Goal: Task Accomplishment & Management: Use online tool/utility

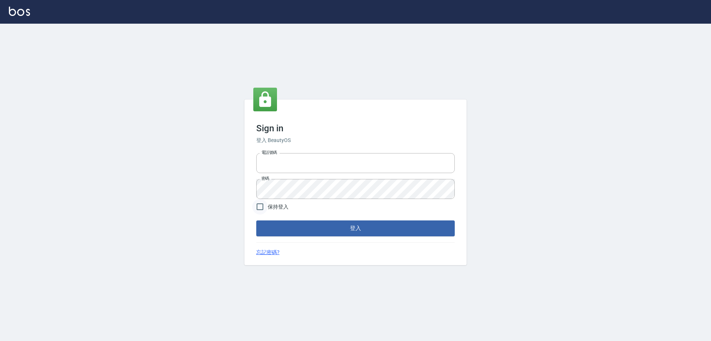
type input "0917735966"
click at [266, 204] on input "保持登入" at bounding box center [260, 207] width 16 height 16
checkbox input "true"
click at [289, 228] on button "登入" at bounding box center [355, 229] width 198 height 16
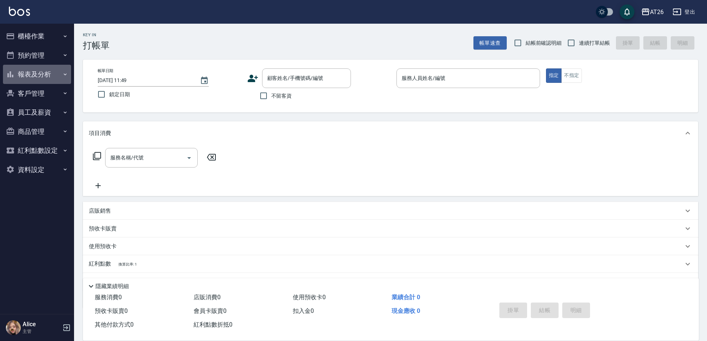
drag, startPoint x: 57, startPoint y: 73, endPoint x: 51, endPoint y: 73, distance: 5.6
click at [57, 73] on button "報表及分析" at bounding box center [37, 74] width 68 height 19
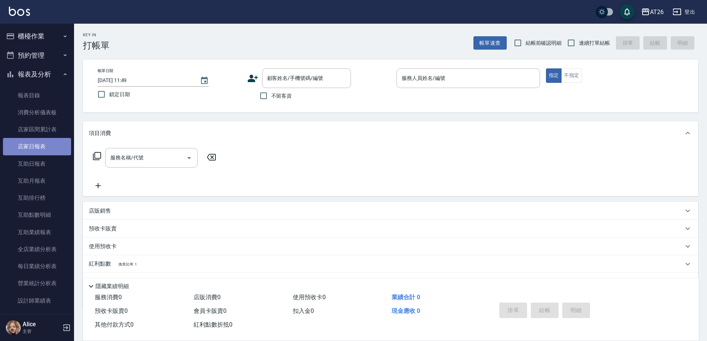
click at [42, 144] on link "店家日報表" at bounding box center [37, 146] width 68 height 17
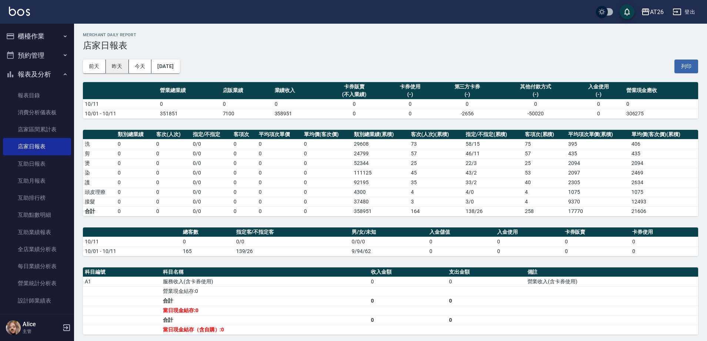
click at [113, 68] on button "昨天" at bounding box center [117, 67] width 23 height 14
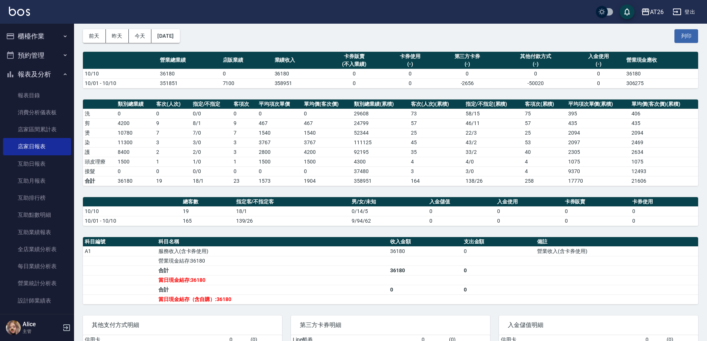
scroll to position [46, 0]
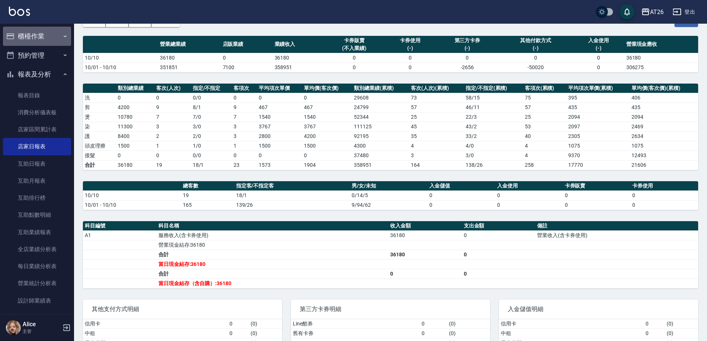
click at [50, 38] on button "櫃檯作業" at bounding box center [37, 36] width 68 height 19
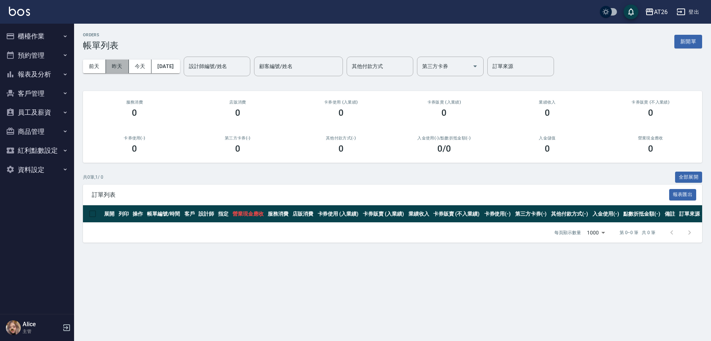
click at [118, 66] on button "昨天" at bounding box center [117, 67] width 23 height 14
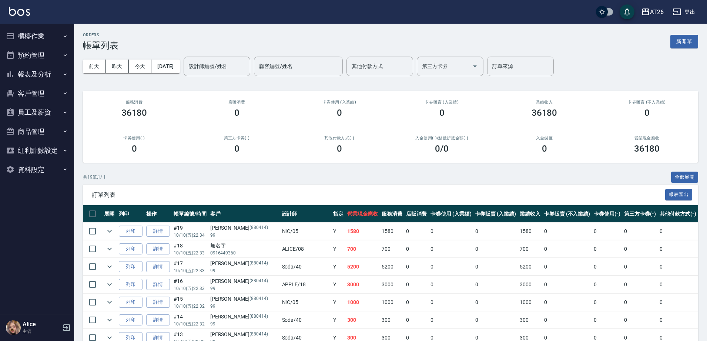
click at [177, 56] on div "前天 昨天 今天 2025/10/10 設計師編號/姓名 設計師編號/姓名 顧客編號/姓名 顧客編號/姓名 其他付款方式 其他付款方式 第三方卡券 第三方卡券…" at bounding box center [390, 66] width 615 height 31
click at [176, 66] on button "[DATE]" at bounding box center [165, 67] width 28 height 14
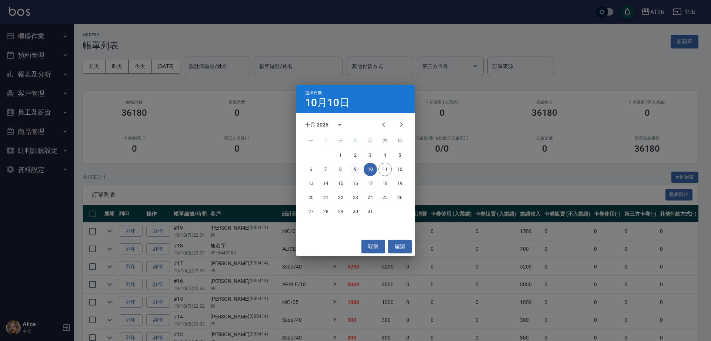
click at [356, 170] on button "9" at bounding box center [355, 169] width 13 height 13
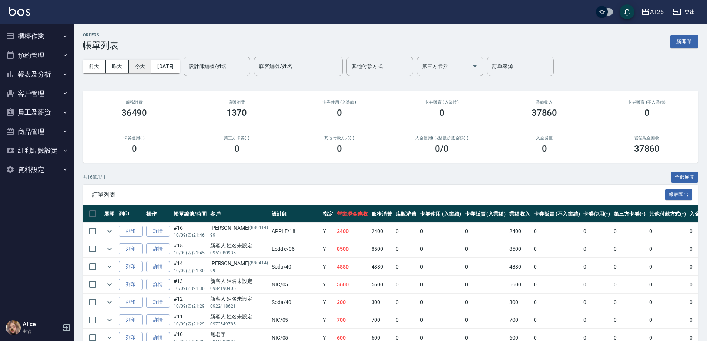
click at [137, 67] on button "今天" at bounding box center [140, 67] width 23 height 14
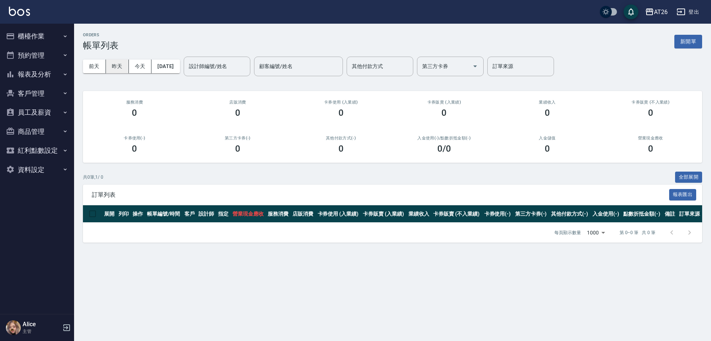
click at [123, 68] on button "昨天" at bounding box center [117, 67] width 23 height 14
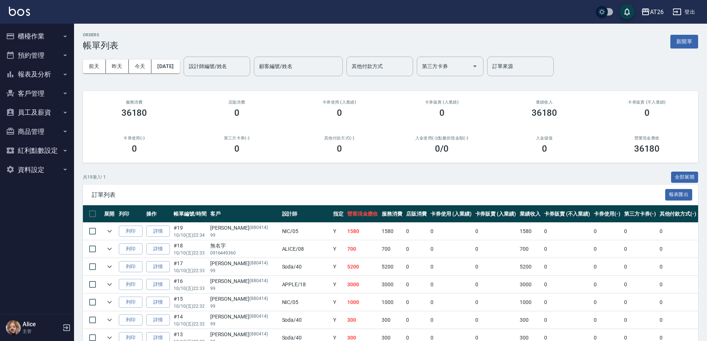
drag, startPoint x: 710, startPoint y: 212, endPoint x: 710, endPoint y: 308, distance: 96.2
click at [41, 38] on button "櫃檯作業" at bounding box center [37, 36] width 68 height 19
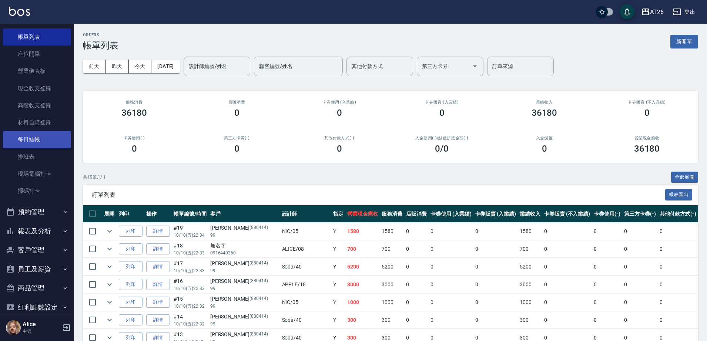
scroll to position [68, 0]
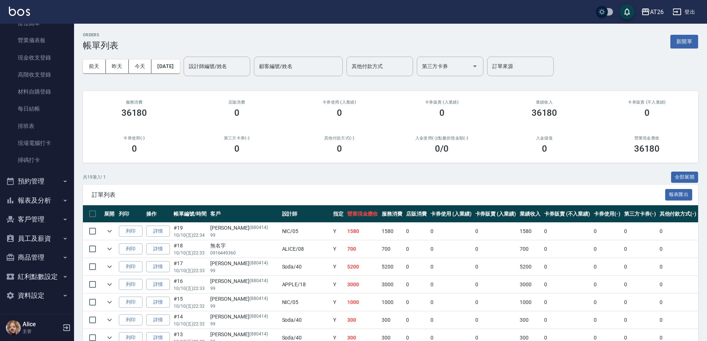
click at [41, 177] on button "預約管理" at bounding box center [37, 181] width 68 height 19
click at [52, 132] on button "預約管理" at bounding box center [37, 123] width 68 height 19
click at [43, 191] on button "報表及分析" at bounding box center [37, 200] width 68 height 19
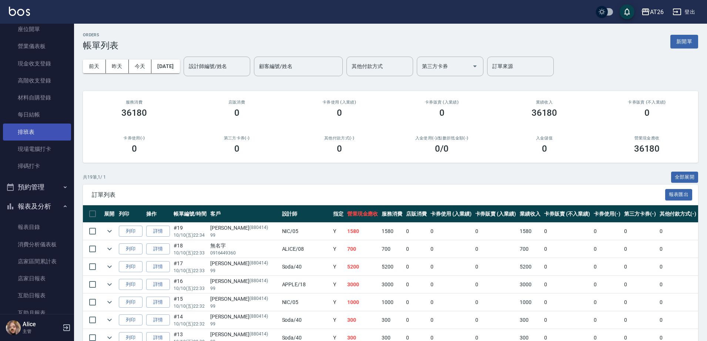
scroll to position [0, 0]
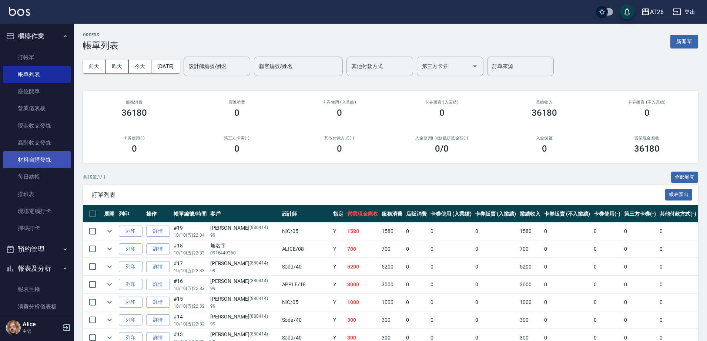
click at [41, 155] on link "材料自購登錄" at bounding box center [37, 159] width 68 height 17
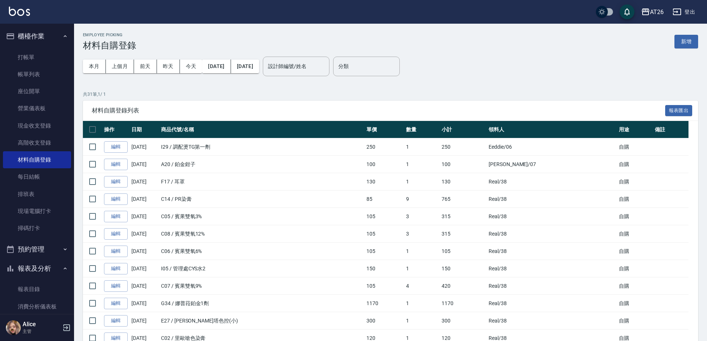
drag, startPoint x: 467, startPoint y: 67, endPoint x: 473, endPoint y: 77, distance: 11.8
drag, startPoint x: 473, startPoint y: 77, endPoint x: 455, endPoint y: 88, distance: 20.4
click at [696, 42] on button "新增" at bounding box center [686, 42] width 24 height 14
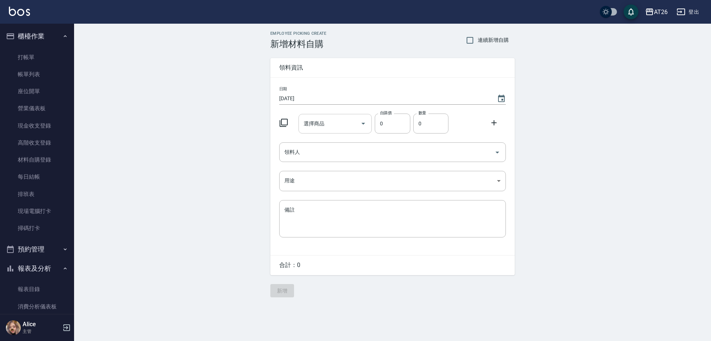
click at [326, 127] on input "選擇商品" at bounding box center [330, 123] width 56 height 13
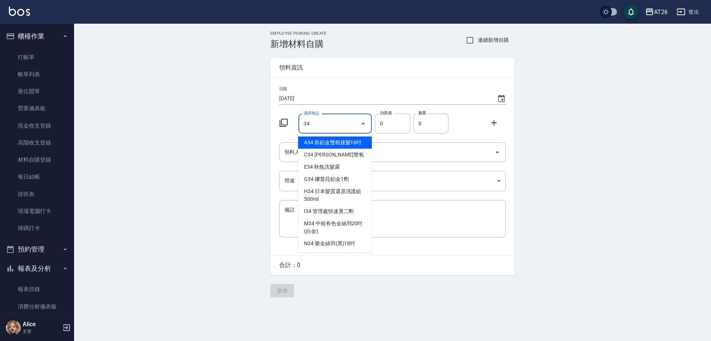
type input "新鉑金雙棍接髮16吋"
type input "1030"
type input "1"
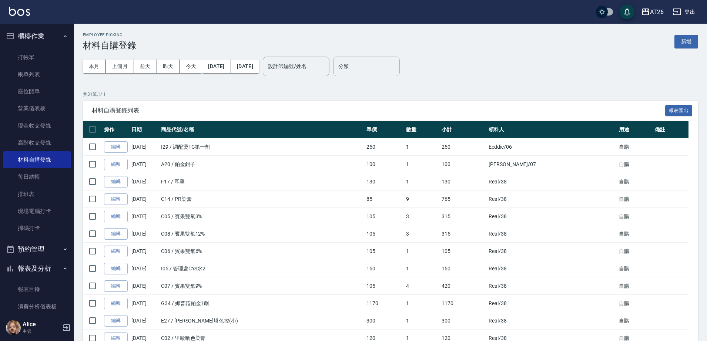
click at [339, 121] on th "商品代號/名稱" at bounding box center [261, 129] width 205 height 17
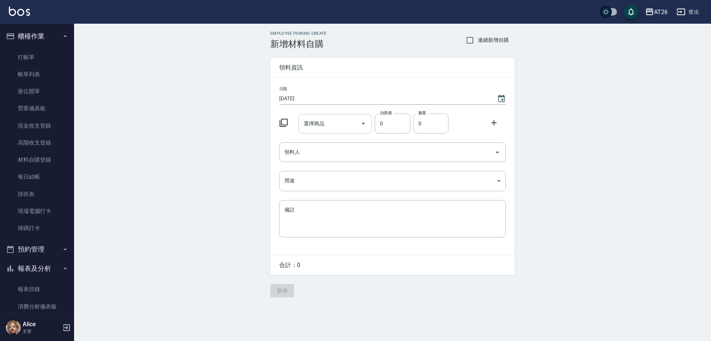
click at [315, 125] on input "選擇商品" at bounding box center [330, 123] width 56 height 13
type input "娜普菈鉑金1劑"
type input "1170"
type input "1"
type input "0"
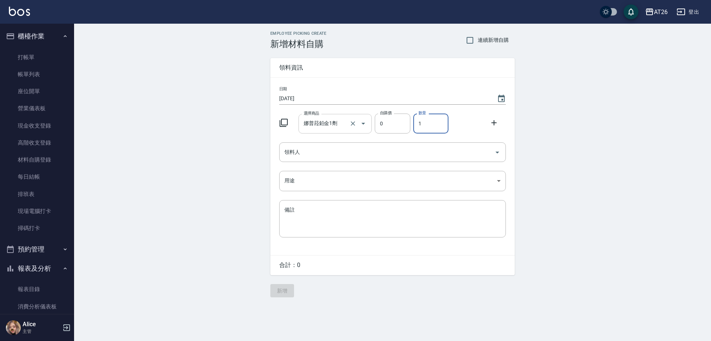
drag, startPoint x: 346, startPoint y: 125, endPoint x: 331, endPoint y: 123, distance: 15.4
click at [331, 123] on div "娜普菈鉑金1劑 選擇商品" at bounding box center [335, 124] width 74 height 20
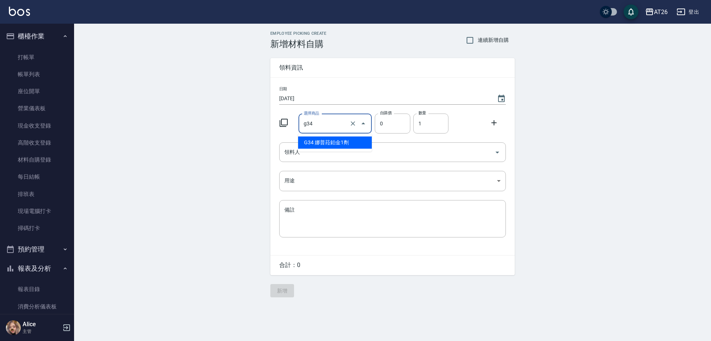
type input "g34"
click at [318, 126] on input "g34" at bounding box center [325, 123] width 46 height 13
click at [317, 140] on li "G34 娜普菈鉑金1劑" at bounding box center [335, 143] width 74 height 12
click at [318, 121] on input "g34" at bounding box center [325, 123] width 46 height 13
click at [316, 145] on li "G34 娜普菈鉑金1劑" at bounding box center [335, 143] width 74 height 12
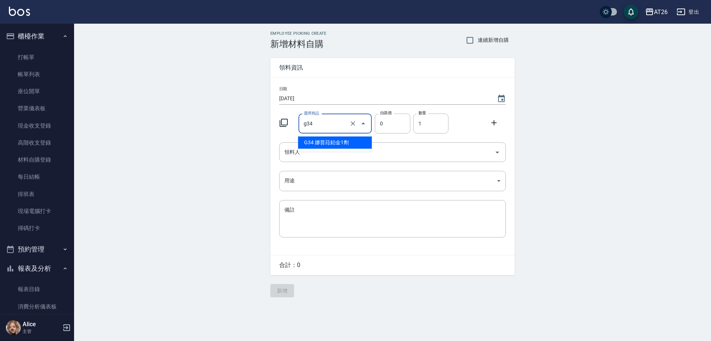
click at [319, 127] on input "g34" at bounding box center [325, 123] width 46 height 13
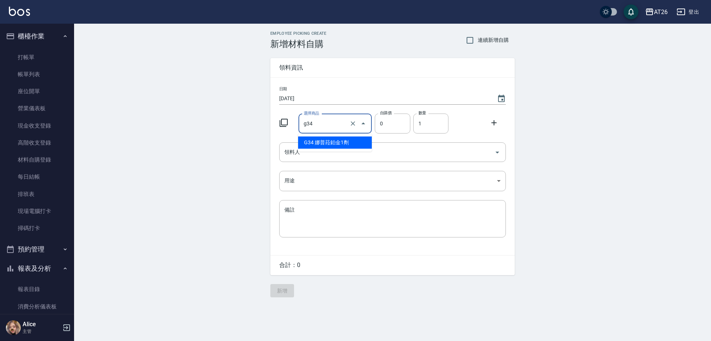
click at [320, 126] on input "g34" at bounding box center [325, 123] width 46 height 13
click at [320, 125] on input "g34" at bounding box center [325, 123] width 46 height 13
click at [317, 116] on div "選擇商品" at bounding box center [335, 124] width 74 height 20
type input "娜普菈鉑金1劑"
type input "1170"
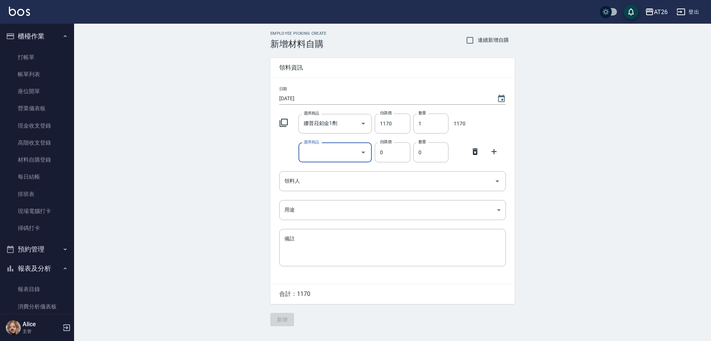
click at [470, 155] on icon at bounding box center [474, 151] width 9 height 9
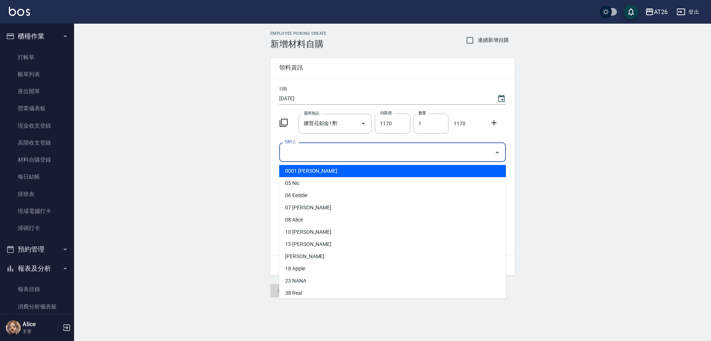
drag, startPoint x: 433, startPoint y: 153, endPoint x: 429, endPoint y: 154, distance: 4.7
click at [433, 153] on input "領料人" at bounding box center [386, 152] width 209 height 13
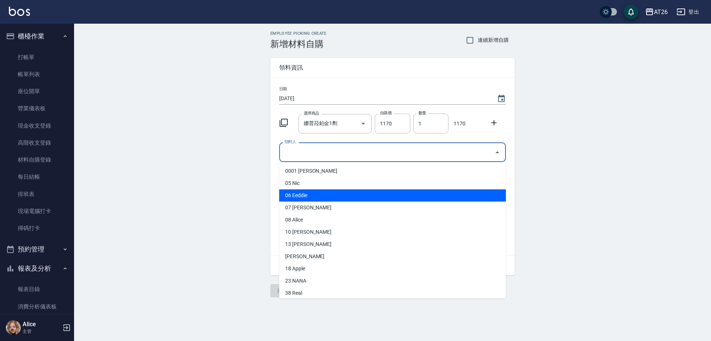
click at [295, 198] on li "06 Eeddie" at bounding box center [392, 196] width 227 height 12
type input "Eeddie"
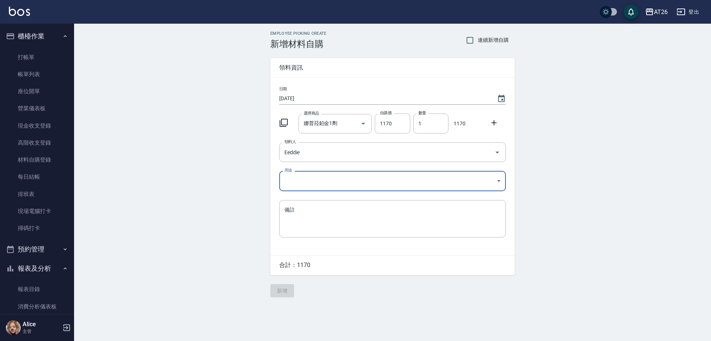
click at [306, 178] on body "AT26 登出 櫃檯作業 打帳單 帳單列表 座位開單 營業儀表板 現金收支登錄 高階收支登錄 材料自購登錄 每日結帳 排班表 現場電腦打卡 掃碼打卡 預約管理…" at bounding box center [355, 170] width 711 height 341
click at [302, 215] on li "自購" at bounding box center [392, 213] width 227 height 12
type input "自購"
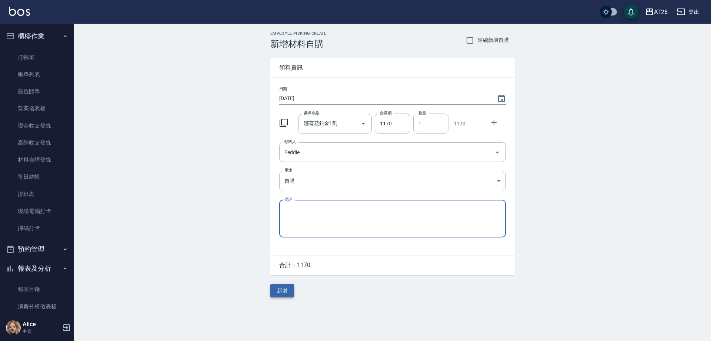
click at [285, 287] on button "新增" at bounding box center [282, 291] width 24 height 14
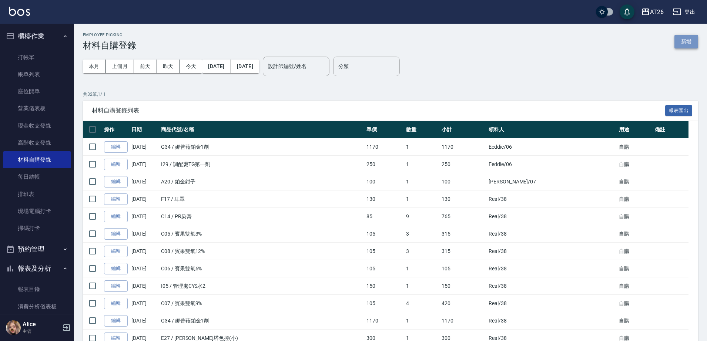
click at [696, 42] on button "新增" at bounding box center [686, 42] width 24 height 14
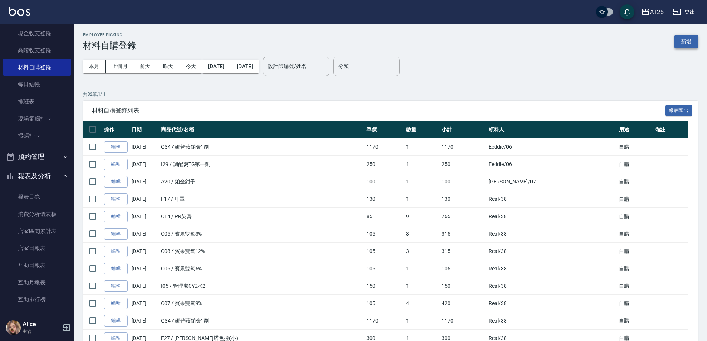
click at [679, 41] on button "新增" at bounding box center [686, 42] width 24 height 14
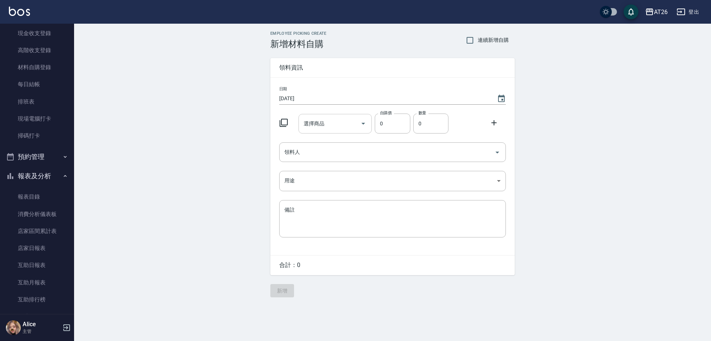
drag, startPoint x: 305, startPoint y: 118, endPoint x: 320, endPoint y: 117, distance: 14.5
click at [305, 118] on div "選擇商品 選擇商品" at bounding box center [335, 124] width 74 height 20
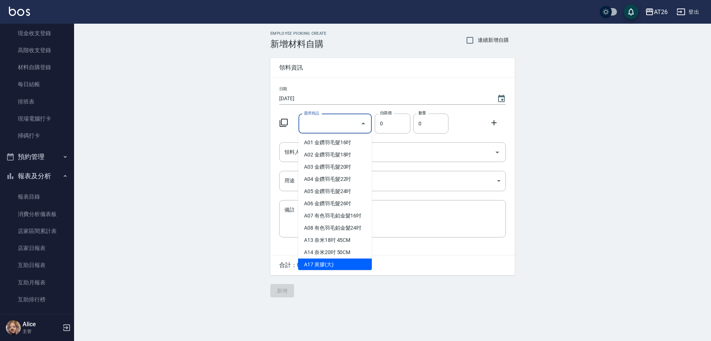
type input "v"
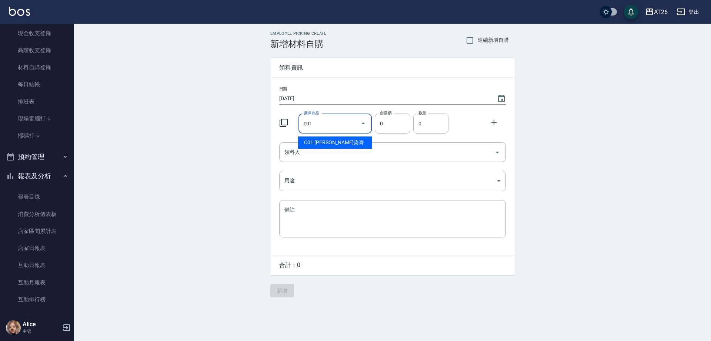
type input "里歐染膏"
type input "90"
type input "1"
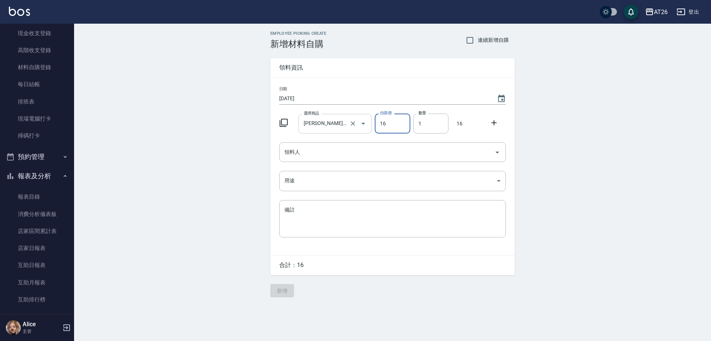
drag, startPoint x: 390, startPoint y: 119, endPoint x: 363, endPoint y: 123, distance: 27.2
click at [363, 122] on div "選擇商品 里歐染膏 選擇商品 自購價 16 自購價 數量 1 數量 16" at bounding box center [391, 122] width 230 height 23
click at [389, 121] on input "016" at bounding box center [392, 124] width 35 height 20
drag, startPoint x: 389, startPoint y: 121, endPoint x: 362, endPoint y: 124, distance: 26.5
click at [362, 124] on div "選擇商品 里歐染膏 選擇商品 自購價 016 自購價 數量 1 數量 16" at bounding box center [391, 122] width 230 height 23
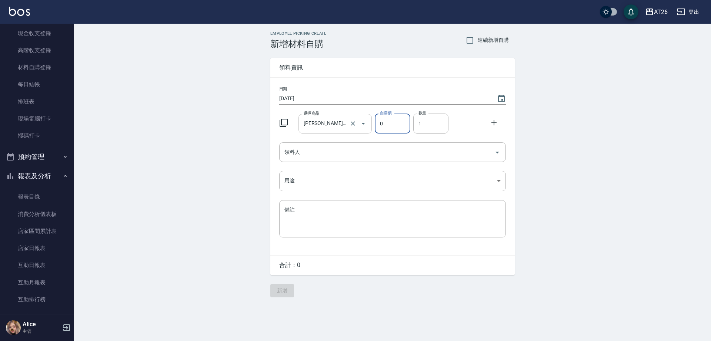
click at [345, 121] on div "里歐染膏 選擇商品" at bounding box center [335, 124] width 74 height 20
type input "0"
click at [352, 122] on icon "Clear" at bounding box center [352, 123] width 7 height 7
type input "0"
click at [328, 123] on input "選擇商品" at bounding box center [330, 123] width 56 height 13
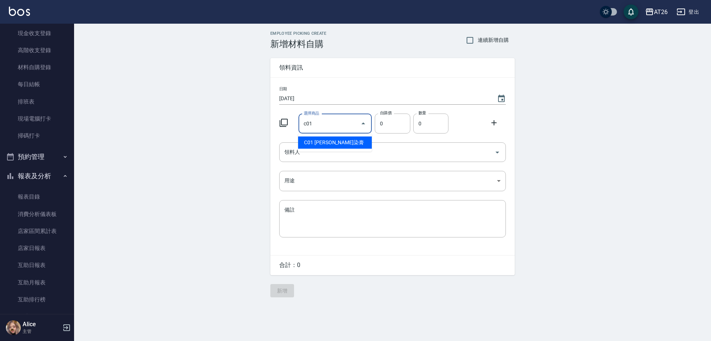
type input "里歐染膏"
type input "90"
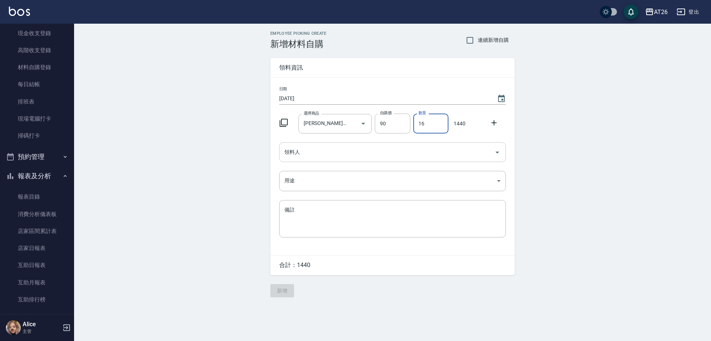
type input "16"
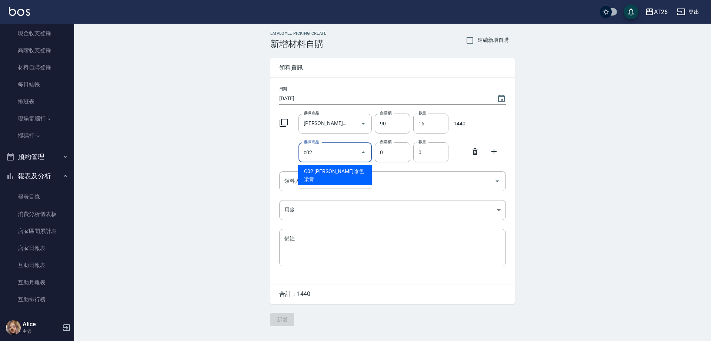
type input "里歐嗆色染膏"
type input "120"
type input "1"
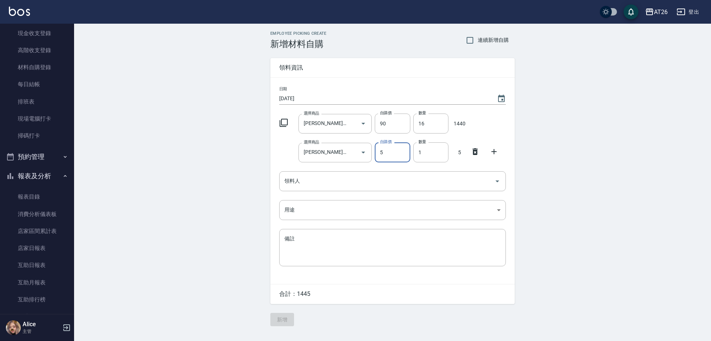
type input "5"
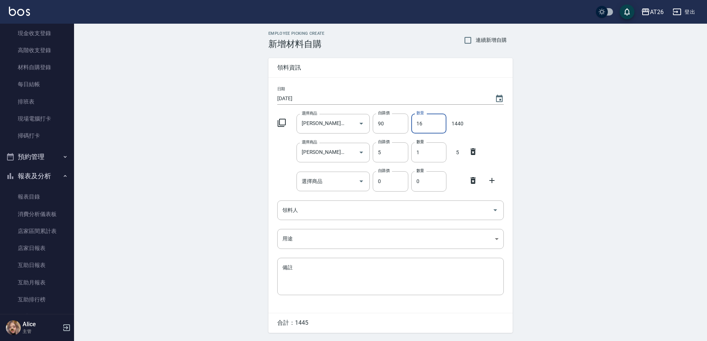
drag, startPoint x: 431, startPoint y: 128, endPoint x: 408, endPoint y: 126, distance: 22.7
click at [408, 126] on div "數量 16 數量" at bounding box center [427, 122] width 38 height 23
click at [422, 123] on input "014" at bounding box center [428, 124] width 35 height 20
click at [421, 123] on input "014" at bounding box center [428, 124] width 35 height 20
type input "14"
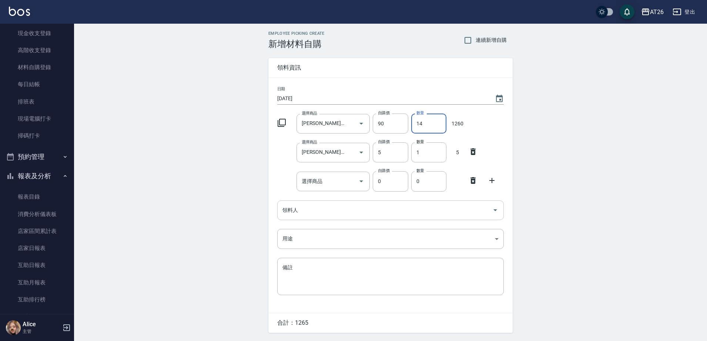
click at [404, 205] on input "領料人" at bounding box center [385, 210] width 209 height 13
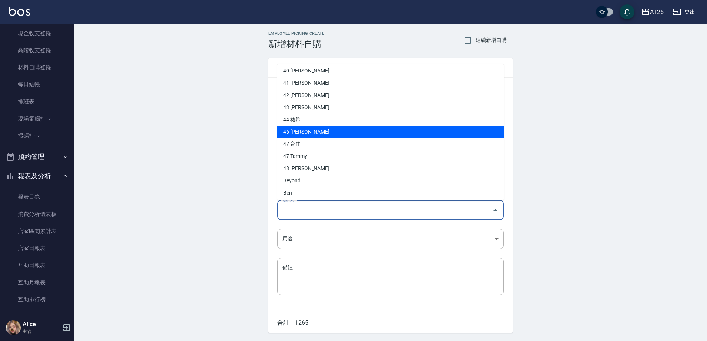
scroll to position [139, 0]
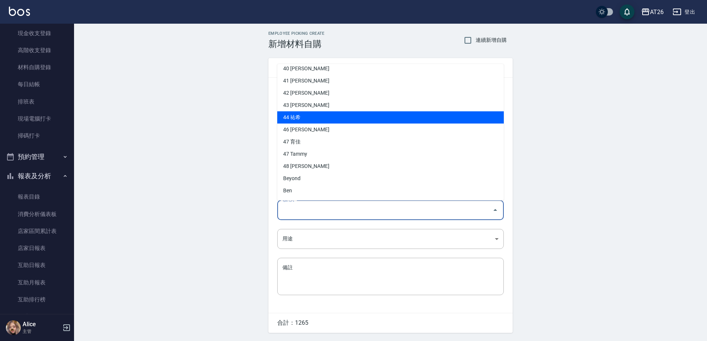
click at [330, 120] on li "44 祐希" at bounding box center [390, 117] width 227 height 12
type input "祐希"
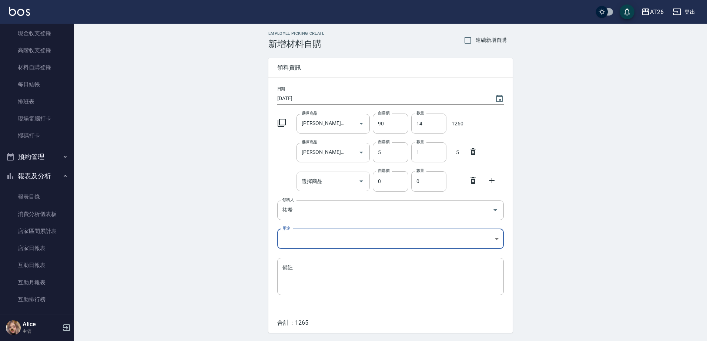
click at [335, 182] on input "選擇商品" at bounding box center [328, 181] width 56 height 13
click at [331, 186] on input "選擇商品" at bounding box center [328, 181] width 56 height 13
type input "c03"
type input "400"
type input "里歐漂粉"
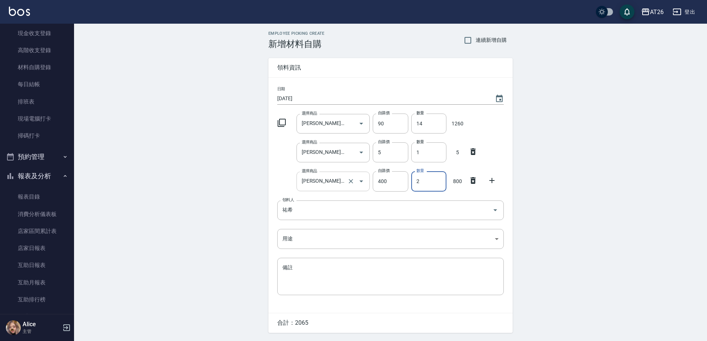
type input "2"
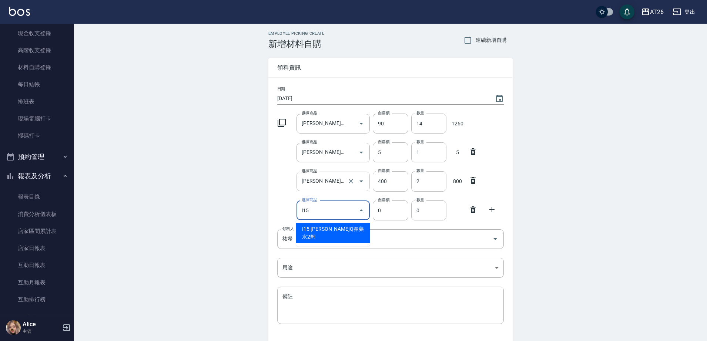
type input "i15"
type input "125"
type input "里歐Q彈藥水2劑"
type input "1"
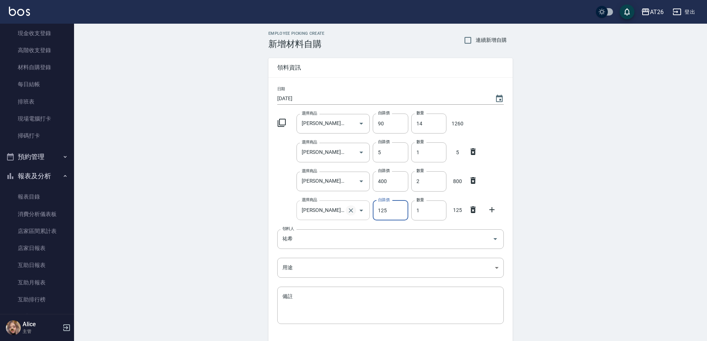
click at [355, 213] on icon "Clear" at bounding box center [350, 210] width 7 height 7
type input "0"
click at [317, 211] on input "選擇商品" at bounding box center [328, 210] width 56 height 13
type input "l"
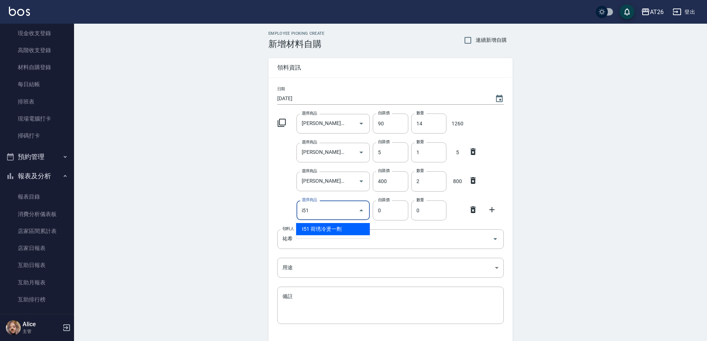
type input "荷琇冷燙一劑"
type input "263"
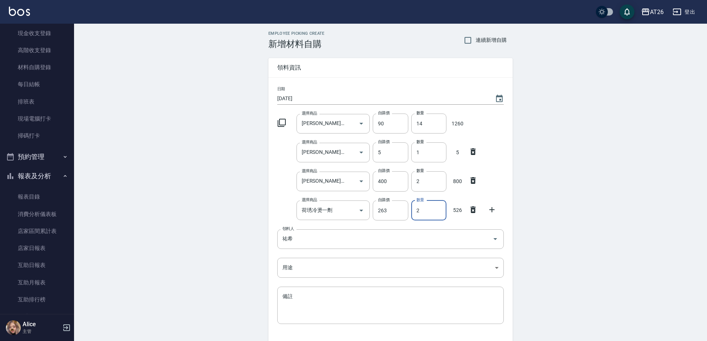
type input "2"
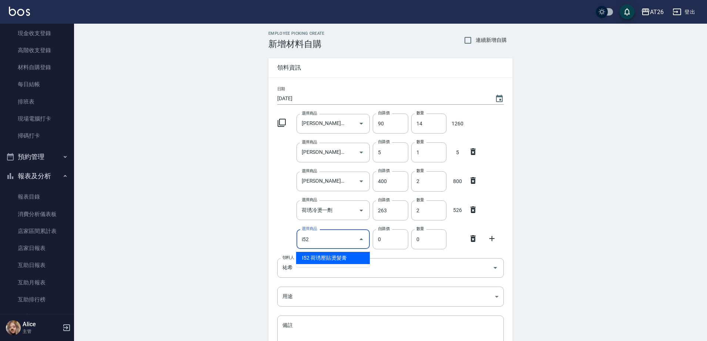
type input "荷琇壓貼燙髮膏"
type input "488"
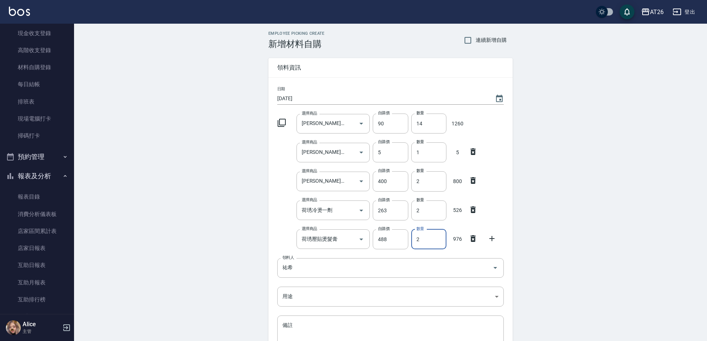
type input "2"
click at [473, 149] on icon at bounding box center [472, 151] width 5 height 7
type input "里歐漂粉"
type input "400"
type input "2"
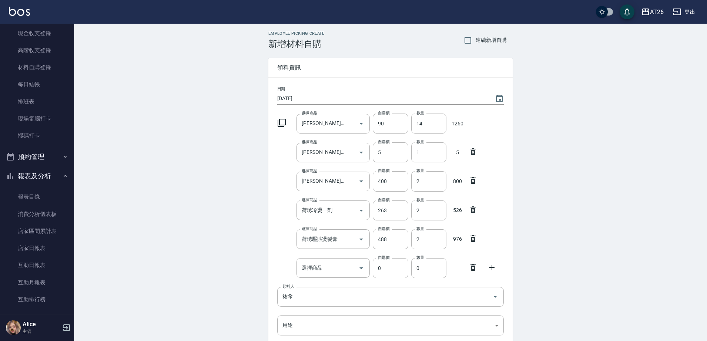
type input "荷琇冷燙一劑"
type input "263"
type input "荷琇壓貼燙髮膏"
type input "488"
type input "0"
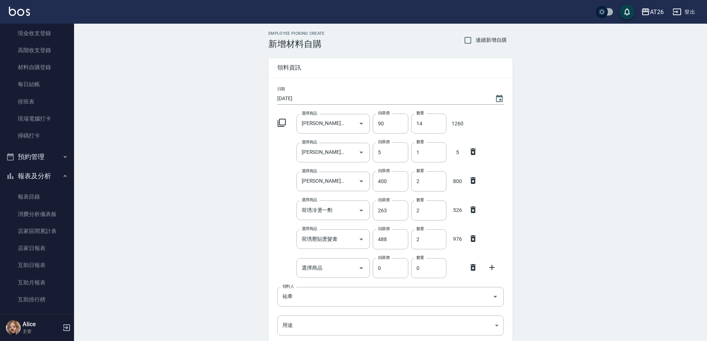
type input "0"
click at [473, 150] on icon at bounding box center [473, 151] width 9 height 9
type input "荷琇冷燙一劑"
type input "263"
type input "荷琇壓貼燙髮膏"
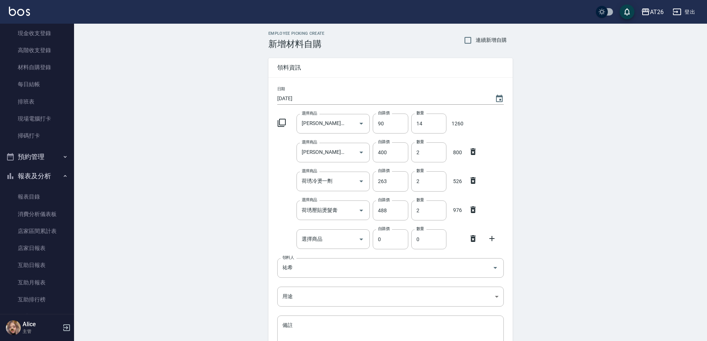
type input "488"
type input "0"
click at [473, 150] on icon at bounding box center [473, 151] width 9 height 9
type input "荷琇壓貼燙髮膏"
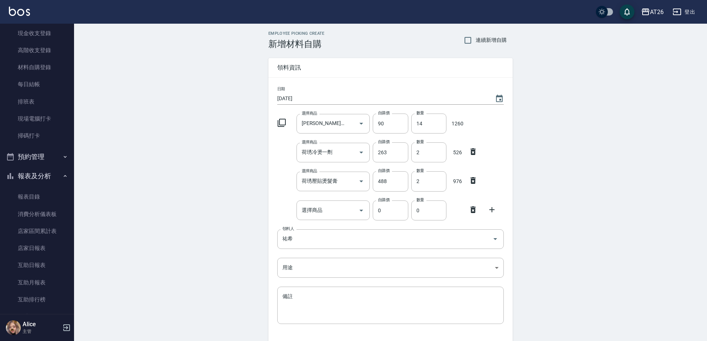
type input "488"
type input "0"
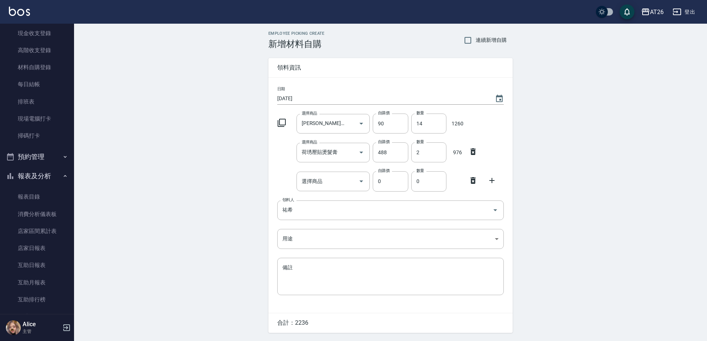
click at [473, 150] on icon at bounding box center [473, 151] width 9 height 9
type input "0"
click at [473, 150] on icon at bounding box center [474, 151] width 9 height 9
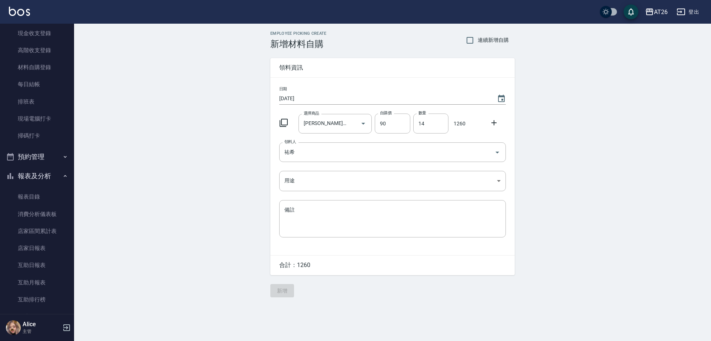
click at [473, 150] on keeper-lock "Open Keeper Popup" at bounding box center [475, 152] width 9 height 9
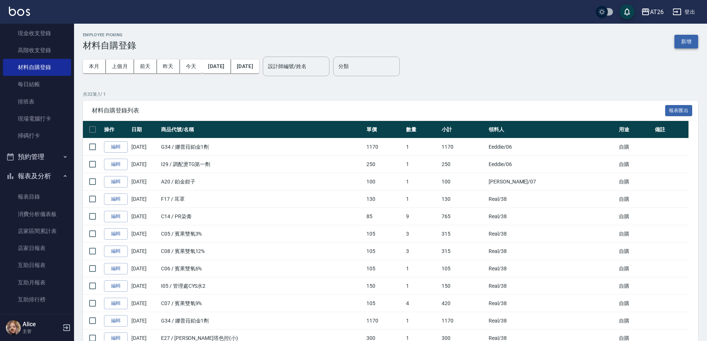
click at [681, 38] on button "新增" at bounding box center [686, 42] width 24 height 14
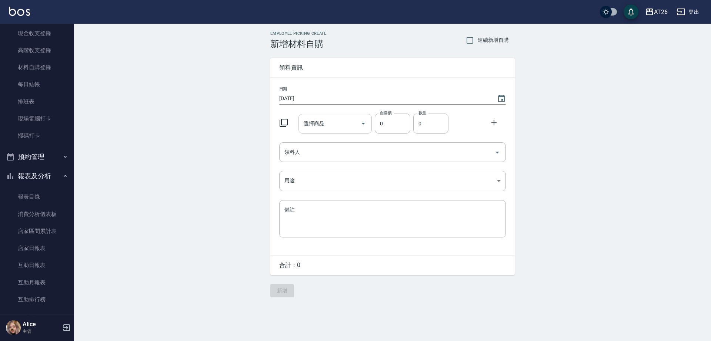
click at [329, 122] on input "選擇商品" at bounding box center [330, 123] width 56 height 13
type input "里歐染膏"
type input "90"
type input "1"
type input "64"
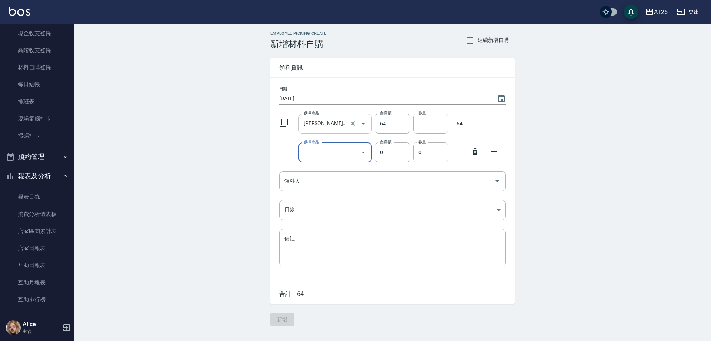
click at [352, 123] on icon "Clear" at bounding box center [352, 123] width 7 height 7
type input "0"
click at [334, 122] on input "選擇商品" at bounding box center [330, 123] width 56 height 13
type input "里歐染膏"
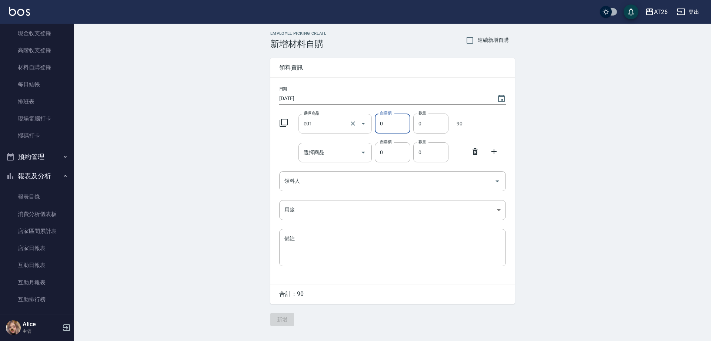
type input "90"
type input "64"
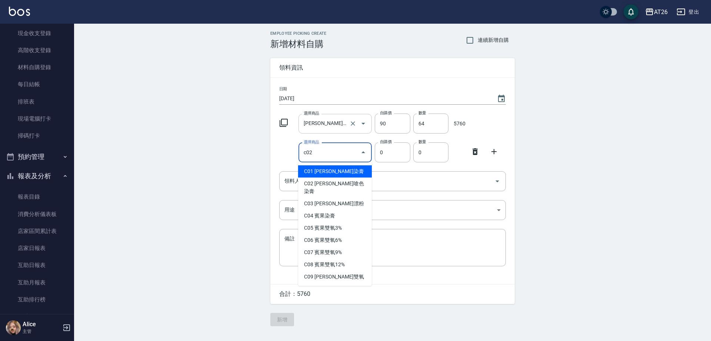
type input "里歐嗆色染膏"
type input "120"
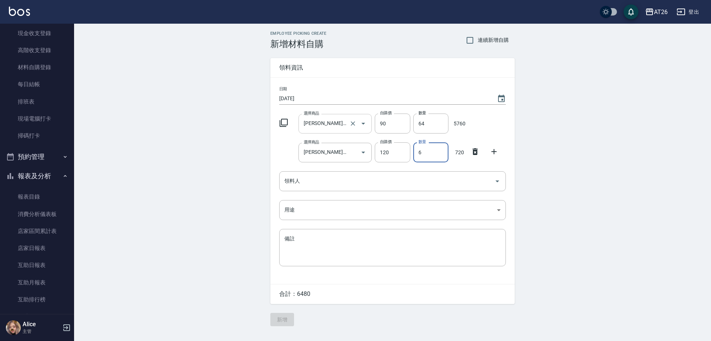
type input "6"
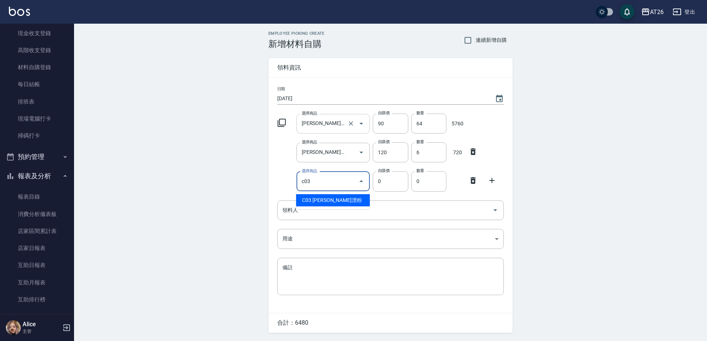
type input "里歐漂粉"
type input "400"
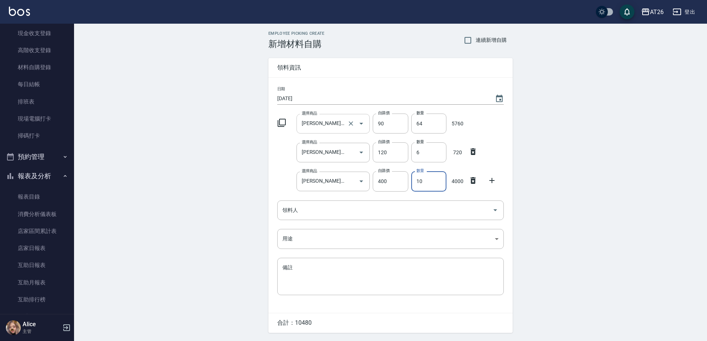
type input "10"
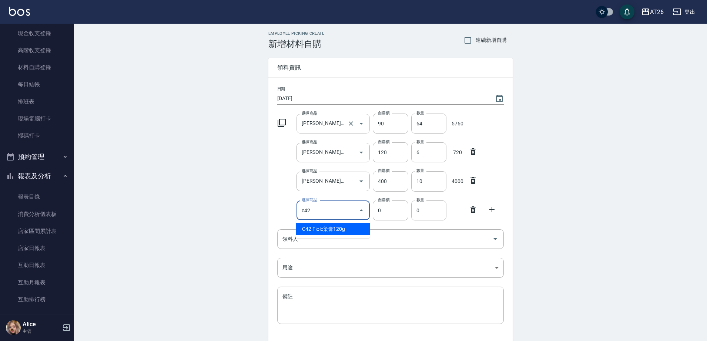
type input "c42"
type input "188"
type input "Fiole染膏120g"
type input "1"
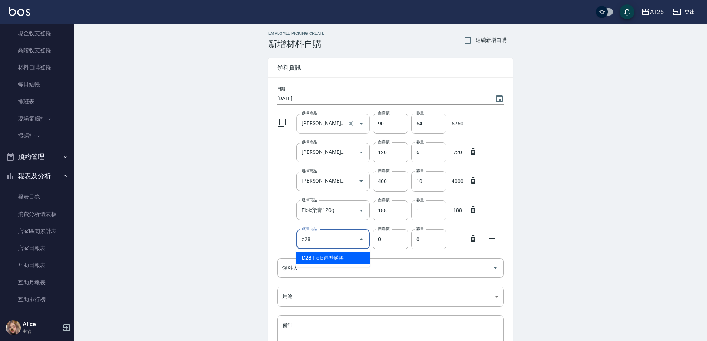
type input "d28"
type input "356"
type input "Fiole造型髮膠"
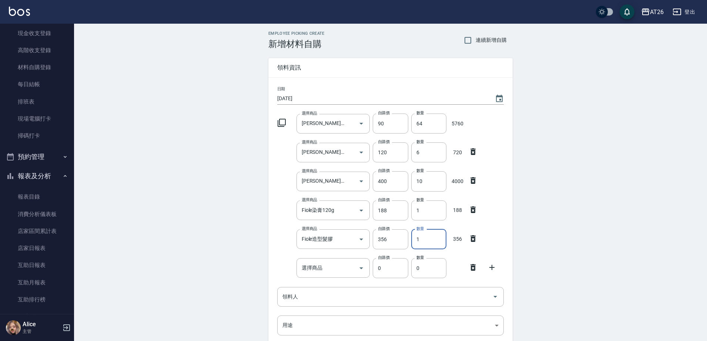
drag, startPoint x: 426, startPoint y: 236, endPoint x: 416, endPoint y: 242, distance: 11.9
click at [416, 241] on input "1" at bounding box center [428, 240] width 35 height 20
type input "2"
click at [325, 264] on input "選擇商品" at bounding box center [328, 268] width 56 height 13
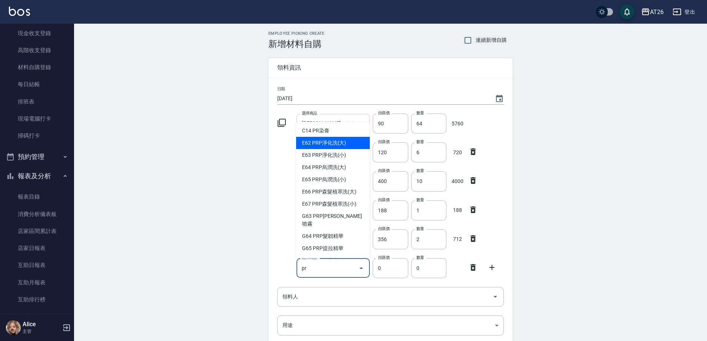
drag, startPoint x: 322, startPoint y: 144, endPoint x: 307, endPoint y: 130, distance: 20.4
click at [307, 130] on li "C14 PR染膏" at bounding box center [333, 131] width 74 height 12
type input "PR染膏"
type input "85"
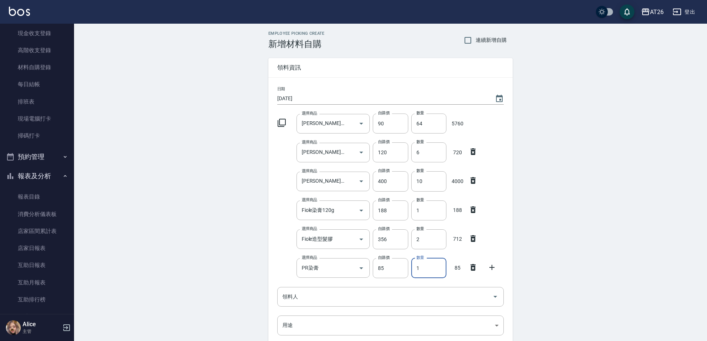
click at [422, 271] on input "1" at bounding box center [428, 268] width 35 height 20
type input "6"
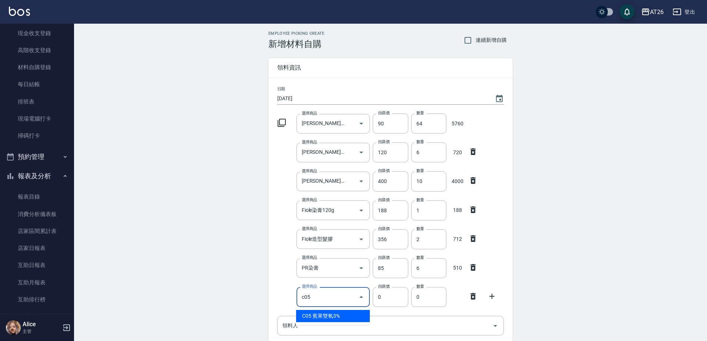
type input "賓果雙氧3%"
type input "105"
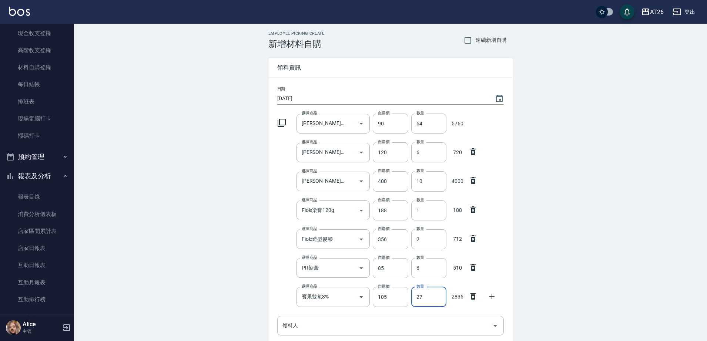
type input "27"
type input "u"
type input "亞"
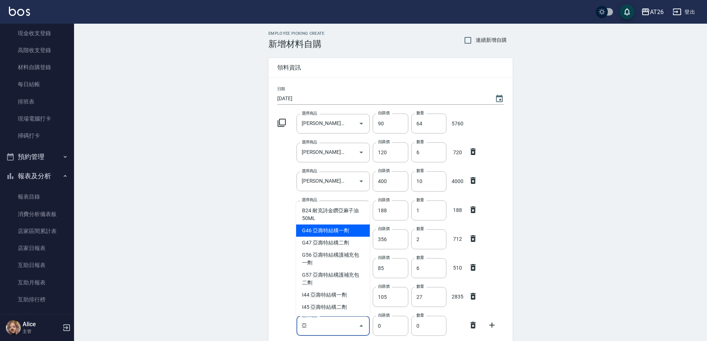
click at [333, 231] on li "G46 亞壽特結構一劑" at bounding box center [333, 231] width 74 height 12
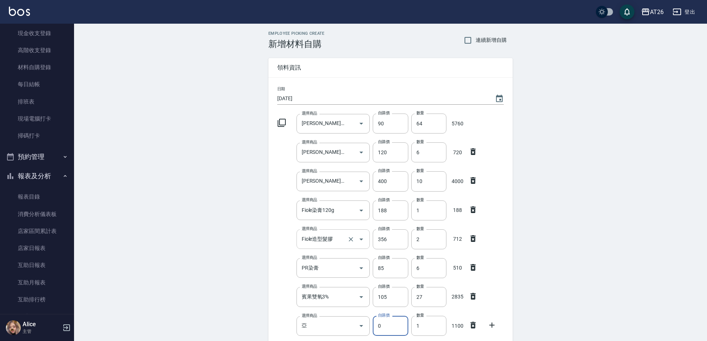
type input "亞壽特結構一劑"
type input "1100"
type input "1"
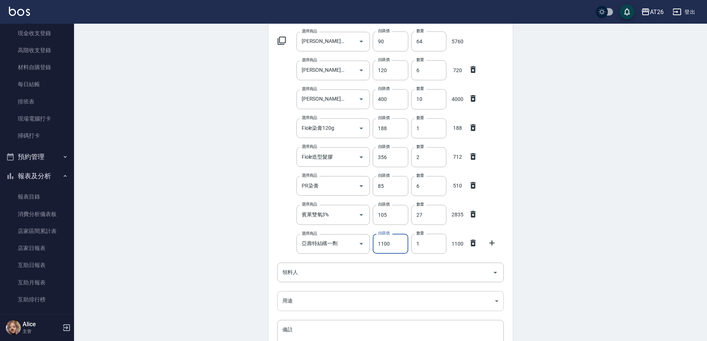
scroll to position [139, 0]
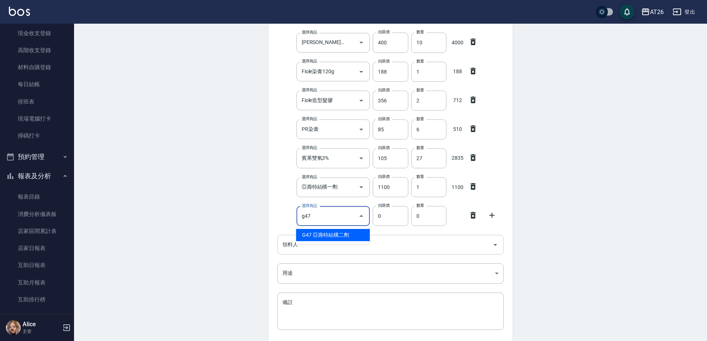
type input "g47"
type input "1100"
type input "亞壽特結構二劑"
type input "1"
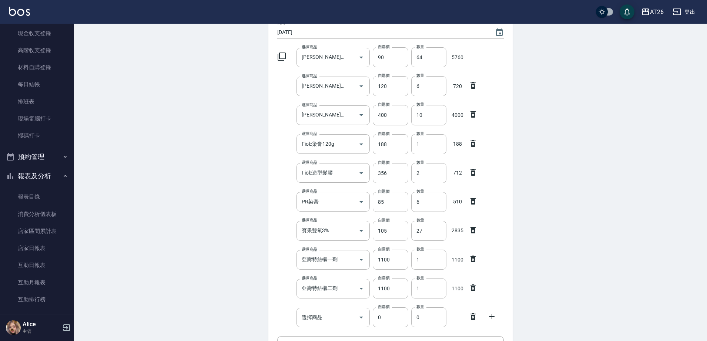
scroll to position [0, 0]
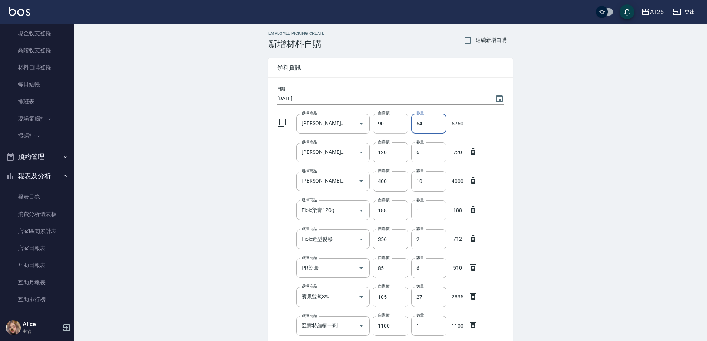
drag, startPoint x: 435, startPoint y: 117, endPoint x: 404, endPoint y: 130, distance: 33.5
click at [404, 130] on div "選擇商品 里歐染膏 選擇商品 自購價 90 自購價 數量 64 數量 5760" at bounding box center [389, 122] width 230 height 23
type input "64"
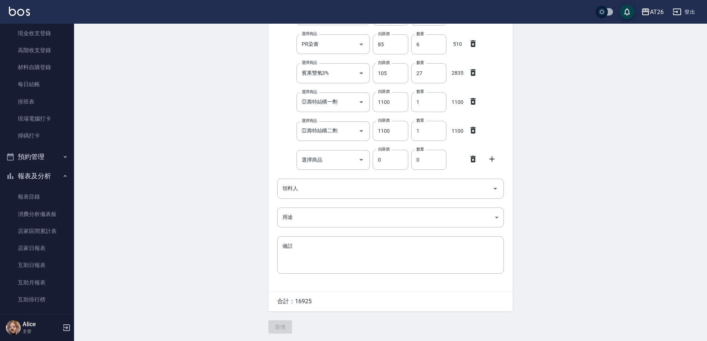
click at [478, 158] on div at bounding box center [475, 158] width 19 height 13
click at [474, 161] on icon at bounding box center [472, 159] width 5 height 7
drag, startPoint x: 415, startPoint y: 185, endPoint x: 411, endPoint y: 187, distance: 4.6
click at [415, 185] on input "領料人" at bounding box center [385, 188] width 209 height 13
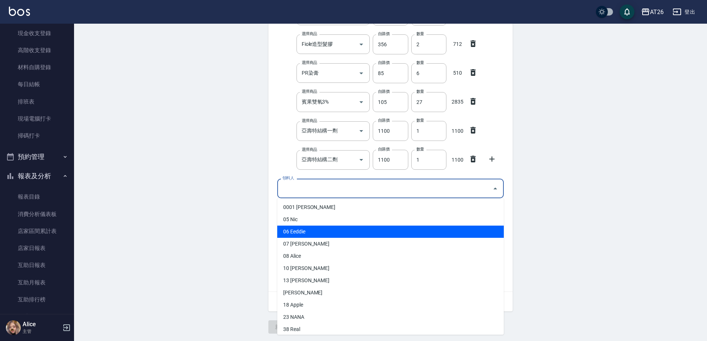
click at [297, 235] on li "06 Eeddie" at bounding box center [390, 232] width 227 height 12
type input "Eeddie"
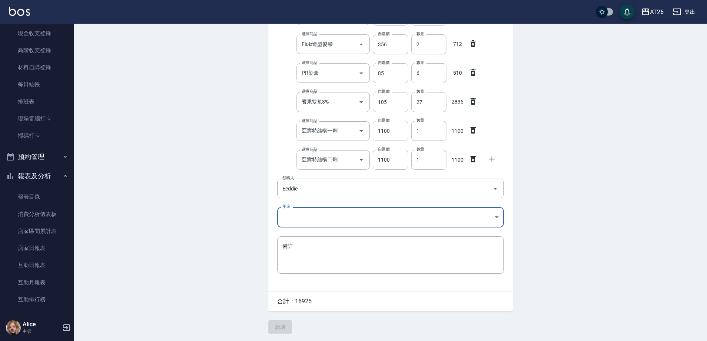
click at [302, 228] on div "日期 2025/10/11 選擇商品 里歐染膏 選擇商品 自購價 90 自購價 數量 64 數量 5760 選擇商品 里歐嗆色染膏 選擇商品 自購價 120 …" at bounding box center [390, 87] width 244 height 409
click at [311, 221] on body "AT26 登出 櫃檯作業 打帳單 帳單列表 座位開單 營業儀表板 現金收支登錄 高階收支登錄 材料自購登錄 每日結帳 排班表 現場電腦打卡 掃碼打卡 預約管理…" at bounding box center [355, 73] width 711 height 536
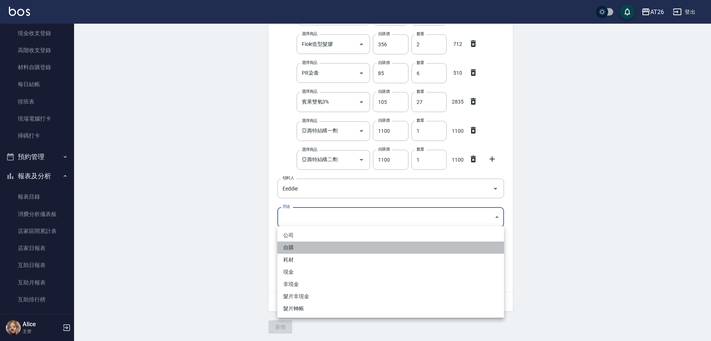
click at [294, 248] on li "自購" at bounding box center [390, 248] width 227 height 12
type input "自購"
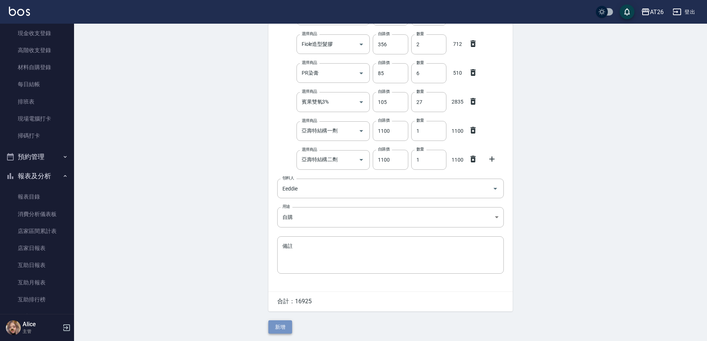
click at [287, 321] on button "新增" at bounding box center [280, 328] width 24 height 14
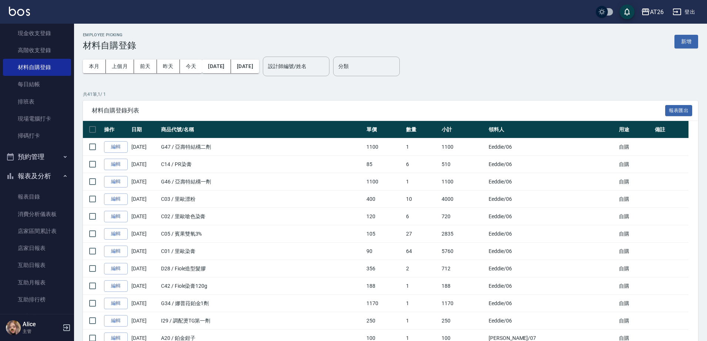
drag, startPoint x: 251, startPoint y: 248, endPoint x: 271, endPoint y: 254, distance: 21.2
click at [690, 46] on button "新增" at bounding box center [686, 42] width 24 height 14
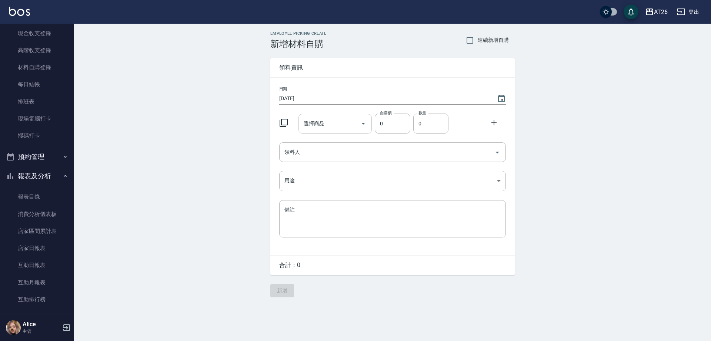
click at [330, 123] on input "選擇商品" at bounding box center [330, 123] width 56 height 13
type input "里歐染膏"
type input "90"
type input "14"
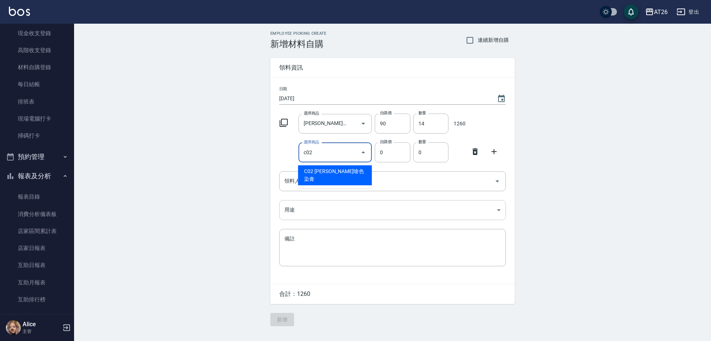
type input "里歐嗆色染膏"
type input "120"
type input "1"
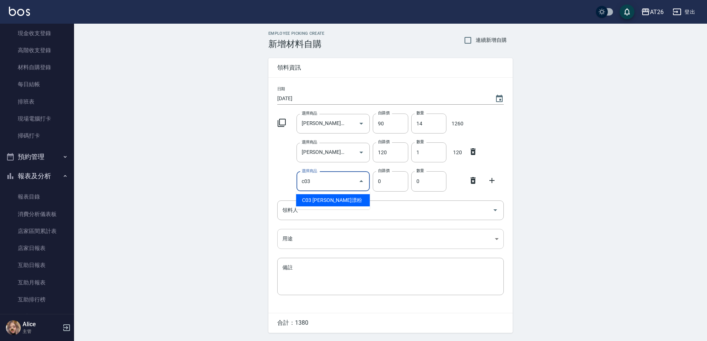
type input "里歐漂粉"
type input "400"
type input "1"
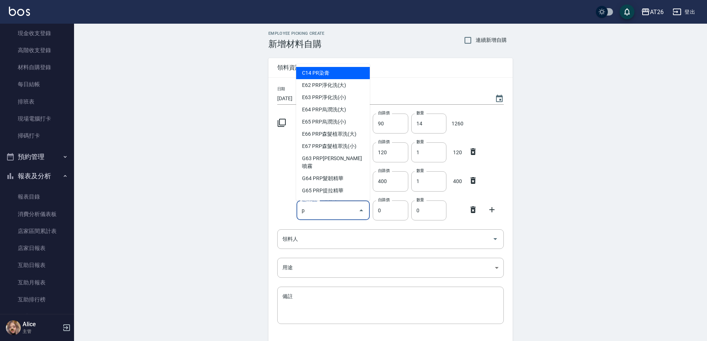
click at [312, 71] on li "C14 PR染膏" at bounding box center [333, 73] width 74 height 12
type input "PR染膏"
type input "85"
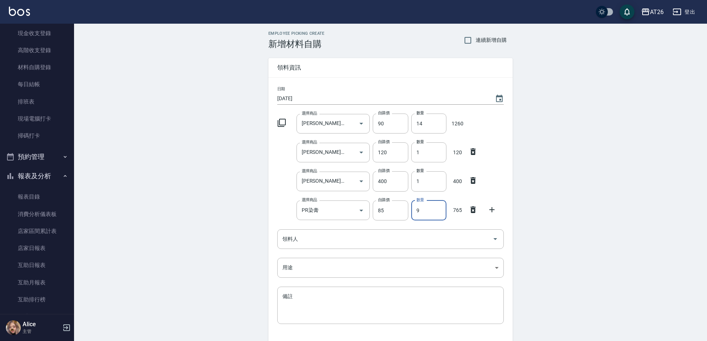
type input "9"
click at [428, 215] on input "9" at bounding box center [428, 211] width 35 height 20
click at [315, 244] on input "選擇商品" at bounding box center [328, 239] width 56 height 13
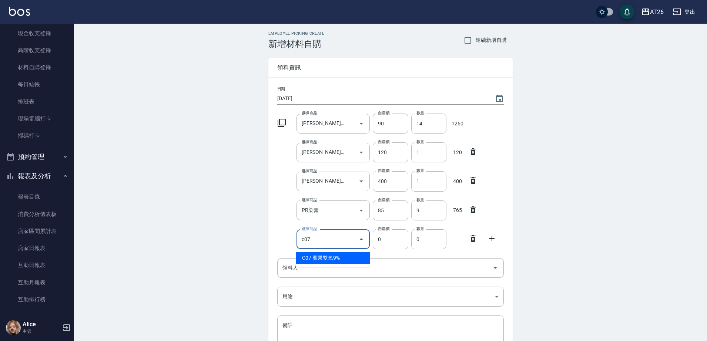
type input "賓果雙氧9%"
type input "105"
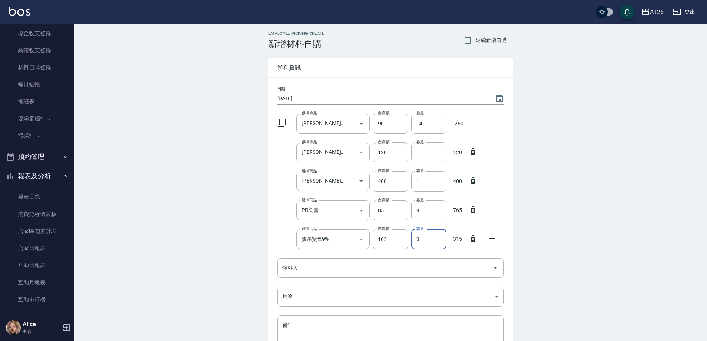
type input "3"
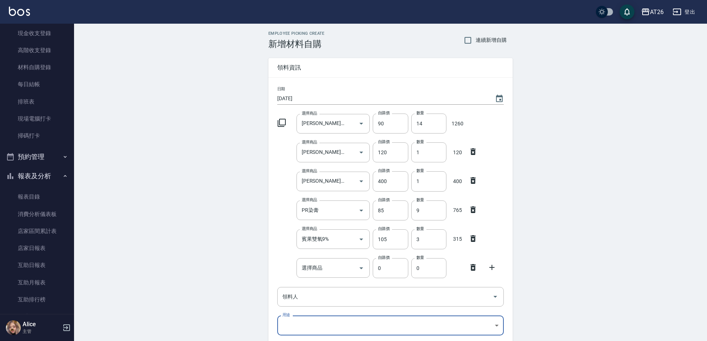
click at [469, 271] on icon at bounding box center [473, 267] width 9 height 9
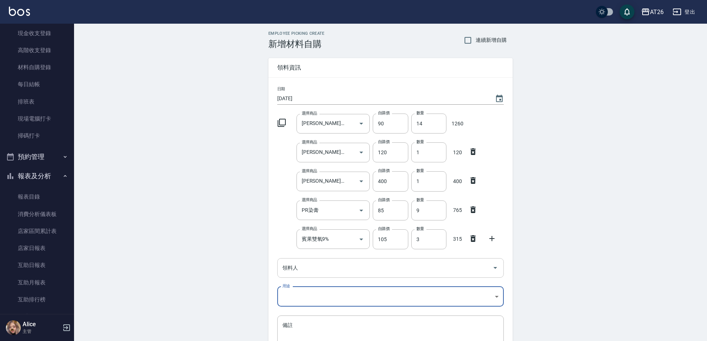
click at [421, 269] on input "領料人" at bounding box center [385, 268] width 209 height 13
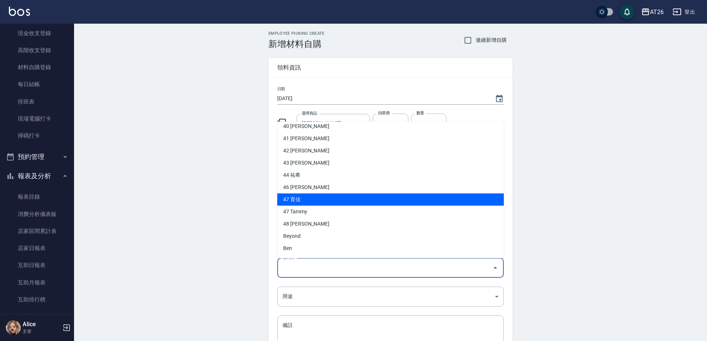
scroll to position [46, 0]
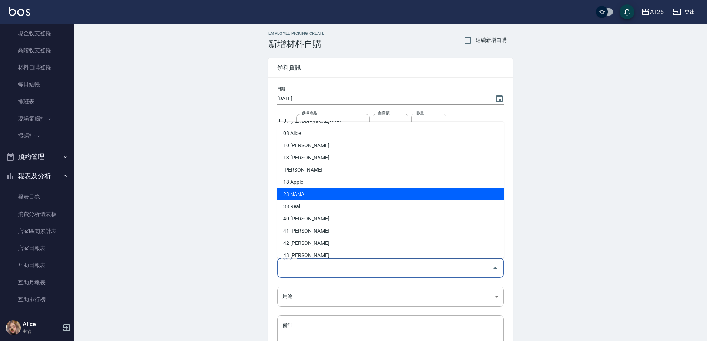
click at [326, 198] on li "23 NANA" at bounding box center [390, 194] width 227 height 12
type input "NANA"
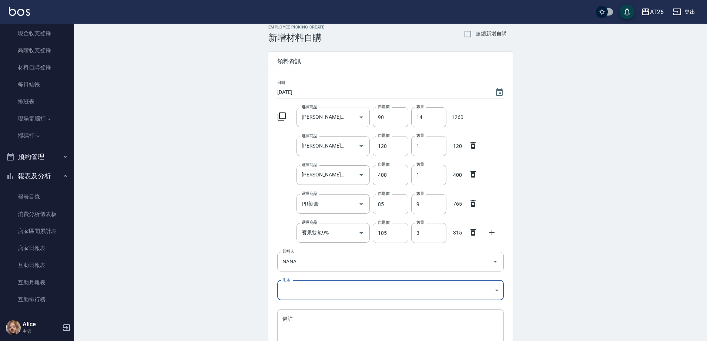
scroll to position [81, 0]
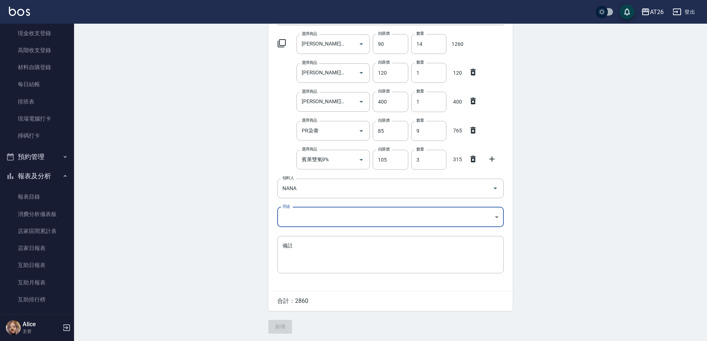
click at [320, 224] on body "AT26 登出 櫃檯作業 打帳單 帳單列表 座位開單 營業儀表板 現金收支登錄 高階收支登錄 材料自購登錄 每日結帳 排班表 現場電腦打卡 掃碼打卡 預約管理…" at bounding box center [353, 130] width 707 height 421
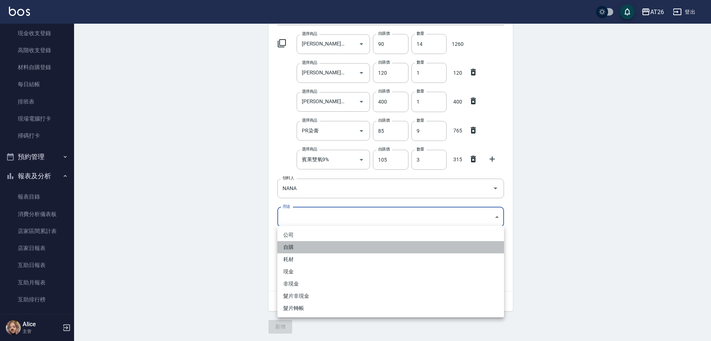
click at [313, 247] on li "自購" at bounding box center [390, 247] width 227 height 12
type input "自購"
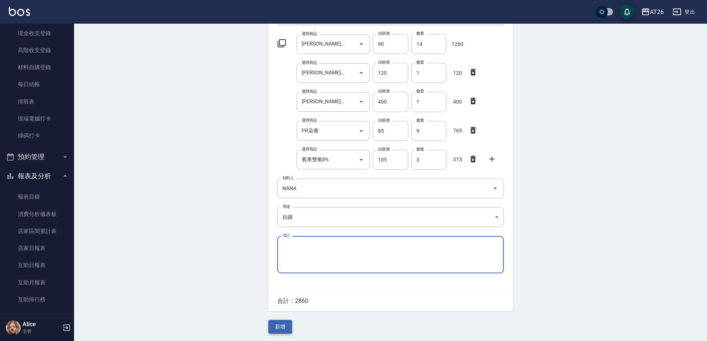
click at [283, 325] on button "新增" at bounding box center [280, 327] width 24 height 14
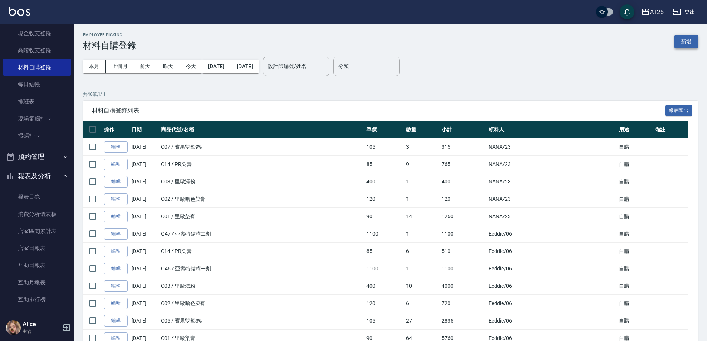
click at [683, 42] on button "新增" at bounding box center [686, 42] width 24 height 14
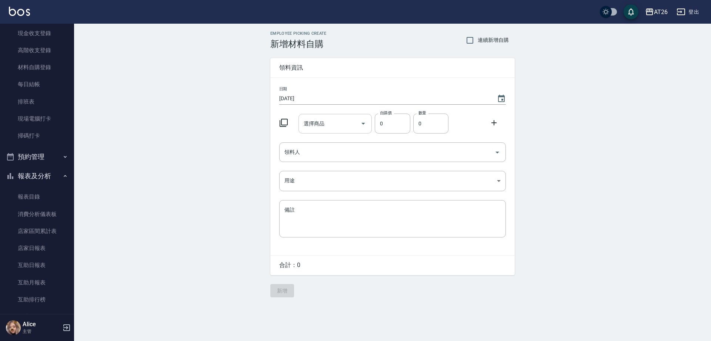
click at [321, 119] on input "選擇商品" at bounding box center [330, 123] width 56 height 13
type input "里歐染膏"
type input "90"
type input "6"
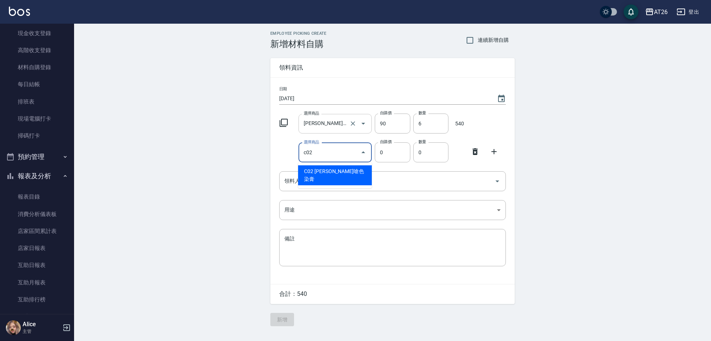
type input "里歐嗆色染膏"
type input "120"
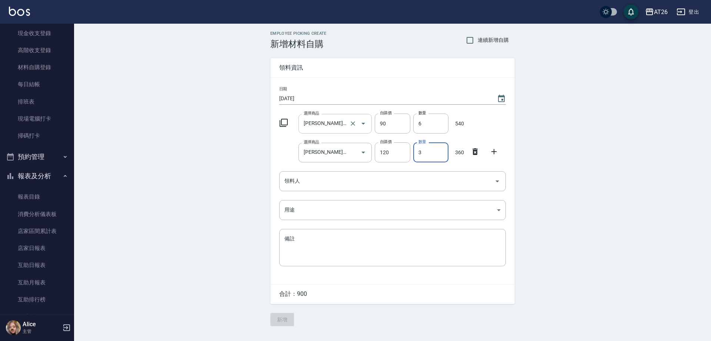
type input "3"
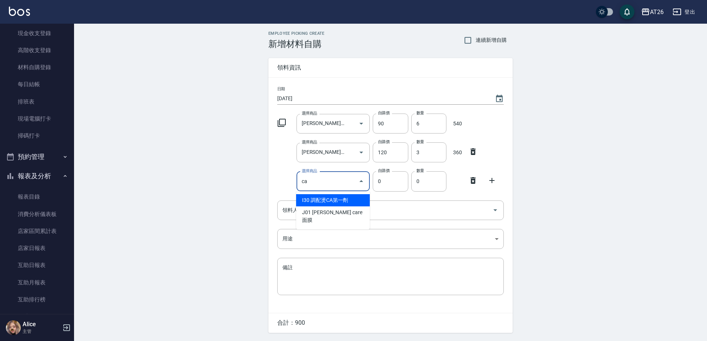
click at [322, 195] on li "I30 調配燙CA第一劑" at bounding box center [333, 200] width 74 height 12
type input "調配燙CA第一劑"
type input "250"
type input "1"
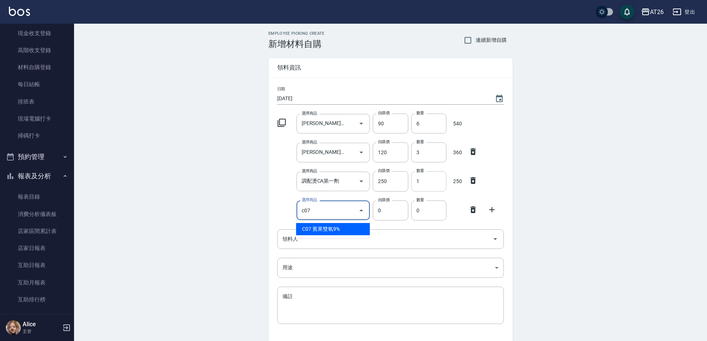
type input "賓果雙氧9%"
type input "105"
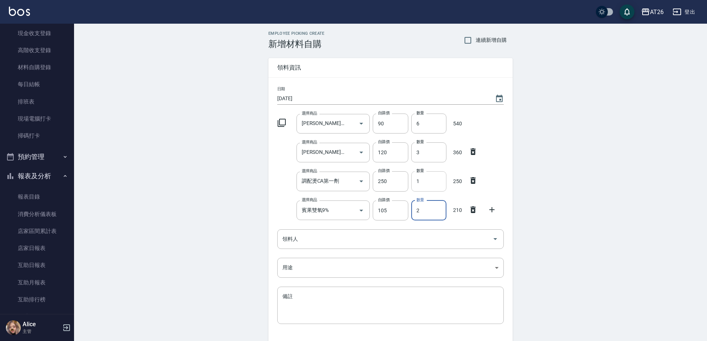
type input "2"
drag, startPoint x: 472, startPoint y: 237, endPoint x: 464, endPoint y: 249, distance: 15.5
click at [472, 237] on icon at bounding box center [473, 238] width 9 height 9
click at [421, 239] on input "領料人" at bounding box center [385, 239] width 209 height 13
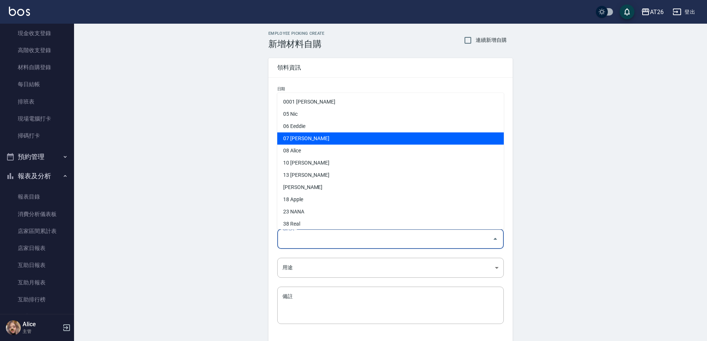
click at [333, 137] on li "07 Adam" at bounding box center [390, 139] width 227 height 12
type input "[PERSON_NAME]"
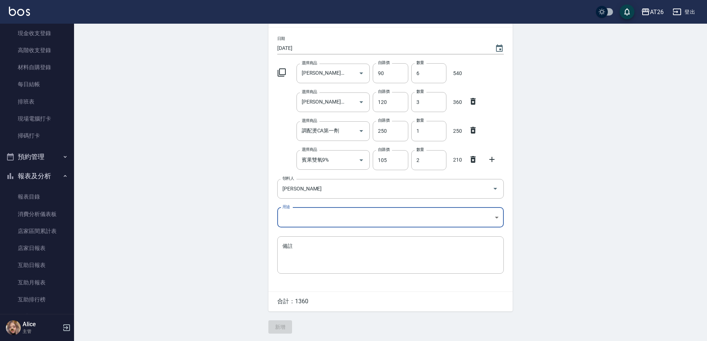
scroll to position [51, 0]
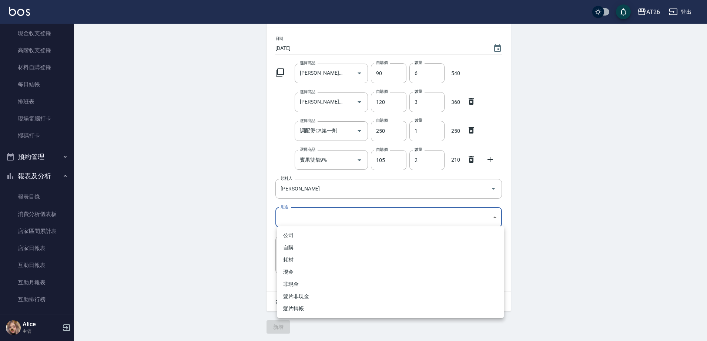
click at [339, 215] on body "AT26 登出 櫃檯作業 打帳單 帳單列表 座位開單 營業儀表板 現金收支登錄 高階收支登錄 材料自購登錄 每日結帳 排班表 現場電腦打卡 掃碼打卡 預約管理…" at bounding box center [353, 146] width 707 height 392
click at [309, 246] on li "自購" at bounding box center [390, 248] width 227 height 12
type input "自購"
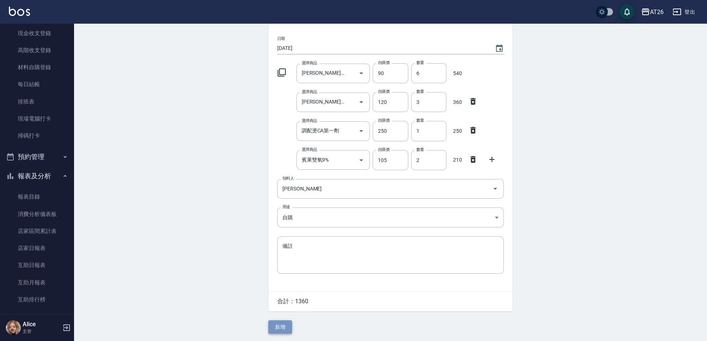
click at [282, 325] on button "新增" at bounding box center [280, 328] width 24 height 14
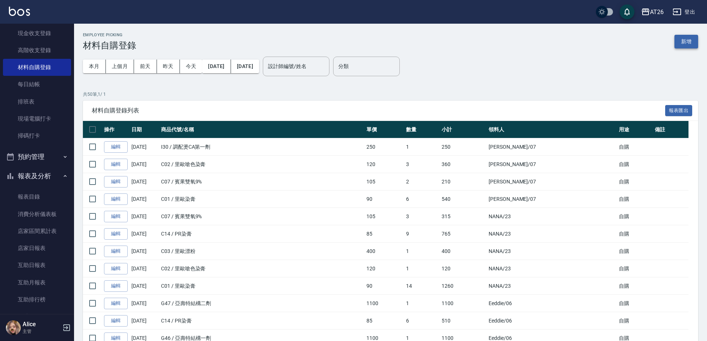
drag, startPoint x: 681, startPoint y: 34, endPoint x: 680, endPoint y: 39, distance: 5.7
click at [681, 34] on div "Employee Picking 材料自購登錄 新增" at bounding box center [390, 42] width 615 height 18
click at [680, 43] on button "新增" at bounding box center [686, 42] width 24 height 14
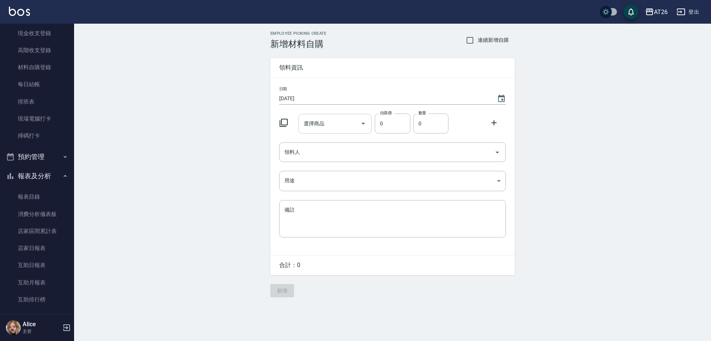
click at [336, 121] on input "選擇商品" at bounding box center [330, 123] width 56 height 13
type input "里歐漂粉"
type input "400"
type input "8"
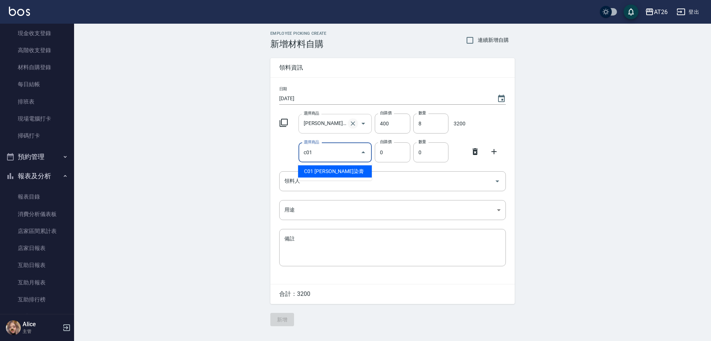
type input "里歐染膏"
type input "90"
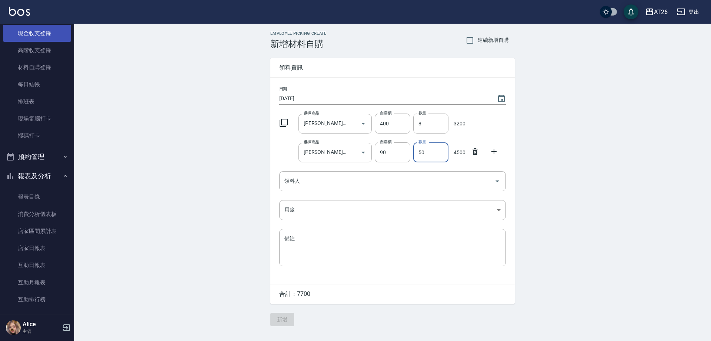
type input "50"
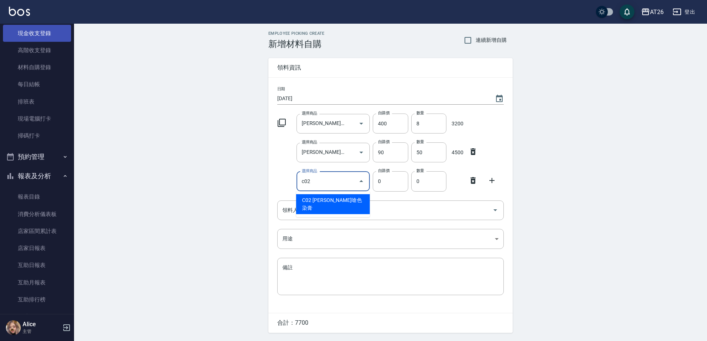
type input "里歐嗆色染膏"
type input "120"
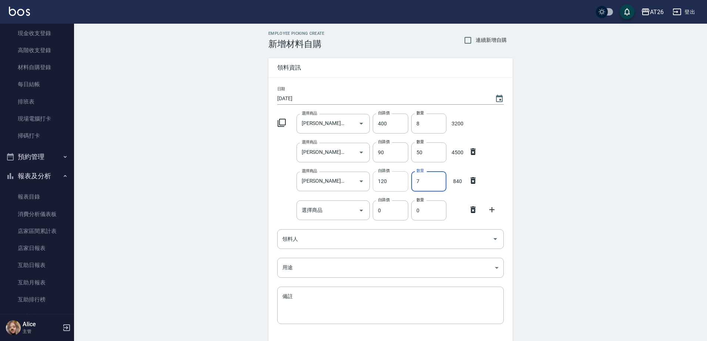
drag, startPoint x: 427, startPoint y: 181, endPoint x: 407, endPoint y: 178, distance: 19.8
click at [407, 178] on div "選擇商品 里歐嗆色染膏 選擇商品 自購價 120 自購價 數量 7 數量 840" at bounding box center [389, 179] width 230 height 23
type input "9"
click at [318, 211] on input "選擇商品" at bounding box center [328, 210] width 56 height 13
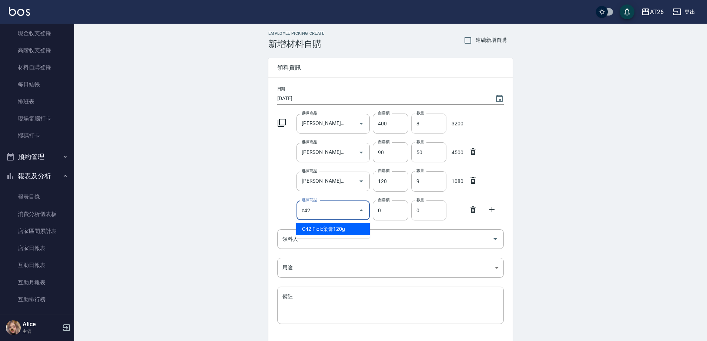
type input "Fiole染膏120g"
type input "188"
type input "1"
drag, startPoint x: 345, startPoint y: 212, endPoint x: 325, endPoint y: 212, distance: 19.6
click at [325, 212] on input "Fiole染膏120g" at bounding box center [323, 210] width 46 height 13
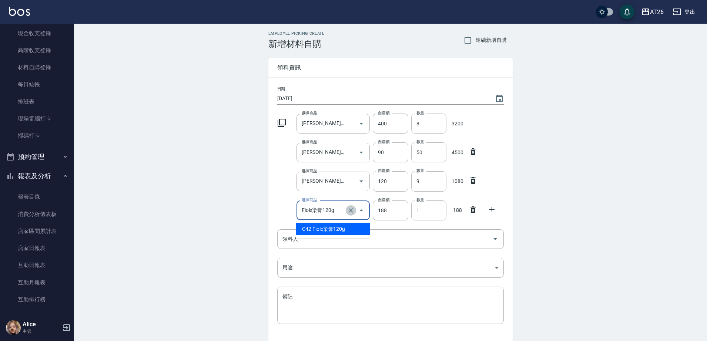
click at [350, 210] on icon "Clear" at bounding box center [351, 210] width 4 height 4
type input "0"
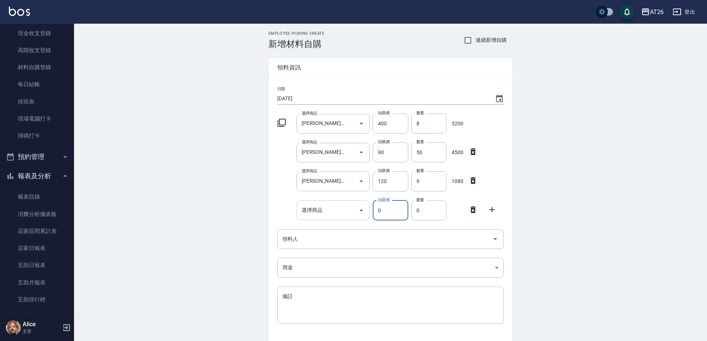
click at [321, 210] on input "選擇商品" at bounding box center [328, 210] width 56 height 13
type input "c46"
type input "263"
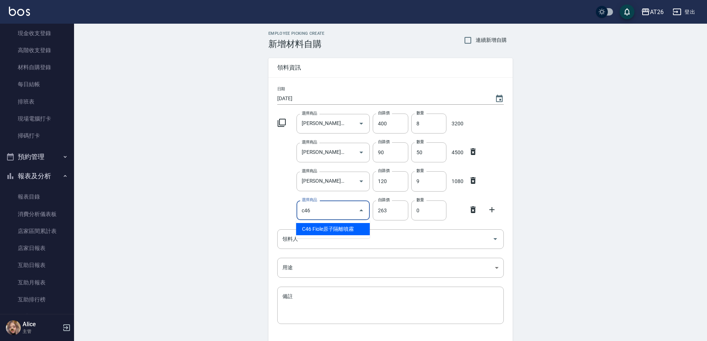
type input "Fiole原子隔離噴霧"
type input "1"
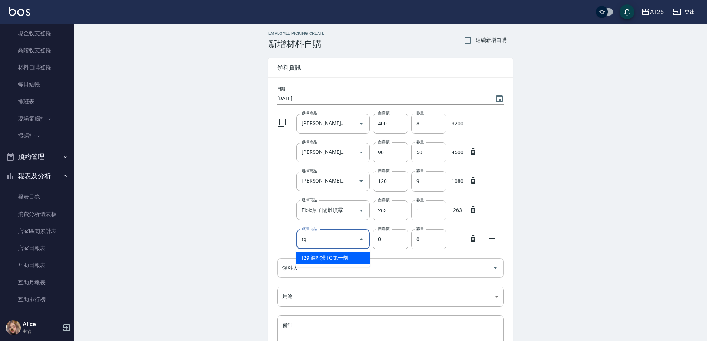
type input "調配燙TG第一劑"
type input "250"
type input "1"
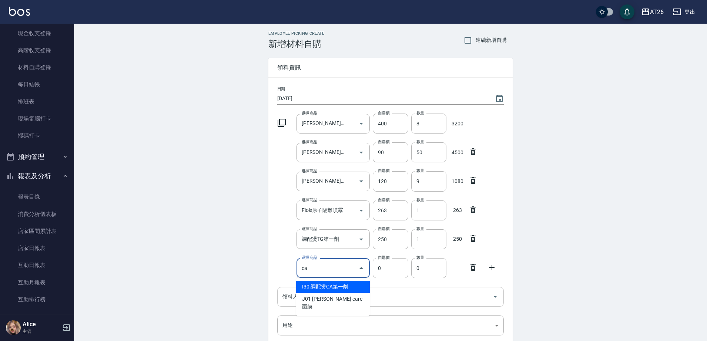
type input "ca"
type input "250"
type input "調配燙CA第一劑"
type input "1"
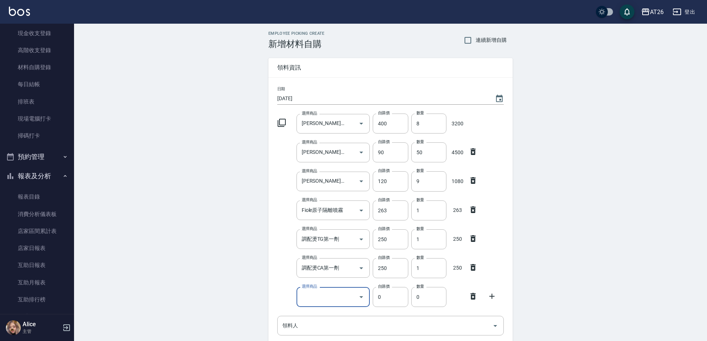
type input "r"
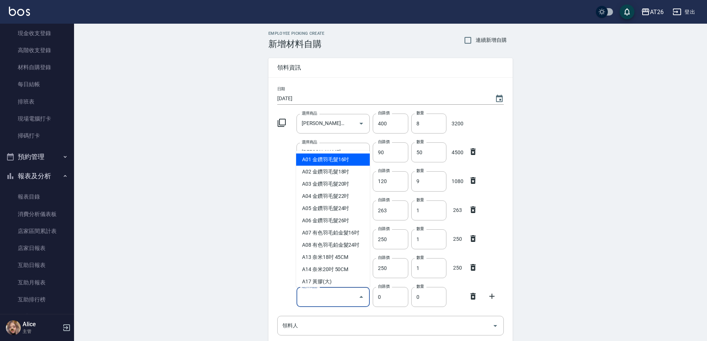
type input "r"
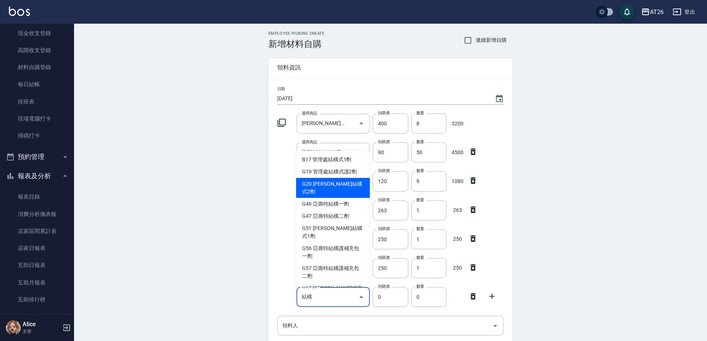
click at [350, 186] on li "G20 里歐結構式2劑" at bounding box center [333, 188] width 74 height 20
type input "里歐結構式2劑"
type input "1100"
type input "1"
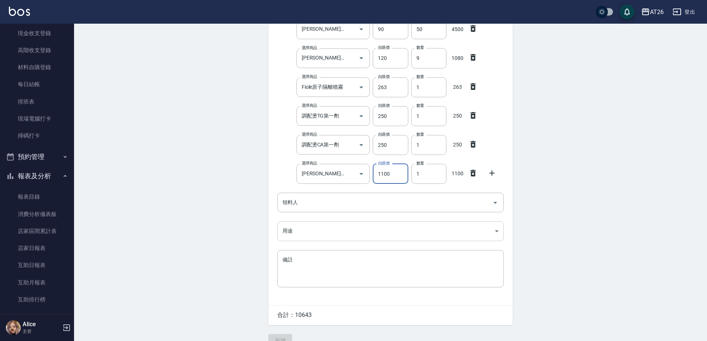
scroll to position [138, 0]
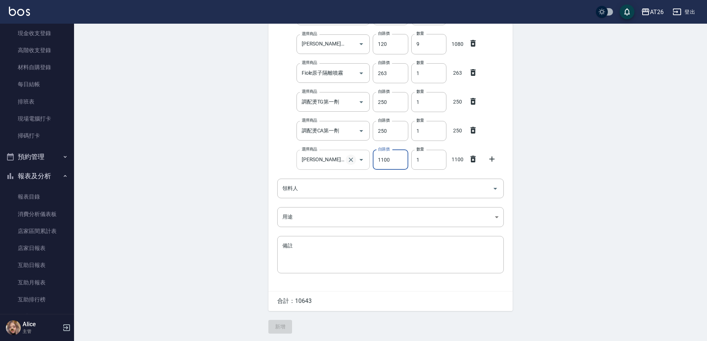
click at [355, 158] on icon "Clear" at bounding box center [350, 159] width 7 height 7
type input "0"
click at [322, 161] on input "選擇商品" at bounding box center [328, 159] width 56 height 13
type input "r"
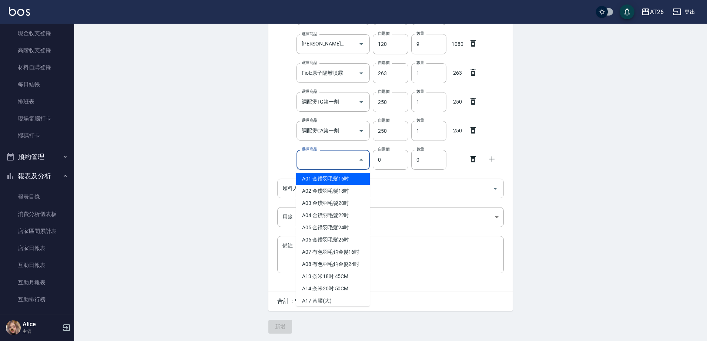
type input "r"
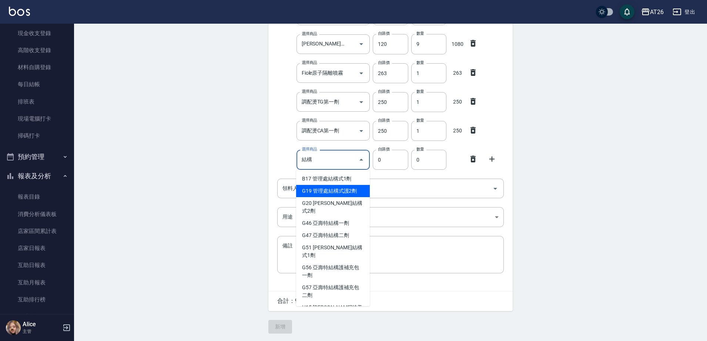
click at [356, 191] on li "G19 管理處結構式護2劑" at bounding box center [333, 191] width 74 height 12
type input "管理處結構式護2劑"
type input "1300"
type input "1"
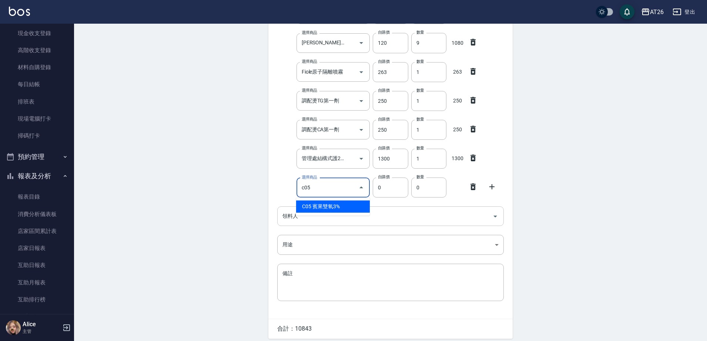
type input "c05"
type input "105"
type input "賓果雙氧3%"
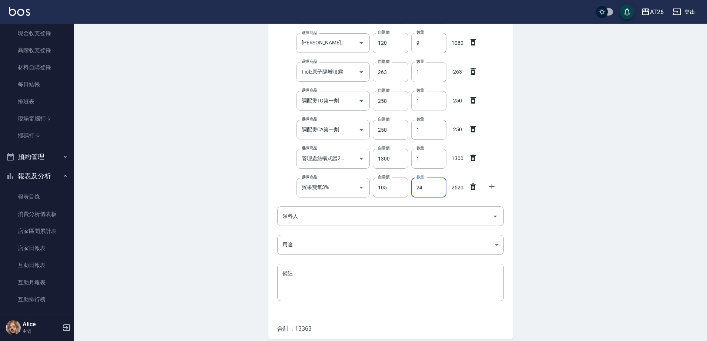
type input "24"
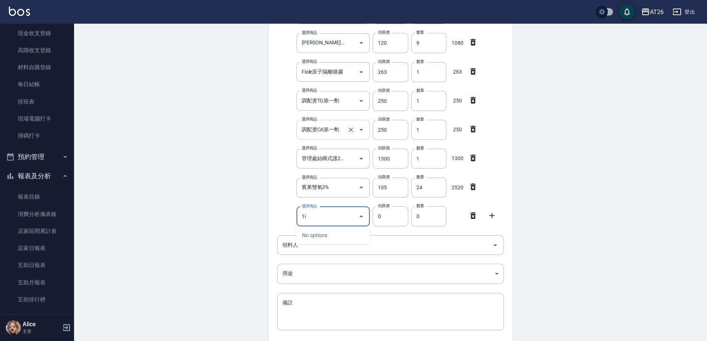
type input "1"
type input "娜普菈鉑金1劑"
type input "1170"
type input "1"
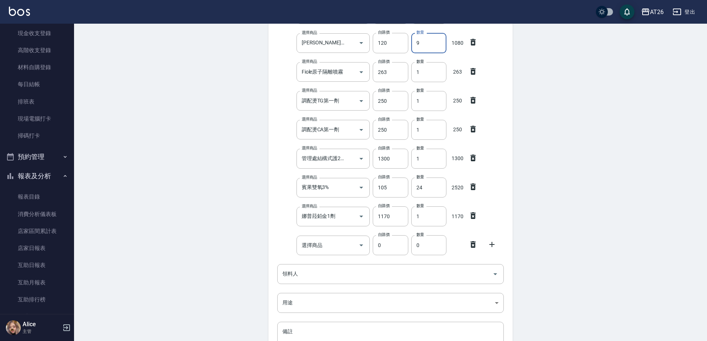
drag, startPoint x: 426, startPoint y: 43, endPoint x: 410, endPoint y: 46, distance: 16.2
click at [410, 46] on div "數量 9 數量" at bounding box center [427, 41] width 38 height 23
type input "8"
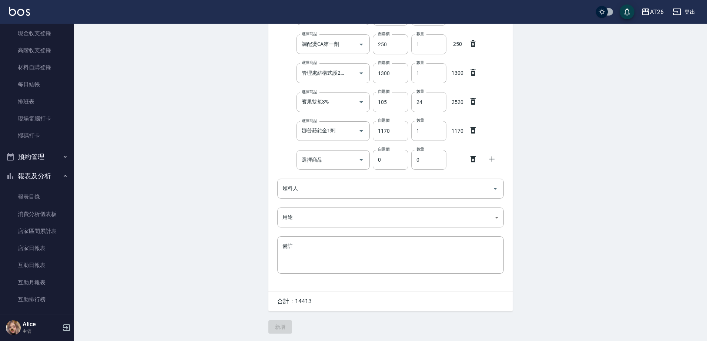
click at [473, 159] on icon at bounding box center [473, 159] width 9 height 9
drag, startPoint x: 435, startPoint y: 184, endPoint x: 424, endPoint y: 189, distance: 12.1
click at [435, 184] on input "領料人" at bounding box center [385, 188] width 209 height 13
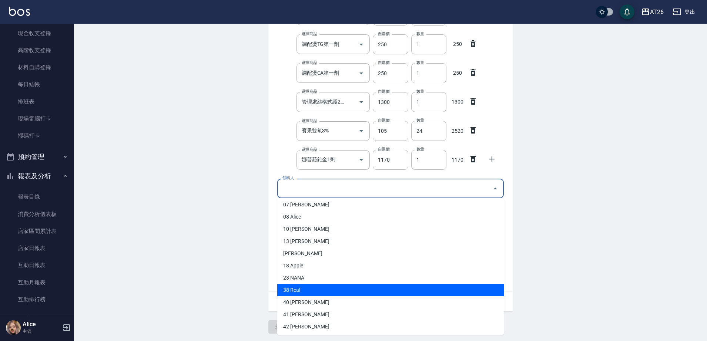
scroll to position [93, 0]
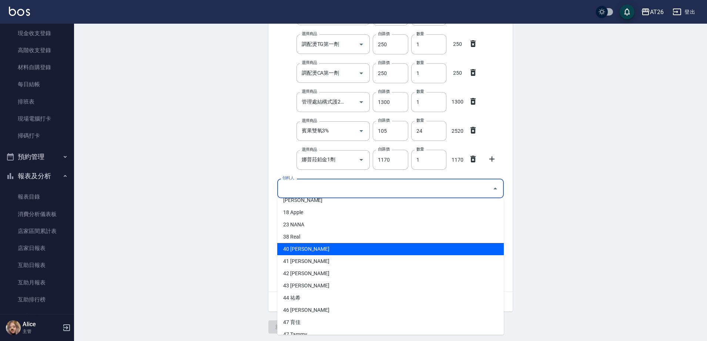
click at [309, 248] on li "40 小綾" at bounding box center [390, 249] width 227 height 12
type input "[PERSON_NAME]"
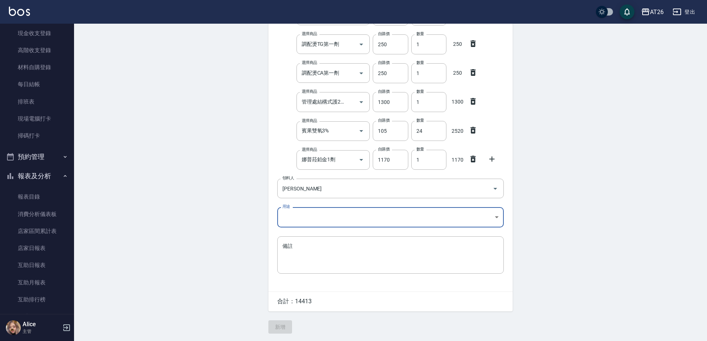
click at [309, 218] on body "AT26 登出 櫃檯作業 打帳單 帳單列表 座位開單 營業儀表板 現金收支登錄 高階收支登錄 材料自購登錄 每日結帳 排班表 現場電腦打卡 掃碼打卡 預約管理…" at bounding box center [353, 73] width 707 height 536
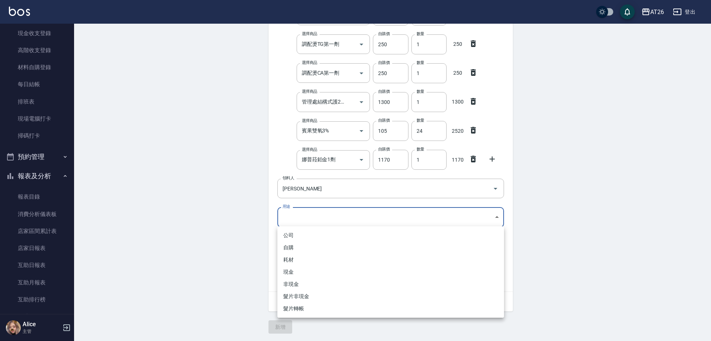
click at [317, 244] on li "自購" at bounding box center [390, 248] width 227 height 12
type input "自購"
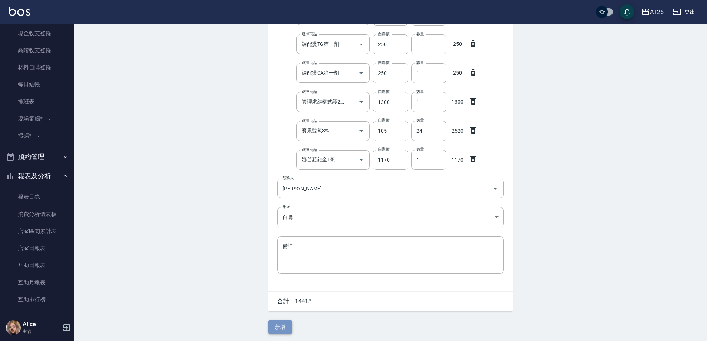
click at [286, 328] on button "新增" at bounding box center [280, 328] width 24 height 14
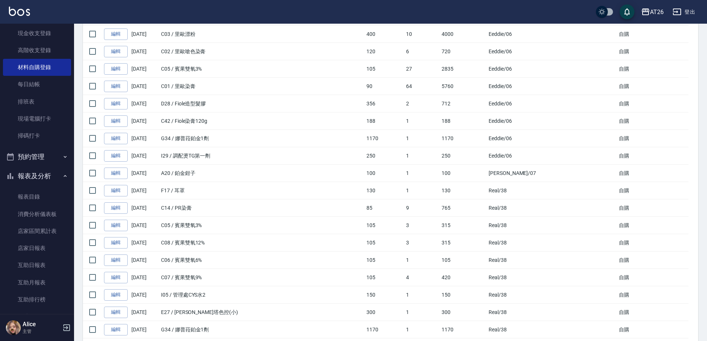
scroll to position [463, 0]
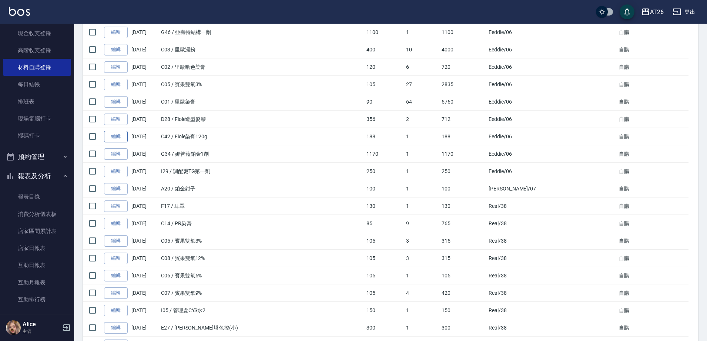
click at [121, 135] on link "編輯" at bounding box center [116, 136] width 24 height 11
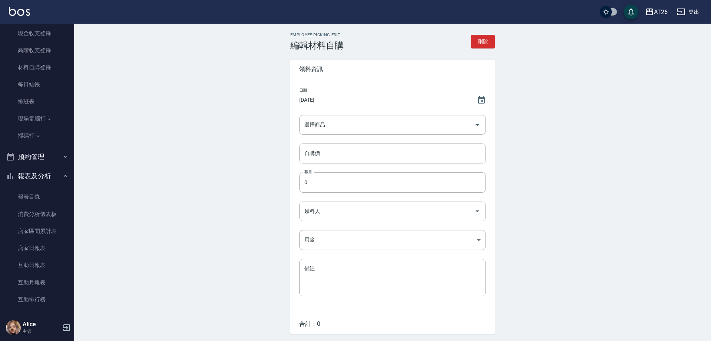
type input "Fiole染膏120g"
type input "188"
type input "1"
type input "Eeddie"
type input "自購"
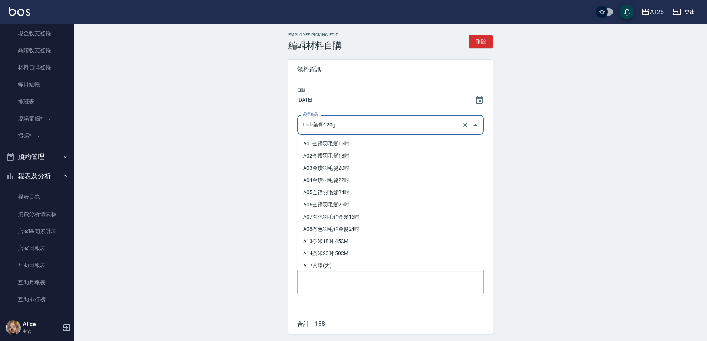
drag, startPoint x: 346, startPoint y: 128, endPoint x: 281, endPoint y: 127, distance: 65.2
click at [281, 127] on div "Employee Picking Edit 編輯材料自購 刪除 領料資訊 日期 2025/10/11 選擇商品 Fiole染膏120g 選擇商品 自購價 18…" at bounding box center [390, 195] width 222 height 324
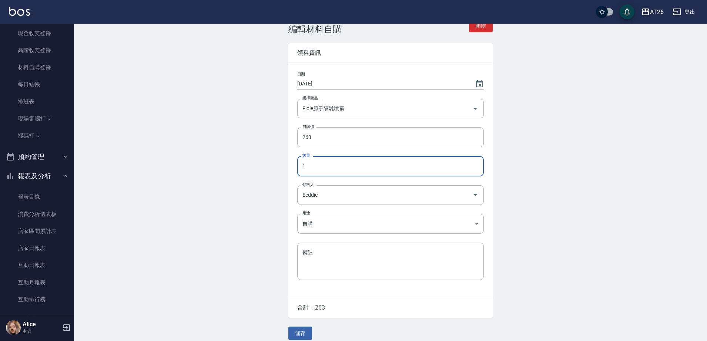
scroll to position [25, 0]
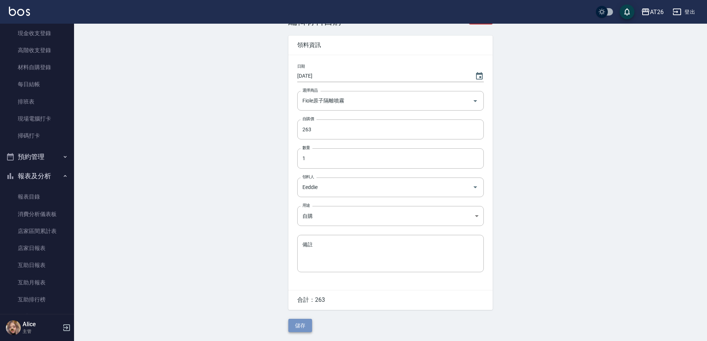
click at [307, 322] on button "儲存" at bounding box center [300, 326] width 24 height 14
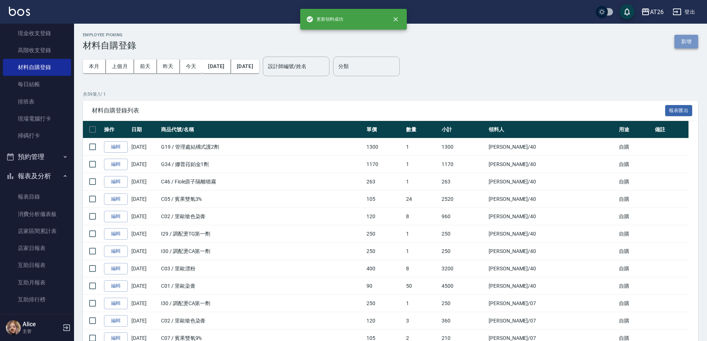
click at [680, 41] on button "新增" at bounding box center [686, 42] width 24 height 14
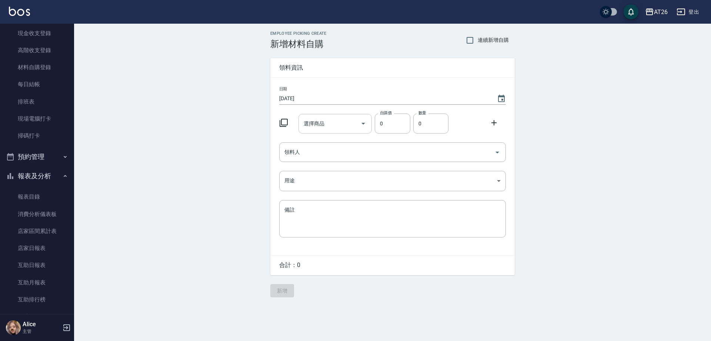
click at [312, 121] on div "選擇商品 選擇商品" at bounding box center [335, 124] width 74 height 20
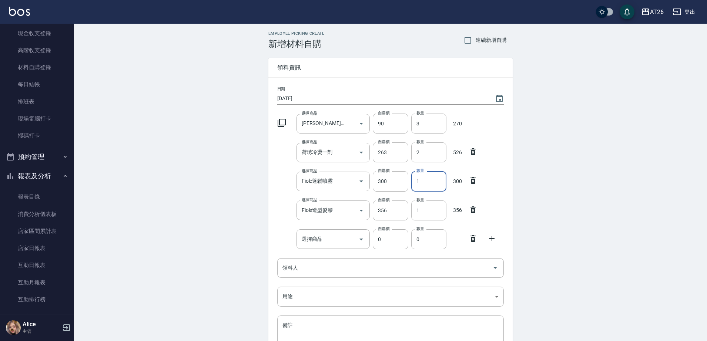
drag, startPoint x: 422, startPoint y: 183, endPoint x: 416, endPoint y: 183, distance: 5.6
click at [416, 183] on input "1" at bounding box center [428, 181] width 35 height 20
click at [339, 235] on input "選擇商品" at bounding box center [328, 239] width 56 height 13
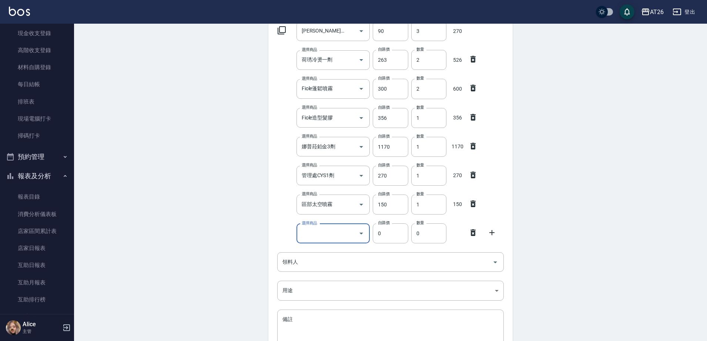
scroll to position [139, 0]
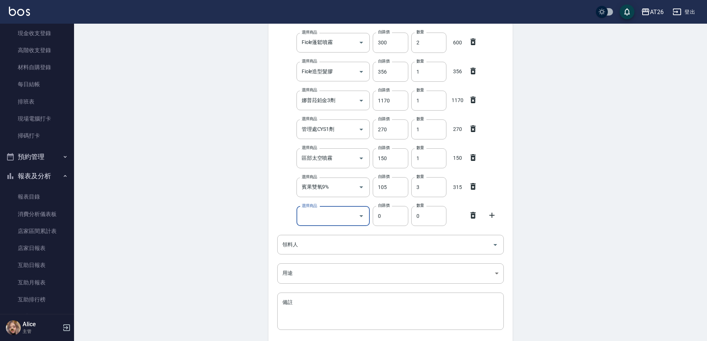
click at [471, 221] on div at bounding box center [475, 214] width 19 height 13
click at [470, 213] on icon at bounding box center [473, 215] width 9 height 9
drag, startPoint x: 376, startPoint y: 209, endPoint x: 369, endPoint y: 215, distance: 8.9
click at [375, 209] on div "領料人" at bounding box center [390, 216] width 227 height 20
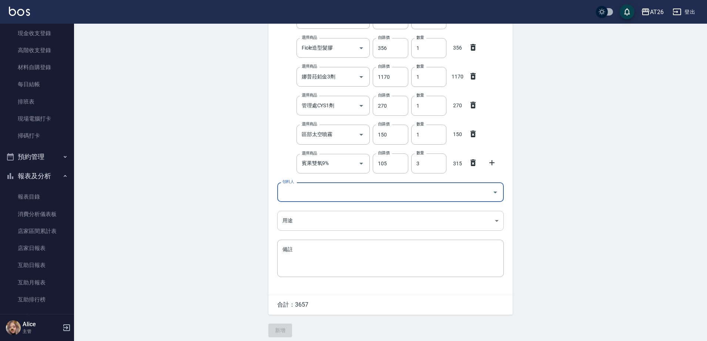
drag, startPoint x: 349, startPoint y: 194, endPoint x: 372, endPoint y: 217, distance: 33.2
click at [366, 207] on div "日期 2025/10/11 選擇商品 里歐染膏 選擇商品 自購價 90 自購價 數量 3 數量 270 選擇商品 荷琇冷燙一劑 選擇商品 自購價 263 自購…" at bounding box center [390, 105] width 244 height 380
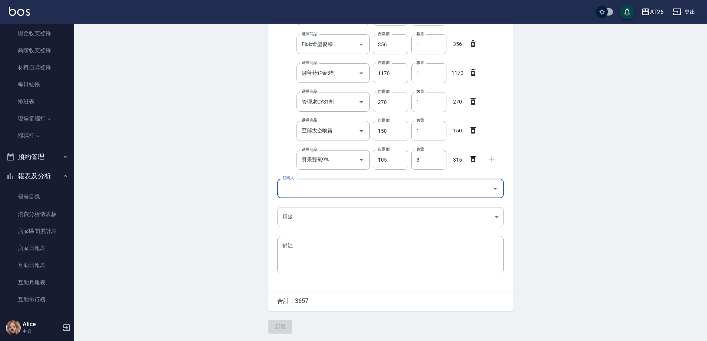
drag, startPoint x: 371, startPoint y: 194, endPoint x: 388, endPoint y: 210, distance: 23.6
click at [381, 200] on div "日期 2025/10/11 選擇商品 里歐染膏 選擇商品 自購價 90 自購價 數量 3 數量 270 選擇商品 荷琇冷燙一劑 選擇商品 自購價 263 自購…" at bounding box center [390, 102] width 244 height 380
click at [412, 193] on input "領料人" at bounding box center [385, 188] width 209 height 13
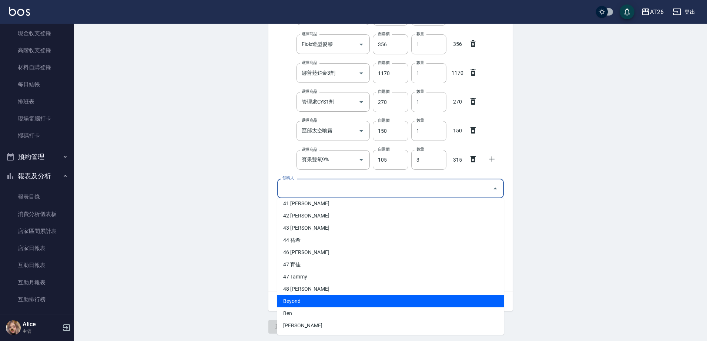
scroll to position [104, 0]
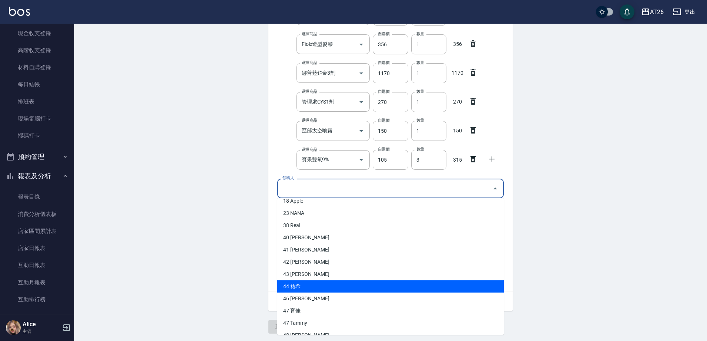
click at [327, 285] on li "44 祐希" at bounding box center [390, 287] width 227 height 12
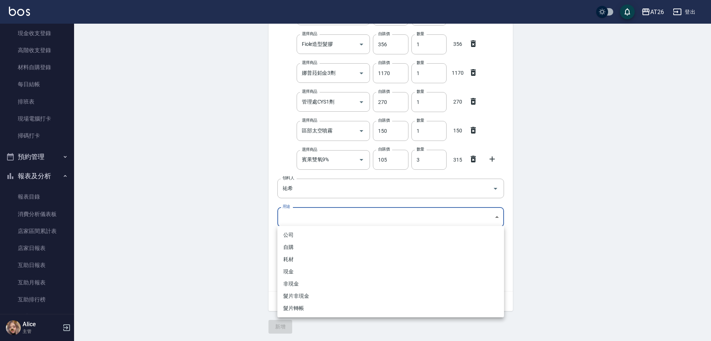
click at [321, 219] on body "AT26 登出 櫃檯作業 打帳單 帳單列表 座位開單 營業儀表板 現金收支登錄 高階收支登錄 材料自購登錄 每日結帳 排班表 現場電腦打卡 掃碼打卡 預約管理…" at bounding box center [355, 88] width 711 height 508
click at [302, 246] on li "自購" at bounding box center [390, 247] width 227 height 12
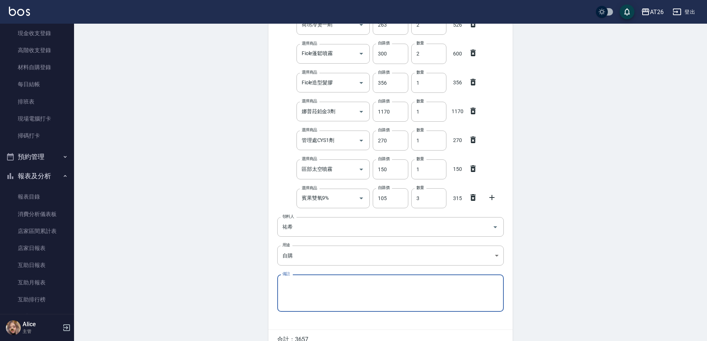
scroll to position [167, 0]
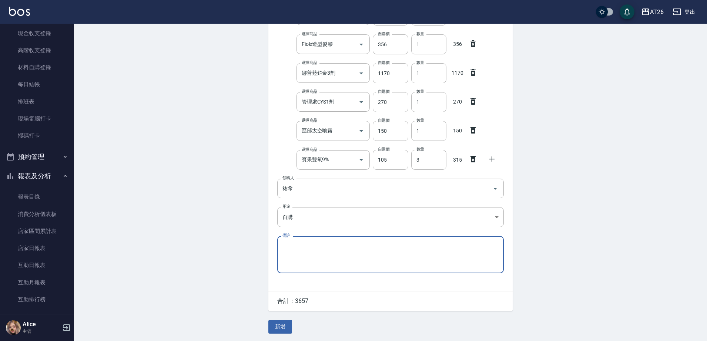
click at [280, 325] on button "新增" at bounding box center [280, 327] width 24 height 14
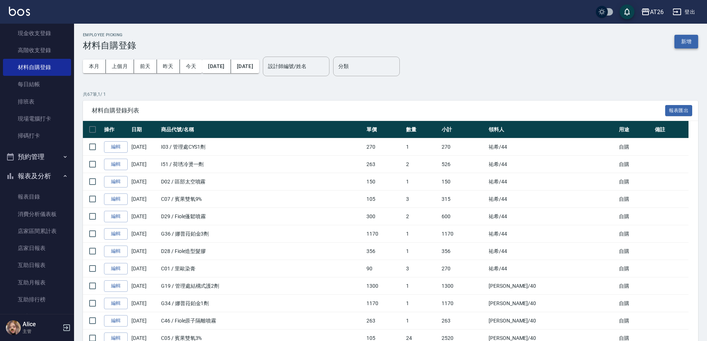
click at [680, 45] on button "新增" at bounding box center [686, 42] width 24 height 14
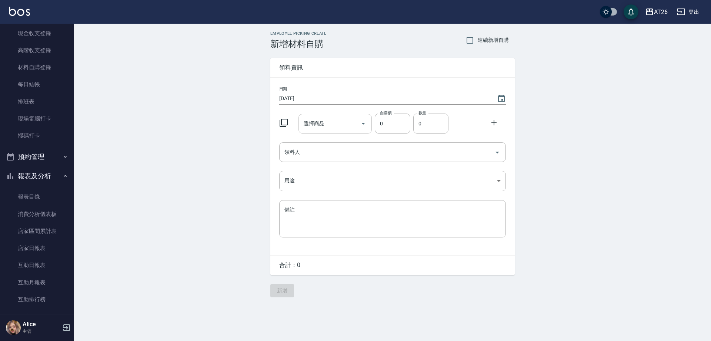
drag, startPoint x: 680, startPoint y: 45, endPoint x: 317, endPoint y: 130, distance: 373.3
click at [317, 130] on input "選擇商品" at bounding box center [330, 123] width 56 height 13
click at [347, 142] on li "B18 管理處頭皮香水" at bounding box center [335, 143] width 74 height 12
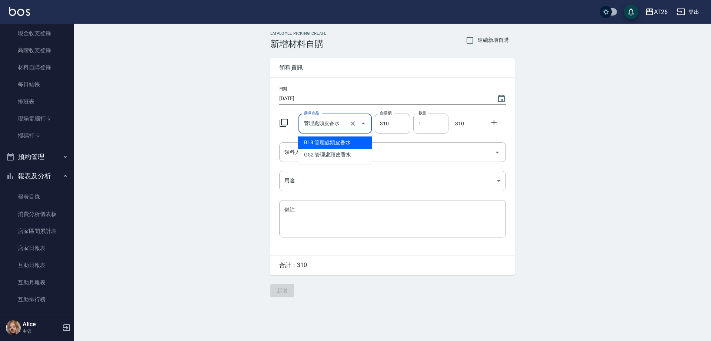
drag, startPoint x: 307, startPoint y: 124, endPoint x: 359, endPoint y: 123, distance: 52.2
click at [358, 123] on div "管理處頭皮香水 選擇商品" at bounding box center [335, 124] width 74 height 20
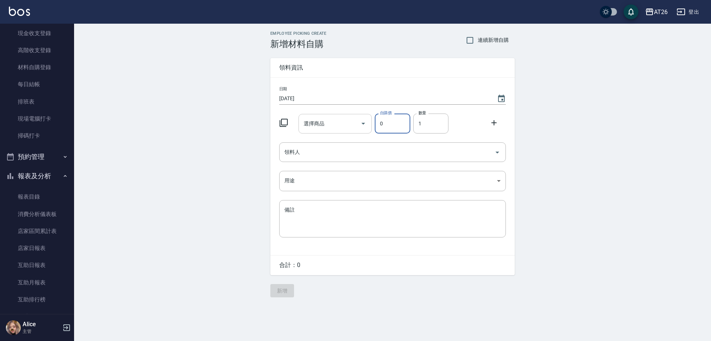
click at [336, 124] on input "選擇商品" at bounding box center [330, 123] width 56 height 13
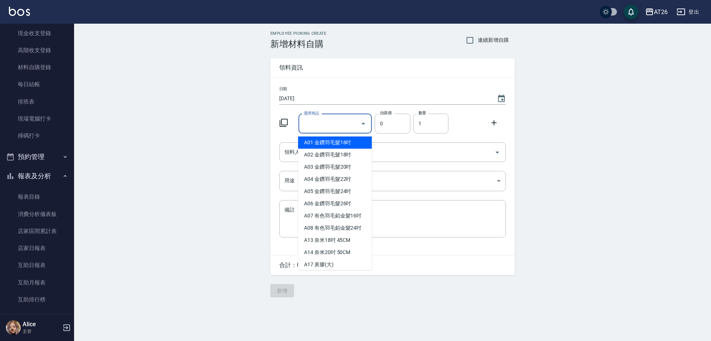
drag, startPoint x: 282, startPoint y: 101, endPoint x: 284, endPoint y: 108, distance: 8.0
click at [282, 102] on input "[DATE]" at bounding box center [384, 99] width 210 height 12
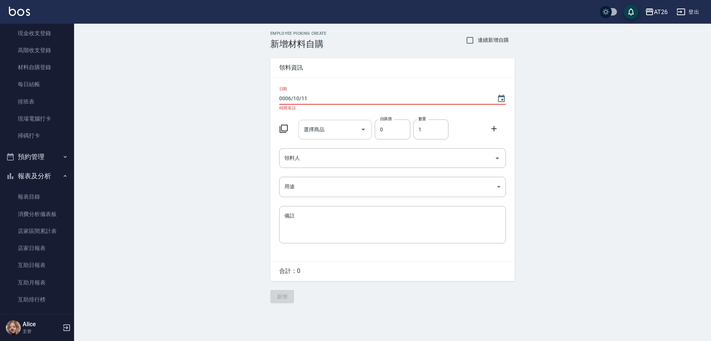
click at [316, 127] on div "選擇商品 選擇商品" at bounding box center [335, 130] width 74 height 20
click at [502, 97] on icon "Choose date, selected date is 0006-10-11" at bounding box center [501, 98] width 9 height 9
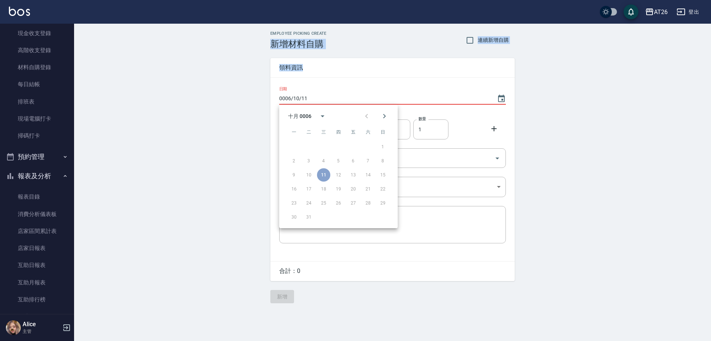
drag, startPoint x: 299, startPoint y: 50, endPoint x: 253, endPoint y: 61, distance: 47.9
click at [251, 57] on div "Employee Picking Create 新增材料自購 連續新增自購 領料資訊 日期 0006/10/11 時間有誤 選擇商品 選擇商品 自購價 0 自…" at bounding box center [392, 167] width 637 height 287
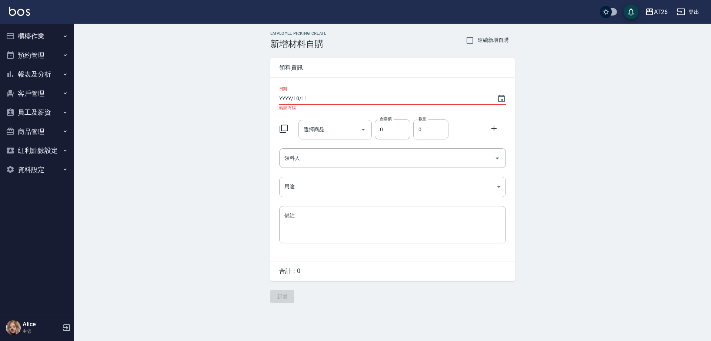
type input "YYYY/10/11"
click at [58, 37] on button "櫃檯作業" at bounding box center [37, 36] width 68 height 19
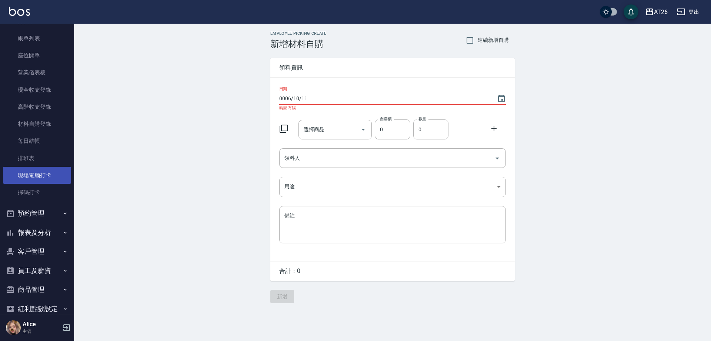
scroll to position [68, 0]
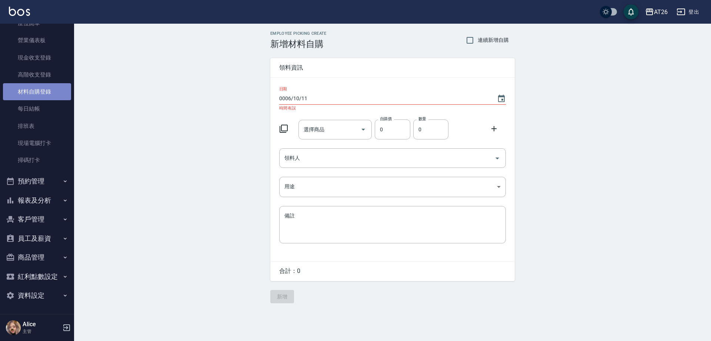
click at [38, 90] on link "材料自購登錄" at bounding box center [37, 91] width 68 height 17
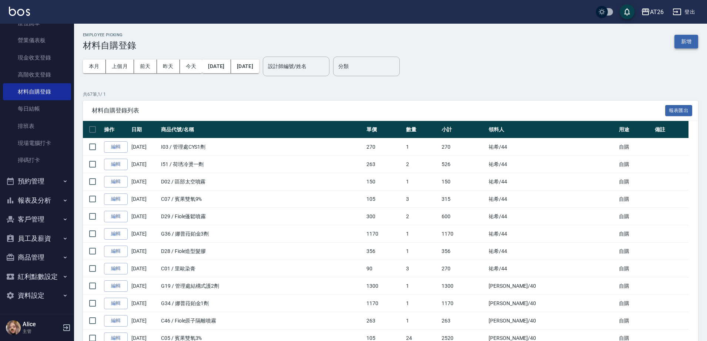
click at [695, 37] on button "新增" at bounding box center [686, 42] width 24 height 14
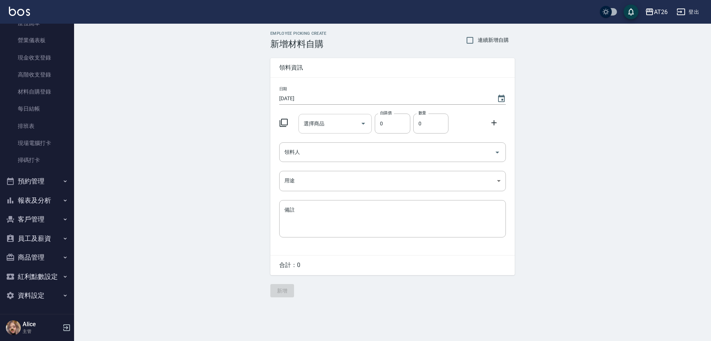
click at [326, 120] on input "選擇商品" at bounding box center [330, 123] width 56 height 13
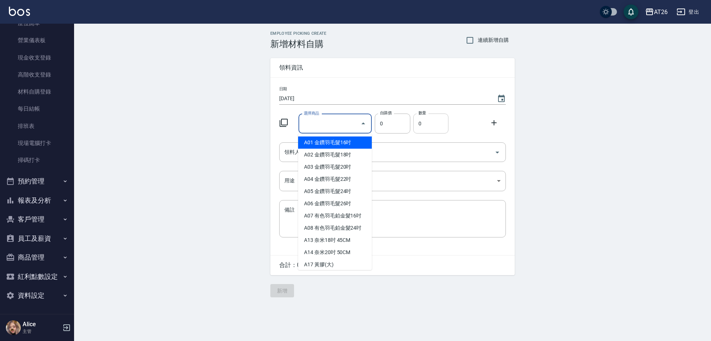
type input "f"
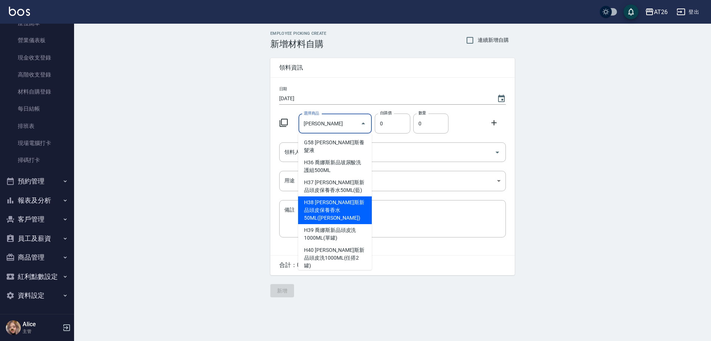
click at [311, 199] on li "H38 [PERSON_NAME]斯新品頭皮保養香水50ML([PERSON_NAME])" at bounding box center [335, 211] width 74 height 28
type input "喬娜斯新品頭皮保養香水50ML(橘)"
type input "220"
type input "1"
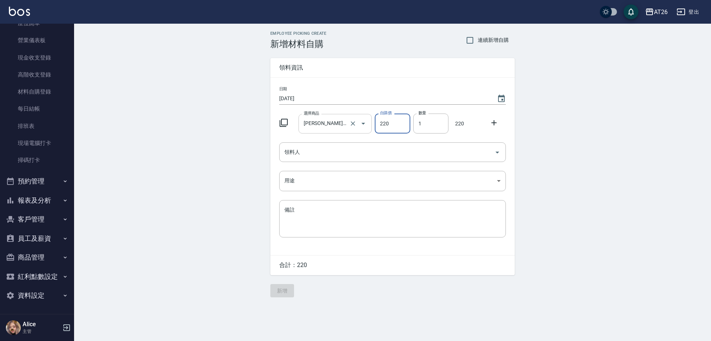
click at [339, 131] on div "喬娜斯新品頭皮保養香水50ML(橘) 選擇商品" at bounding box center [335, 124] width 74 height 20
type input "037"
click at [312, 112] on div "選擇商品 選擇商品" at bounding box center [333, 122] width 77 height 23
click at [313, 115] on div "選擇商品" at bounding box center [335, 124] width 74 height 20
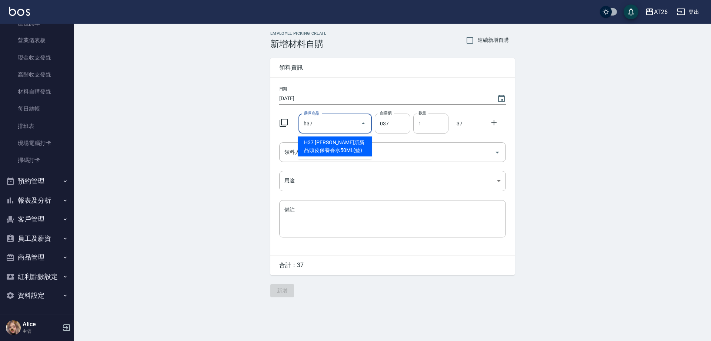
type input "h37"
type input "220"
type input "喬娜斯新品頭皮保養香水50ML(藍)"
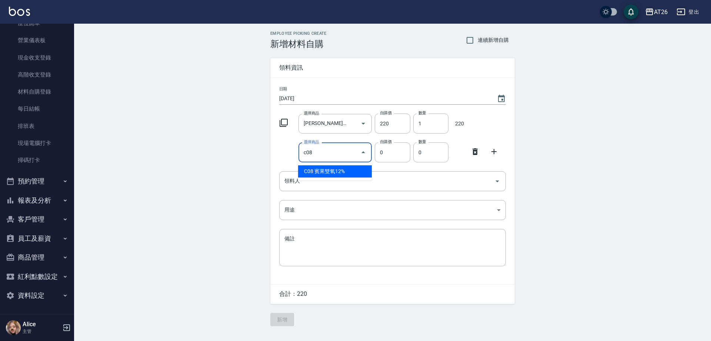
type input "賓果雙氧12%"
type input "105"
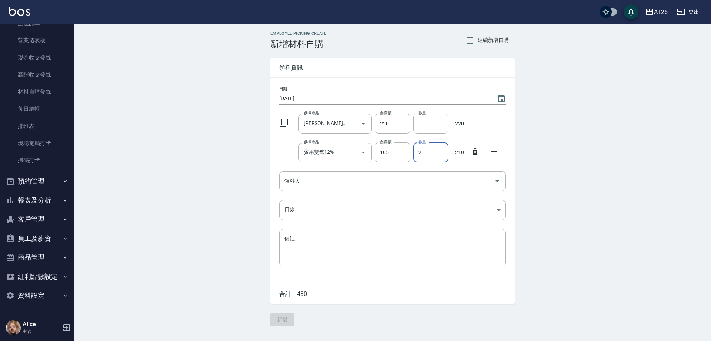
type input "2"
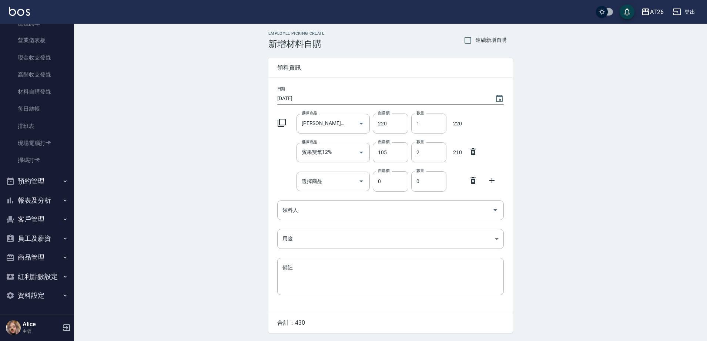
click at [475, 180] on icon at bounding box center [473, 180] width 9 height 9
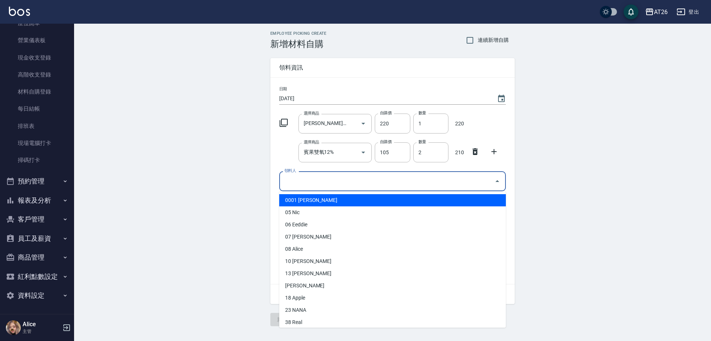
click at [390, 184] on input "領料人" at bounding box center [386, 181] width 209 height 13
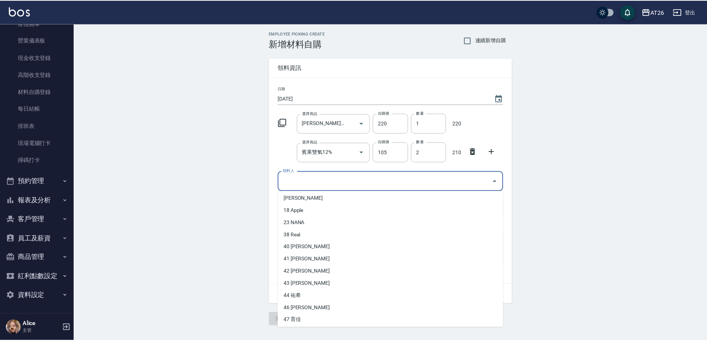
scroll to position [93, 0]
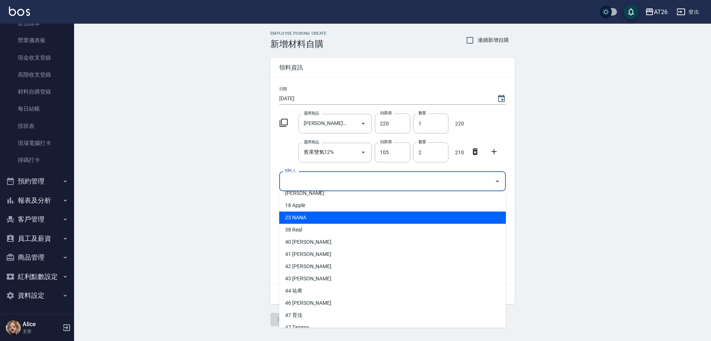
click at [305, 220] on li "23 NANA" at bounding box center [392, 218] width 227 height 12
type input "NANA"
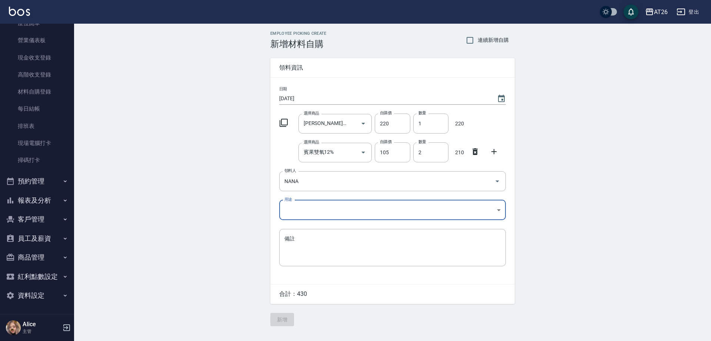
click at [308, 207] on body "AT26 登出 櫃檯作業 打帳單 帳單列表 座位開單 營業儀表板 現金收支登錄 高階收支登錄 材料自購登錄 每日結帳 排班表 現場電腦打卡 掃碼打卡 預約管理…" at bounding box center [355, 170] width 711 height 341
click at [312, 239] on li "自購" at bounding box center [392, 241] width 227 height 12
type input "自購"
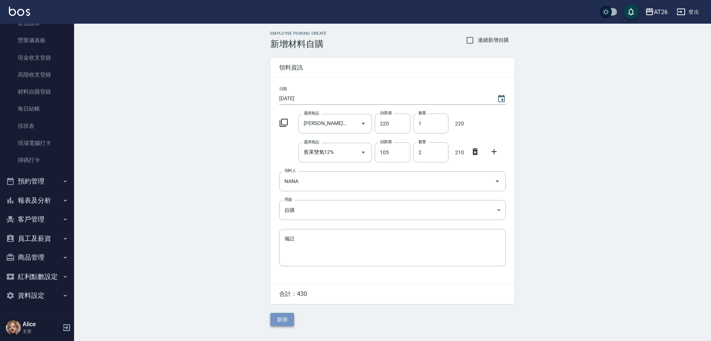
click at [280, 326] on button "新增" at bounding box center [282, 320] width 24 height 14
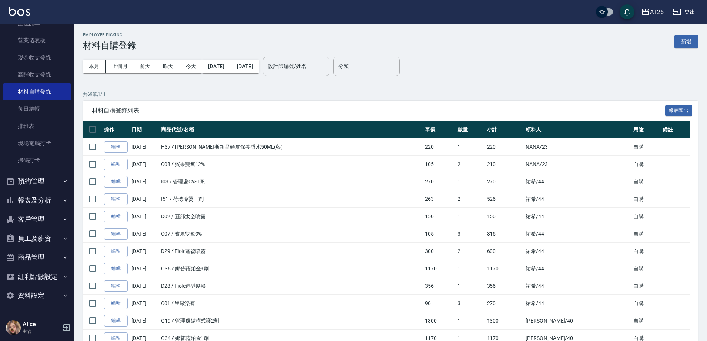
click at [326, 67] on input "設計師編號/姓名" at bounding box center [296, 66] width 60 height 13
type input "0"
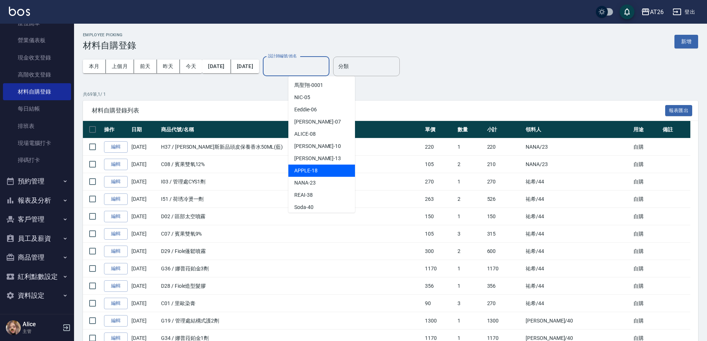
click at [309, 173] on span "APPLE -18" at bounding box center [305, 171] width 23 height 8
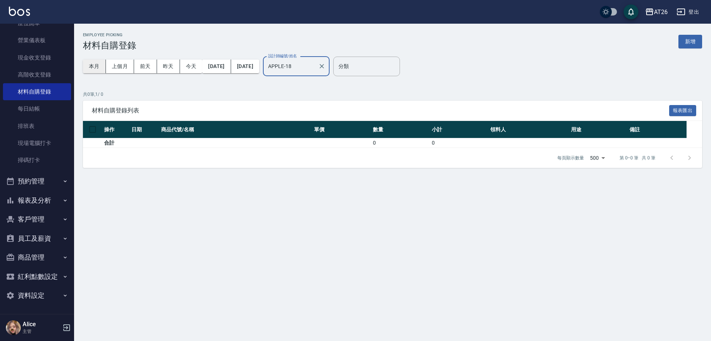
type input "APPLE-18"
click at [85, 65] on button "本月" at bounding box center [94, 67] width 23 height 14
click at [325, 68] on icon "Clear" at bounding box center [321, 66] width 7 height 7
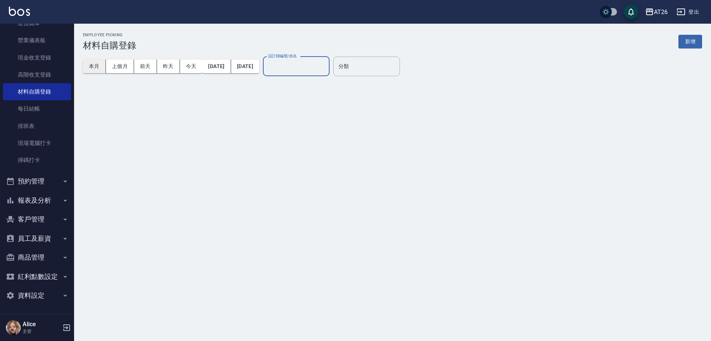
click at [92, 64] on button "本月" at bounding box center [94, 67] width 23 height 14
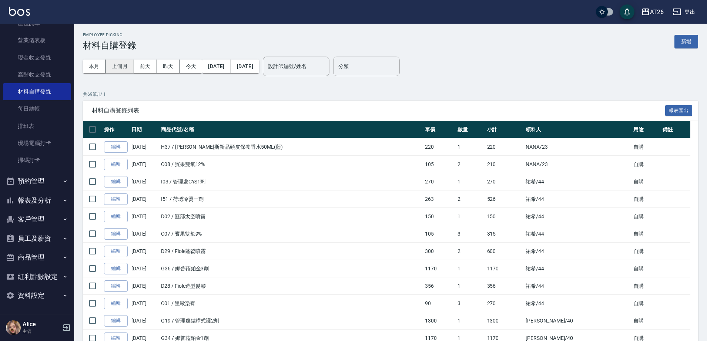
click at [123, 62] on button "上個月" at bounding box center [120, 67] width 28 height 14
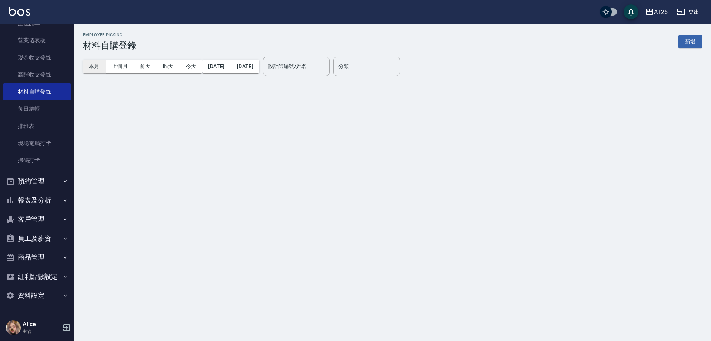
click at [96, 64] on button "本月" at bounding box center [94, 67] width 23 height 14
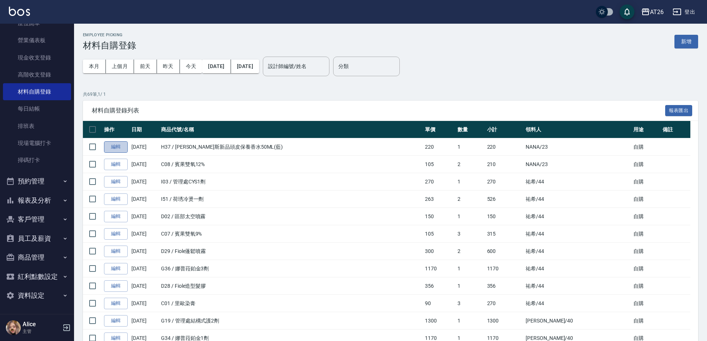
click at [120, 145] on link "編輯" at bounding box center [116, 146] width 24 height 11
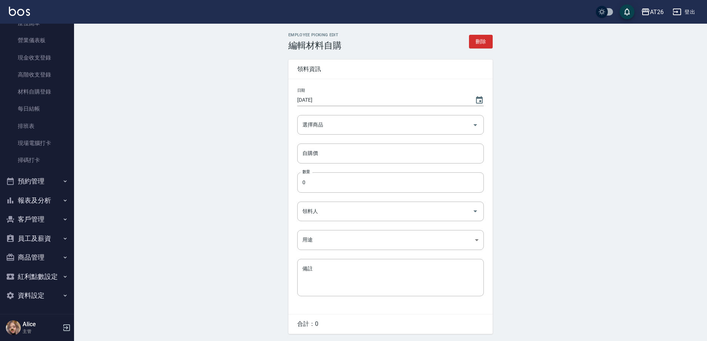
type input "[PERSON_NAME]斯新品頭皮保養香水50ML(藍)"
type input "220"
type input "1"
type input "NANA"
type input "自購"
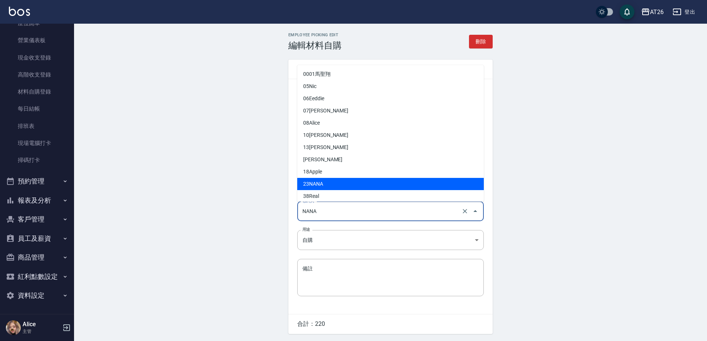
drag, startPoint x: 329, startPoint y: 208, endPoint x: 279, endPoint y: 206, distance: 50.0
click at [279, 206] on div "Employee Picking Edit 編輯材料自購 刪除 領料資訊 日期 2025/10/11 選擇商品 喬娜斯新品頭皮保養香水50ML(藍) 選擇商品…" at bounding box center [390, 195] width 222 height 324
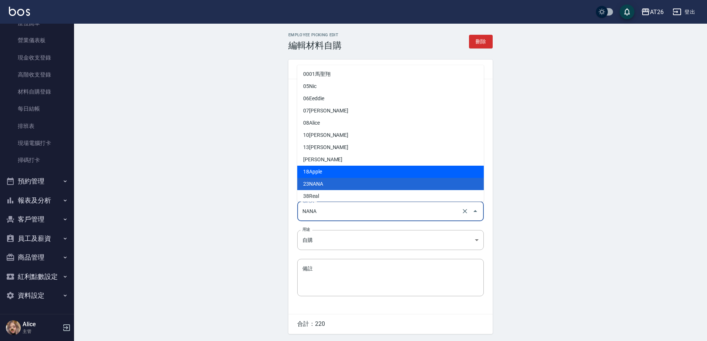
click at [339, 170] on li "18 Apple" at bounding box center [390, 172] width 187 height 12
type input "Apple"
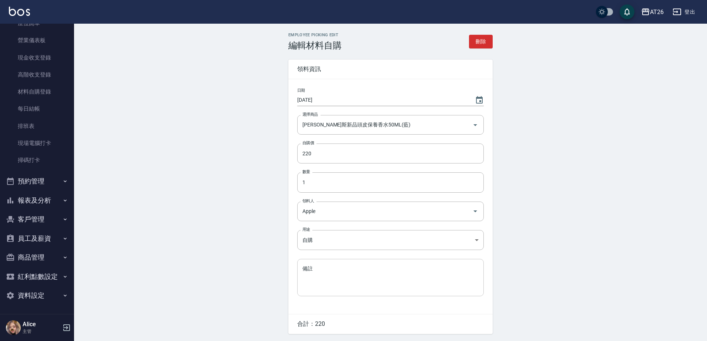
scroll to position [25, 0]
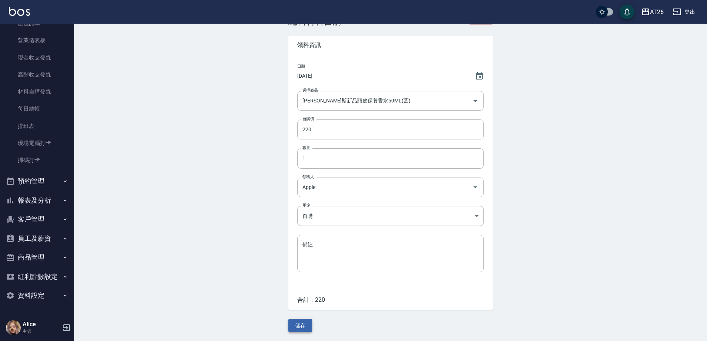
click at [303, 329] on button "儲存" at bounding box center [300, 326] width 24 height 14
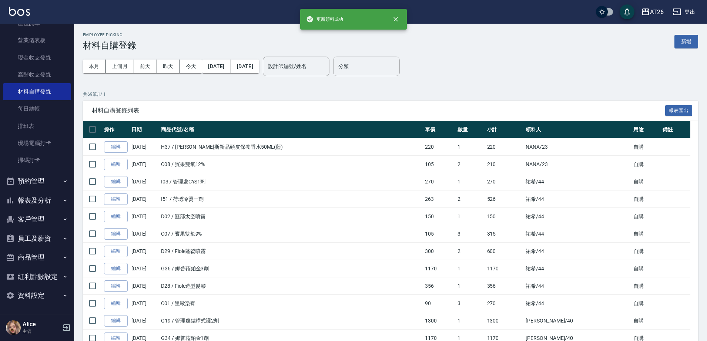
click at [306, 328] on td "G19 / 管理處結構式護2劑" at bounding box center [291, 320] width 264 height 17
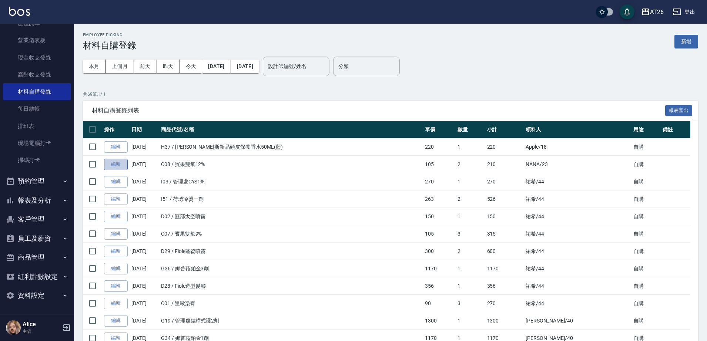
click at [118, 164] on link "編輯" at bounding box center [116, 164] width 24 height 11
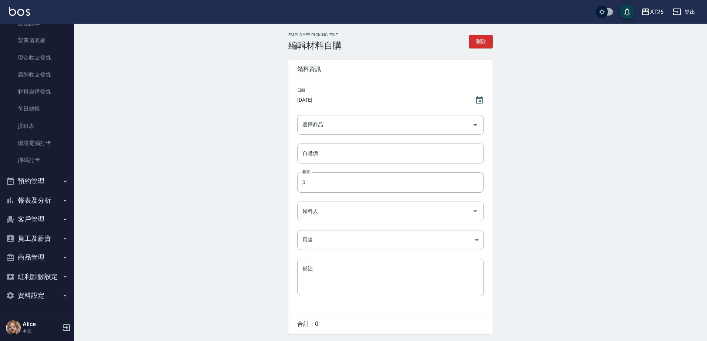
type input "賓果雙氧12%"
type input "105"
type input "2"
type input "NANA"
type input "自購"
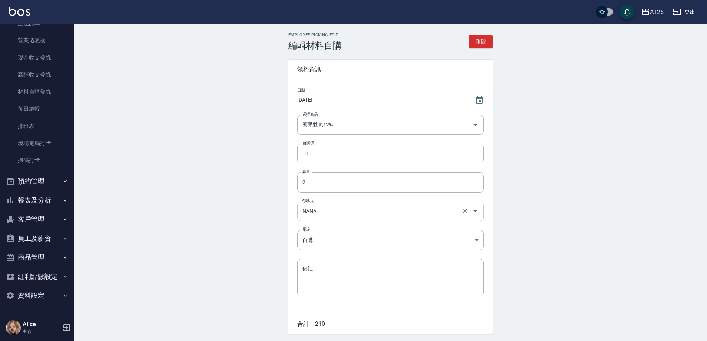
click at [330, 211] on input "NANA" at bounding box center [380, 211] width 159 height 13
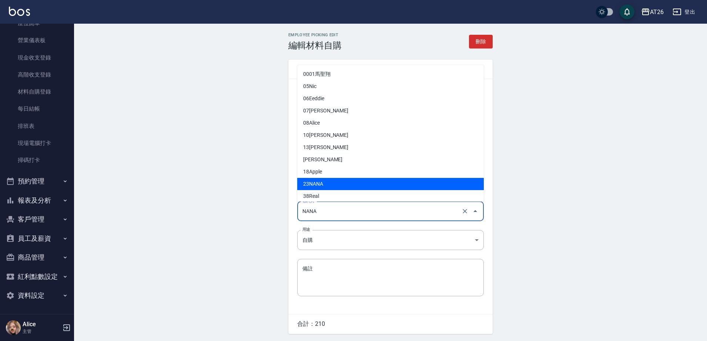
drag, startPoint x: 321, startPoint y: 184, endPoint x: 310, endPoint y: 194, distance: 14.9
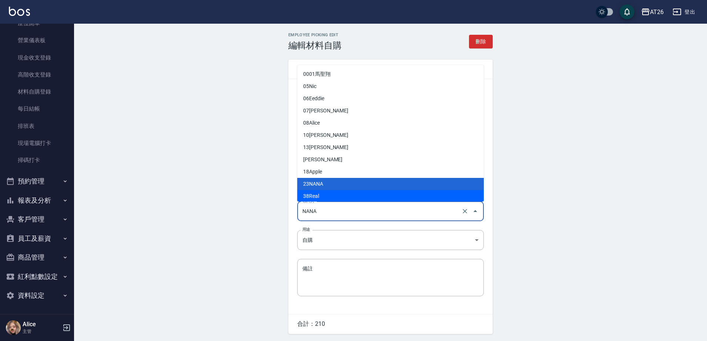
drag, startPoint x: 310, startPoint y: 194, endPoint x: 306, endPoint y: 174, distance: 20.8
click at [306, 174] on span "18" at bounding box center [306, 172] width 6 height 8
type input "Apple"
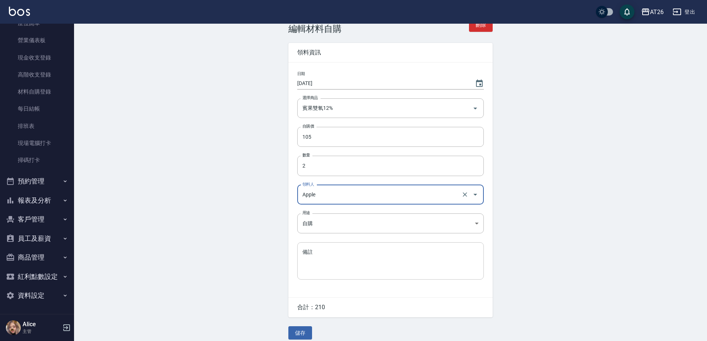
scroll to position [25, 0]
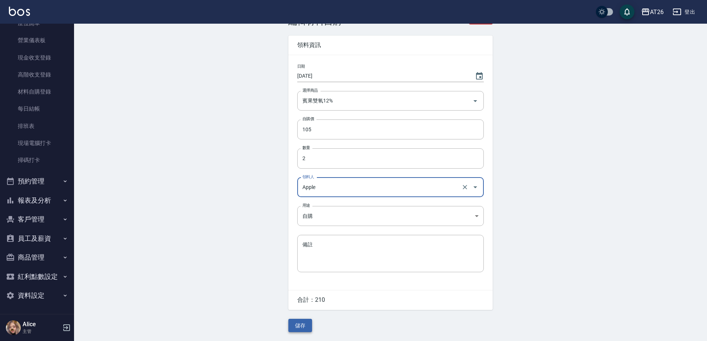
click at [302, 328] on button "儲存" at bounding box center [300, 326] width 24 height 14
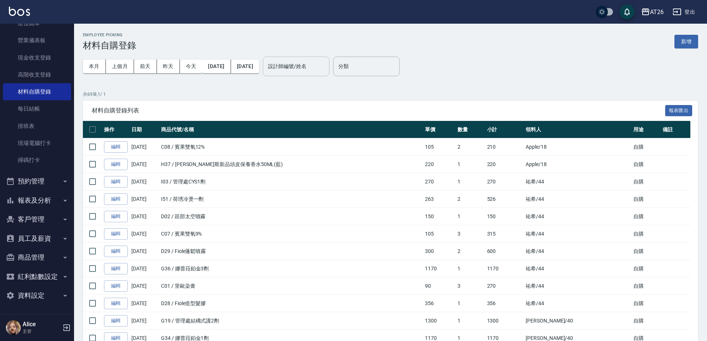
click at [302, 66] on input "設計師編號/姓名" at bounding box center [296, 66] width 60 height 13
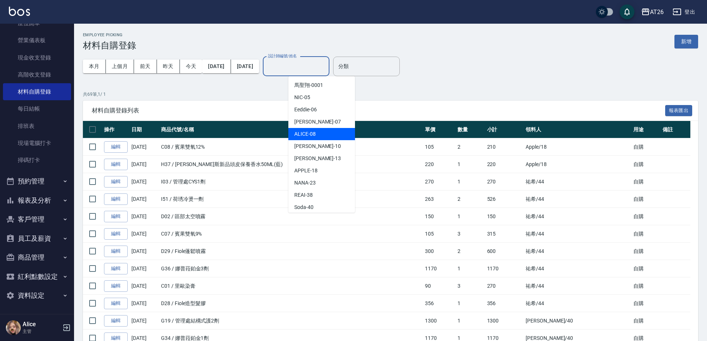
click at [329, 131] on div "ALICE -08" at bounding box center [321, 134] width 67 height 12
type input "ALICE-08"
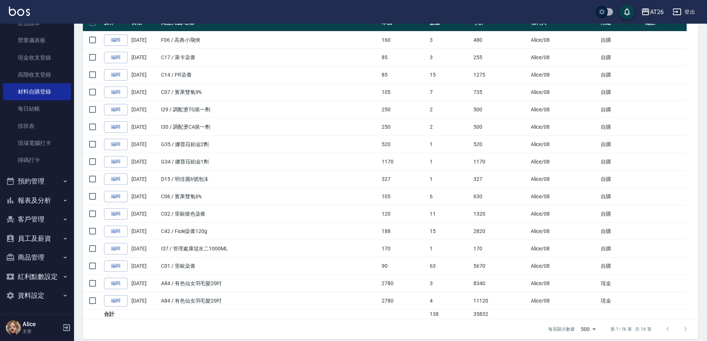
scroll to position [114, 0]
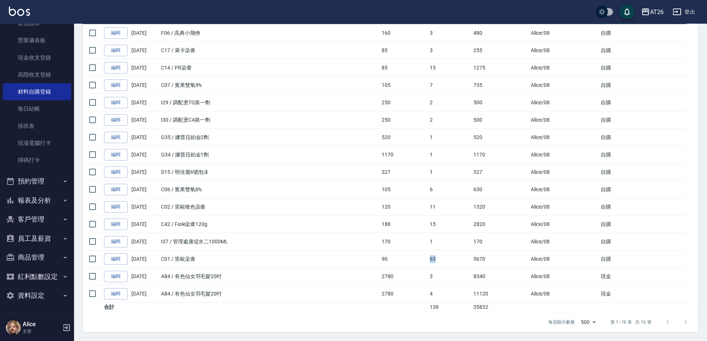
drag, startPoint x: 428, startPoint y: 258, endPoint x: 437, endPoint y: 258, distance: 8.5
click at [437, 258] on td "63" at bounding box center [450, 259] width 44 height 17
drag, startPoint x: 419, startPoint y: 205, endPoint x: 445, endPoint y: 202, distance: 26.0
click at [445, 202] on tr "編輯 10/05/2025 C02 / 里歐嗆色染膏 120 11 1320 Alice /08 自購" at bounding box center [390, 206] width 615 height 17
drag, startPoint x: 419, startPoint y: 219, endPoint x: 439, endPoint y: 218, distance: 20.4
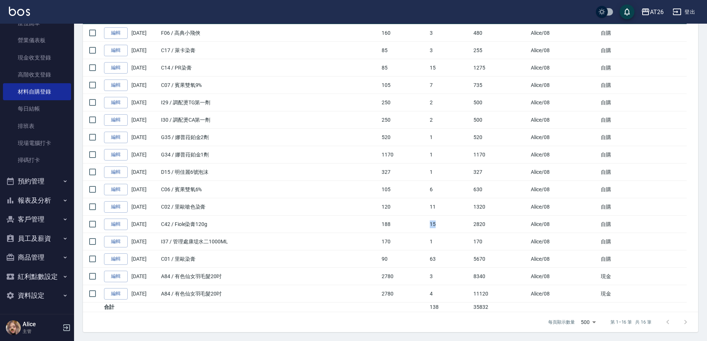
click at [441, 218] on tr "編輯 10/05/2025 C42 / Fiole染膏120g 188 15 2820 Alice /08 自購" at bounding box center [390, 224] width 615 height 17
drag, startPoint x: 149, startPoint y: 144, endPoint x: 179, endPoint y: 188, distance: 53.5
click at [149, 154] on td "10/05/2025" at bounding box center [145, 154] width 30 height 17
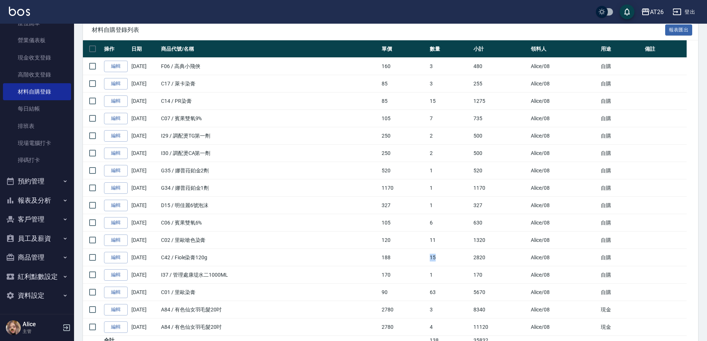
scroll to position [21, 0]
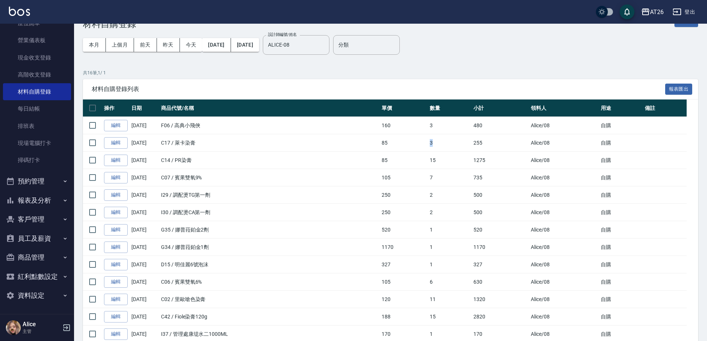
drag, startPoint x: 427, startPoint y: 139, endPoint x: 454, endPoint y: 145, distance: 27.7
click at [454, 145] on tr "編輯 10/05/2025 C17 / 萊卡染膏 85 3 255 Alice /08 自購" at bounding box center [390, 142] width 615 height 17
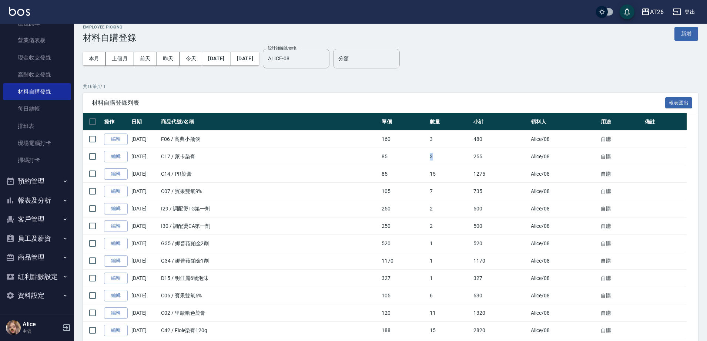
scroll to position [0, 0]
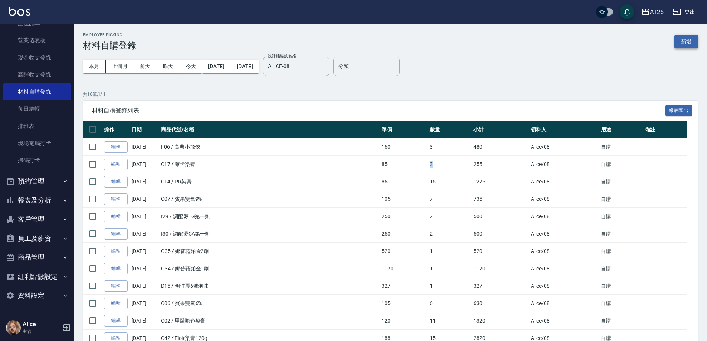
click at [694, 38] on button "新增" at bounding box center [686, 42] width 24 height 14
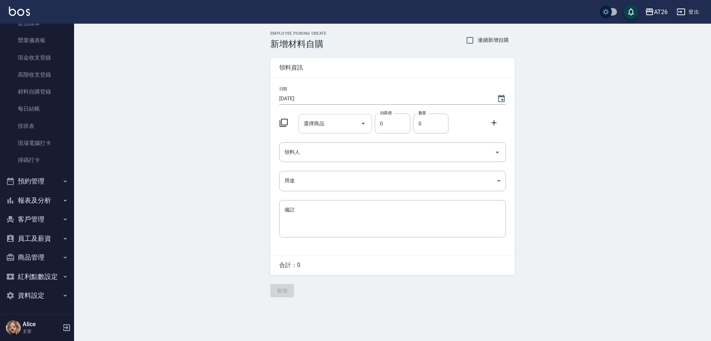
click at [334, 118] on div "選擇商品" at bounding box center [335, 124] width 74 height 20
type input "里歐染膏"
type input "90"
type input "10"
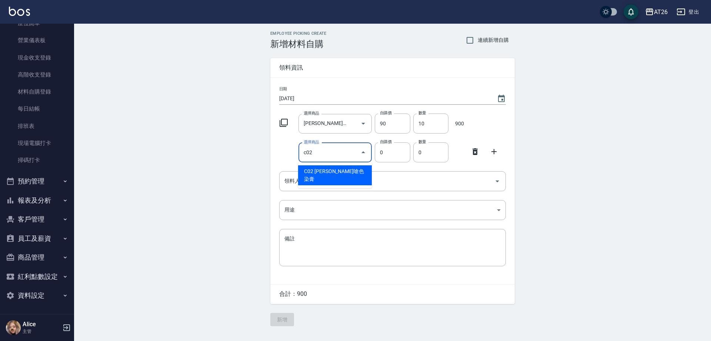
type input "里歐嗆色染膏"
type input "120"
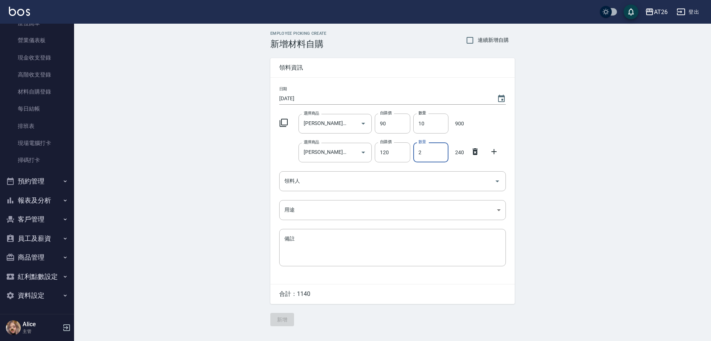
type input "2"
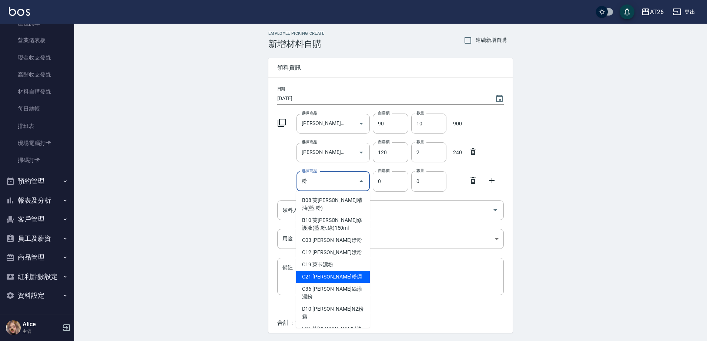
click at [351, 271] on li "C21 里歐粉瞟" at bounding box center [333, 277] width 74 height 12
type input "里歐粉瞟"
type input "400"
type input "1"
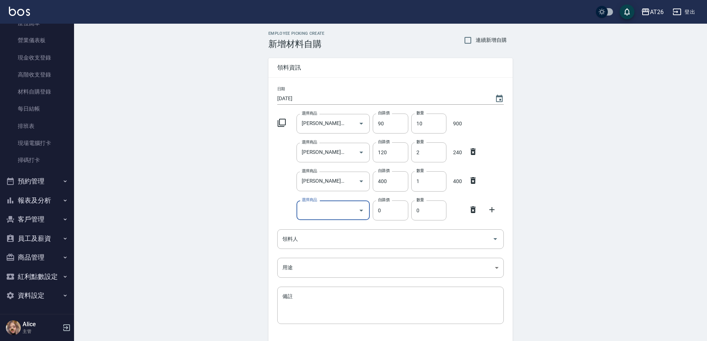
click at [472, 212] on icon at bounding box center [472, 210] width 5 height 7
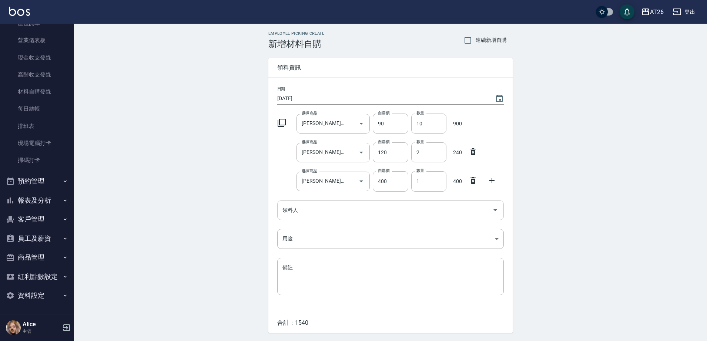
click at [389, 214] on input "領料人" at bounding box center [385, 210] width 209 height 13
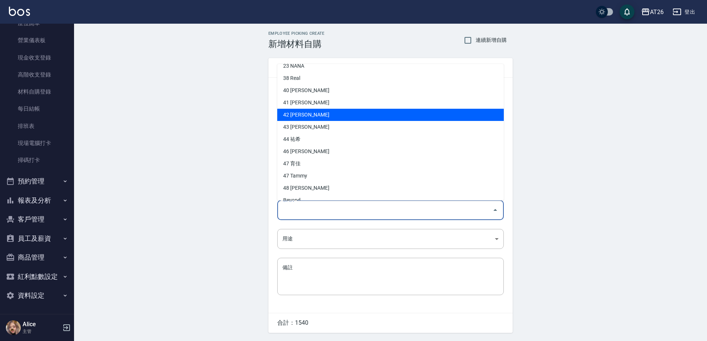
scroll to position [150, 0]
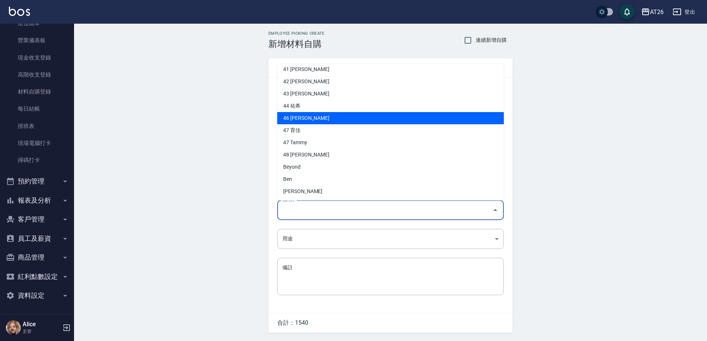
click at [357, 120] on li "46 tony" at bounding box center [390, 118] width 227 height 12
type input "[PERSON_NAME]"
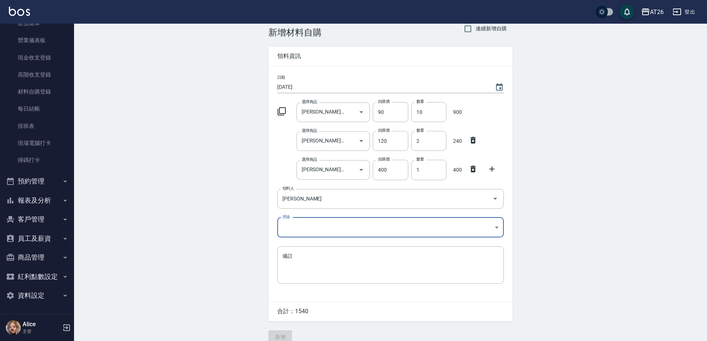
scroll to position [23, 0]
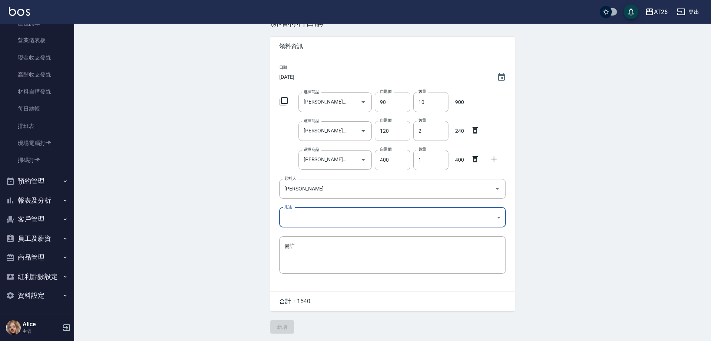
click at [343, 223] on body "AT26 登出 櫃檯作業 打帳單 帳單列表 座位開單 營業儀表板 現金收支登錄 高階收支登錄 材料自購登錄 每日結帳 排班表 現場電腦打卡 掃碼打卡 預約管理…" at bounding box center [355, 160] width 711 height 363
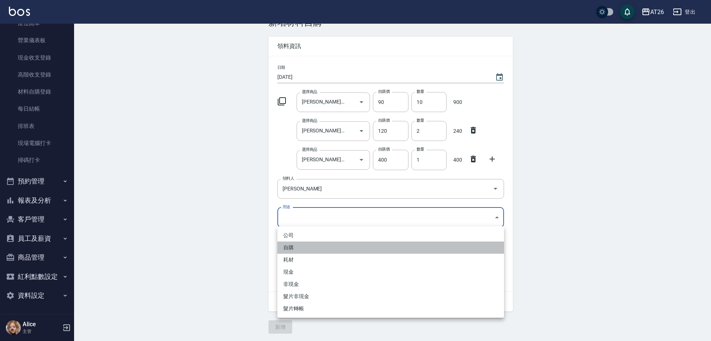
click at [324, 251] on li "自購" at bounding box center [390, 248] width 227 height 12
type input "自購"
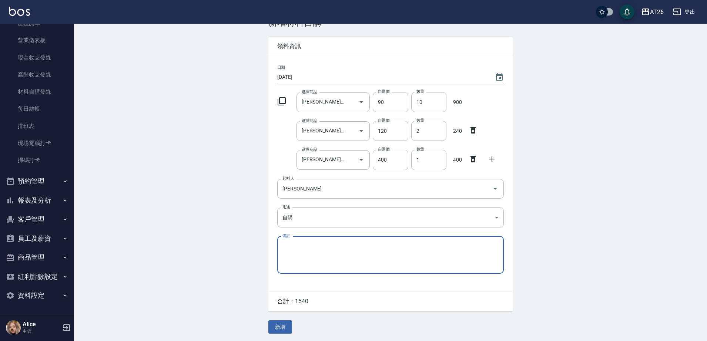
click at [284, 324] on button "新增" at bounding box center [280, 328] width 24 height 14
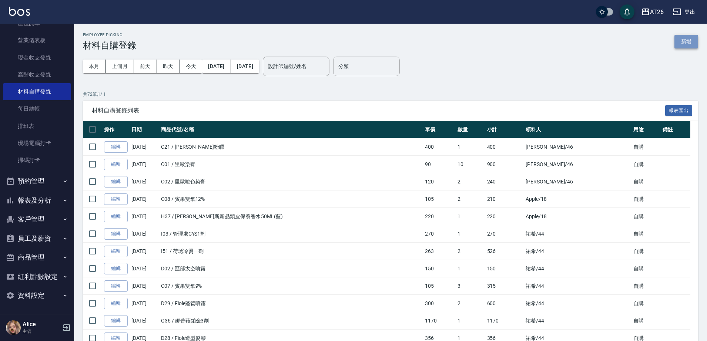
click at [681, 43] on button "新增" at bounding box center [686, 42] width 24 height 14
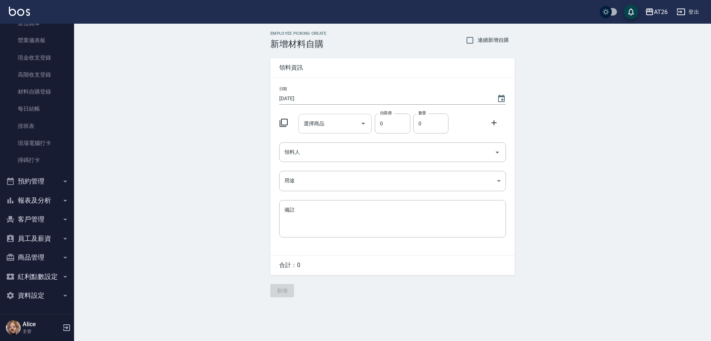
click at [322, 126] on div "選擇商品 選擇商品" at bounding box center [335, 124] width 74 height 20
type input "里歐染膏"
type input "90"
type input "1"
click at [352, 125] on icon "Clear" at bounding box center [352, 123] width 7 height 7
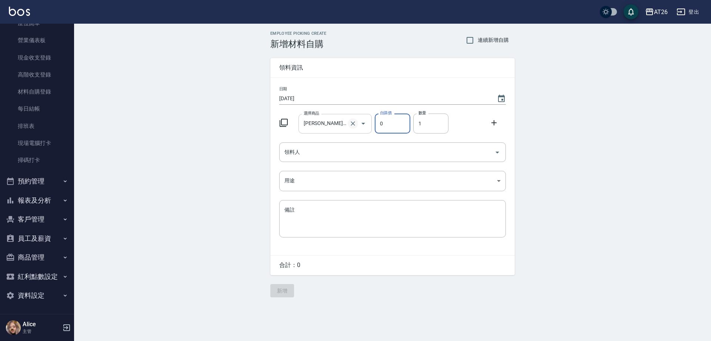
type input "0"
click at [307, 120] on input "選擇商品" at bounding box center [330, 123] width 56 height 13
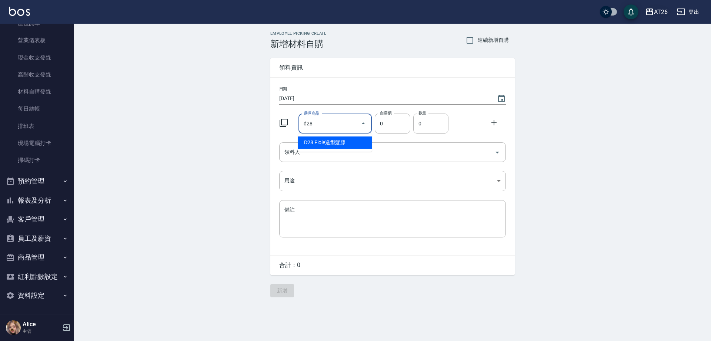
type input "Fiole造型髮膠"
type input "356"
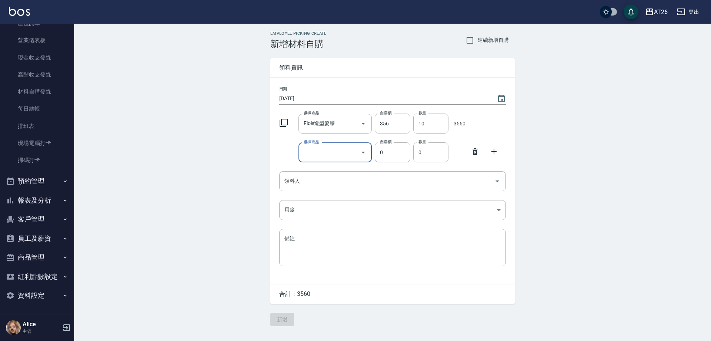
drag, startPoint x: 423, startPoint y: 120, endPoint x: 401, endPoint y: 131, distance: 25.0
click at [401, 131] on div "選擇商品 Fiole造型髮膠 選擇商品 自購價 356 自購價 數量 10 數量 3560" at bounding box center [391, 122] width 230 height 23
type input "1"
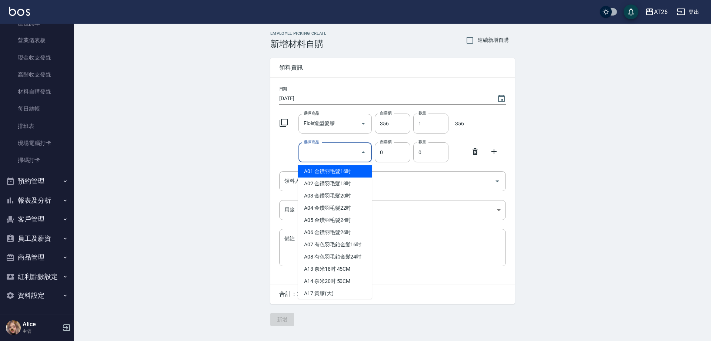
click at [326, 154] on input "選擇商品" at bounding box center [330, 152] width 56 height 13
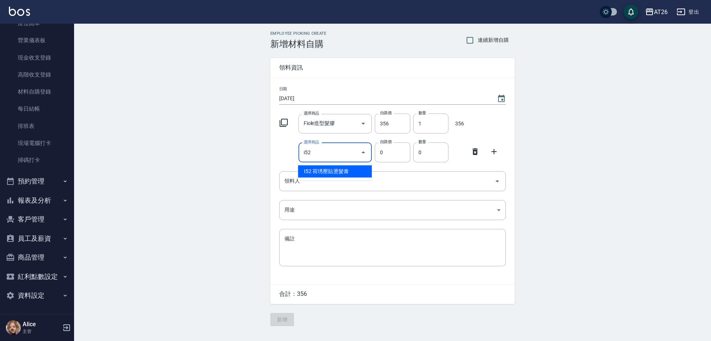
type input "荷琇壓貼燙髮膏"
type input "488"
type input "1"
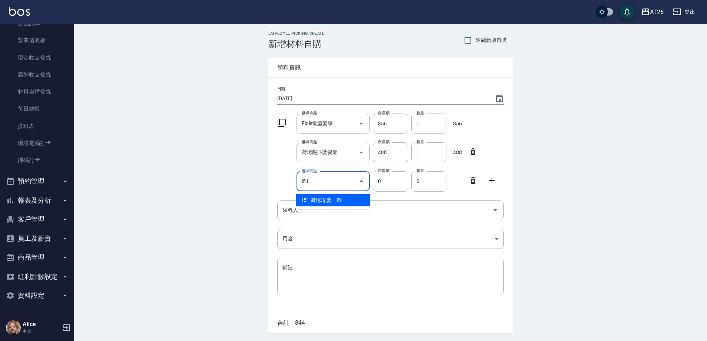
type input "荷琇冷燙一劑"
type input "263"
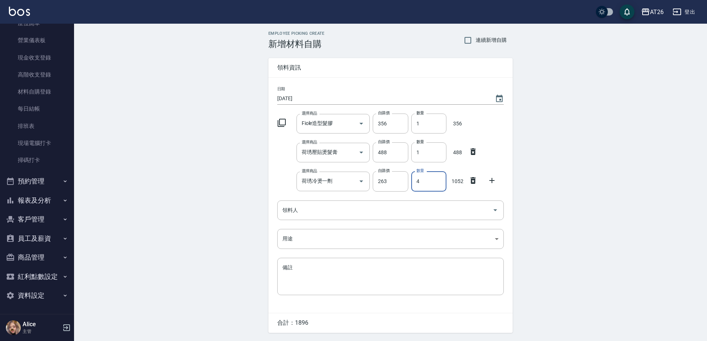
type input "4"
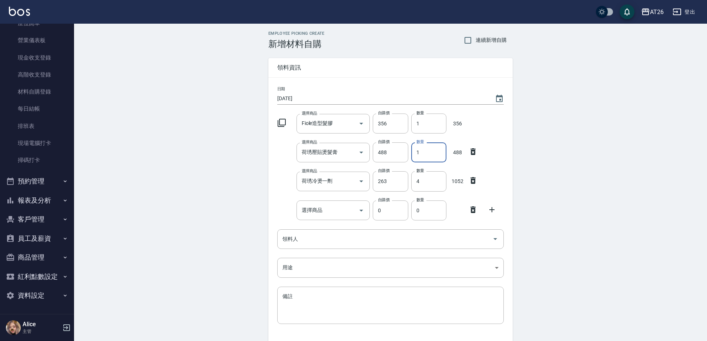
drag, startPoint x: 422, startPoint y: 152, endPoint x: 409, endPoint y: 154, distance: 12.4
click at [409, 153] on div "數量 1 數量" at bounding box center [427, 151] width 38 height 23
drag, startPoint x: 418, startPoint y: 151, endPoint x: 411, endPoint y: 148, distance: 7.1
click at [411, 148] on input "06" at bounding box center [428, 153] width 35 height 20
type input "6"
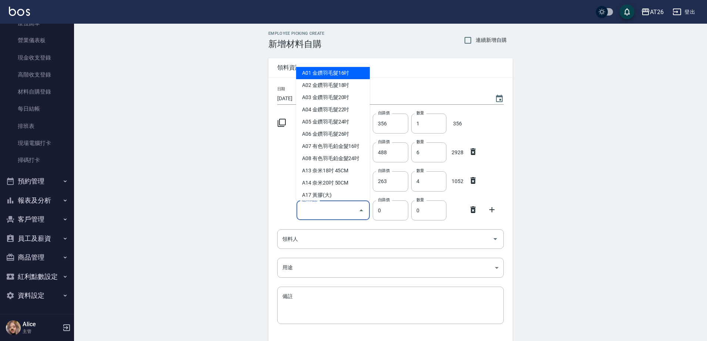
click at [326, 210] on input "選擇商品" at bounding box center [328, 210] width 56 height 13
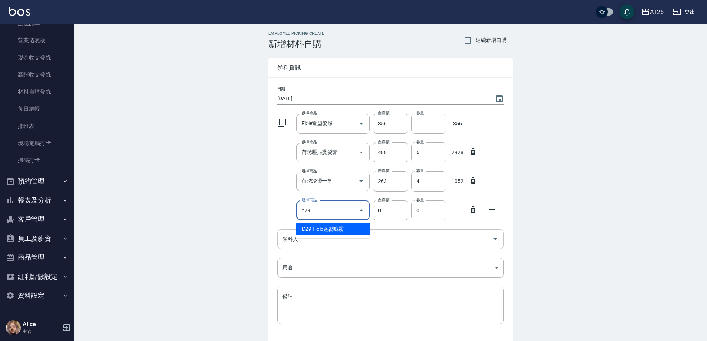
type input "d29"
type input "300"
type input "Fiole蓬鬆噴霧"
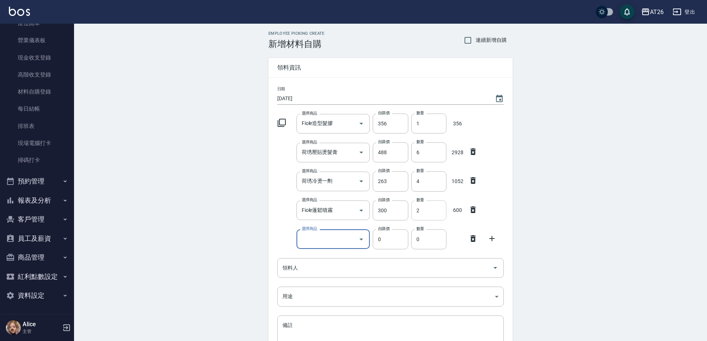
click at [435, 209] on input "2" at bounding box center [428, 211] width 35 height 20
drag, startPoint x: 337, startPoint y: 212, endPoint x: 326, endPoint y: 212, distance: 10.7
click at [326, 212] on div "Fiole蓬鬆噴霧 選擇商品" at bounding box center [334, 211] width 74 height 20
type input "29"
click at [349, 211] on icon "Clear" at bounding box center [350, 210] width 7 height 7
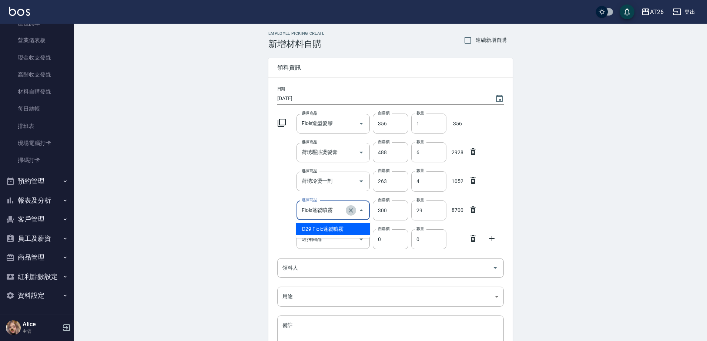
type input "0"
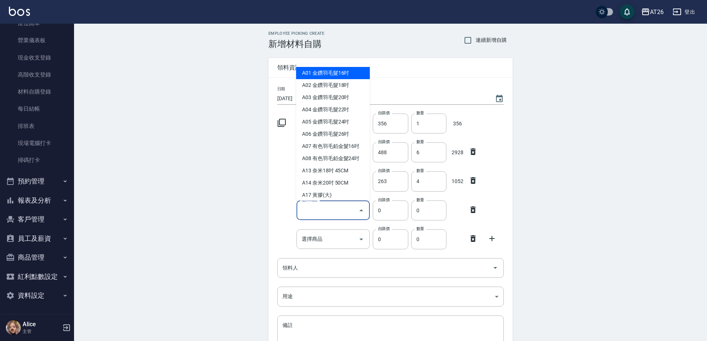
click at [320, 209] on div "選擇商品 選擇商品" at bounding box center [334, 211] width 74 height 20
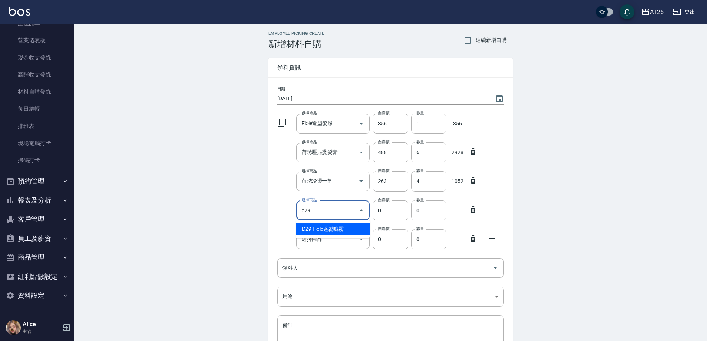
type input "Fiole蓬鬆噴霧"
type input "300"
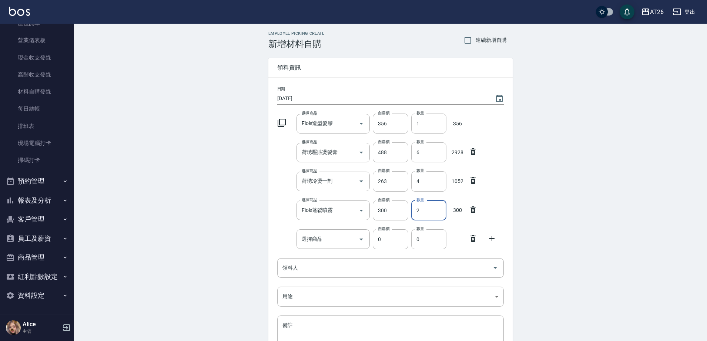
type input "2"
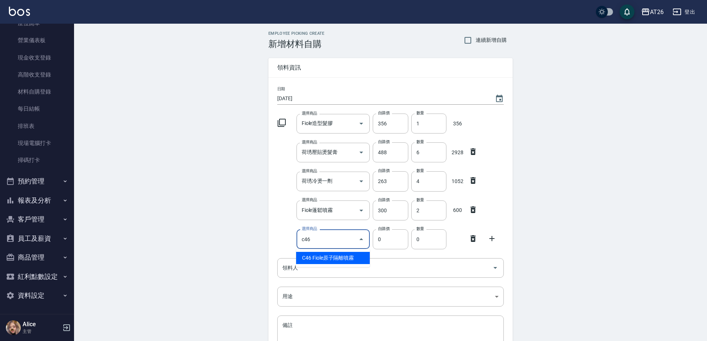
type input "Fiole原子隔離噴霧"
type input "263"
type input "1"
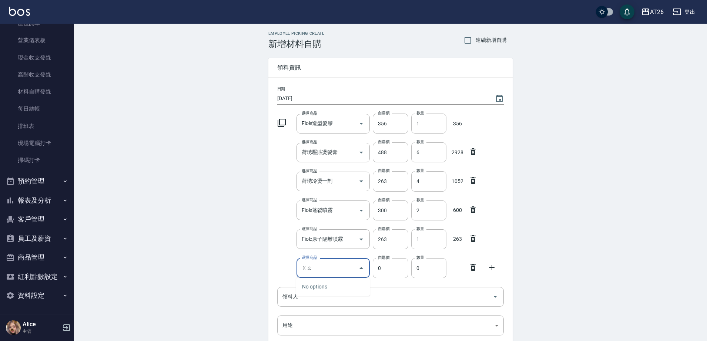
type input "ㄍ"
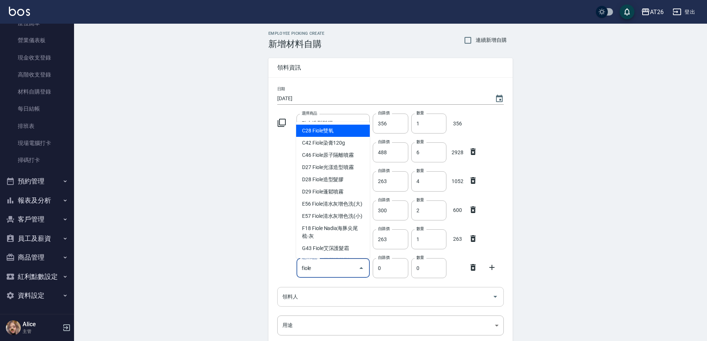
type input "fiole"
type input "488"
type input "Fiole雙氧"
type input "1"
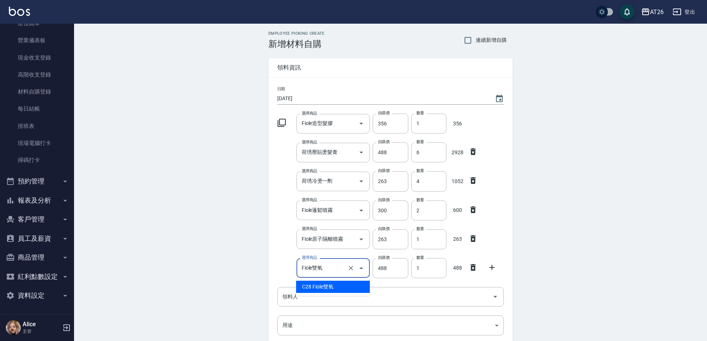
drag, startPoint x: 334, startPoint y: 271, endPoint x: 317, endPoint y: 270, distance: 17.8
click at [317, 270] on input "Fiole雙氧" at bounding box center [323, 268] width 46 height 13
click at [361, 266] on icon "Close" at bounding box center [361, 268] width 9 height 9
click at [326, 270] on input "Fiole雙氧" at bounding box center [323, 268] width 46 height 13
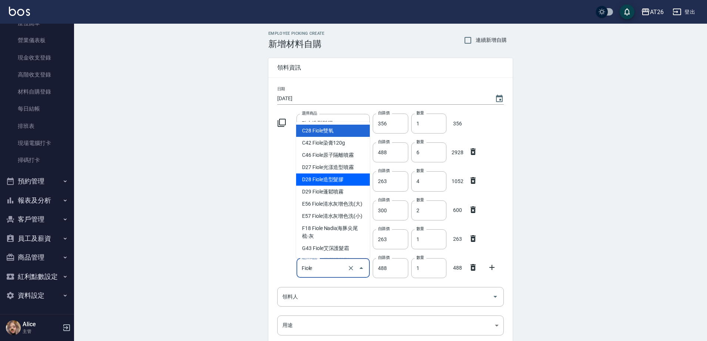
type input "Fiole"
drag, startPoint x: 473, startPoint y: 268, endPoint x: 473, endPoint y: 262, distance: 6.3
click at [473, 268] on icon at bounding box center [473, 267] width 9 height 9
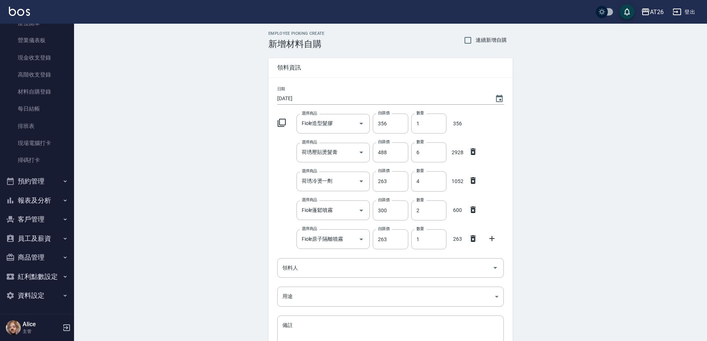
click at [490, 242] on icon at bounding box center [492, 238] width 9 height 9
click at [318, 260] on div "選擇商品" at bounding box center [334, 268] width 74 height 20
type input "g"
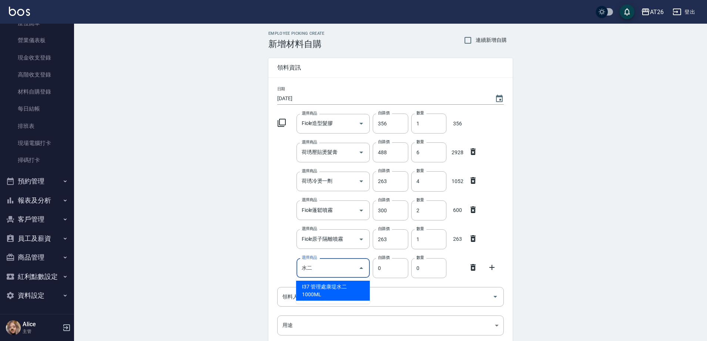
type input "水"
type input "i05"
type input "150"
type input "管理處CYS水2"
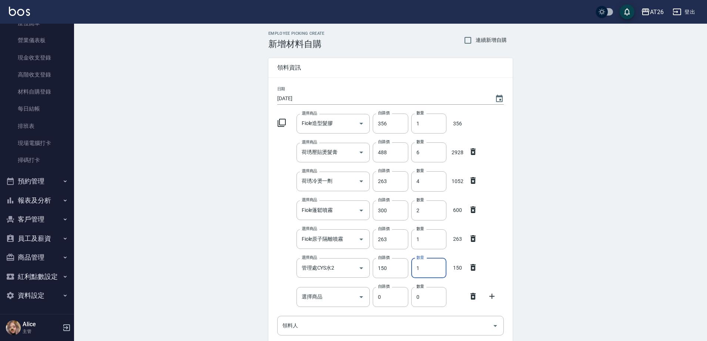
drag, startPoint x: 420, startPoint y: 269, endPoint x: 412, endPoint y: 274, distance: 9.8
click at [414, 273] on input "1" at bounding box center [428, 268] width 35 height 20
type input "6"
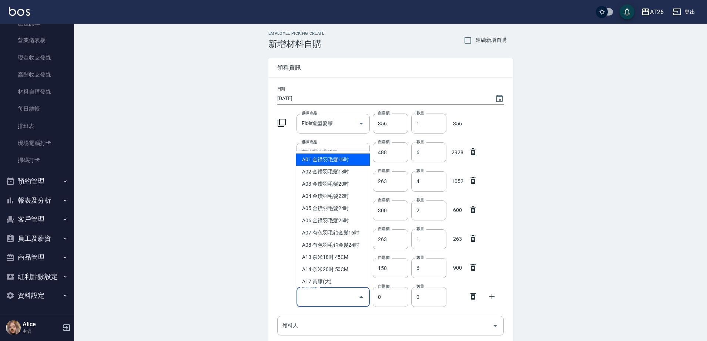
drag, startPoint x: 315, startPoint y: 293, endPoint x: 314, endPoint y: 287, distance: 6.3
click at [315, 293] on div "選擇商品 選擇商品" at bounding box center [334, 297] width 74 height 20
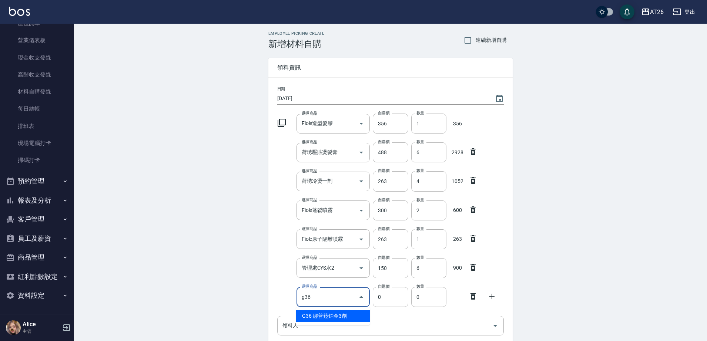
type input "g36"
type input "1170"
type input "娜普菈鉑金3劑"
type input "1"
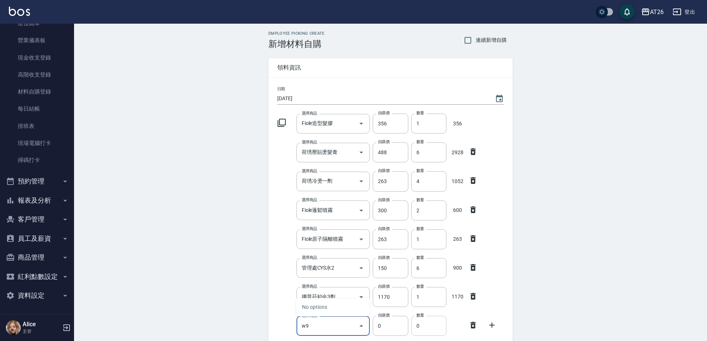
type input "w"
click at [344, 308] on li "D02 區部太空噴霧" at bounding box center [333, 307] width 74 height 12
type input "區部太空噴霧"
type input "150"
type input "2"
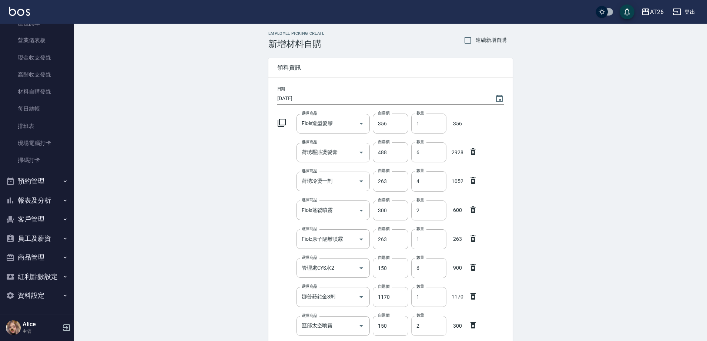
scroll to position [184, 0]
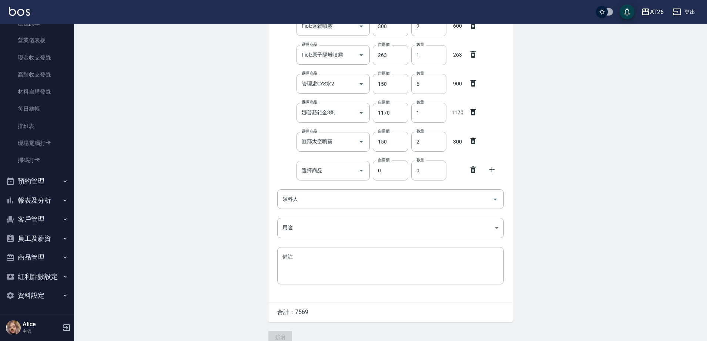
drag, startPoint x: 480, startPoint y: 3, endPoint x: 465, endPoint y: 6, distance: 16.3
drag, startPoint x: 465, startPoint y: 6, endPoint x: 207, endPoint y: 147, distance: 293.7
click at [207, 148] on div "Employee Picking Create 新增材料自購 連續新增自購 領料資訊 日期 2025/10/11 選擇商品 Fiole造型髮膠 選擇商品 自購…" at bounding box center [390, 95] width 633 height 513
click at [469, 168] on icon at bounding box center [473, 169] width 9 height 9
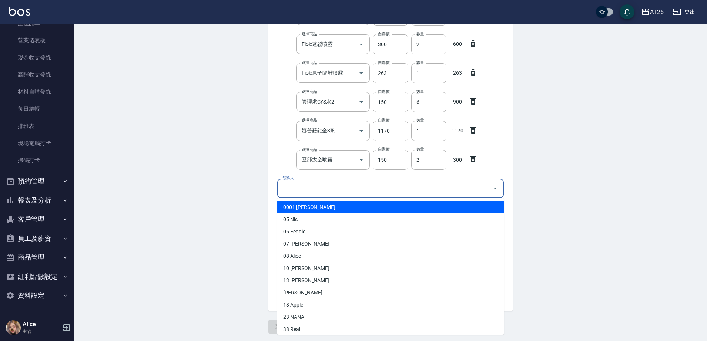
click at [409, 186] on input "領料人" at bounding box center [385, 188] width 209 height 13
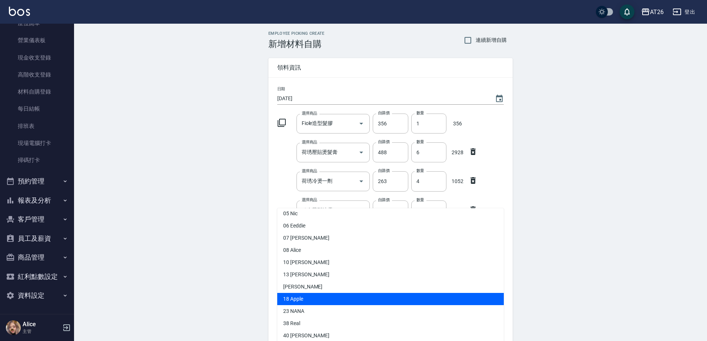
scroll to position [0, 0]
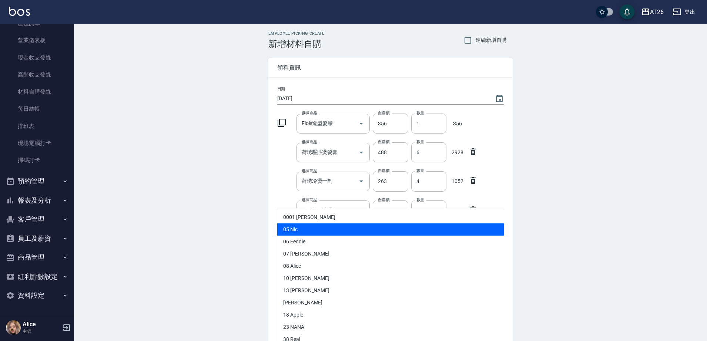
click at [301, 230] on li "05 Nic" at bounding box center [390, 230] width 227 height 12
type input "Nic"
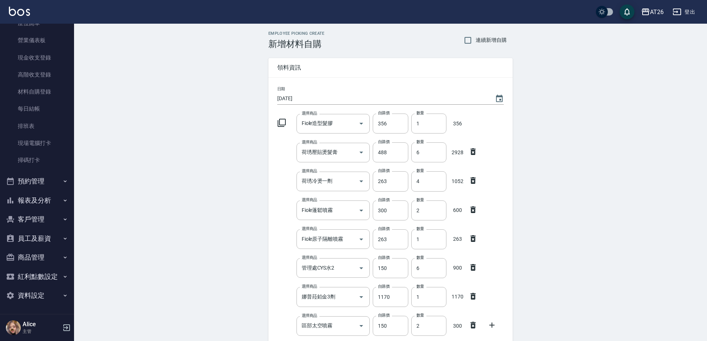
scroll to position [167, 0]
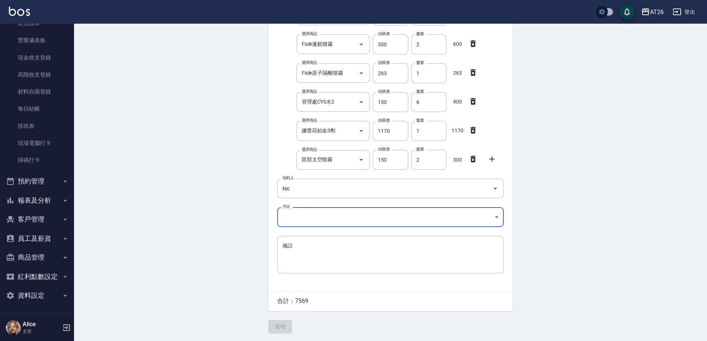
click at [326, 218] on body "AT26 登出 櫃檯作業 打帳單 帳單列表 座位開單 營業儀表板 現金收支登錄 高階收支登錄 材料自購登錄 每日結帳 排班表 現場電腦打卡 掃碼打卡 預約管理…" at bounding box center [353, 88] width 707 height 508
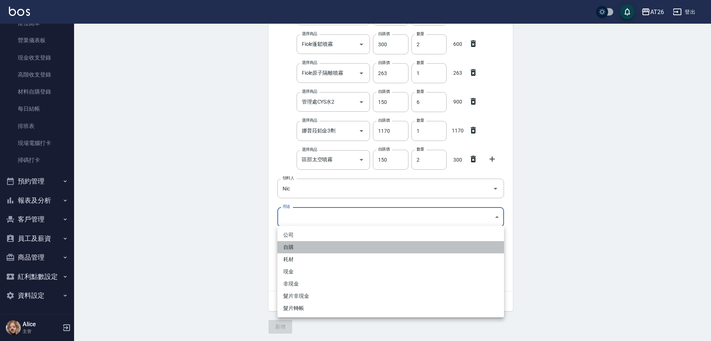
click at [305, 250] on li "自購" at bounding box center [390, 247] width 227 height 12
type input "自購"
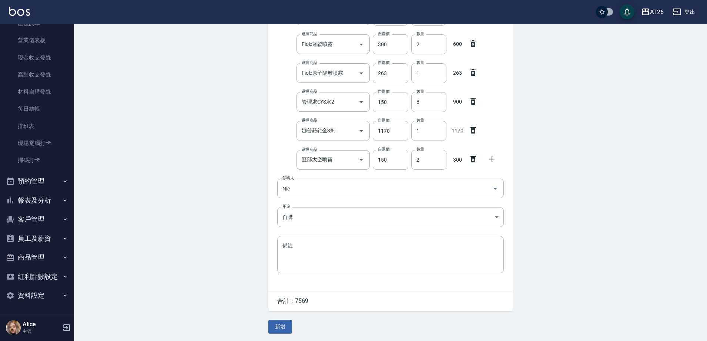
drag, startPoint x: 279, startPoint y: 324, endPoint x: 294, endPoint y: 322, distance: 15.3
click at [279, 325] on button "新增" at bounding box center [280, 327] width 24 height 14
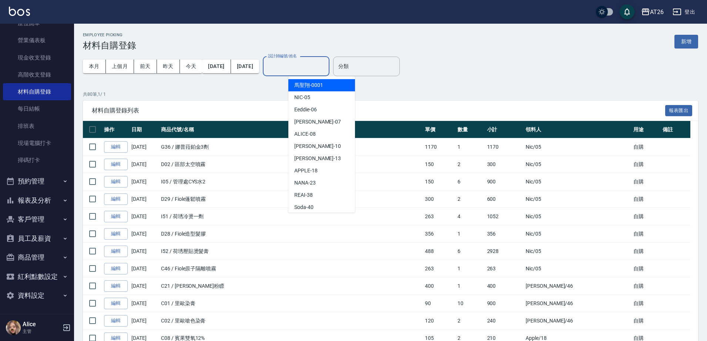
click at [311, 63] on div "設計師編號/姓名 設計師編號/姓名" at bounding box center [296, 67] width 67 height 20
click at [321, 182] on div "NANA -23" at bounding box center [321, 183] width 67 height 12
type input "NANA-23"
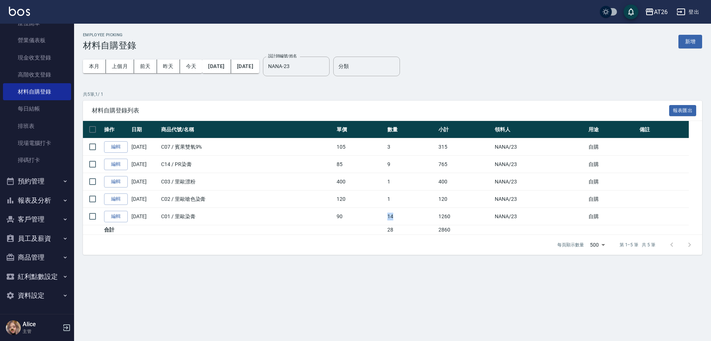
drag, startPoint x: 388, startPoint y: 214, endPoint x: 410, endPoint y: 212, distance: 21.5
click at [410, 212] on td "14" at bounding box center [410, 216] width 51 height 17
click at [117, 220] on link "編輯" at bounding box center [116, 216] width 24 height 11
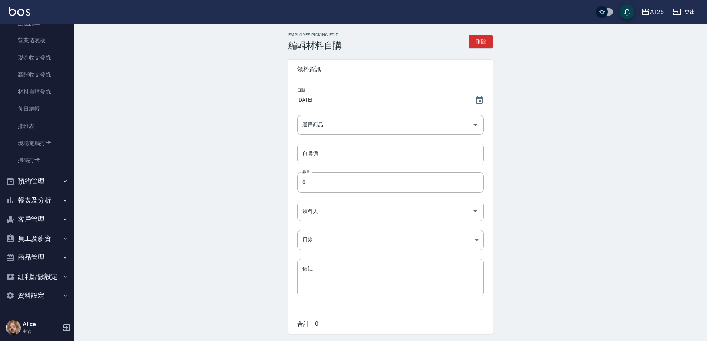
type input "里歐染膏"
type input "90"
type input "14"
type input "NANA"
type input "自購"
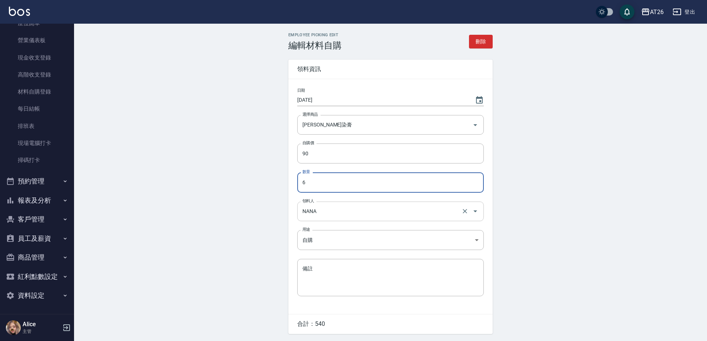
type input "6"
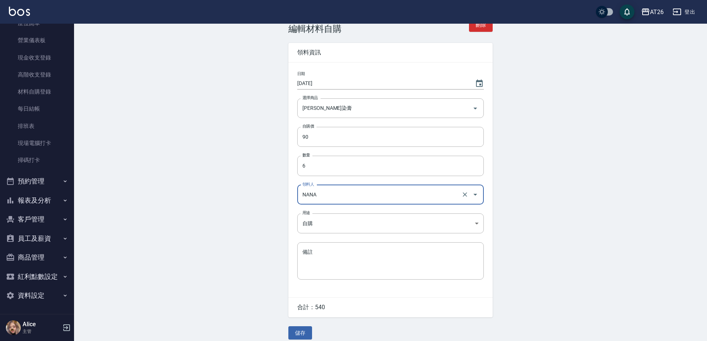
scroll to position [25, 0]
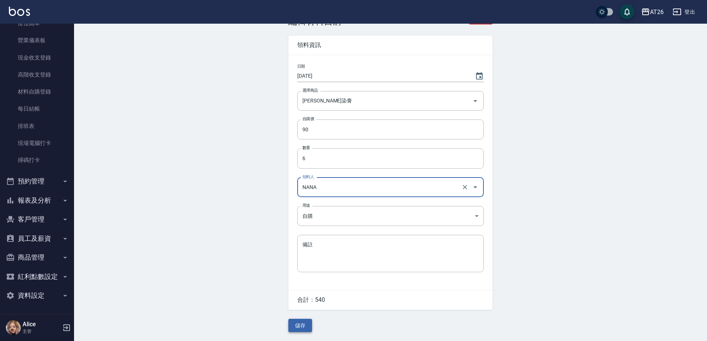
click at [306, 323] on button "儲存" at bounding box center [300, 326] width 24 height 14
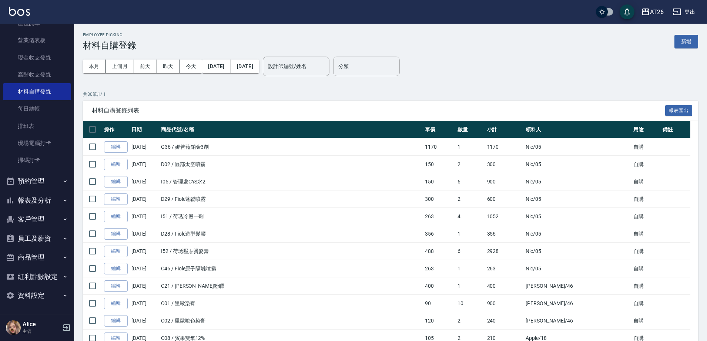
drag, startPoint x: 369, startPoint y: 88, endPoint x: 143, endPoint y: 56, distance: 228.1
click at [93, 65] on button "本月" at bounding box center [94, 67] width 23 height 14
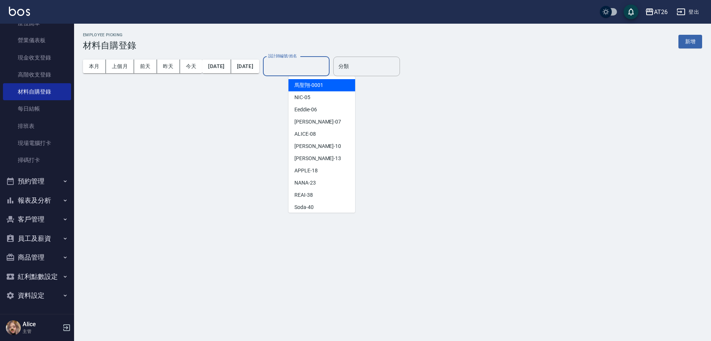
click at [302, 67] on input "設計師編號/姓名" at bounding box center [296, 66] width 60 height 13
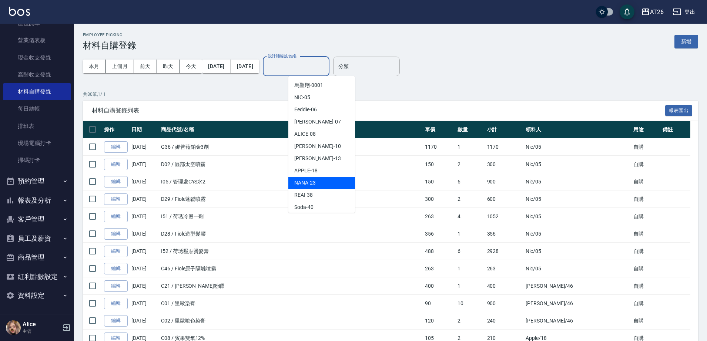
click at [313, 181] on span "NANA -23" at bounding box center [304, 183] width 21 height 8
type input "NANA-23"
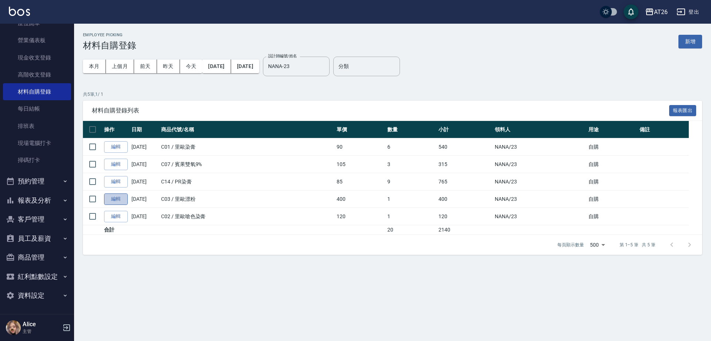
click at [113, 198] on link "編輯" at bounding box center [116, 199] width 24 height 11
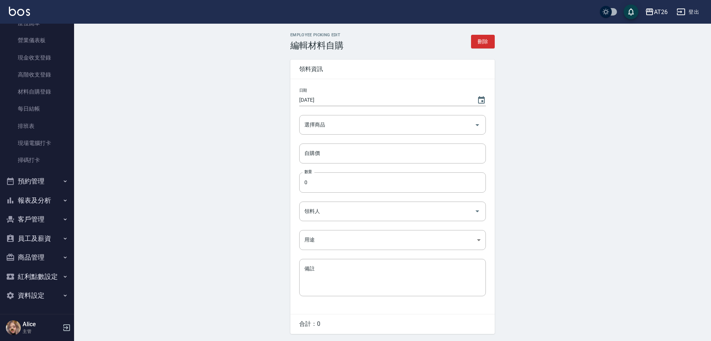
type input "里歐漂粉"
type input "400"
type input "1"
type input "NANA"
type input "自購"
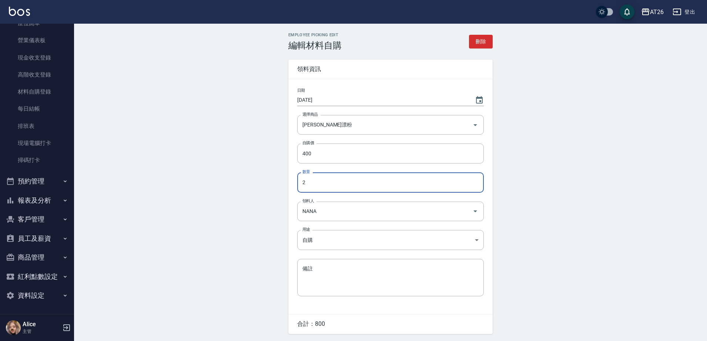
type input "2"
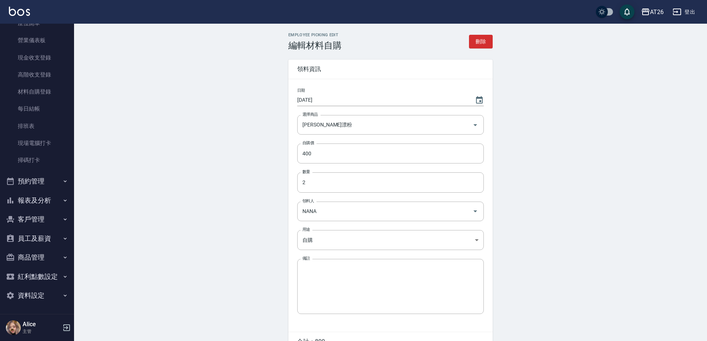
scroll to position [10, 0]
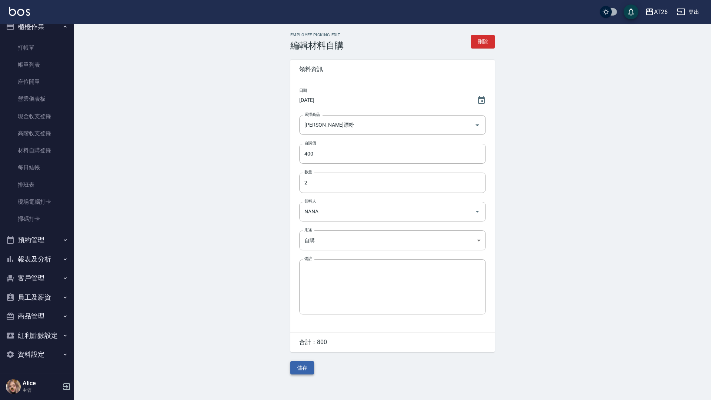
click at [306, 341] on button "儲存" at bounding box center [302, 368] width 24 height 14
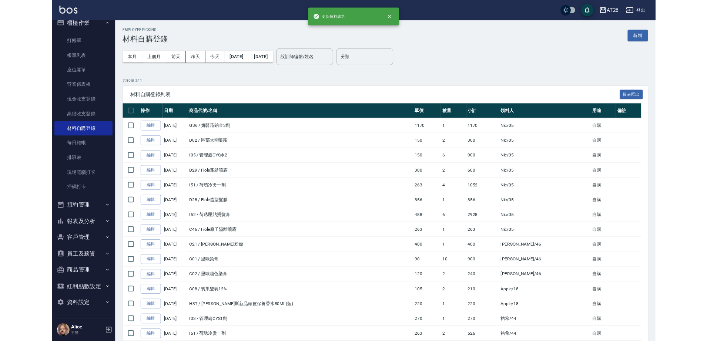
scroll to position [68, 0]
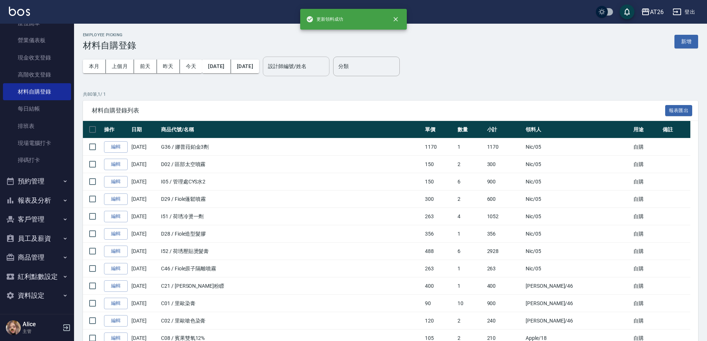
click at [305, 59] on div "設計師編號/姓名" at bounding box center [296, 67] width 67 height 20
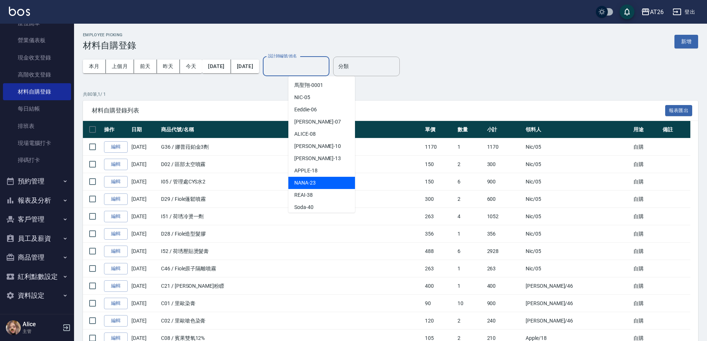
click at [312, 181] on span "NANA -23" at bounding box center [304, 183] width 21 height 8
type input "NANA-23"
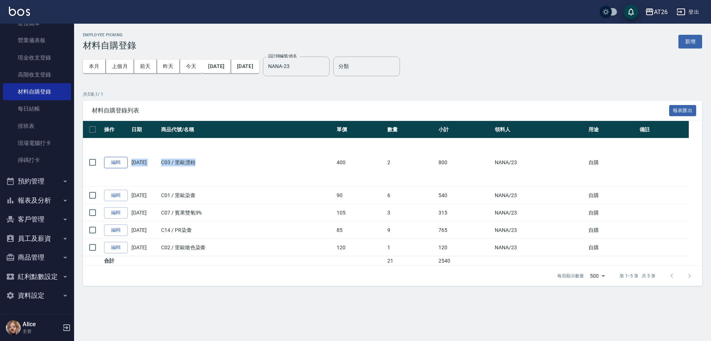
drag, startPoint x: 207, startPoint y: 158, endPoint x: 126, endPoint y: 158, distance: 81.1
click at [126, 158] on tr "編輯 10/11/2025 C03 / 里歐漂粉 400 2 800 NANA /23 自購" at bounding box center [392, 162] width 619 height 48
drag, startPoint x: 197, startPoint y: 195, endPoint x: 143, endPoint y: 203, distance: 55.4
click at [143, 203] on tr "編輯 10/11/2025 C01 / 里歐染膏 90 6 540 NANA /23 自購" at bounding box center [392, 195] width 619 height 17
drag, startPoint x: 211, startPoint y: 211, endPoint x: 130, endPoint y: 219, distance: 80.7
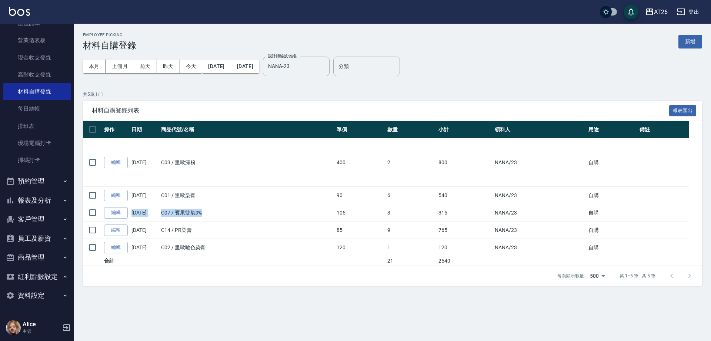
click at [130, 219] on tr "編輯 10/11/2025 C07 / 賓果雙氧9% 105 3 315 NANA /23 自購" at bounding box center [392, 212] width 619 height 17
click at [116, 212] on link "編輯" at bounding box center [116, 212] width 24 height 11
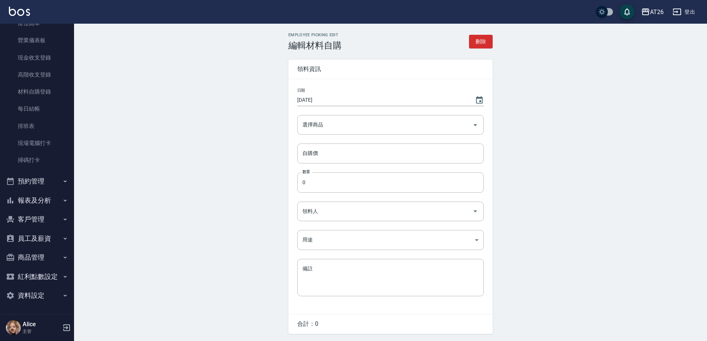
type input "賓果雙氧9%"
type input "105"
type input "3"
type input "NANA"
type input "自購"
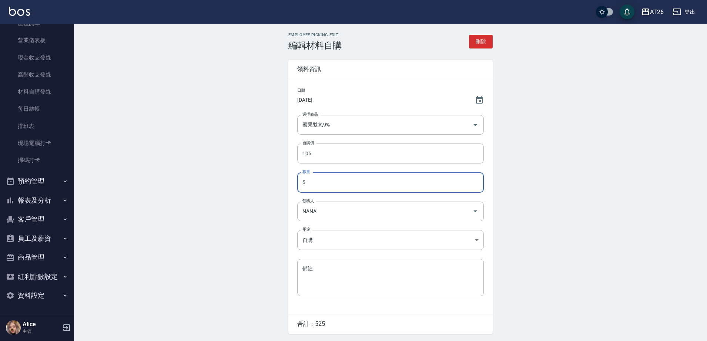
type input "5"
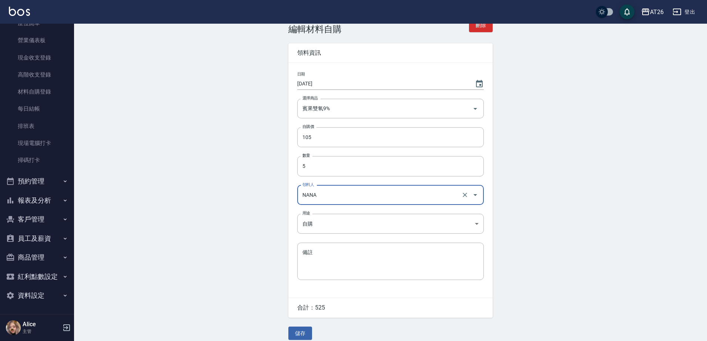
scroll to position [25, 0]
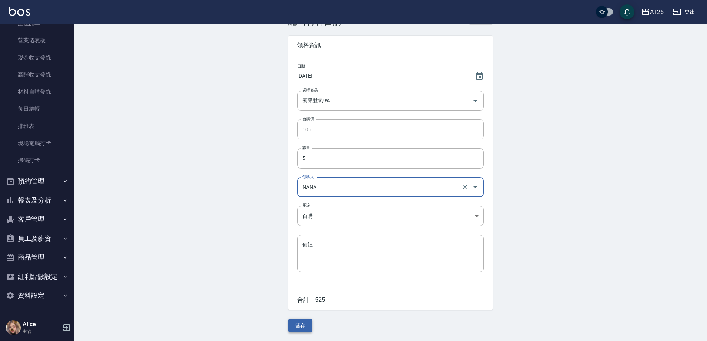
click at [304, 326] on button "儲存" at bounding box center [300, 326] width 24 height 14
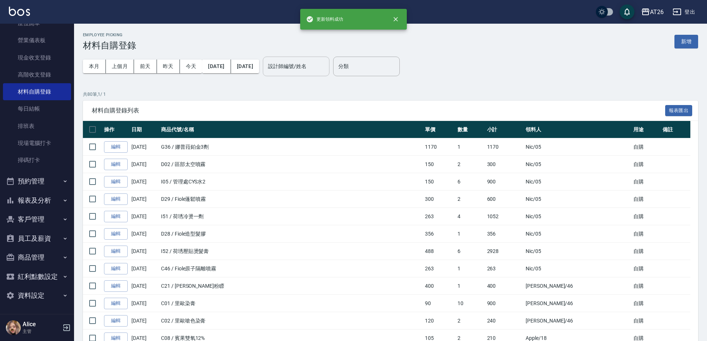
click at [303, 72] on input "設計師編號/姓名" at bounding box center [296, 66] width 60 height 13
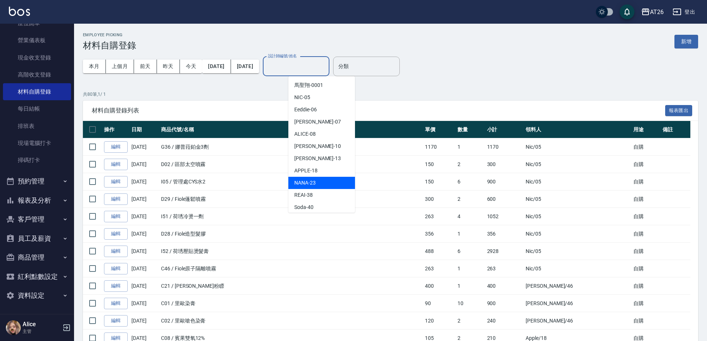
click at [318, 184] on div "NANA -23" at bounding box center [321, 183] width 67 height 12
type input "NANA-23"
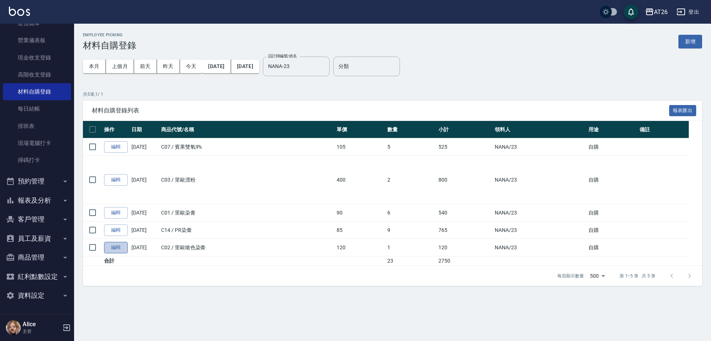
click at [118, 247] on link "編輯" at bounding box center [116, 247] width 24 height 11
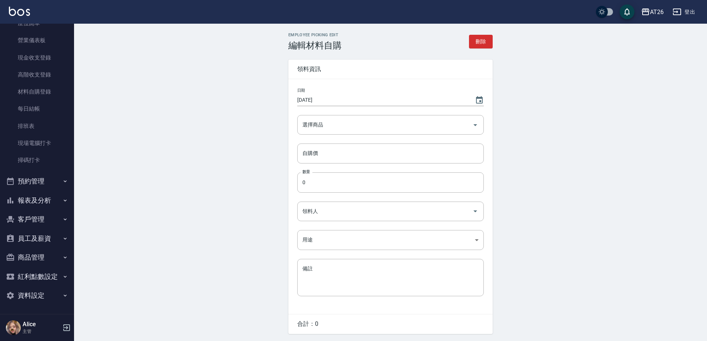
type input "里歐嗆色染膏"
type input "120"
type input "1"
type input "NANA"
type input "自購"
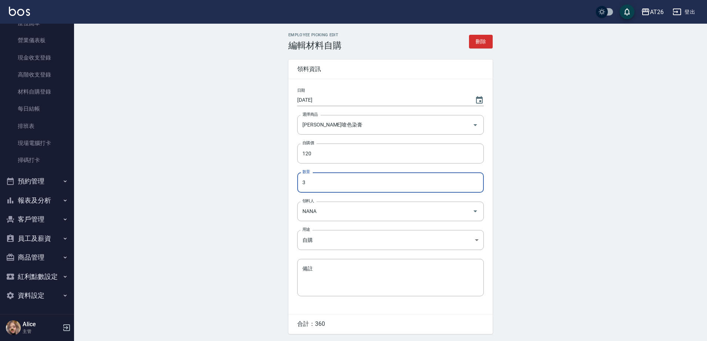
type input "3"
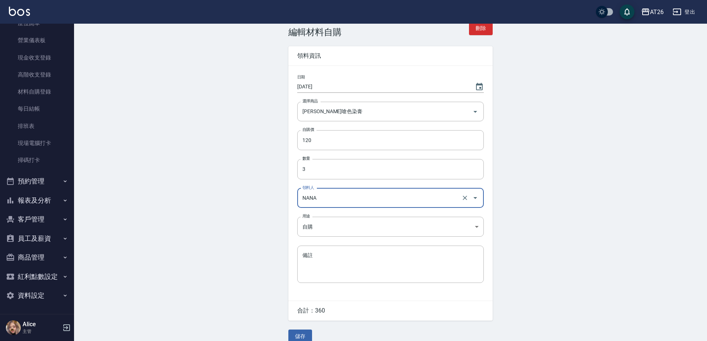
scroll to position [25, 0]
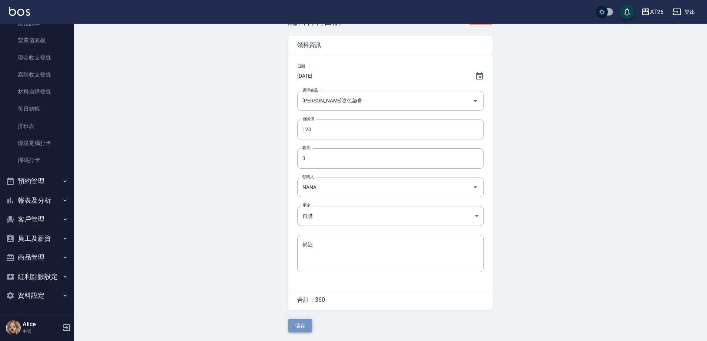
click at [303, 329] on button "儲存" at bounding box center [300, 326] width 24 height 14
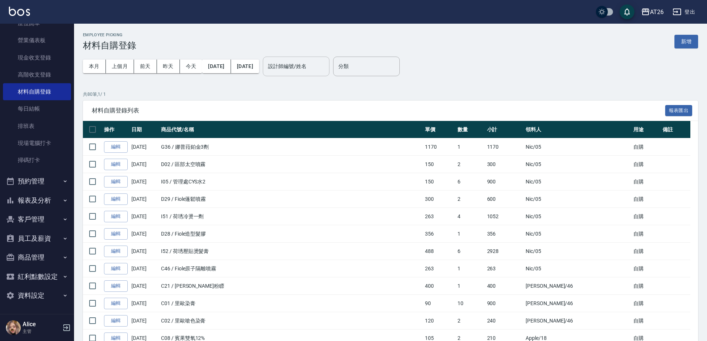
click at [305, 71] on div "設計師編號/姓名" at bounding box center [296, 67] width 67 height 20
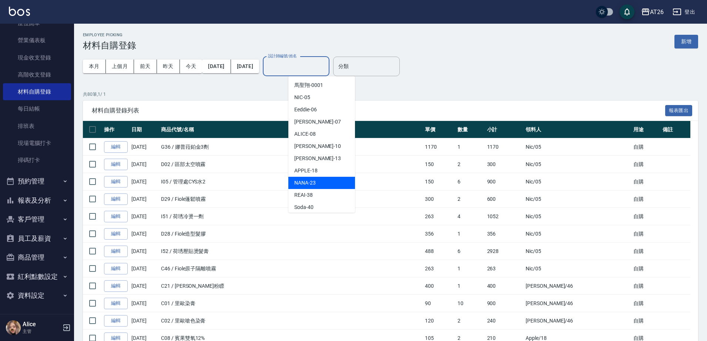
click at [311, 179] on span "NANA -23" at bounding box center [304, 183] width 21 height 8
type input "NANA-23"
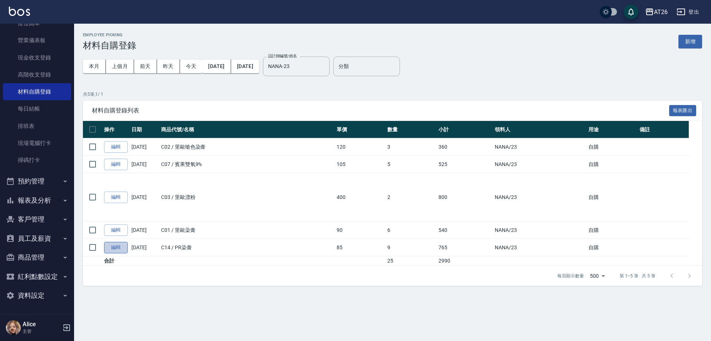
click at [119, 248] on link "編輯" at bounding box center [116, 247] width 24 height 11
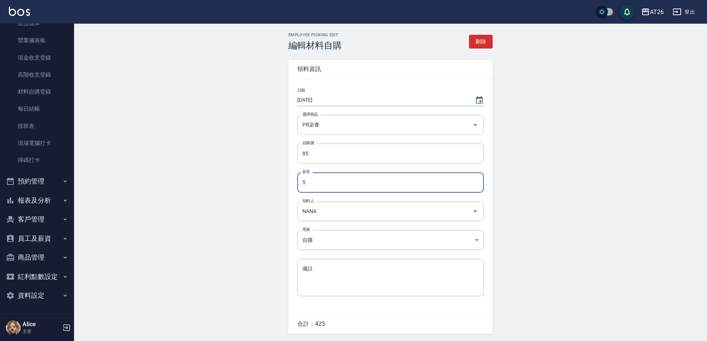
type input "5"
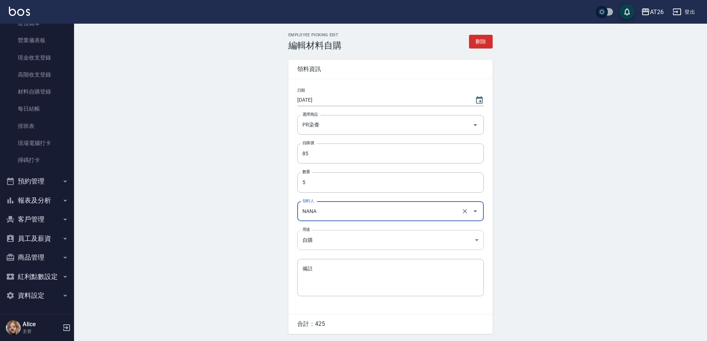
scroll to position [25, 0]
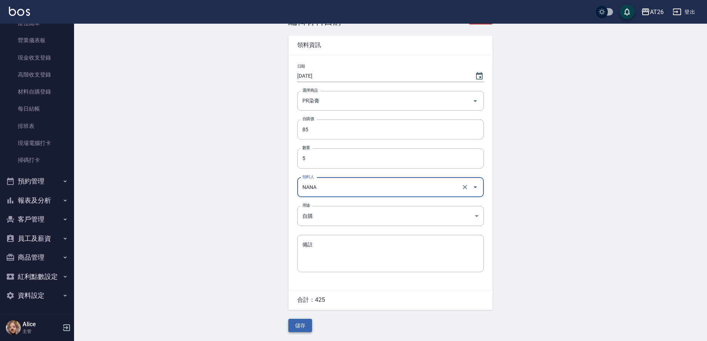
click at [302, 326] on button "儲存" at bounding box center [300, 326] width 24 height 14
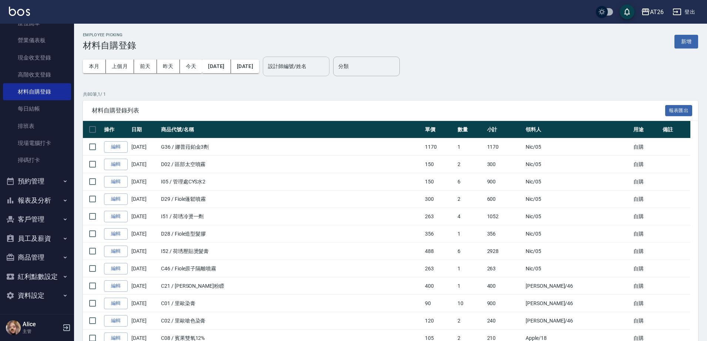
click at [302, 62] on div "設計師編號/姓名 設計師編號/姓名" at bounding box center [296, 67] width 67 height 20
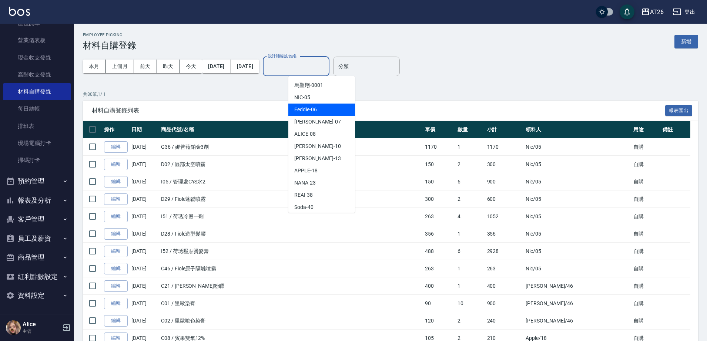
click at [321, 112] on div "Eeddie -06" at bounding box center [321, 110] width 67 height 12
type input "Eeddie-06"
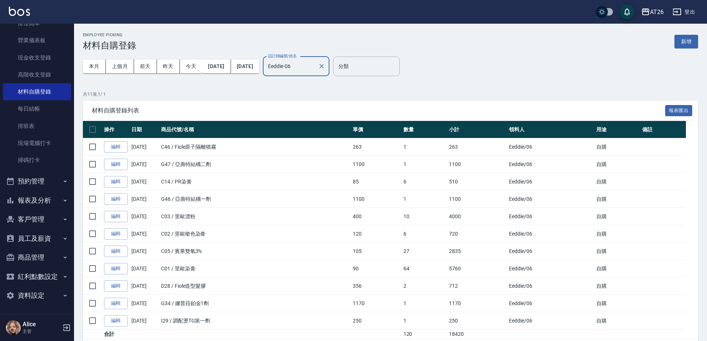
scroll to position [27, 0]
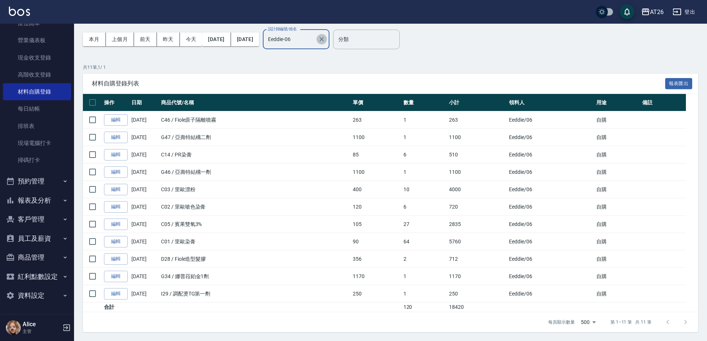
click at [325, 38] on icon "Clear" at bounding box center [321, 39] width 7 height 7
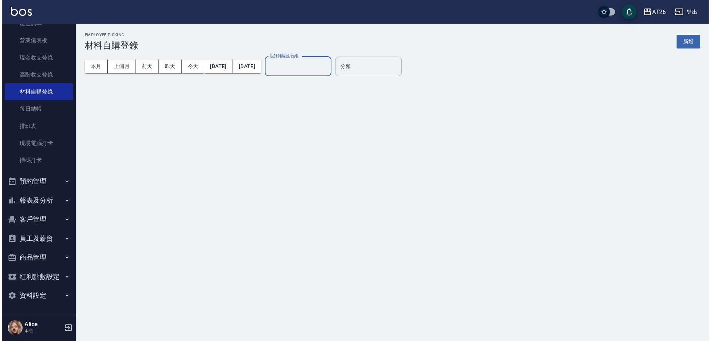
scroll to position [0, 0]
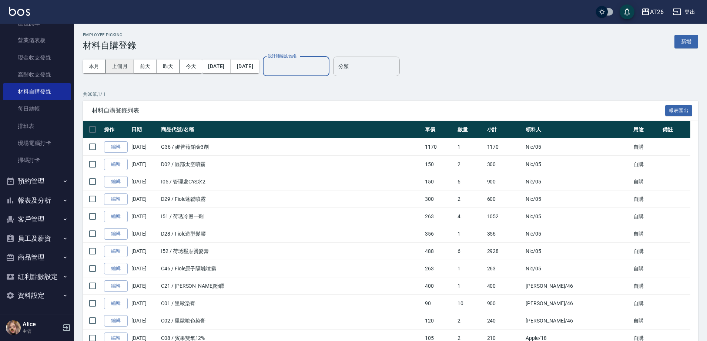
click at [108, 68] on button "上個月" at bounding box center [120, 67] width 28 height 14
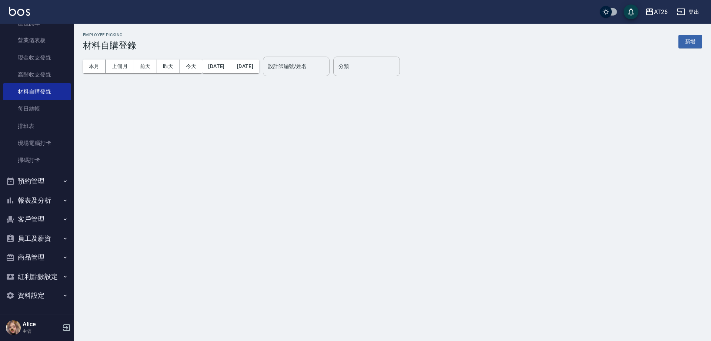
drag, startPoint x: 324, startPoint y: 62, endPoint x: 315, endPoint y: 71, distance: 12.3
click at [323, 62] on input "設計師編號/姓名" at bounding box center [296, 66] width 60 height 13
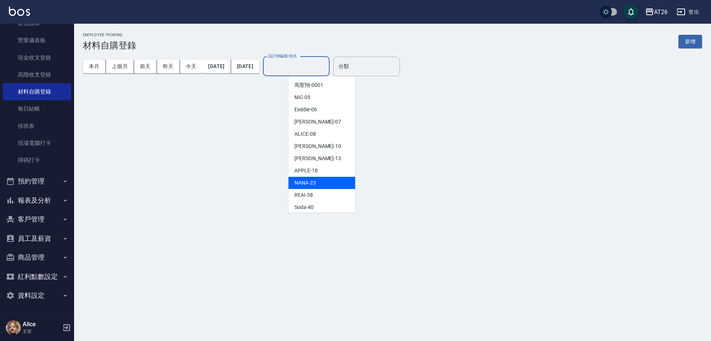
drag, startPoint x: 317, startPoint y: 182, endPoint x: 311, endPoint y: 185, distance: 6.2
click at [316, 182] on div "NANA -23" at bounding box center [321, 183] width 67 height 12
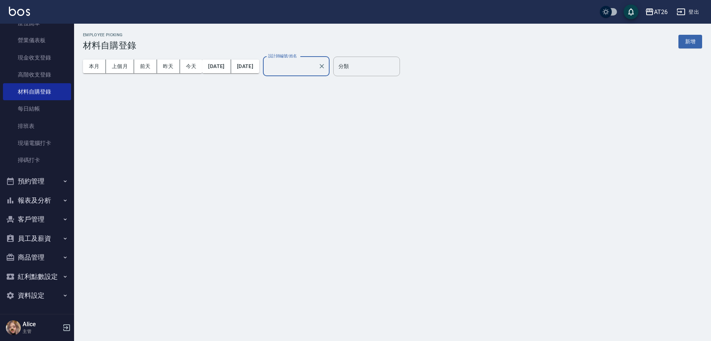
type input "NANA-23"
click at [312, 185] on div "Employee Picking 材料自購登錄 新增 本月 上個月 前天 昨天 今天 2025/09/01 2025/09/30 設計師編號/姓名 NANA-…" at bounding box center [355, 170] width 711 height 341
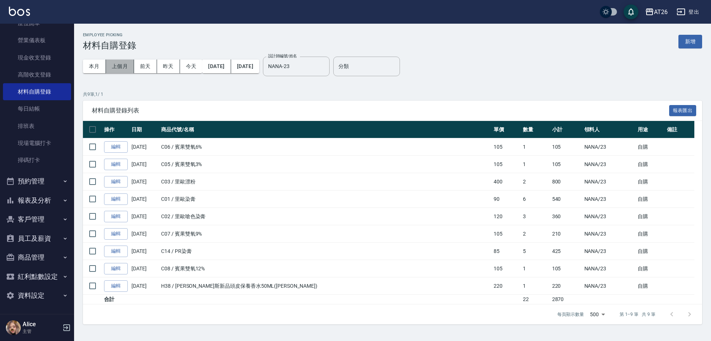
drag, startPoint x: 121, startPoint y: 65, endPoint x: 126, endPoint y: 67, distance: 5.0
click at [122, 66] on button "上個月" at bounding box center [120, 67] width 28 height 14
drag, startPoint x: 475, startPoint y: 180, endPoint x: 455, endPoint y: 185, distance: 20.2
click at [455, 185] on tr "編輯 09/20/2025 C03 / 里歐漂粉 400 2 800 NANA /23 自購" at bounding box center [392, 181] width 619 height 17
click at [88, 68] on button "本月" at bounding box center [94, 67] width 23 height 14
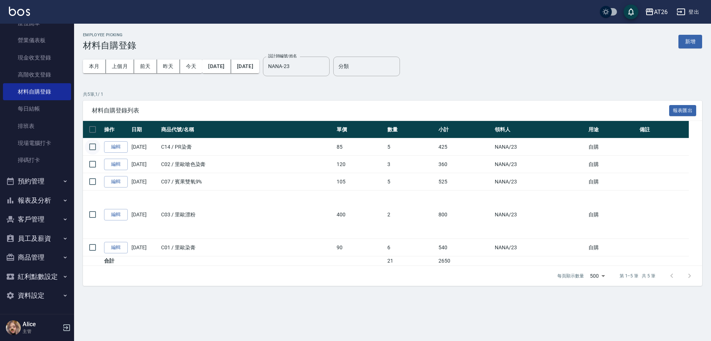
click at [91, 144] on input "checkbox" at bounding box center [93, 147] width 16 height 16
checkbox input "true"
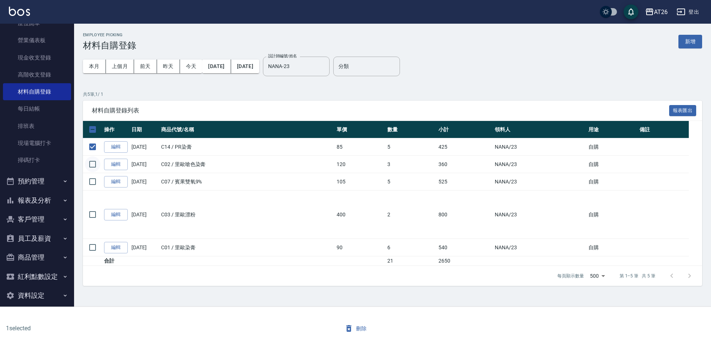
click at [94, 167] on input "checkbox" at bounding box center [93, 165] width 16 height 16
checkbox input "true"
click at [94, 183] on input "checkbox" at bounding box center [93, 182] width 16 height 16
checkbox input "true"
click at [94, 215] on input "checkbox" at bounding box center [93, 215] width 16 height 16
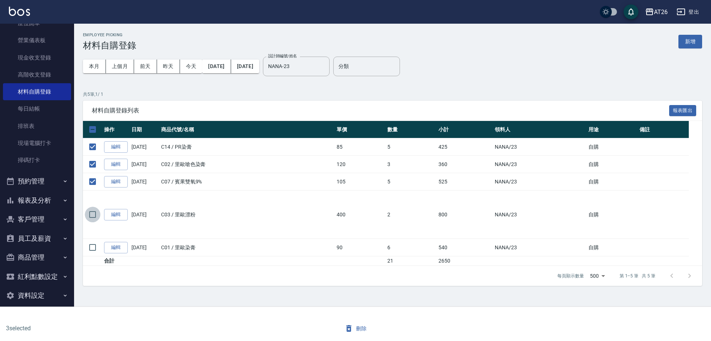
checkbox input "true"
click at [98, 246] on input "checkbox" at bounding box center [93, 248] width 16 height 16
checkbox input "true"
click at [367, 330] on button "刪除" at bounding box center [355, 329] width 29 height 14
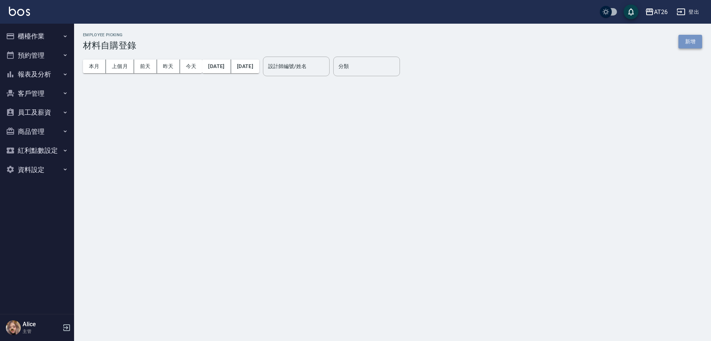
click at [695, 39] on button "新增" at bounding box center [690, 42] width 24 height 14
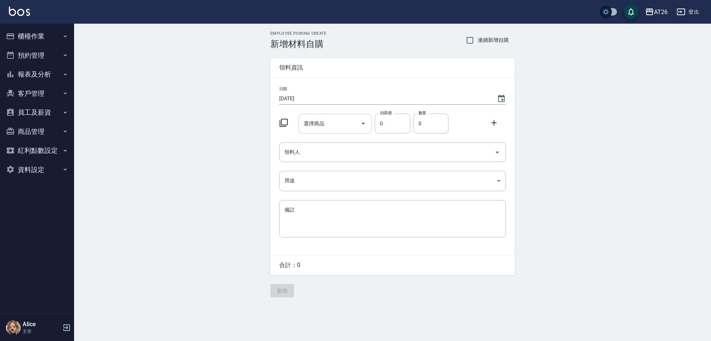
click at [342, 124] on input "選擇商品" at bounding box center [330, 123] width 56 height 13
type input "[PERSON_NAME]染膏"
type input "90"
type input "14"
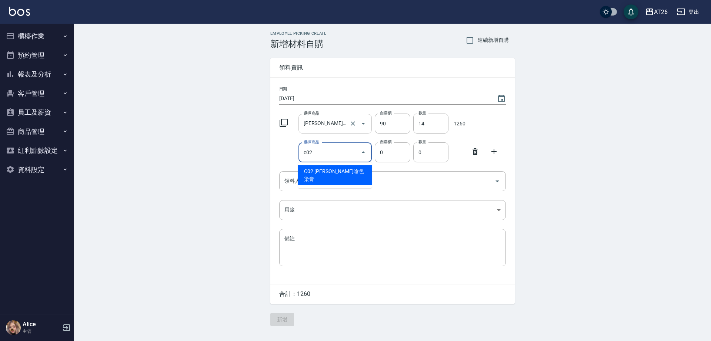
type input "[PERSON_NAME]嗆色染膏"
type input "120"
type input "1"
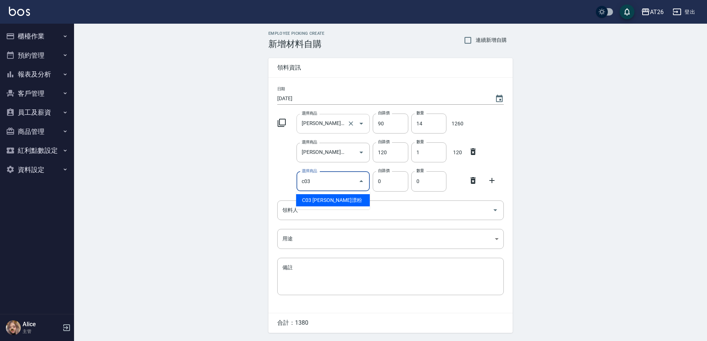
type input "c03"
type input "400"
type input "[PERSON_NAME]漂粉"
type input "1"
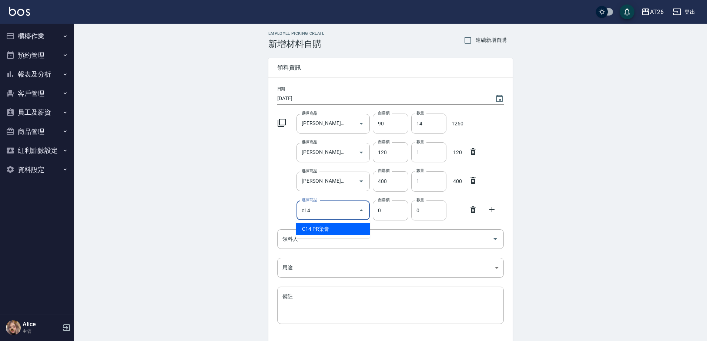
type input "PR染膏"
type input "85"
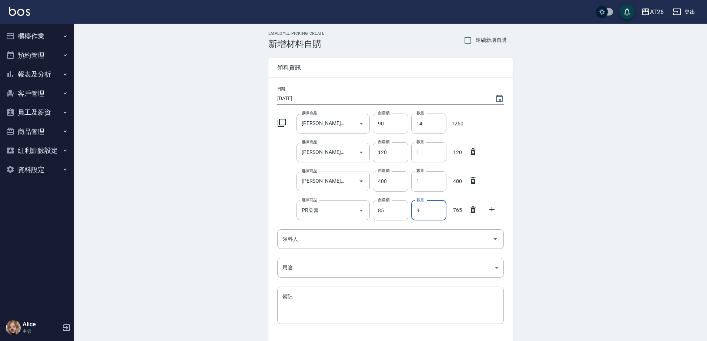
type input "9"
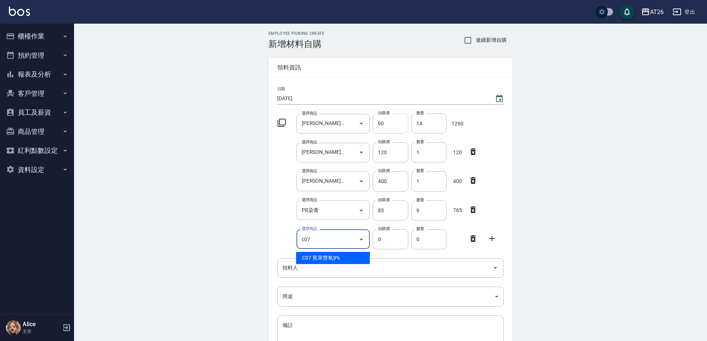
type input "c07"
type input "105"
type input "賓果雙氧9%"
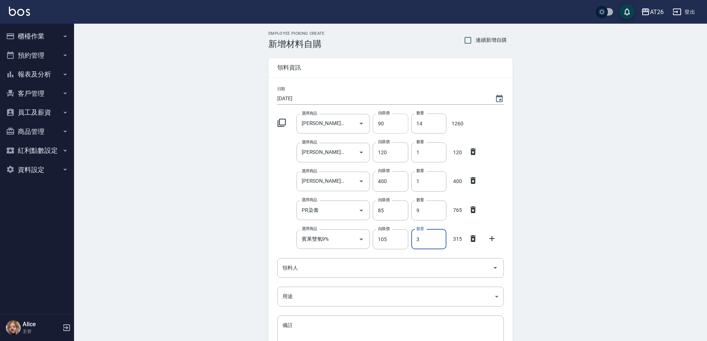
type input "3"
click at [470, 268] on icon at bounding box center [473, 267] width 9 height 9
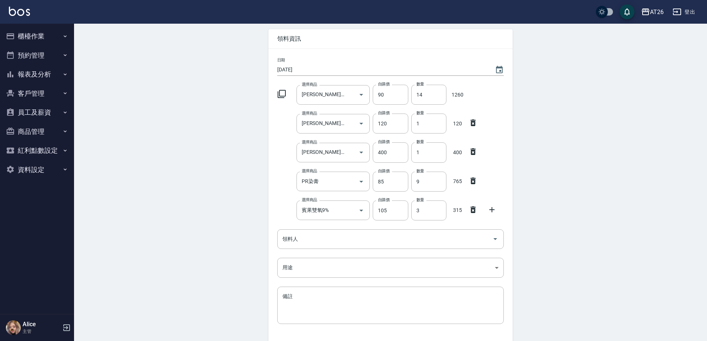
scroll to position [81, 0]
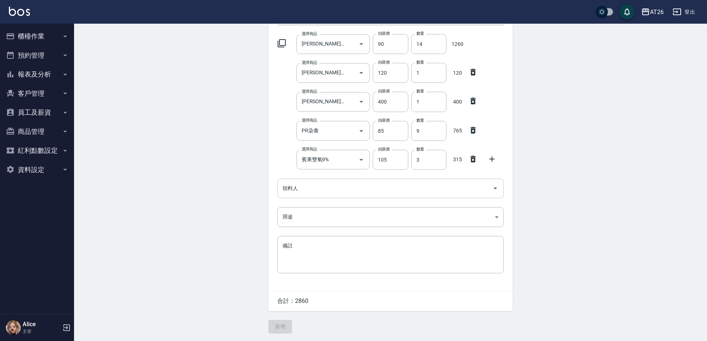
click at [344, 195] on div "領料人" at bounding box center [390, 189] width 227 height 20
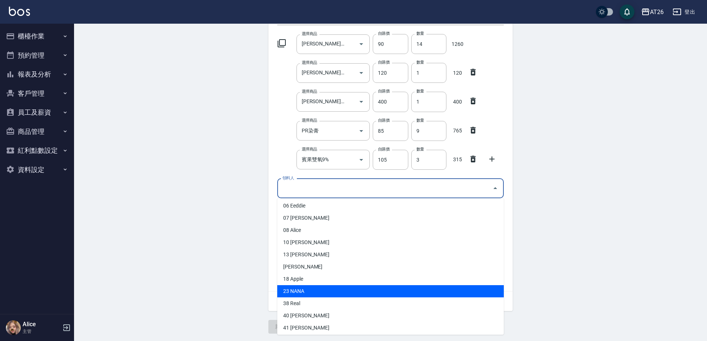
scroll to position [11, 0]
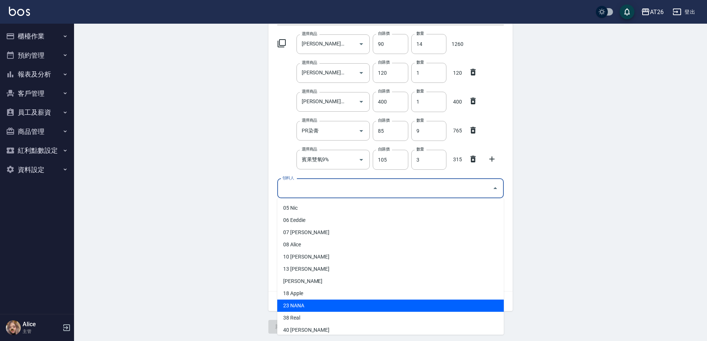
click at [317, 308] on li "23 NANA" at bounding box center [390, 306] width 227 height 12
type input "NANA"
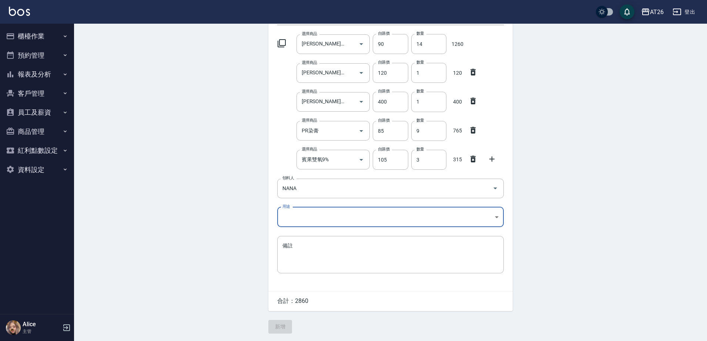
click at [328, 222] on body "AT26 登出 櫃檯作業 打帳單 帳單列表 座位開單 營業儀表板 現金收支登錄 高階收支登錄 材料自購登錄 每日結帳 排班表 現場電腦打卡 掃碼打卡 預約管理…" at bounding box center [353, 130] width 707 height 421
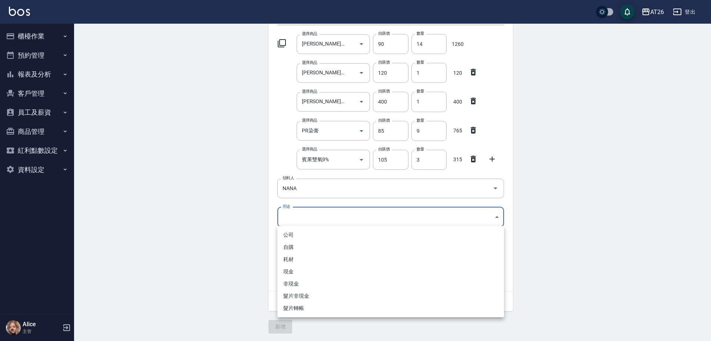
click at [296, 250] on li "自購" at bounding box center [390, 247] width 227 height 12
type input "自購"
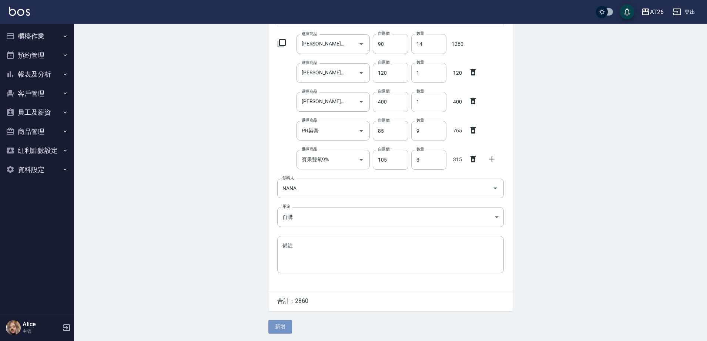
click at [283, 325] on button "新增" at bounding box center [280, 327] width 24 height 14
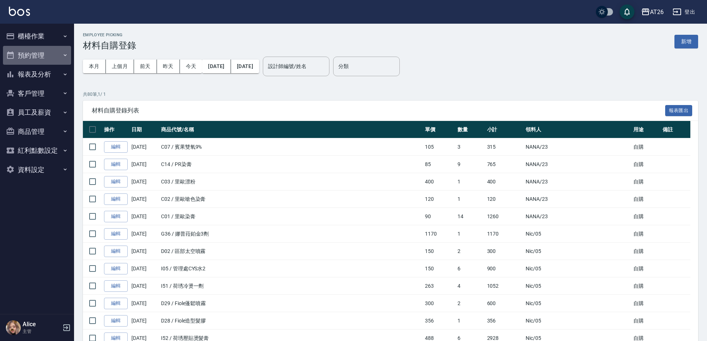
click at [63, 58] on icon "button" at bounding box center [65, 55] width 6 height 6
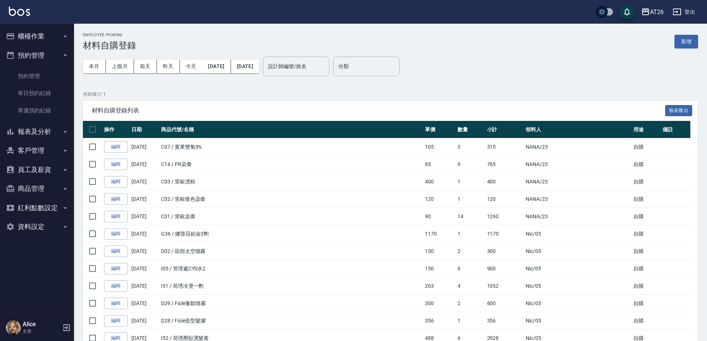
click at [51, 34] on button "櫃檯作業" at bounding box center [37, 36] width 68 height 19
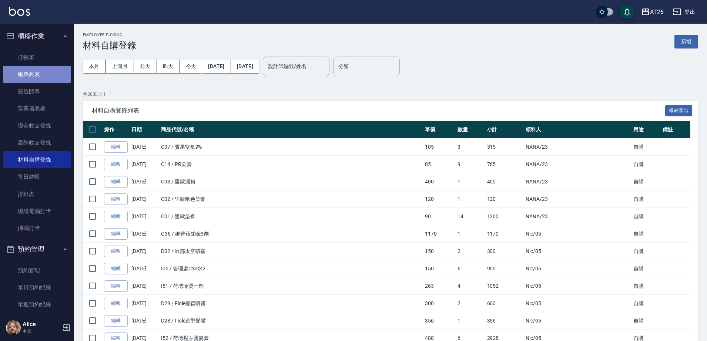
click at [47, 68] on link "帳單列表" at bounding box center [37, 74] width 68 height 17
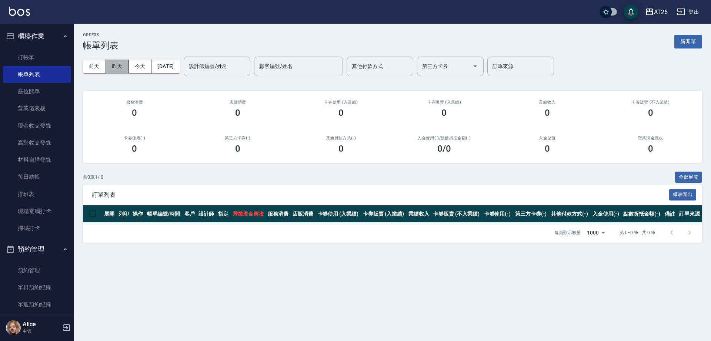
click at [120, 66] on button "昨天" at bounding box center [117, 67] width 23 height 14
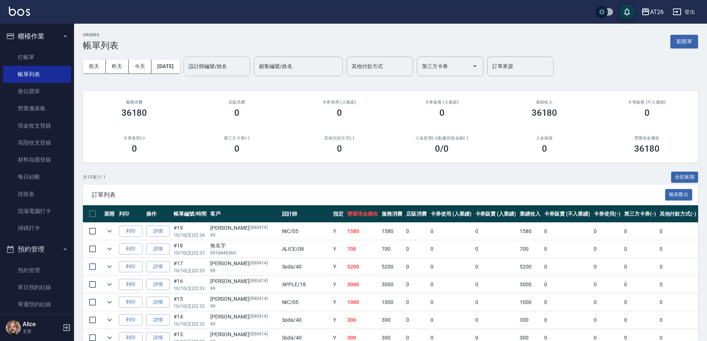
click at [225, 64] on input "設計師編號/姓名" at bounding box center [217, 66] width 60 height 13
click at [223, 87] on div "祐希 -44" at bounding box center [229, 85] width 67 height 12
type input "祐希-44"
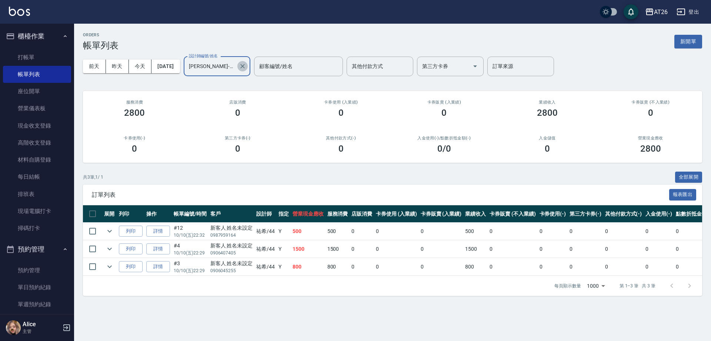
click at [246, 69] on icon "Clear" at bounding box center [242, 66] width 7 height 7
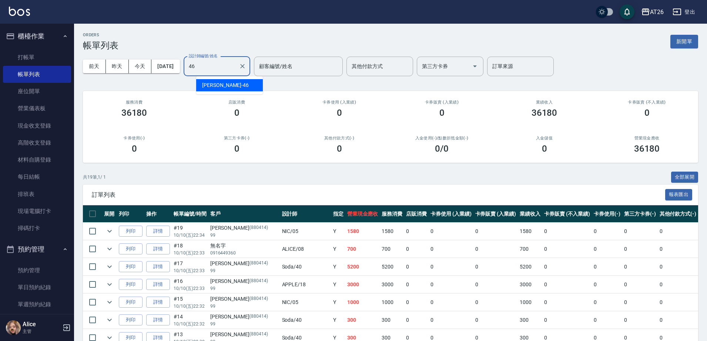
click at [238, 87] on div "[PERSON_NAME] -46" at bounding box center [229, 85] width 67 height 12
type input "[PERSON_NAME]-46"
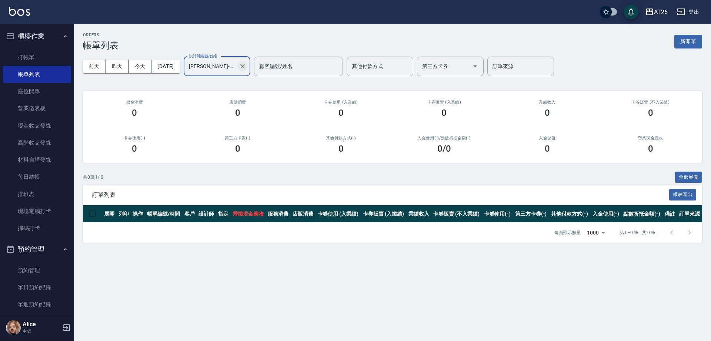
click at [246, 64] on icon "Clear" at bounding box center [242, 66] width 7 height 7
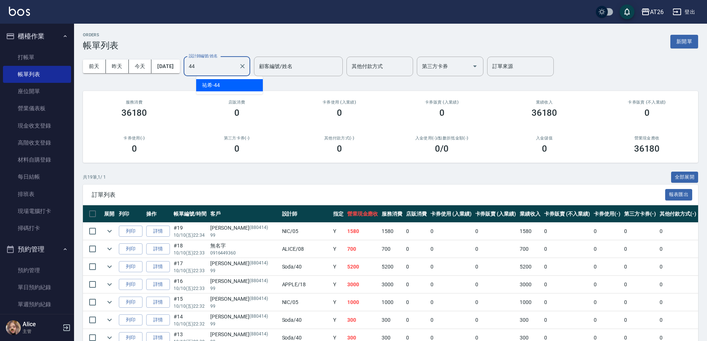
click at [240, 86] on div "祐希 -44" at bounding box center [229, 85] width 67 height 12
type input "祐希-44"
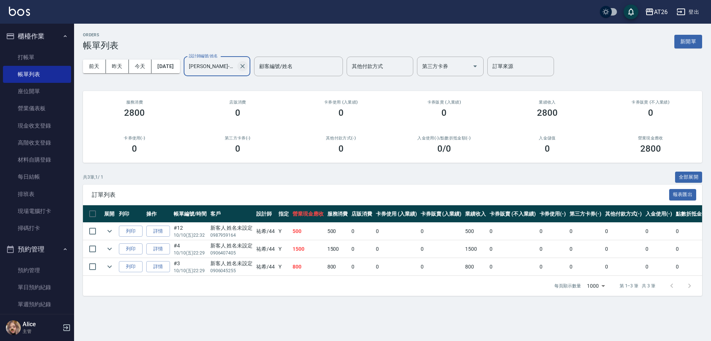
click at [245, 68] on icon "Clear" at bounding box center [242, 66] width 4 height 4
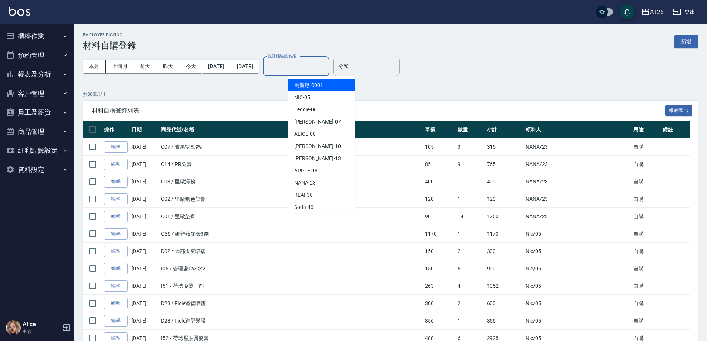
click at [309, 65] on div "設計師編號/姓名 設計師編號/姓名" at bounding box center [296, 67] width 67 height 20
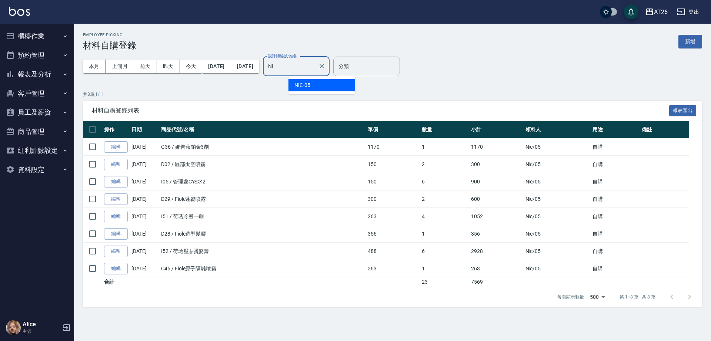
type input "N"
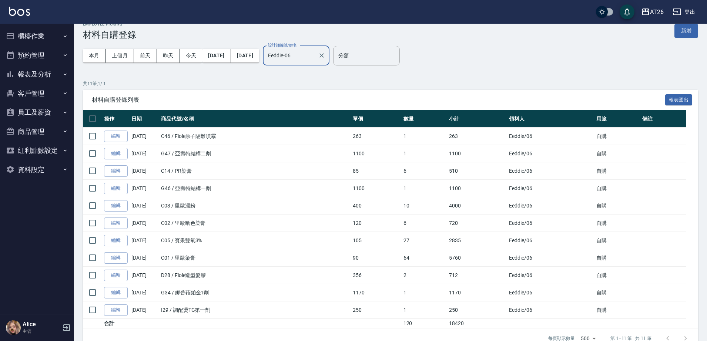
scroll to position [27, 0]
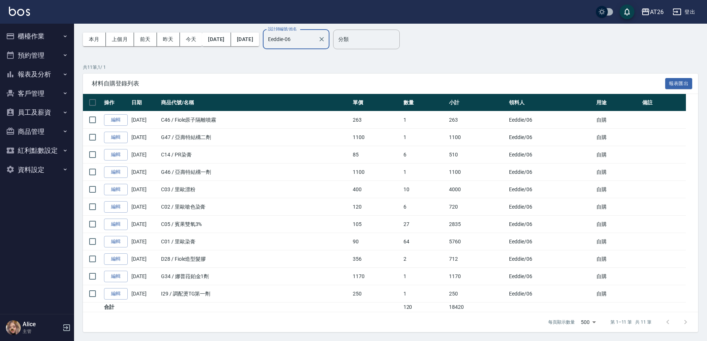
type input "Eeddie-06"
click at [335, 113] on td "C46 / Fiole原子隔離噴霧" at bounding box center [255, 119] width 192 height 17
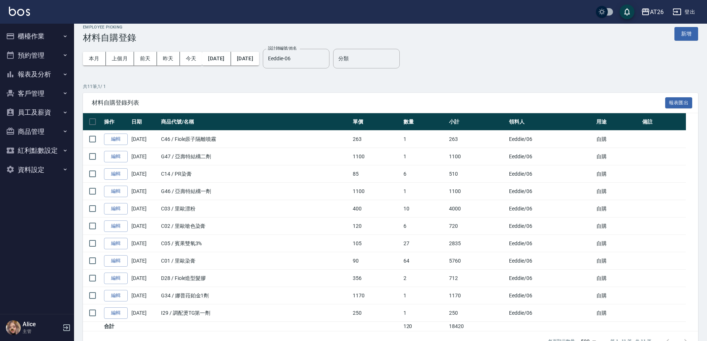
scroll to position [0, 0]
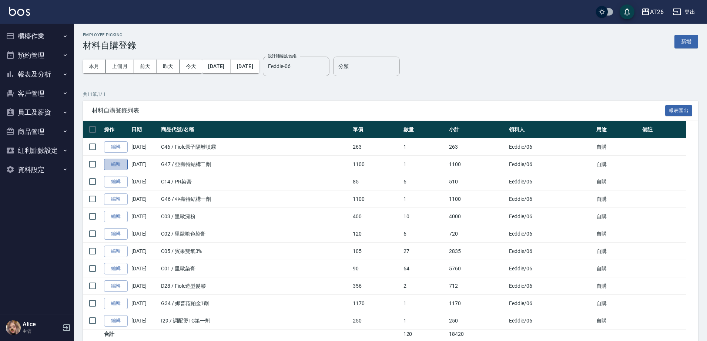
click at [115, 166] on link "編輯" at bounding box center [116, 164] width 24 height 11
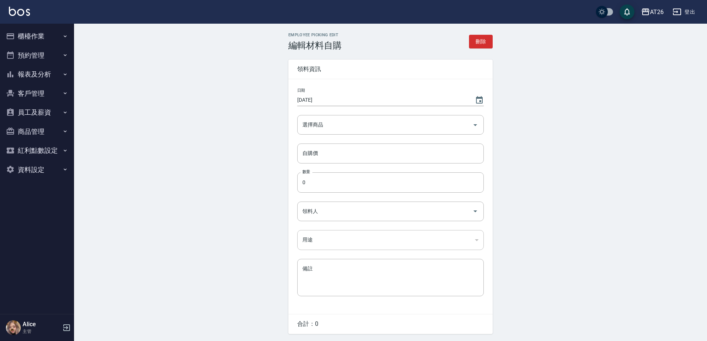
type input "亞壽特結構二劑"
type input "1100"
type input "1"
type input "Eeddie"
type input "自購"
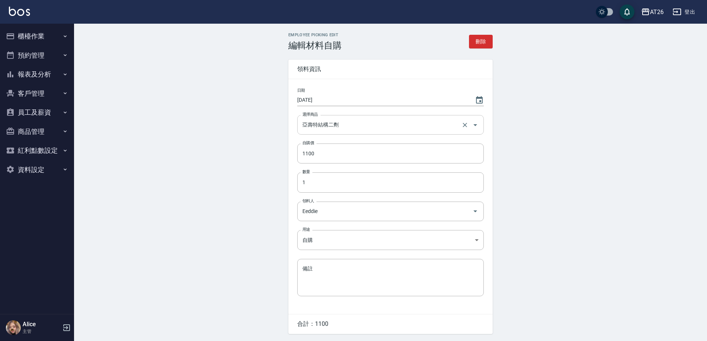
click at [357, 124] on input "亞壽特結構二劑" at bounding box center [380, 124] width 159 height 13
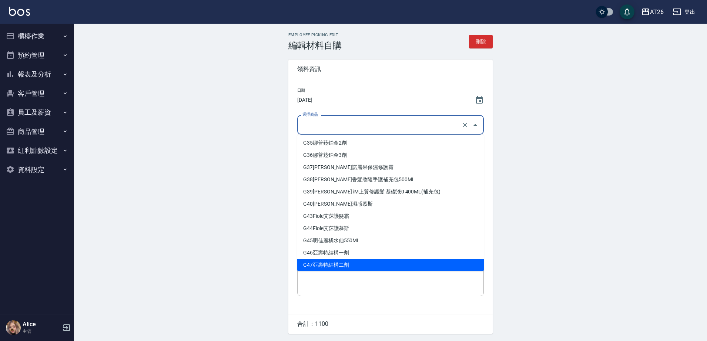
scroll to position [3, 0]
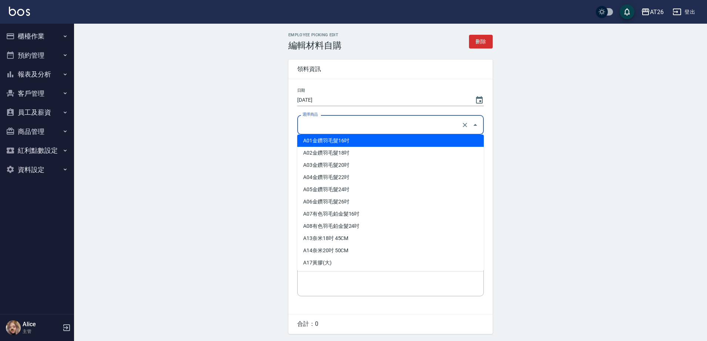
type input "i"
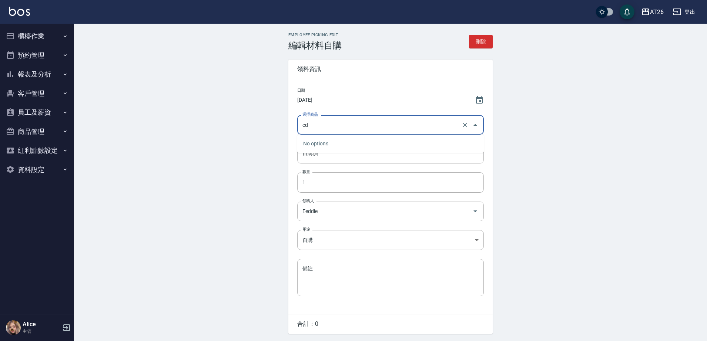
type input "c"
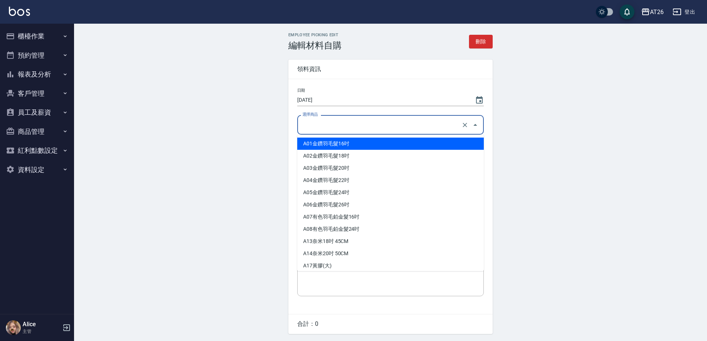
type input "ㄎ"
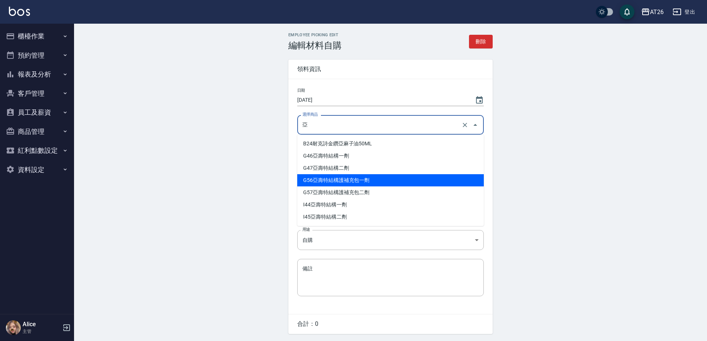
click at [358, 176] on li "G56 亞壽特結構護補充包一劑" at bounding box center [390, 180] width 187 height 12
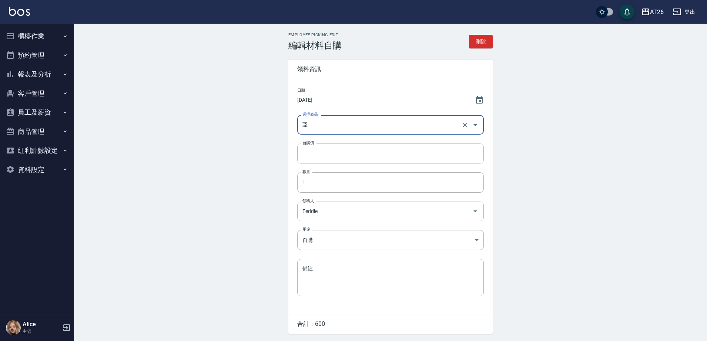
type input "亞壽特結構護補充包一劑"
type input "600"
type input "亞壽特結構護補充包一劑"
click at [371, 141] on div "日期 2025/10/11 選擇商品 亞壽特結構護補充包一劑 選擇商品 自購價 600 自購價 數量 1 數量 領料人 Eeddie 領料人 用途 自購 自購…" at bounding box center [390, 196] width 204 height 235
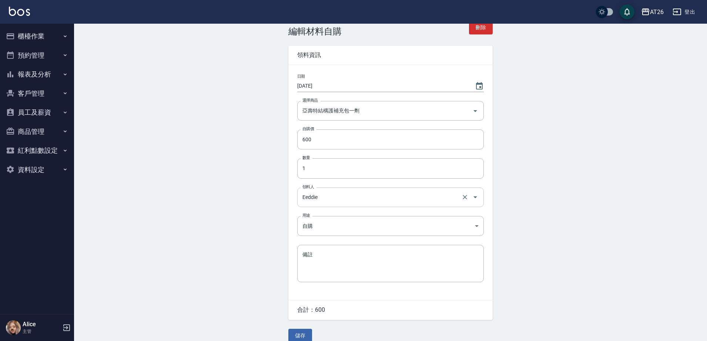
scroll to position [25, 0]
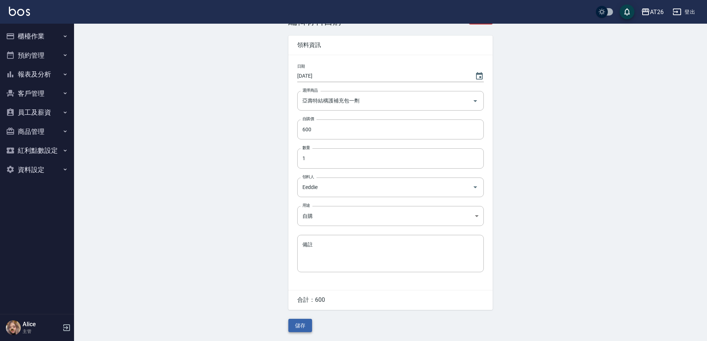
click at [305, 326] on button "儲存" at bounding box center [300, 326] width 24 height 14
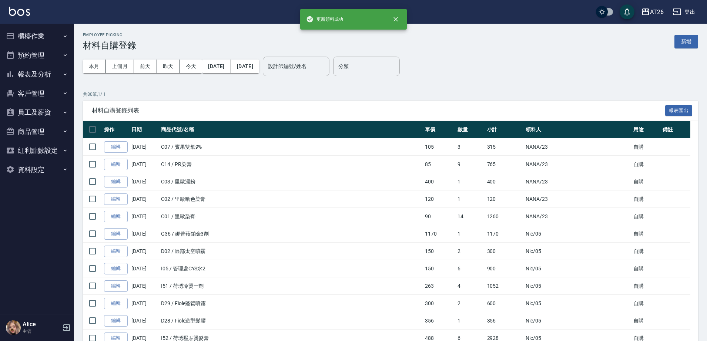
click at [313, 66] on div "設計師編號/姓名 設計師編號/姓名" at bounding box center [296, 67] width 67 height 20
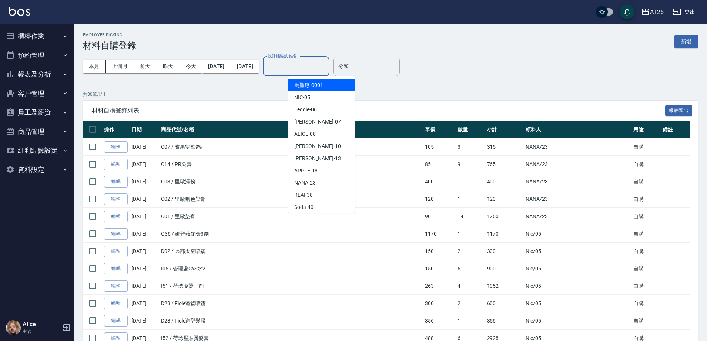
type input "1"
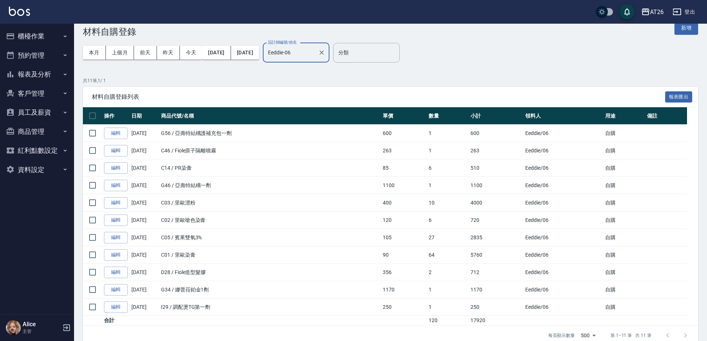
scroll to position [27, 0]
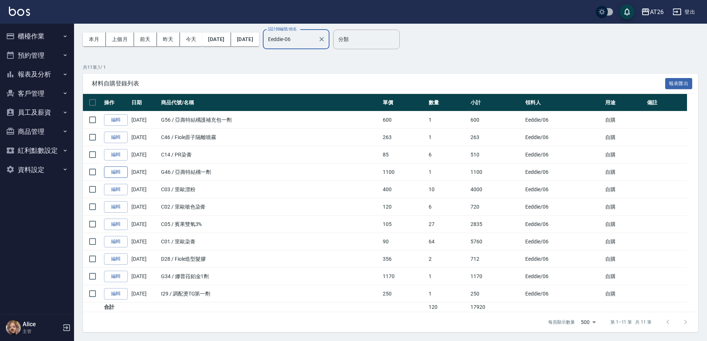
type input "Eeddie-06"
click at [121, 176] on link "編輯" at bounding box center [116, 172] width 24 height 11
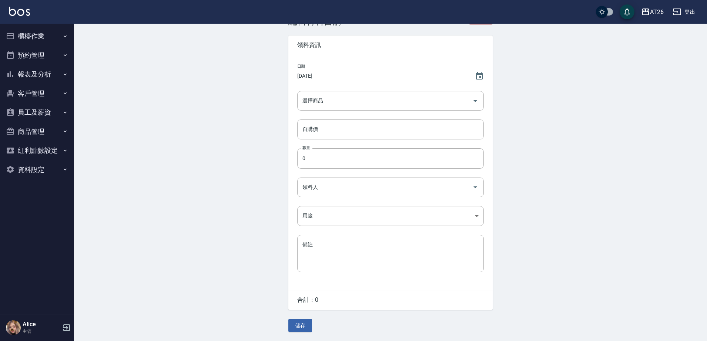
type input "亞壽特結構一劑"
type input "1100"
type input "1"
type input "Eeddie"
type input "自購"
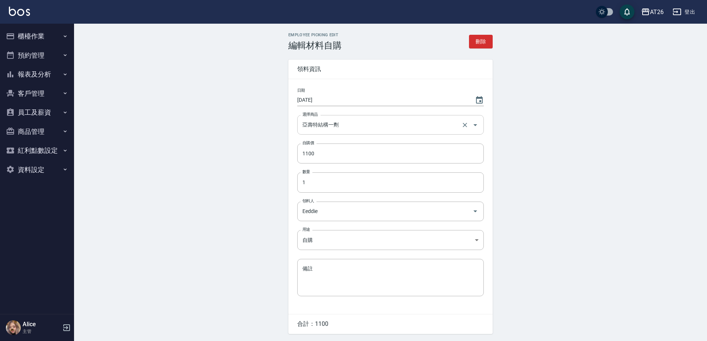
click at [338, 132] on div "亞壽特結構一劑 選擇商品" at bounding box center [390, 125] width 187 height 20
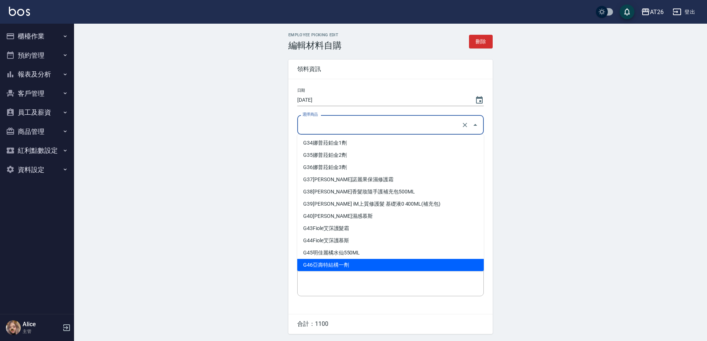
scroll to position [3, 0]
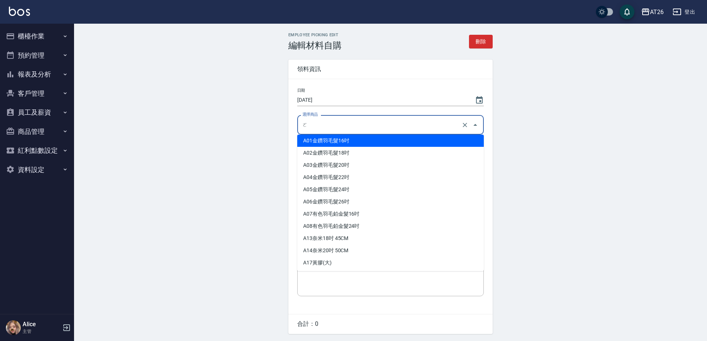
type input "ㄞ"
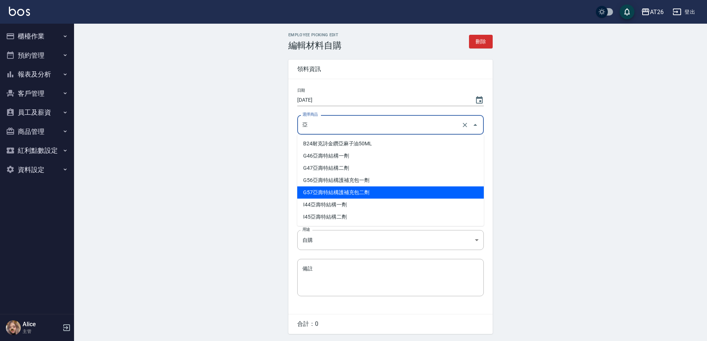
click at [352, 187] on li "G57 亞壽特結構護補充包二劑" at bounding box center [390, 193] width 187 height 12
type input "亞壽特結構護補充包二劑"
type input "600"
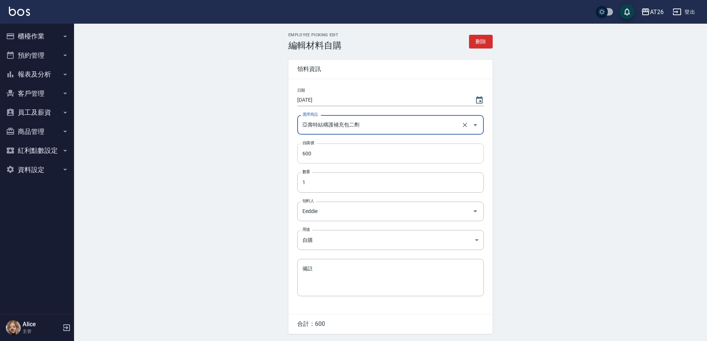
type input "亞壽特結構護補充包二劑"
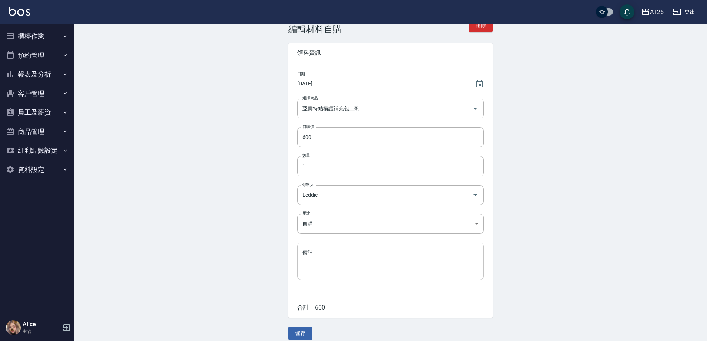
scroll to position [25, 0]
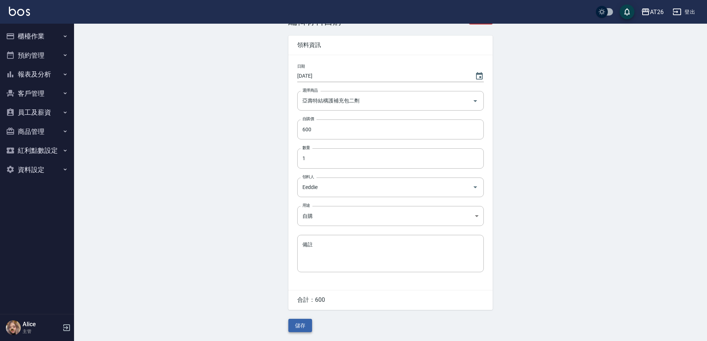
click at [306, 330] on button "儲存" at bounding box center [300, 326] width 24 height 14
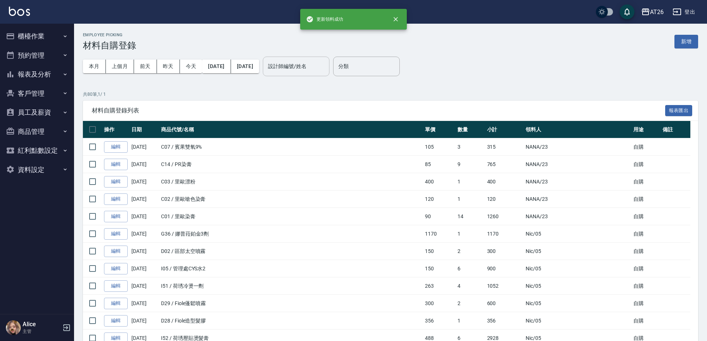
click at [313, 73] on div "設計師編號/姓名" at bounding box center [296, 67] width 67 height 20
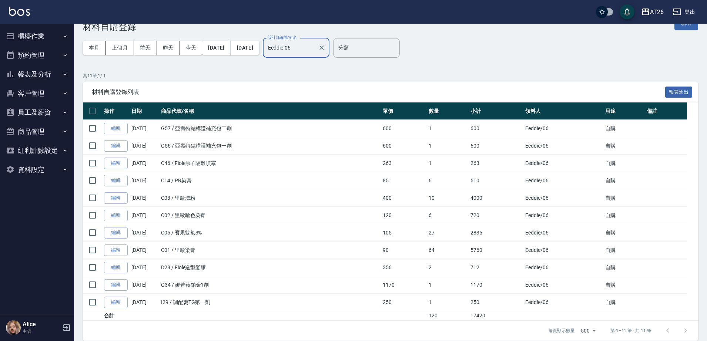
scroll to position [27, 0]
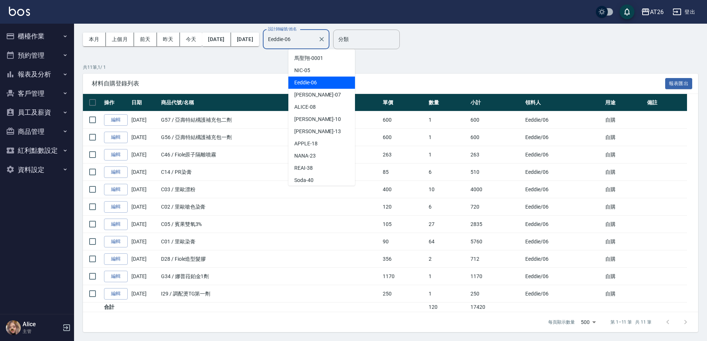
drag, startPoint x: 330, startPoint y: 41, endPoint x: 249, endPoint y: 49, distance: 81.5
click at [250, 49] on div "本月 上個月 [DATE] [DATE] [DATE] [DATE] [DATE] 設計師編號/姓名 [PERSON_NAME]-06 設計師編號/姓名" at bounding box center [206, 39] width 247 height 31
type input "3"
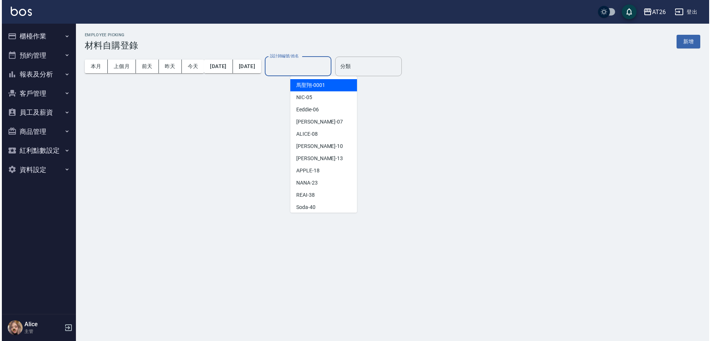
scroll to position [0, 0]
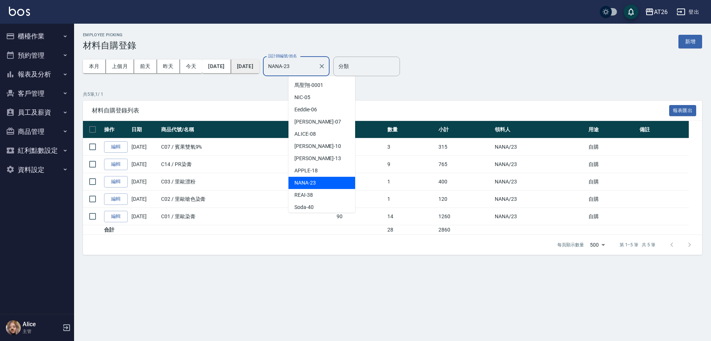
drag, startPoint x: 325, startPoint y: 67, endPoint x: 265, endPoint y: 63, distance: 59.4
click at [291, 61] on input "NANA-23" at bounding box center [290, 66] width 49 height 13
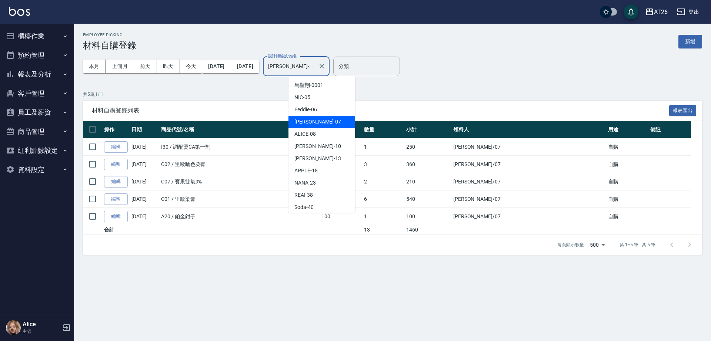
click at [315, 66] on input "ADAM-07" at bounding box center [290, 66] width 49 height 13
drag, startPoint x: 325, startPoint y: 66, endPoint x: 163, endPoint y: 59, distance: 161.9
click at [168, 60] on div "本月 上個月 前天 昨天 今天 2025/10/01 2025/10/11 設計師編號/姓名 ADAM-07 設計師編號/姓名" at bounding box center [206, 66] width 247 height 31
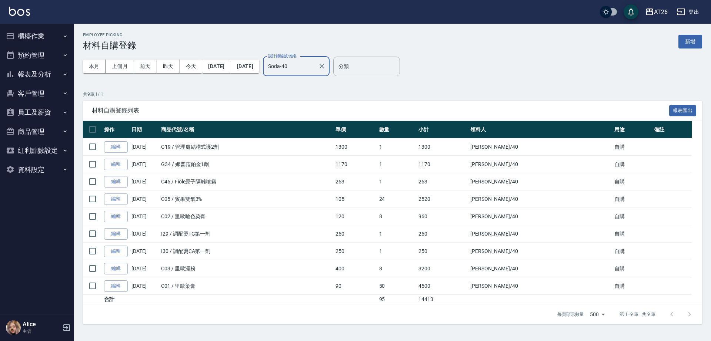
type input "Soda-40"
click at [417, 218] on td "8" at bounding box center [397, 216] width 40 height 17
click at [697, 52] on div "本月 上個月 前天 昨天 今天 2025/10/01 2025/10/11 設計師編號/姓名 Soda-40 設計師編號/姓名 分類 分類" at bounding box center [392, 66] width 619 height 31
click at [696, 46] on button "新增" at bounding box center [690, 42] width 24 height 14
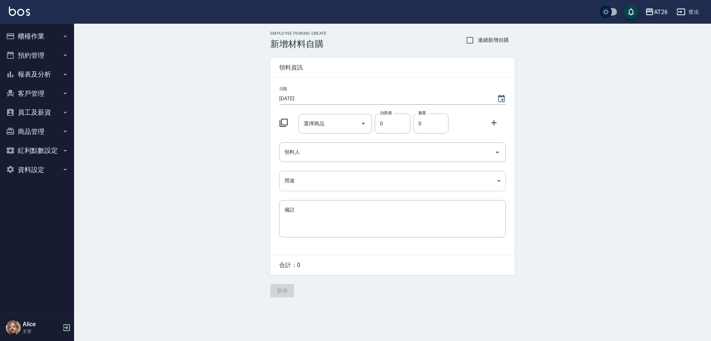
click at [331, 178] on body "AT26 登出 櫃檯作業 打帳單 帳單列表 座位開單 營業儀表板 現金收支登錄 高階收支登錄 材料自購登錄 每日結帳 排班表 現場電腦打卡 掃碼打卡 預約管理…" at bounding box center [355, 170] width 711 height 341
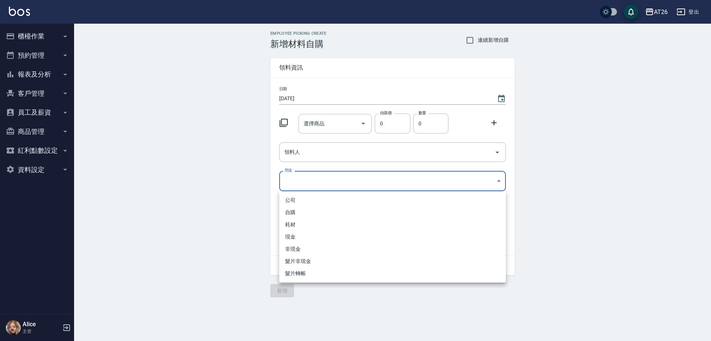
click at [317, 211] on li "自購" at bounding box center [392, 213] width 227 height 12
type input "自購"
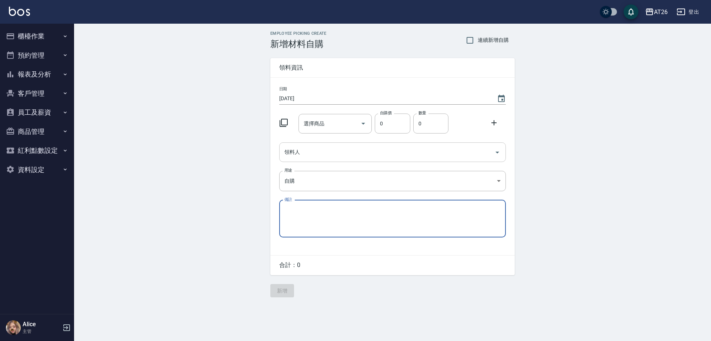
click at [328, 158] on div "日期 2025/10/11 選擇商品 選擇商品 自購價 0 自購價 數量 0 數量 領料人 領料人 用途 自購 自購 用途 備註 x 備註" at bounding box center [392, 167] width 244 height 178
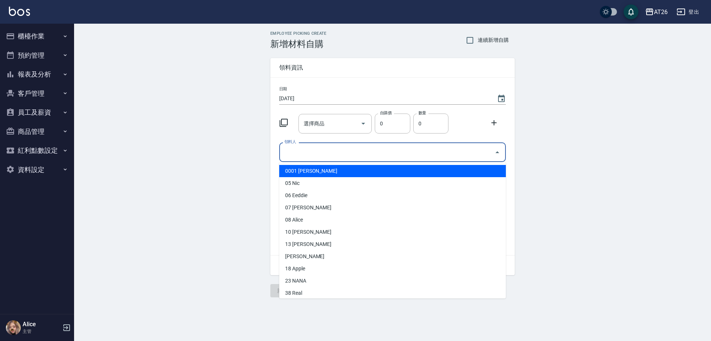
click at [328, 153] on input "領料人" at bounding box center [386, 152] width 209 height 13
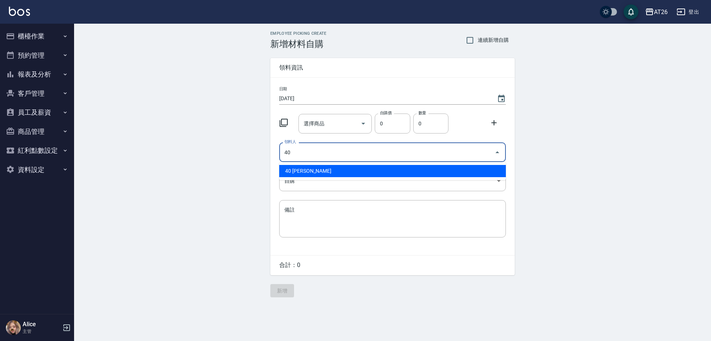
type input "40 小綾"
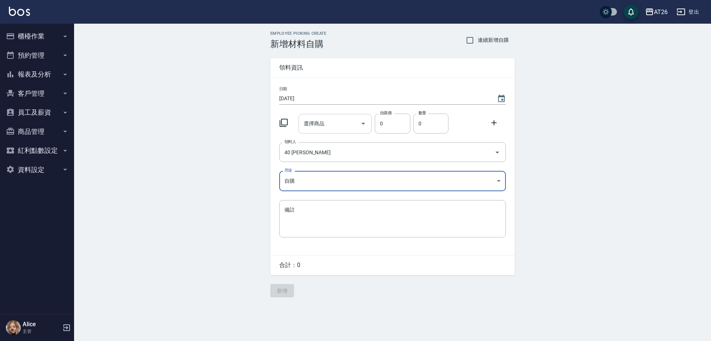
click at [324, 126] on input "選擇商品" at bounding box center [330, 123] width 56 height 13
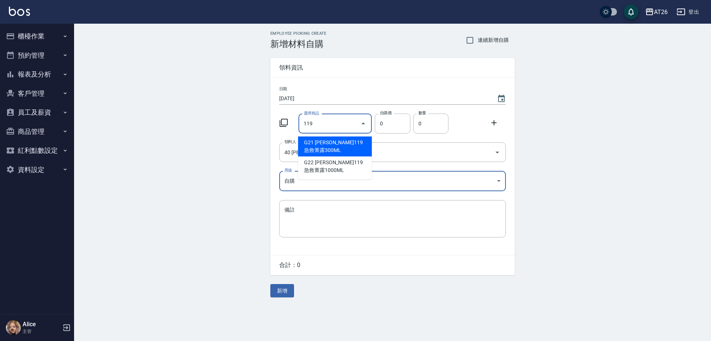
type input "里歐119急救菁露300ML"
type input "210"
type input "1"
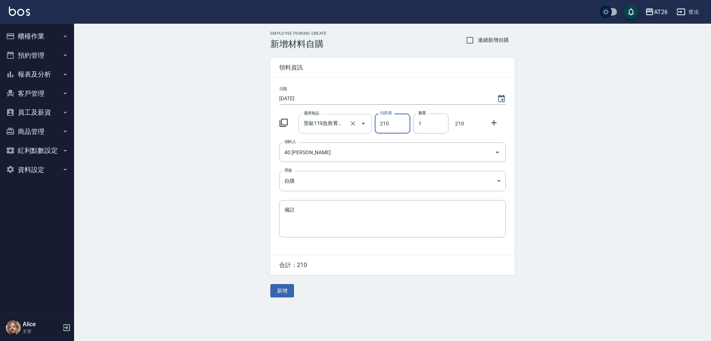
click at [349, 120] on keeper-lock "Open Keeper Popup" at bounding box center [351, 123] width 9 height 9
click at [334, 128] on input "里歐119急救菁露300ML" at bounding box center [325, 123] width 46 height 13
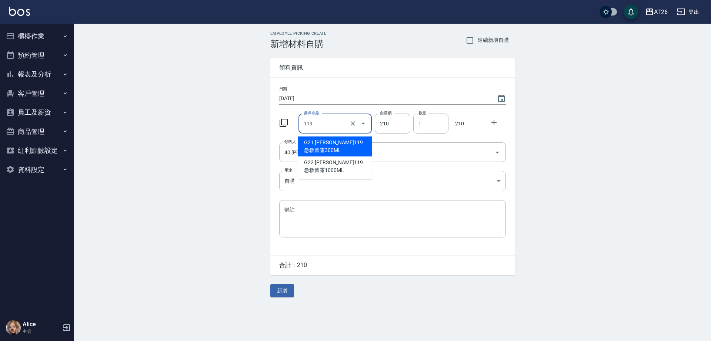
click at [332, 156] on li "G21 里歐119急救菁露300ML" at bounding box center [335, 147] width 74 height 20
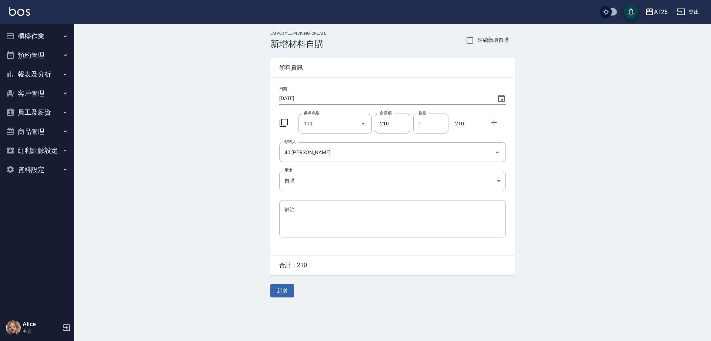
click at [320, 134] on div "日期 2025/10/11 選擇商品 119 選擇商品 自購價 210 自購價 數量 1 數量 210 領料人 40 小綾 領料人 用途 自購 自購 用途 備…" at bounding box center [392, 167] width 244 height 178
click at [320, 126] on input "119" at bounding box center [325, 123] width 46 height 13
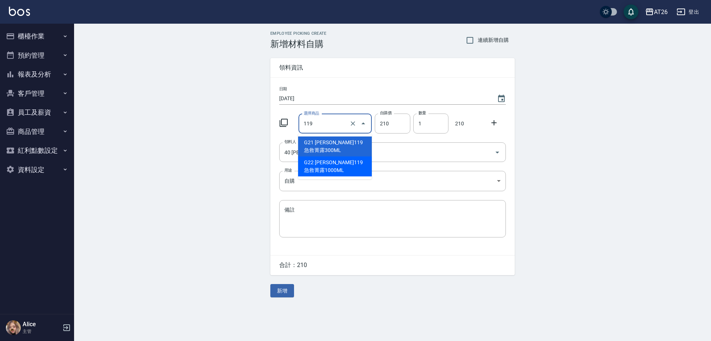
click at [317, 161] on li "G22 里歐119急救菁露1000ML" at bounding box center [335, 167] width 74 height 20
type input "里歐119急救菁露1000ML"
type input "630"
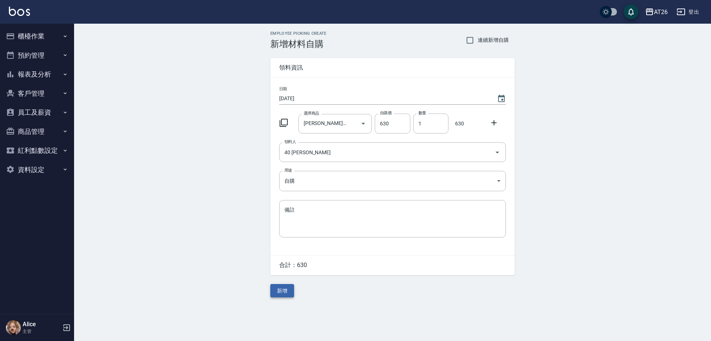
drag, startPoint x: 291, startPoint y: 282, endPoint x: 291, endPoint y: 286, distance: 3.7
click at [291, 286] on div "Employee Picking Create 新增材料自購 連續新增自購 領料資訊 日期 2025/10/11 選擇商品 里歐119急救菁露1000ML 選…" at bounding box center [392, 164] width 259 height 281
click at [291, 287] on button "新增" at bounding box center [282, 291] width 24 height 14
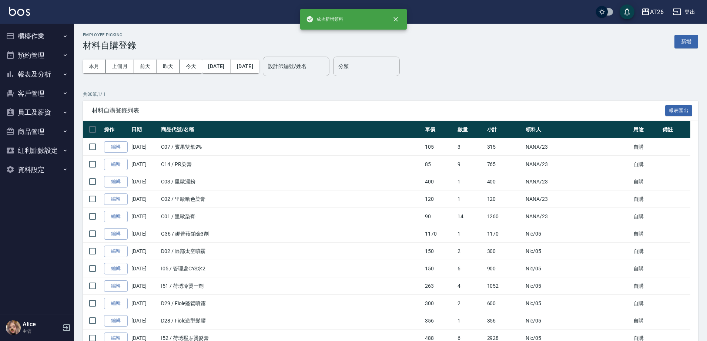
click at [310, 68] on input "設計師編號/姓名" at bounding box center [296, 66] width 60 height 13
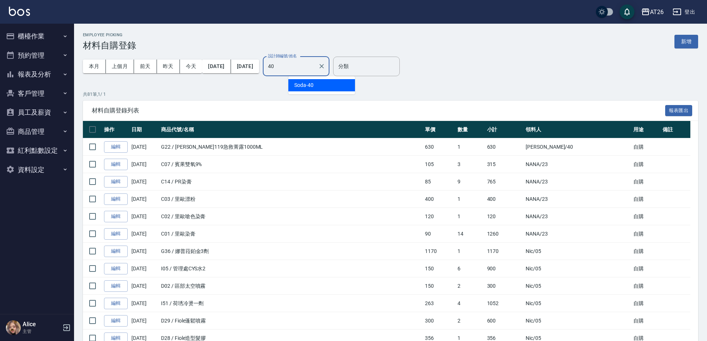
type input "Soda-40"
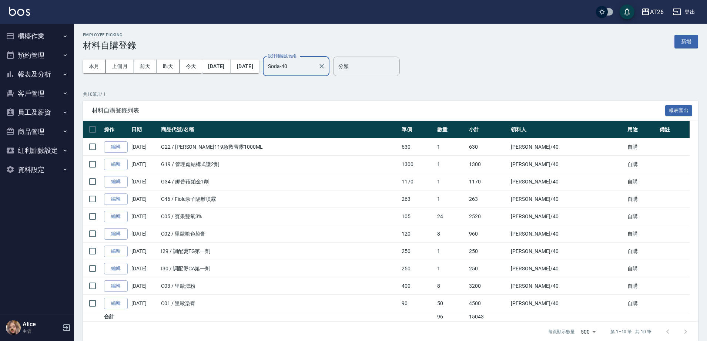
scroll to position [10, 0]
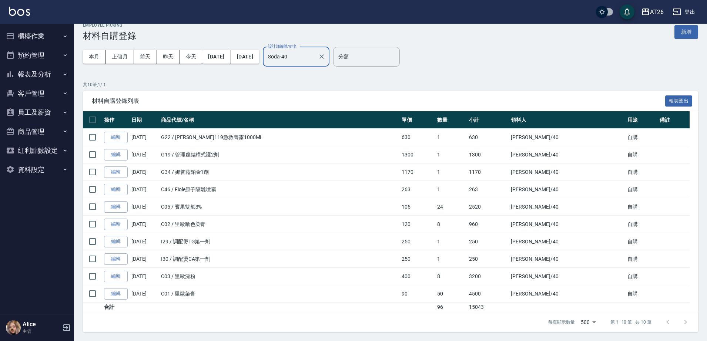
click at [326, 62] on div at bounding box center [322, 57] width 10 height 20
click at [325, 57] on icon "Clear" at bounding box center [321, 56] width 7 height 7
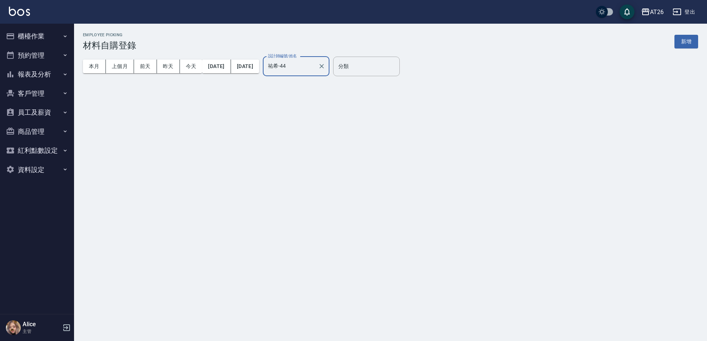
scroll to position [0, 0]
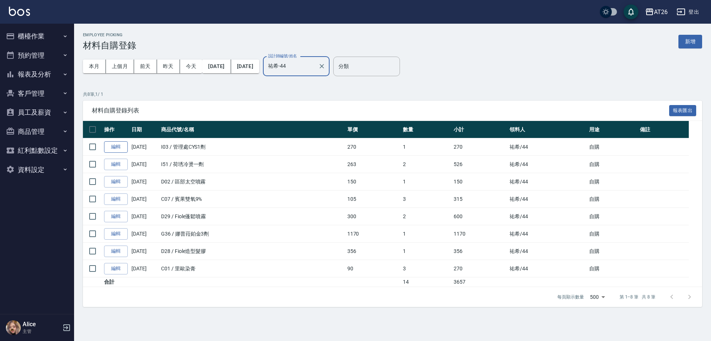
type input "祐希-44"
click at [120, 151] on link "編輯" at bounding box center [116, 146] width 24 height 11
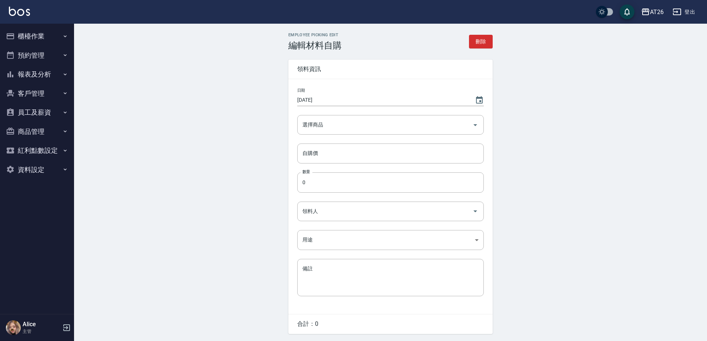
type input "管理處CYS1劑"
type input "270"
type input "1"
type input "祐希"
type input "自購"
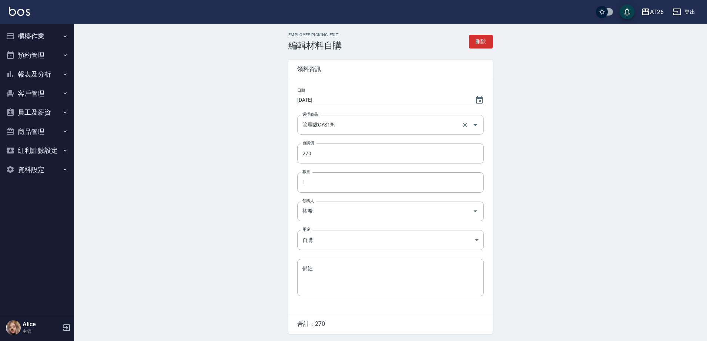
click at [344, 128] on input "管理處CYS1劑" at bounding box center [380, 124] width 159 height 13
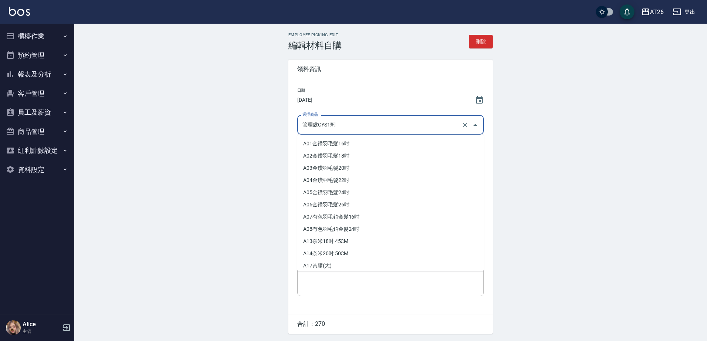
scroll to position [3665, 0]
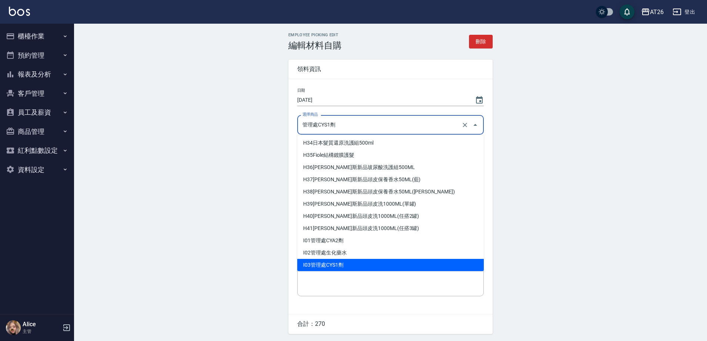
click at [339, 264] on li "I03 管理處CYS1劑" at bounding box center [390, 265] width 187 height 12
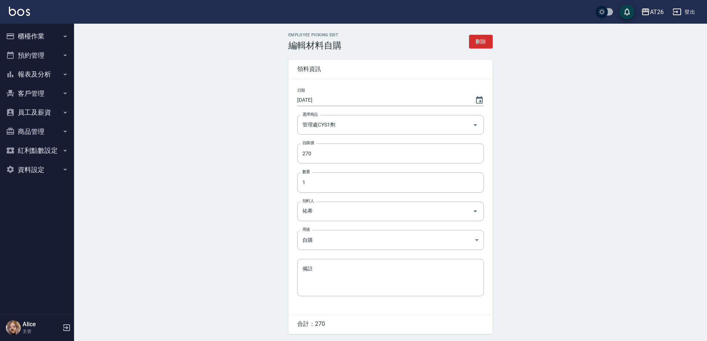
click at [255, 227] on div "Employee Picking Edit 編輯材料自購 刪除 領料資訊 日期 2025/10/11 選擇商品 管理處CYS1劑 選擇商品 自購價 270 自…" at bounding box center [390, 195] width 633 height 342
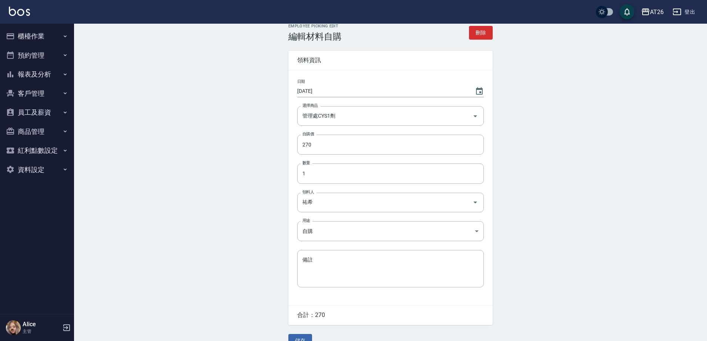
scroll to position [0, 0]
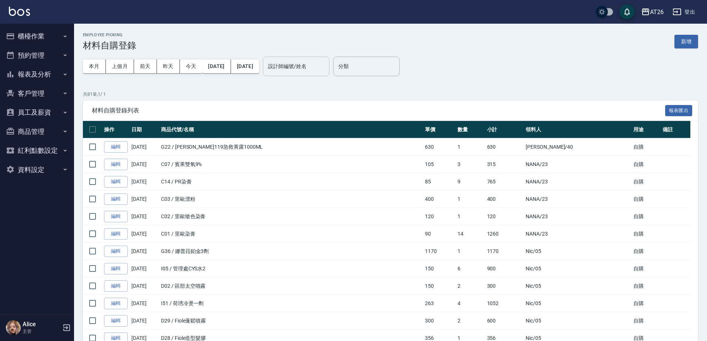
click at [310, 63] on div "設計師編號/姓名 設計師編號/姓名" at bounding box center [296, 67] width 67 height 20
type input "祐希-44"
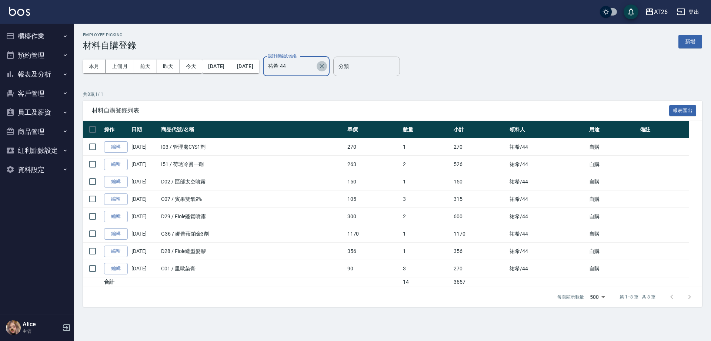
click at [325, 65] on icon "Clear" at bounding box center [321, 66] width 7 height 7
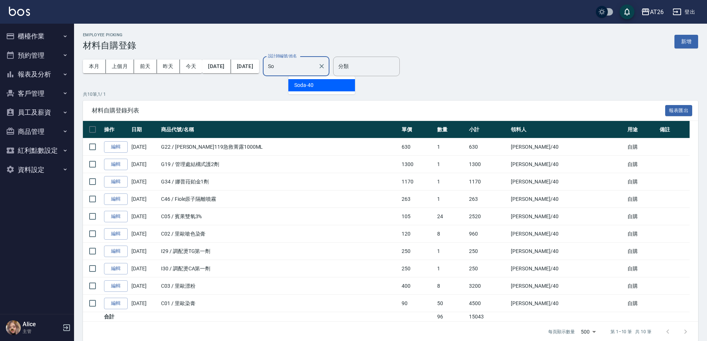
type input "S"
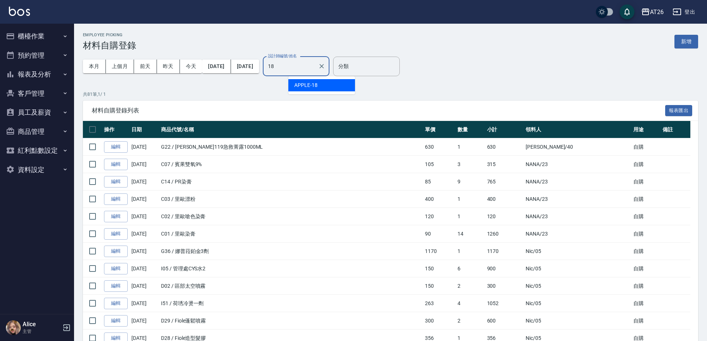
type input "APPLE-18"
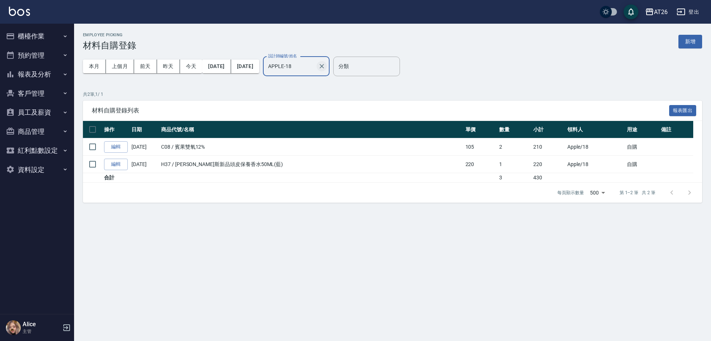
click at [325, 66] on icon "Clear" at bounding box center [321, 66] width 7 height 7
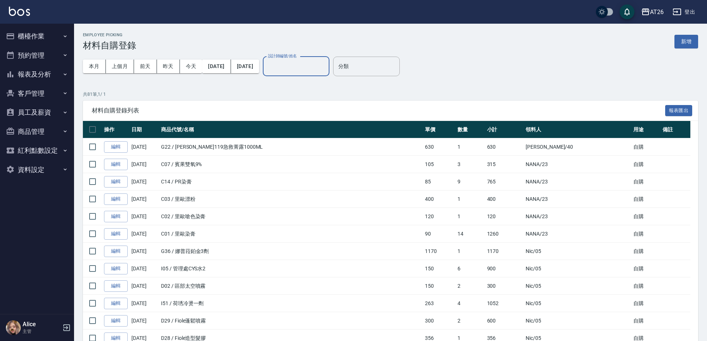
type input "1"
type input "ALICE-08"
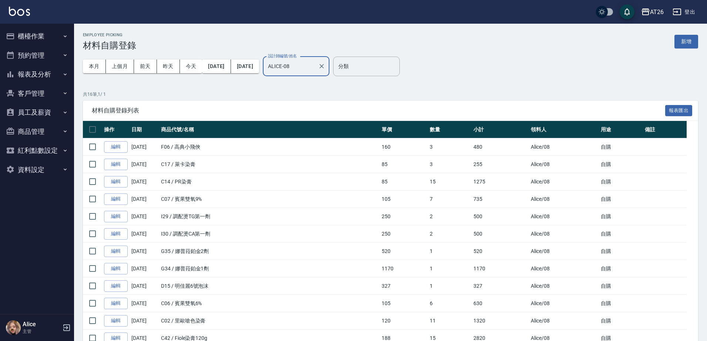
click at [326, 60] on div at bounding box center [322, 67] width 10 height 20
click at [327, 63] on button "Clear" at bounding box center [322, 66] width 10 height 10
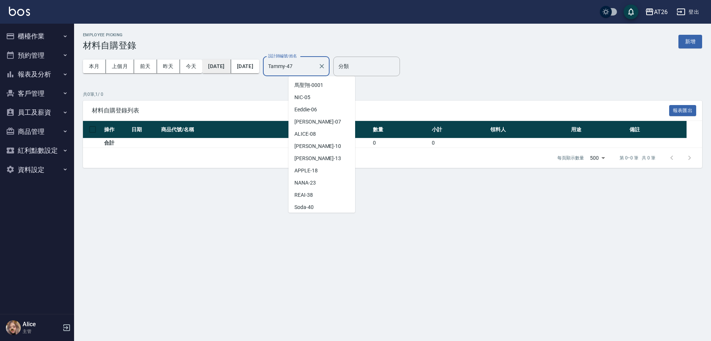
drag, startPoint x: 333, startPoint y: 69, endPoint x: 225, endPoint y: 67, distance: 107.8
click at [282, 68] on div "本月 上個月 前天 昨天 今天 2025/10/01 2025/10/31 設計師編號/姓名 Tammy-47 設計師編號/姓名" at bounding box center [206, 66] width 247 height 31
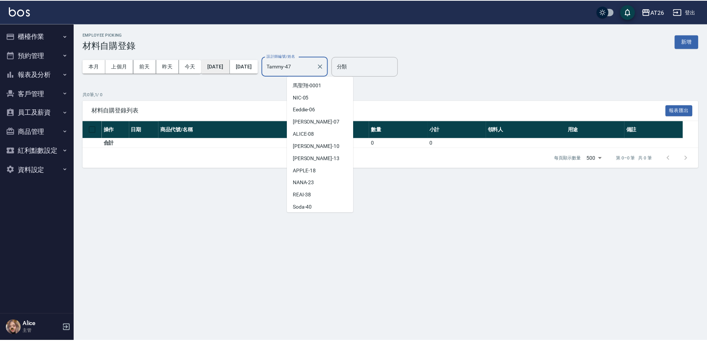
scroll to position [74, 0]
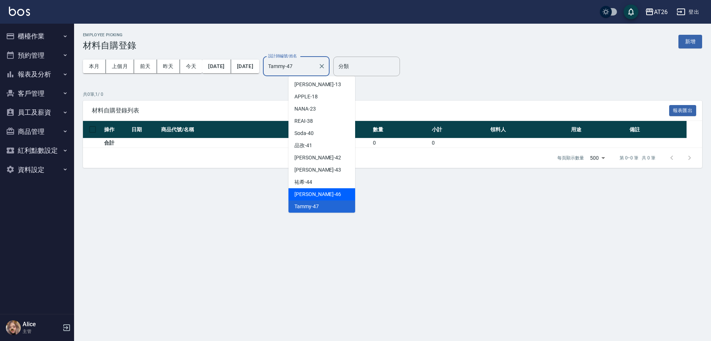
click at [301, 196] on span "tony -46" at bounding box center [317, 195] width 47 height 8
type input "tony-46"
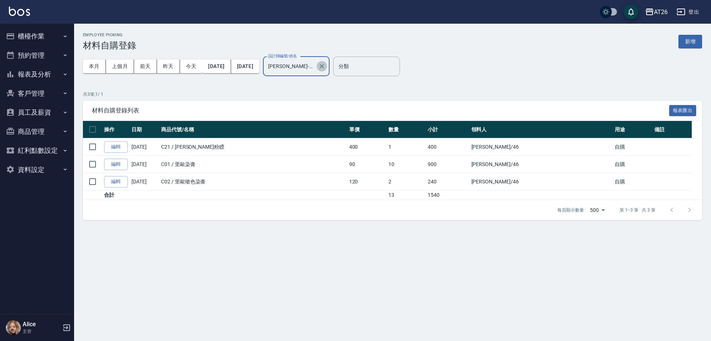
click at [325, 66] on icon "Clear" at bounding box center [321, 66] width 7 height 7
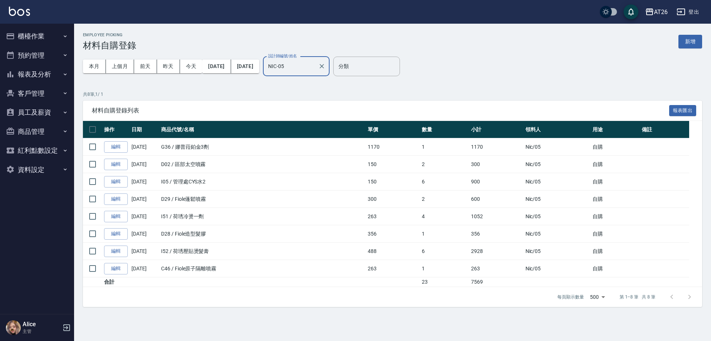
type input "NIC-05"
drag, startPoint x: 176, startPoint y: 252, endPoint x: 429, endPoint y: 253, distance: 253.6
click at [429, 253] on tr "編輯 10/11/2025 I52 / 荷琇壓貼燙髮膏 488 6 2928 Nic /05 自購" at bounding box center [392, 251] width 619 height 17
drag, startPoint x: 167, startPoint y: 217, endPoint x: 436, endPoint y: 216, distance: 269.1
click at [436, 216] on tr "編輯 10/11/2025 I51 / 荷琇冷燙一劑 263 4 1052 Nic /05 自購" at bounding box center [392, 216] width 619 height 17
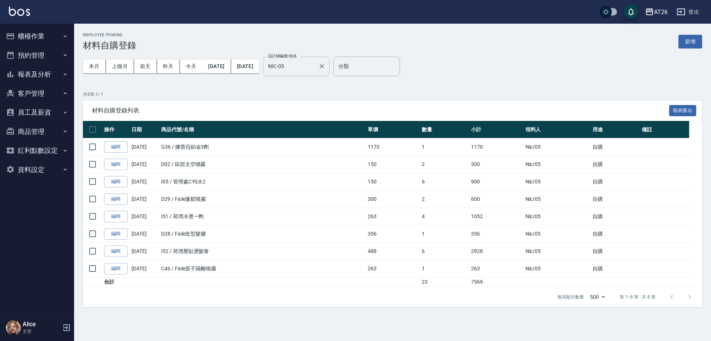
click at [307, 245] on td "I52 / 荷琇壓貼燙髮膏" at bounding box center [262, 251] width 207 height 17
drag, startPoint x: 171, startPoint y: 200, endPoint x: 438, endPoint y: 202, distance: 267.3
click at [438, 202] on tr "編輯 10/11/2025 D29 / Fiole蓬鬆噴霧 300 2 600 Nic /05 自購" at bounding box center [392, 199] width 619 height 17
drag, startPoint x: 167, startPoint y: 232, endPoint x: 452, endPoint y: 238, distance: 284.7
click at [452, 238] on tr "編輯 10/11/2025 D28 / Fiole造型髮膠 356 1 356 Nic /05 自購" at bounding box center [392, 233] width 619 height 17
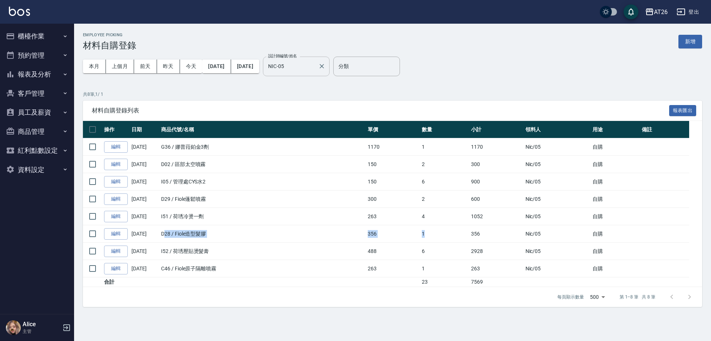
click at [452, 238] on td "1" at bounding box center [444, 233] width 49 height 17
drag, startPoint x: 157, startPoint y: 265, endPoint x: 295, endPoint y: 268, distance: 138.1
click at [295, 268] on tr "編輯 10/11/2025 C46 / Fiole原子隔離噴霧 263 1 263 Nic /05 自購" at bounding box center [392, 268] width 619 height 17
click at [276, 234] on td "D28 / Fiole造型髮膠" at bounding box center [262, 233] width 207 height 17
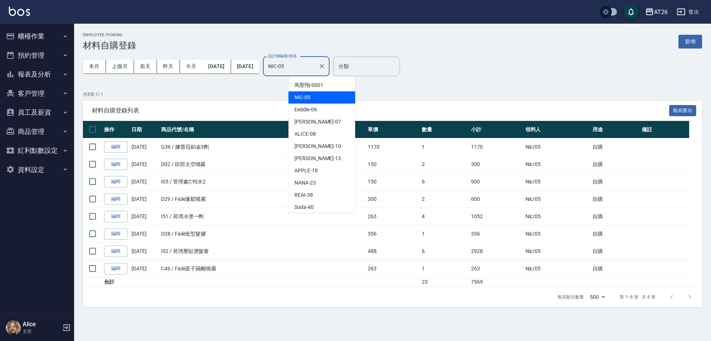
drag, startPoint x: 334, startPoint y: 65, endPoint x: 272, endPoint y: 58, distance: 62.2
click at [282, 59] on div "本月 上個月 前天 昨天 今天 2025/10/01 2025/10/31 設計師編號/姓名 NIC-05 設計師編號/姓名" at bounding box center [206, 66] width 247 height 31
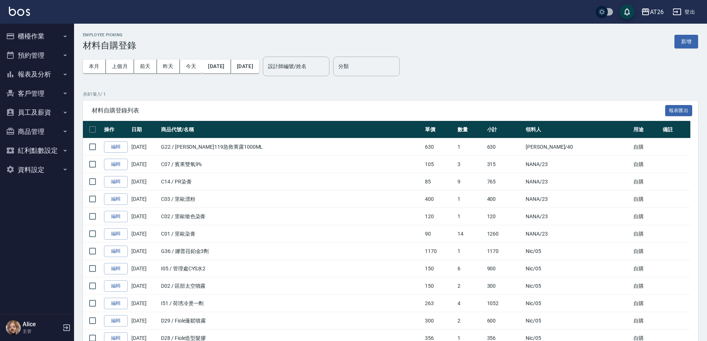
click at [361, 97] on p "共 81 筆, 1 / 1" at bounding box center [390, 94] width 615 height 7
click at [314, 64] on input "設計師編號/姓名" at bounding box center [296, 66] width 60 height 13
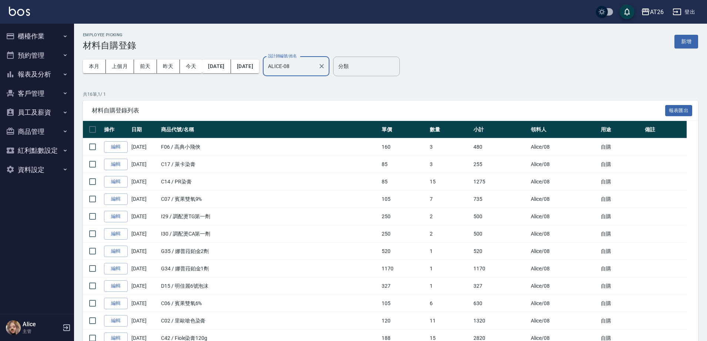
type input "ALICE-08"
drag, startPoint x: 580, startPoint y: 33, endPoint x: 592, endPoint y: 41, distance: 14.6
drag, startPoint x: 592, startPoint y: 41, endPoint x: 693, endPoint y: 47, distance: 101.6
click at [693, 47] on div "Employee Picking 材料自購登錄 新增 本月 上個月 前天 昨天 今天 2025/10/01 2025/10/31 設計師編號/姓名 ALICE…" at bounding box center [390, 240] width 633 height 432
click at [693, 47] on button "新增" at bounding box center [686, 42] width 24 height 14
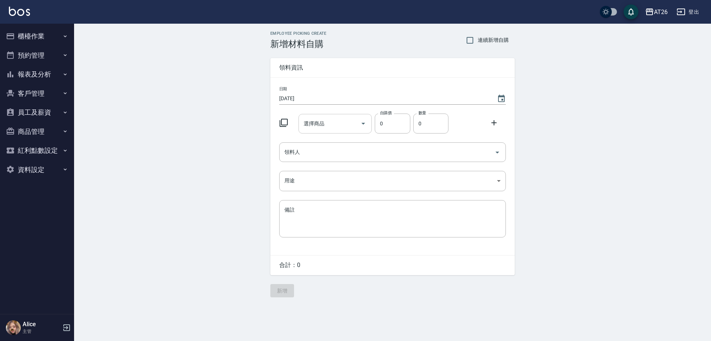
click at [332, 120] on input "選擇商品" at bounding box center [330, 123] width 56 height 13
type input "u"
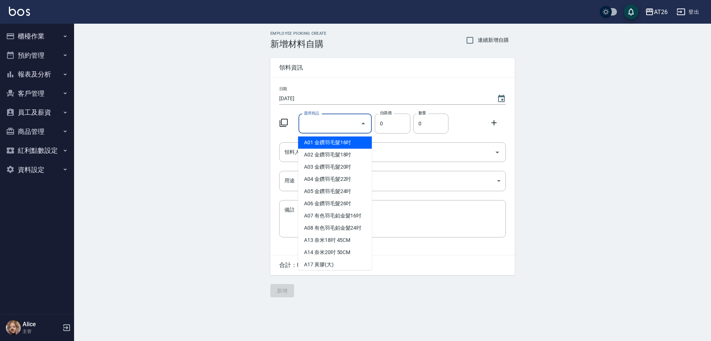
type input "金鑽羽毛髮16吋"
type input "1380"
type input "1"
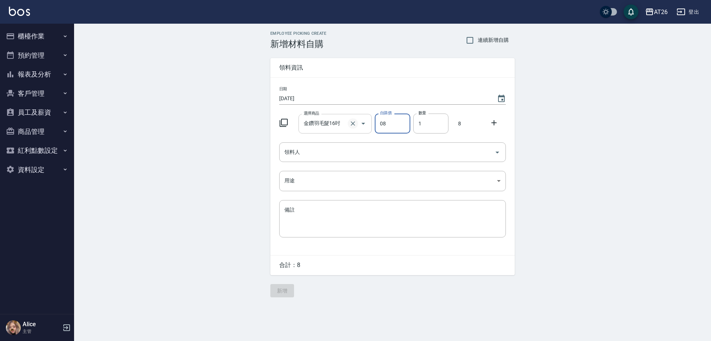
click at [348, 122] on button "Clear" at bounding box center [353, 123] width 10 height 10
type input "08"
type input "0"
click at [334, 124] on input "選擇商品" at bounding box center [330, 123] width 56 height 13
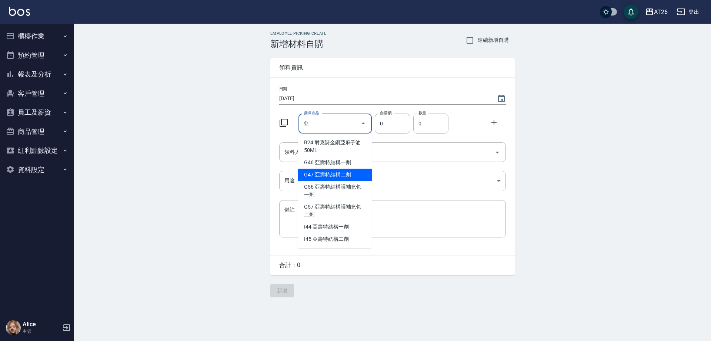
drag, startPoint x: 329, startPoint y: 168, endPoint x: 328, endPoint y: 173, distance: 4.5
click at [328, 173] on ul "B24 耐克詩金鑽亞麻子油50ML G46 亞壽特結構一劑 G47 亞壽特結構二劑 G56 亞壽特結構護補充包一劑 G57 亞壽特結構護補充包二劑 I44 亞…" at bounding box center [335, 191] width 74 height 115
click at [328, 173] on li "G47 亞壽特結構二劑" at bounding box center [335, 175] width 74 height 12
type input "亞壽特結構二劑"
type input "1100"
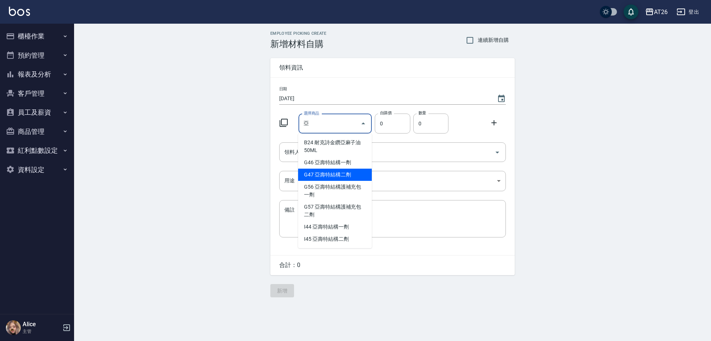
type input "1"
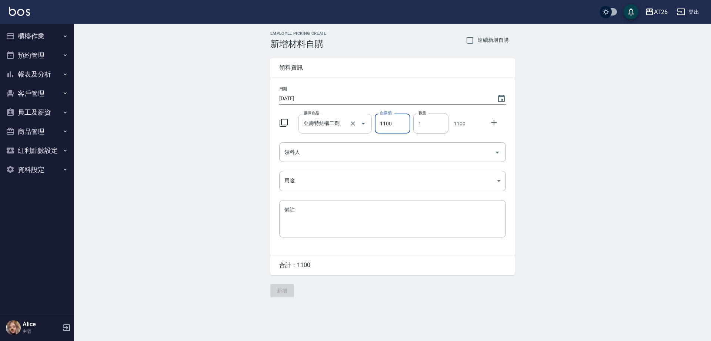
click at [341, 127] on input "亞壽特結構二劑" at bounding box center [325, 123] width 46 height 13
click at [344, 128] on input "選擇商品" at bounding box center [330, 123] width 56 height 13
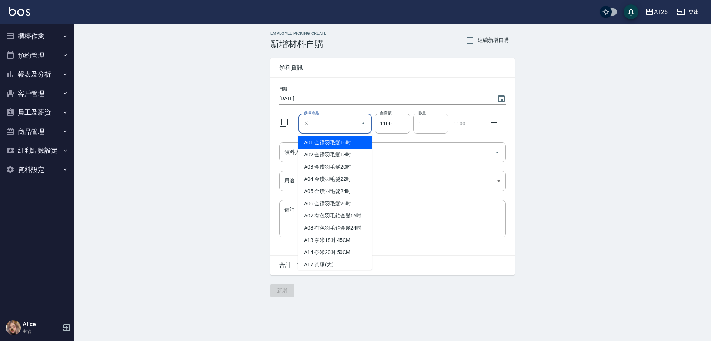
type input "ㄩ"
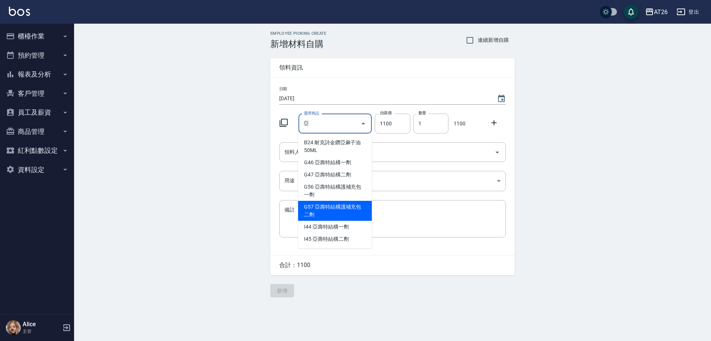
type input "亞壽特結構護補充包二劑"
type input "600"
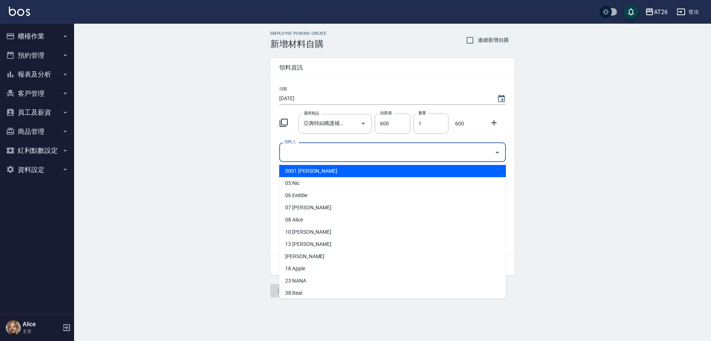
click at [333, 155] on input "領料人" at bounding box center [386, 152] width 209 height 13
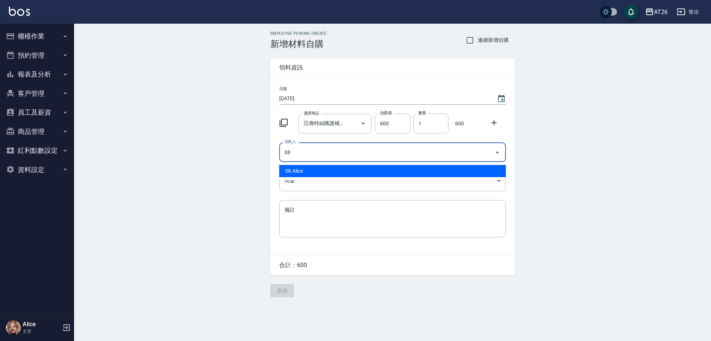
type input "08 Alice"
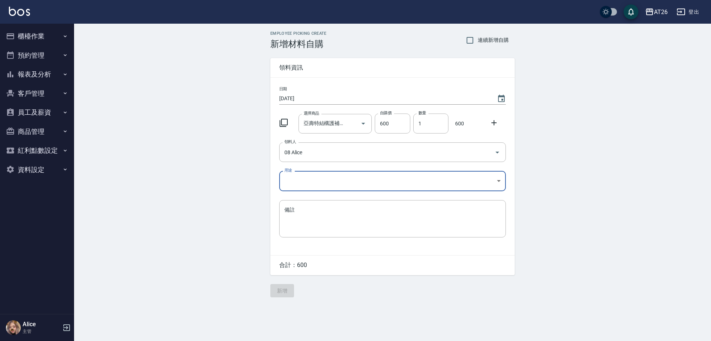
click at [323, 183] on body "AT26 登出 櫃檯作業 打帳單 帳單列表 座位開單 營業儀表板 現金收支登錄 高階收支登錄 材料自購登錄 每日結帳 排班表 現場電腦打卡 掃碼打卡 預約管理…" at bounding box center [355, 170] width 711 height 341
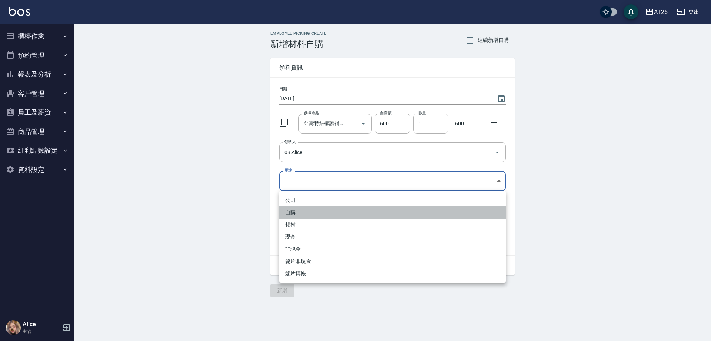
click at [301, 207] on li "自購" at bounding box center [392, 213] width 227 height 12
type input "自購"
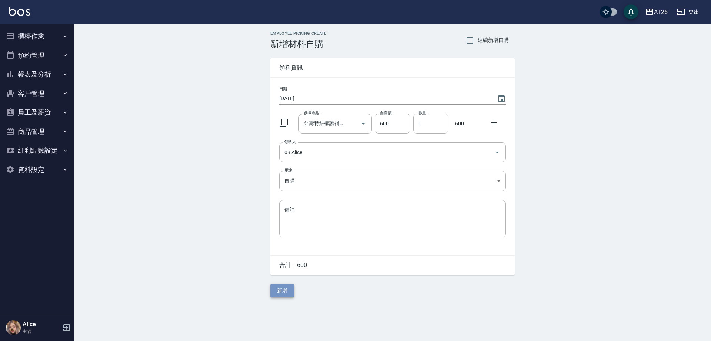
click at [284, 292] on button "新增" at bounding box center [282, 291] width 24 height 14
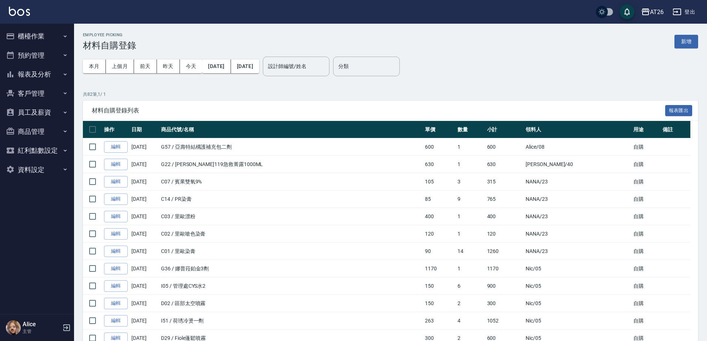
click at [316, 36] on div "Employee Picking 材料自購登錄 新增" at bounding box center [390, 42] width 615 height 18
click at [329, 56] on div "本月 上個月 [DATE] [DATE] [DATE] [DATE] [DATE] 設計師編號/姓名 設計師編號/姓名" at bounding box center [206, 66] width 247 height 31
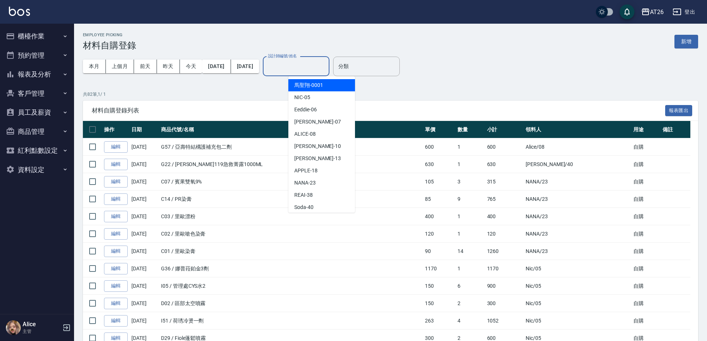
click at [326, 65] on input "設計師編號/姓名" at bounding box center [296, 66] width 60 height 13
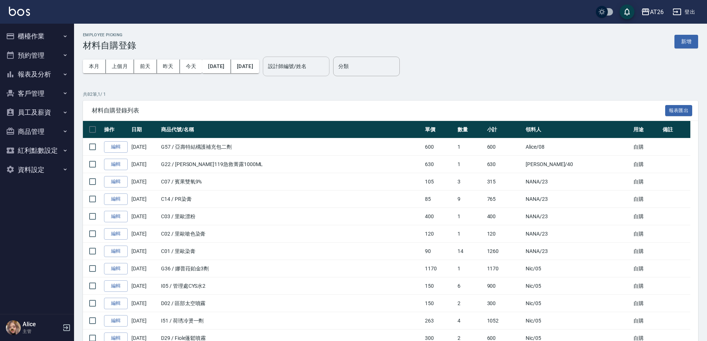
click at [322, 70] on input "設計師編號/姓名" at bounding box center [296, 66] width 60 height 13
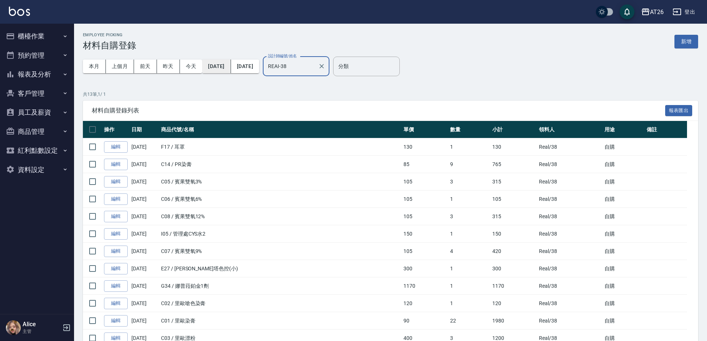
click at [231, 69] on button "[DATE]" at bounding box center [216, 67] width 29 height 14
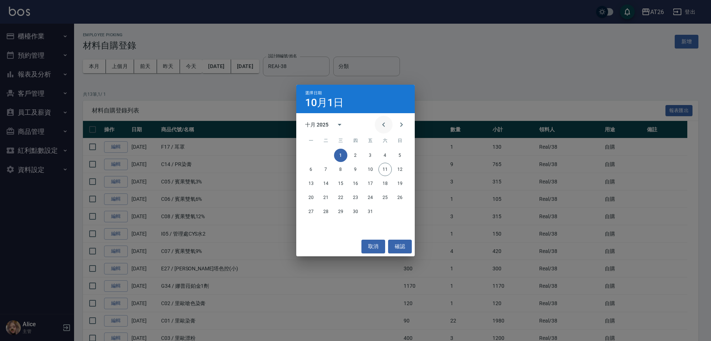
click at [390, 127] on button "Previous month" at bounding box center [384, 125] width 18 height 18
click at [367, 155] on button "1" at bounding box center [370, 155] width 13 height 13
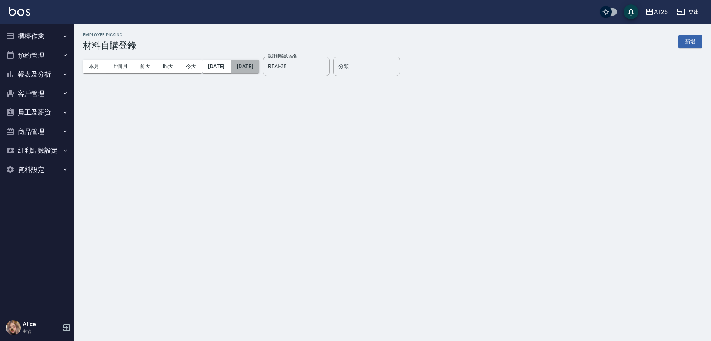
click at [259, 72] on button "[DATE]" at bounding box center [245, 67] width 28 height 14
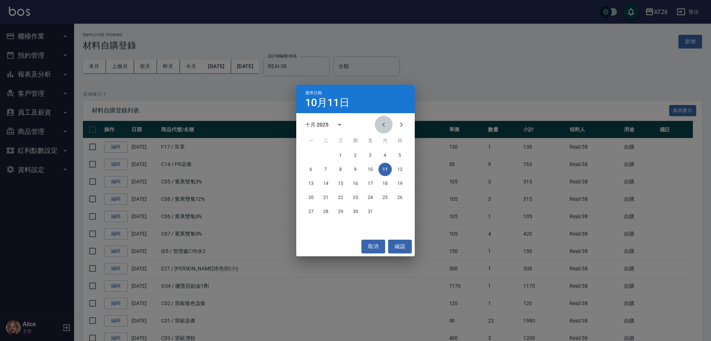
click at [386, 121] on icon "Previous month" at bounding box center [383, 124] width 9 height 9
click at [407, 212] on div "25 26 27 28 29 30 31" at bounding box center [355, 211] width 118 height 13
click at [401, 212] on button "31" at bounding box center [399, 211] width 13 height 13
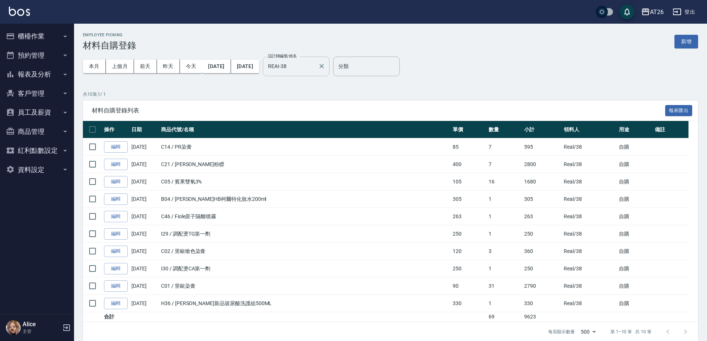
drag, startPoint x: 324, startPoint y: 66, endPoint x: 311, endPoint y: 64, distance: 12.7
type input "R"
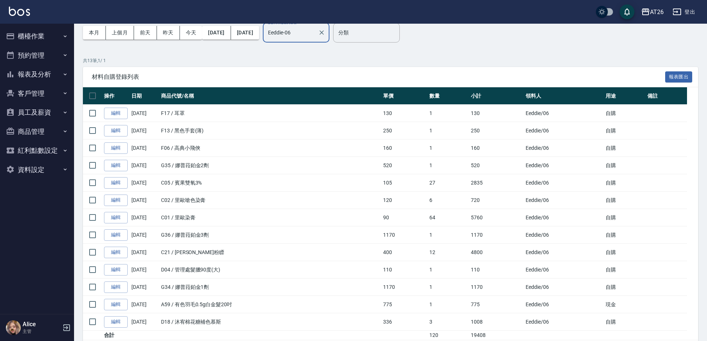
scroll to position [62, 0]
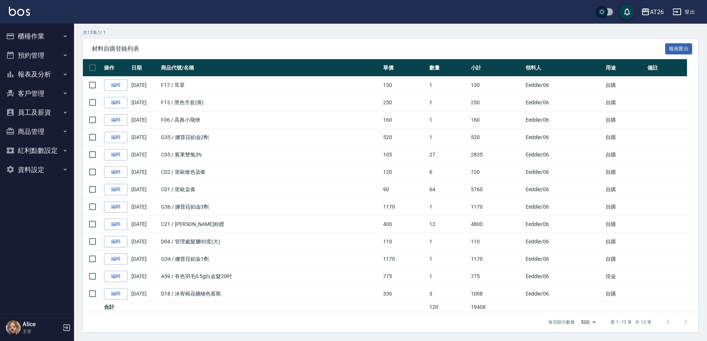
drag, startPoint x: 451, startPoint y: 4, endPoint x: 297, endPoint y: 118, distance: 191.9
click at [297, 118] on td "F06 / 高典小飛俠" at bounding box center [270, 119] width 222 height 17
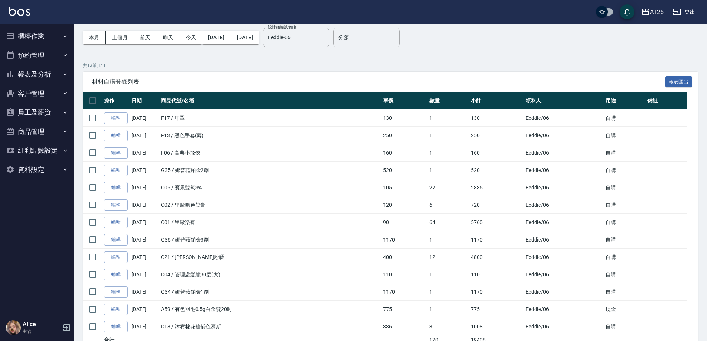
scroll to position [0, 0]
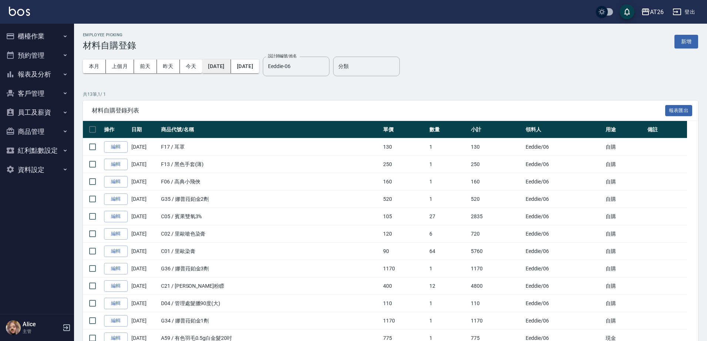
click at [230, 60] on button "2025/08/01" at bounding box center [216, 67] width 29 height 14
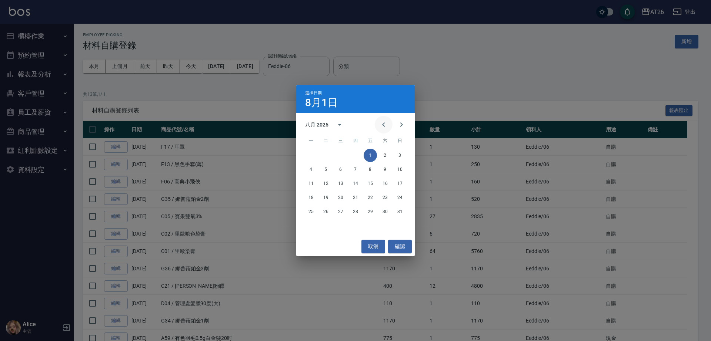
drag, startPoint x: 374, startPoint y: 118, endPoint x: 383, endPoint y: 124, distance: 11.1
click at [375, 120] on div "八月 2025 一 二 三 四 五 六 日 1 2 3 4 5 6 7 8 9 10 11 12 13 14 15 16 17 18 19 20 21 22 …" at bounding box center [355, 175] width 118 height 124
click at [383, 124] on icon "Previous month" at bounding box center [383, 125] width 3 height 4
click at [384, 125] on icon "Previous month" at bounding box center [383, 124] width 9 height 9
click at [401, 129] on button "Next month" at bounding box center [401, 125] width 18 height 18
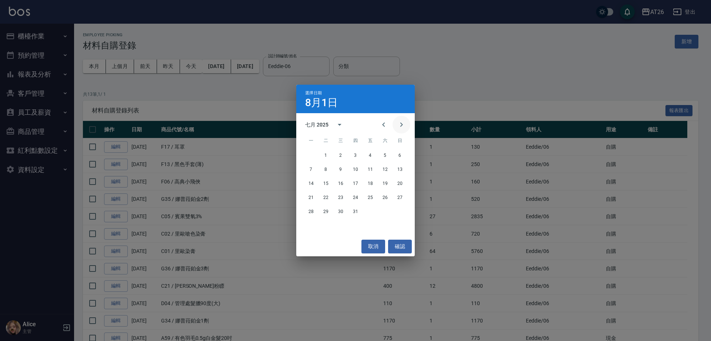
click at [401, 129] on button "Next month" at bounding box center [401, 125] width 18 height 18
click at [313, 158] on button "1" at bounding box center [310, 155] width 13 height 13
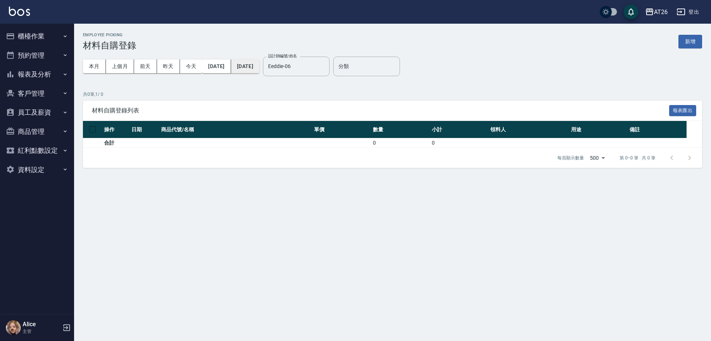
click at [259, 67] on button "2025/09/01" at bounding box center [245, 67] width 28 height 14
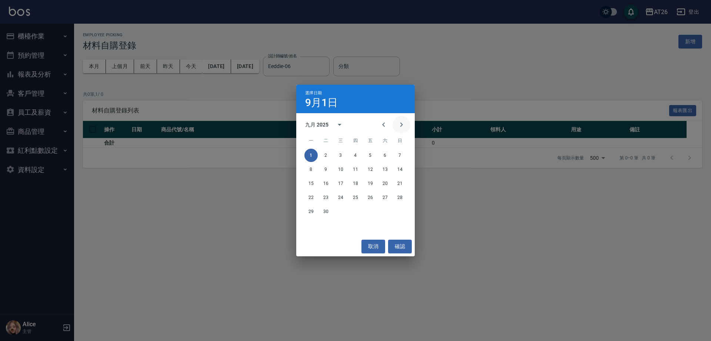
click at [402, 122] on icon "Next month" at bounding box center [401, 124] width 9 height 9
click at [384, 124] on icon "Previous month" at bounding box center [383, 124] width 9 height 9
click at [317, 211] on button "29" at bounding box center [310, 211] width 13 height 13
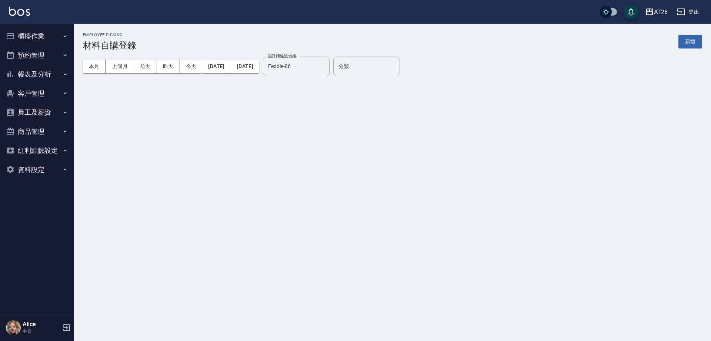
click at [317, 211] on button "29" at bounding box center [310, 211] width 13 height 13
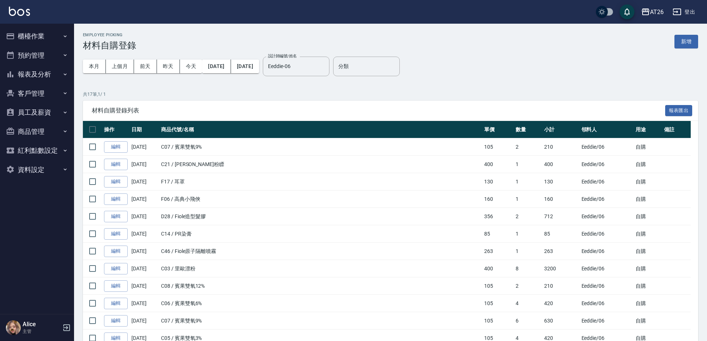
click at [259, 58] on div "本月 上個月 前天 昨天 今天 2025/09/01 2025/09/29" at bounding box center [171, 66] width 176 height 31
click at [259, 64] on button "2025/09/29" at bounding box center [245, 67] width 28 height 14
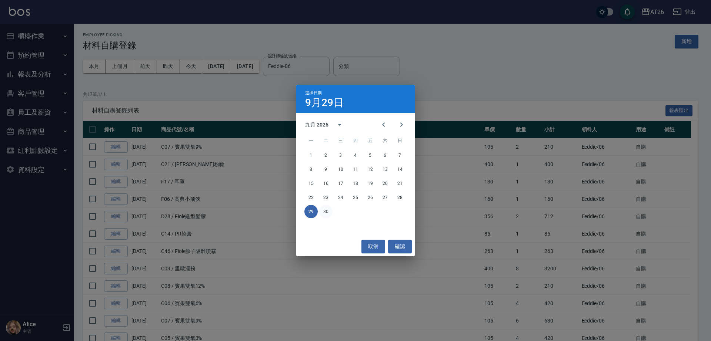
click at [329, 215] on button "30" at bounding box center [325, 211] width 13 height 13
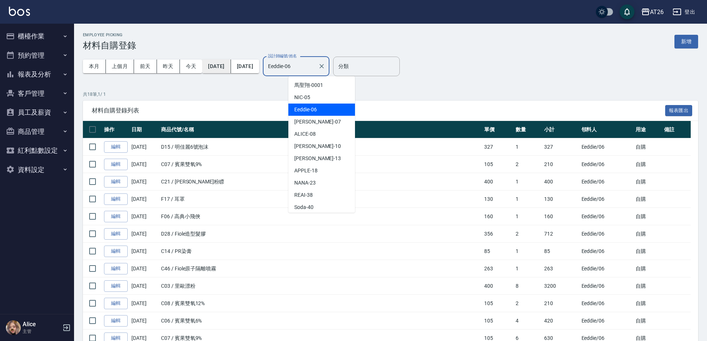
drag, startPoint x: 326, startPoint y: 68, endPoint x: 234, endPoint y: 70, distance: 91.8
click at [241, 70] on div "本月 上個月 前天 昨天 今天 2025/09/01 2025/09/30 設計師編號/姓名 Eeddie-06 設計師編號/姓名" at bounding box center [206, 66] width 247 height 31
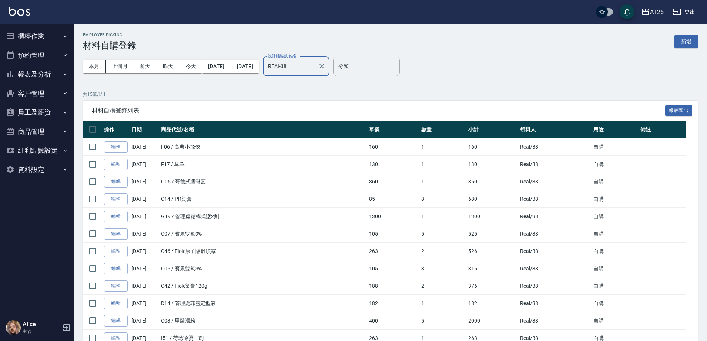
type input "REAI-38"
click at [48, 37] on button "櫃檯作業" at bounding box center [37, 36] width 68 height 19
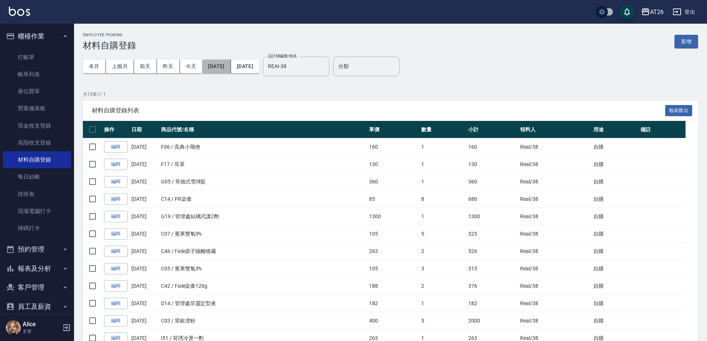
click at [231, 66] on button "2025/09/01" at bounding box center [216, 67] width 29 height 14
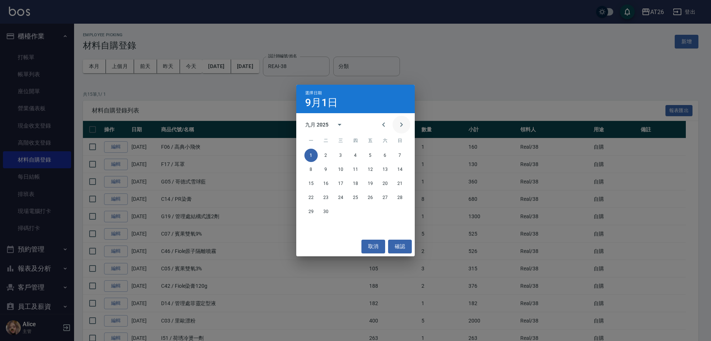
click at [403, 128] on icon "Next month" at bounding box center [401, 124] width 9 height 9
click at [347, 151] on div "1 2 3 4 5" at bounding box center [355, 155] width 118 height 13
click at [341, 157] on button "1" at bounding box center [340, 155] width 13 height 13
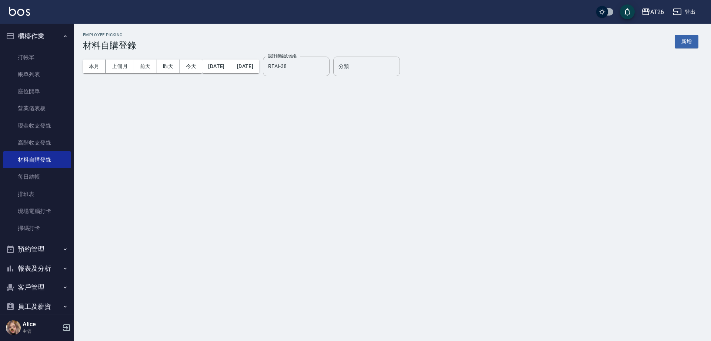
click at [274, 76] on div "選擇日期 10月1日 十月 2025 一 二 三 四 五 六 日 1 2 3 4 5 6 7 8 9 10 11 12 13 14 15 16 17 18 1…" at bounding box center [355, 170] width 711 height 341
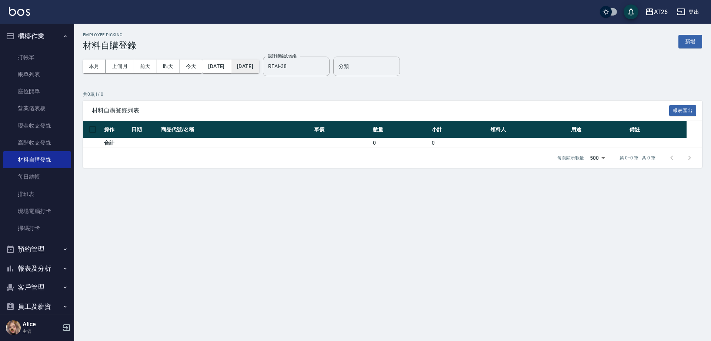
click at [259, 68] on button "[DATE]" at bounding box center [245, 67] width 28 height 14
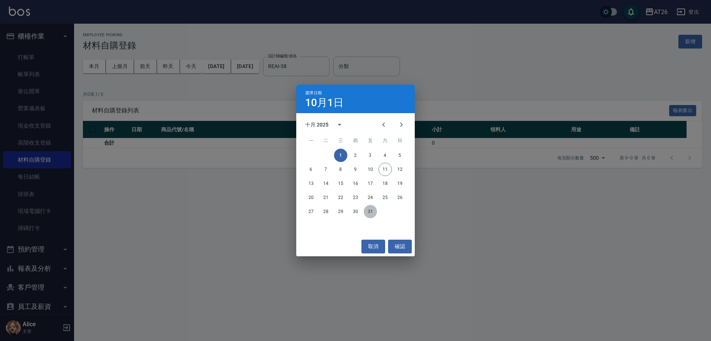
click at [366, 211] on button "31" at bounding box center [370, 211] width 13 height 13
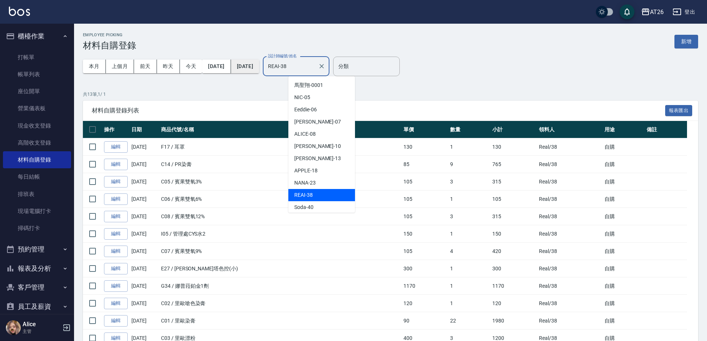
drag, startPoint x: 340, startPoint y: 68, endPoint x: 269, endPoint y: 70, distance: 71.1
click at [279, 73] on div "本月 上個月 前天 昨天 今天 2025/10/01 2025/10/31 設計師編號/姓名 REAI-38 設計師編號/姓名" at bounding box center [206, 66] width 247 height 31
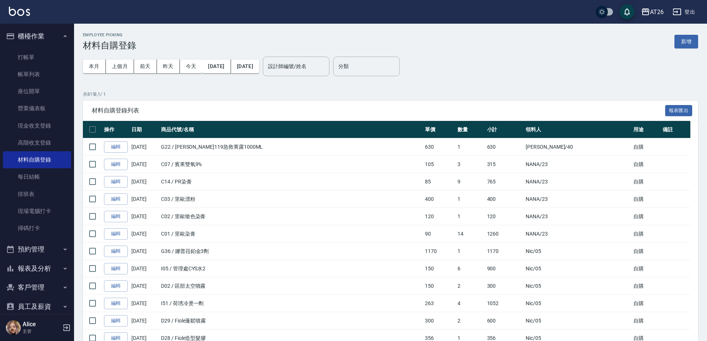
click at [256, 80] on div "本月 上個月 前天 昨天 今天 2025/10/01 2025/10/31" at bounding box center [171, 66] width 176 height 31
click at [309, 65] on input "設計師編號/姓名" at bounding box center [296, 66] width 60 height 13
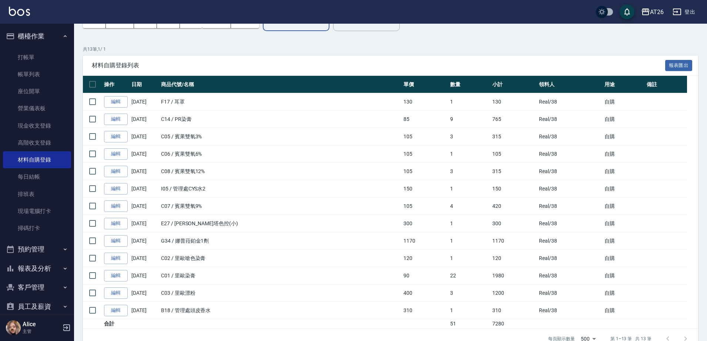
scroll to position [62, 0]
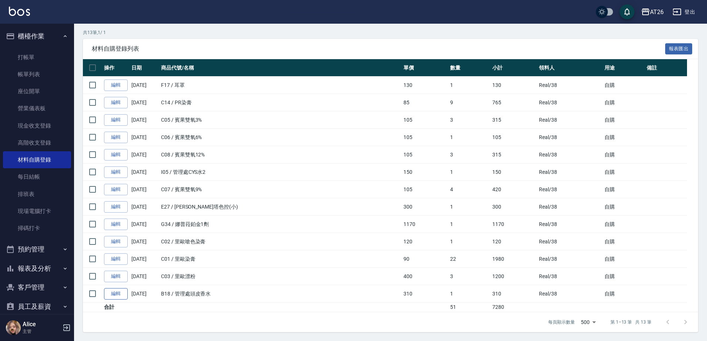
type input "REAI-38"
click at [126, 292] on link "編輯" at bounding box center [116, 293] width 24 height 11
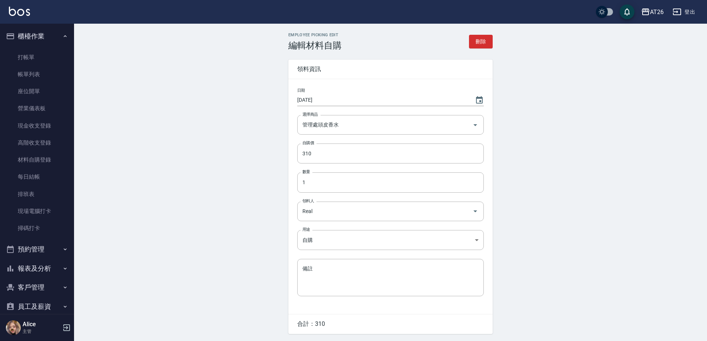
type input "2025/10/04"
type input "管理處頭皮香水"
type input "310"
type input "1"
type input "Real"
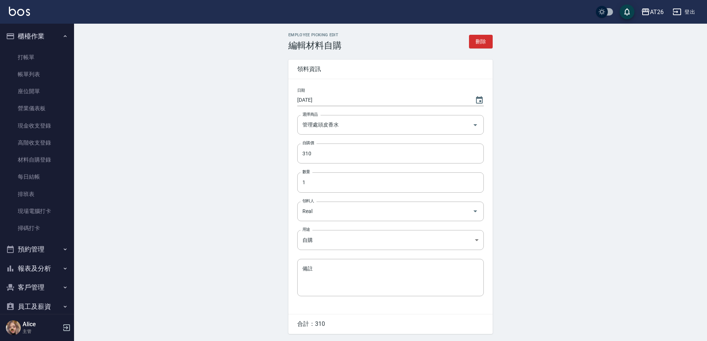
type input "自購"
click at [336, 132] on div "管理處頭皮香水 選擇商品" at bounding box center [390, 125] width 187 height 20
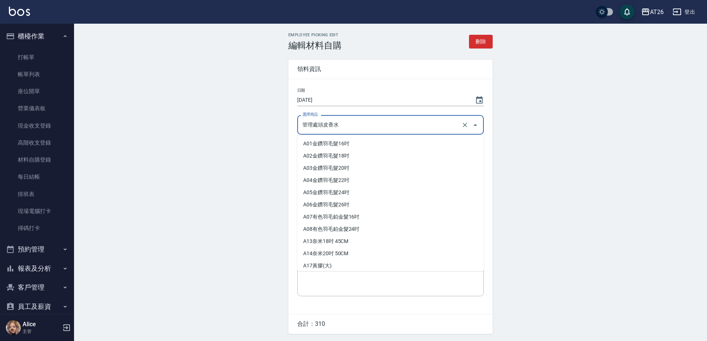
scroll to position [941, 0]
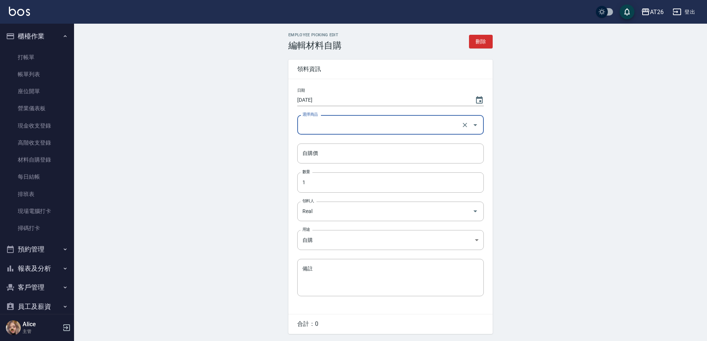
type input "f"
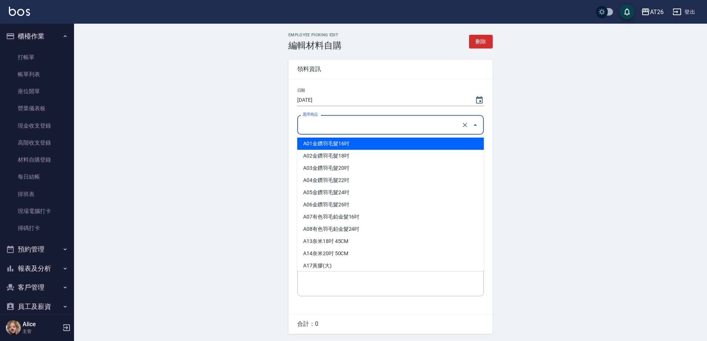
type input "ㄑ"
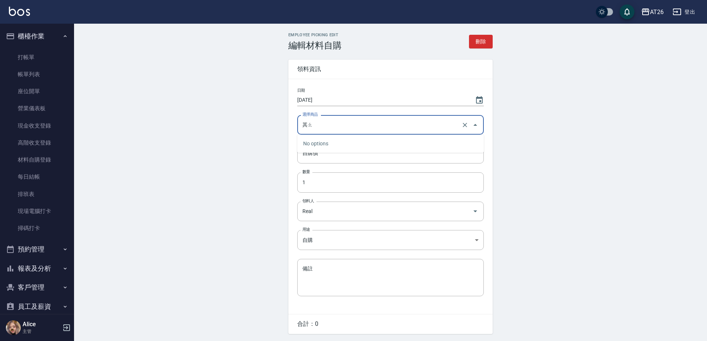
type input "其"
type input "喬"
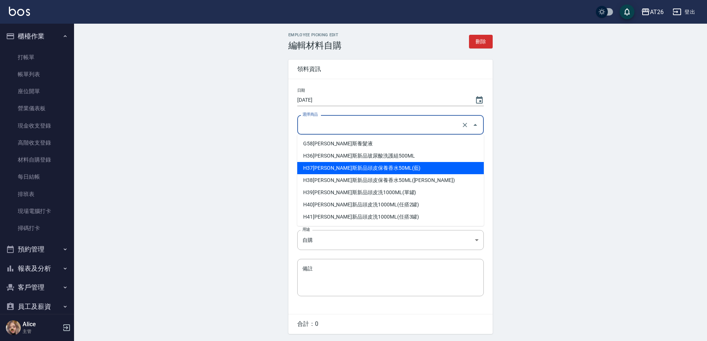
type input "喬娜斯新品頭皮保養香水50ML(藍)"
type input "630"
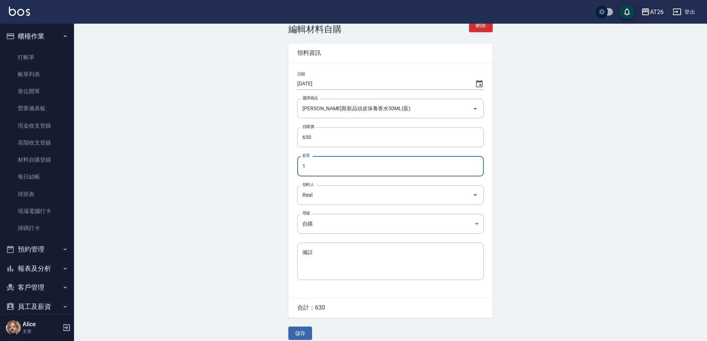
scroll to position [25, 0]
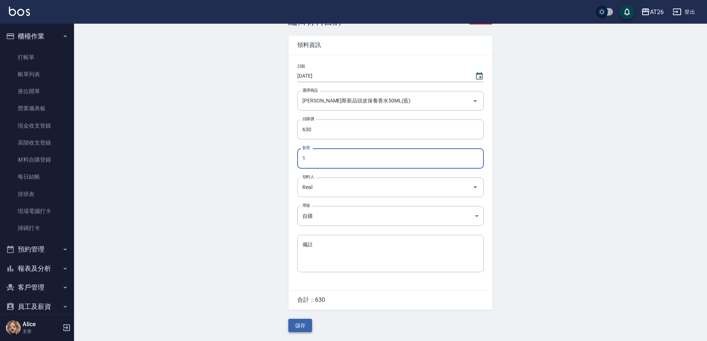
drag, startPoint x: 298, startPoint y: 335, endPoint x: 304, endPoint y: 326, distance: 10.1
click at [299, 333] on div "Employee Picking Edit 編輯材料自購 刪除 領料資訊 日期 2025/10/04 選擇商品 喬娜斯新品頭皮保養香水50ML(藍) 選擇商品…" at bounding box center [390, 171] width 633 height 342
click at [304, 326] on button "儲存" at bounding box center [300, 326] width 24 height 14
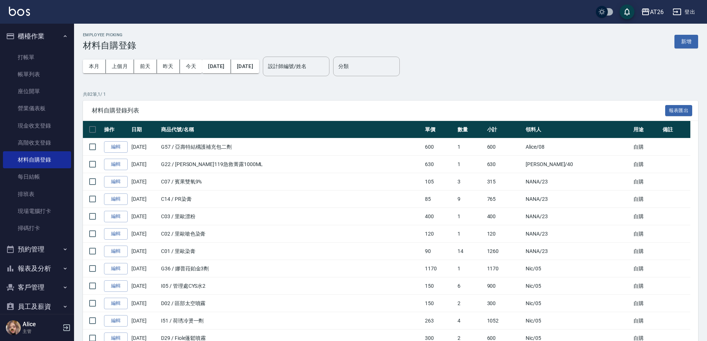
drag, startPoint x: 682, startPoint y: 94, endPoint x: 658, endPoint y: 71, distance: 32.7
drag, startPoint x: 658, startPoint y: 71, endPoint x: 688, endPoint y: 44, distance: 40.3
click at [688, 44] on button "新增" at bounding box center [686, 42] width 24 height 14
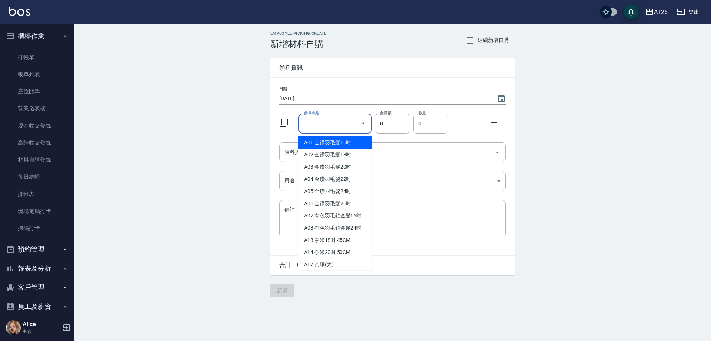
click at [331, 120] on input "選擇商品" at bounding box center [330, 123] width 56 height 13
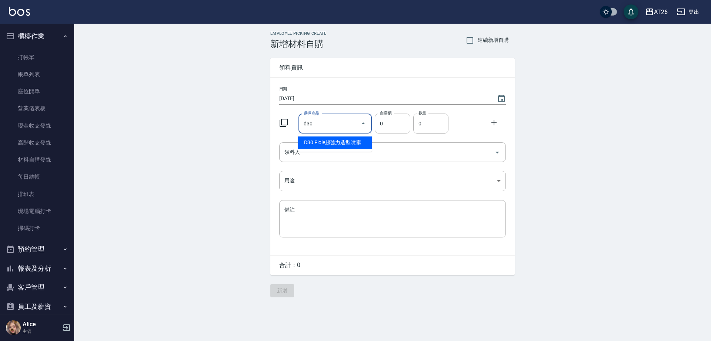
type input "Fiole超強力造型噴霧"
type input "300"
type input "1"
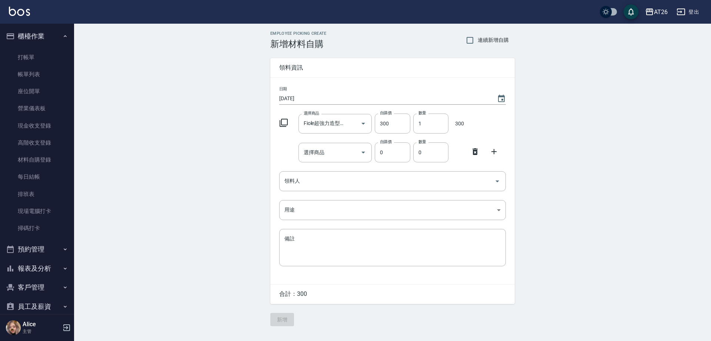
click at [472, 152] on icon at bounding box center [474, 151] width 9 height 9
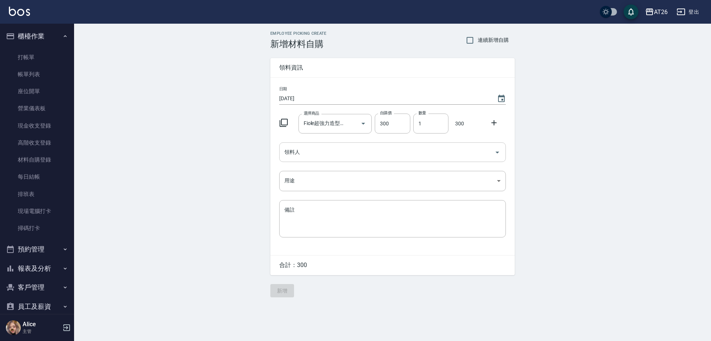
click at [448, 155] on input "領料人" at bounding box center [386, 152] width 209 height 13
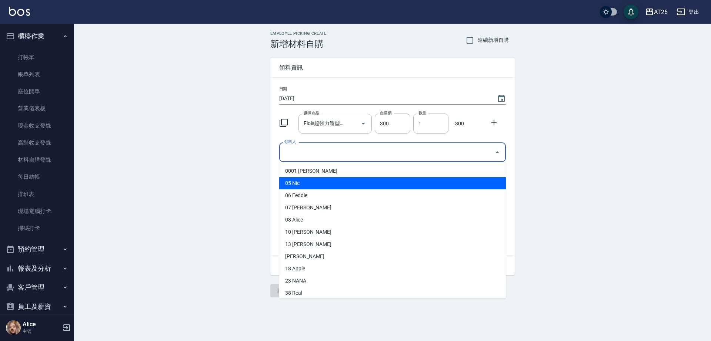
click at [295, 186] on li "05 Nic" at bounding box center [392, 183] width 227 height 12
type input "Nic"
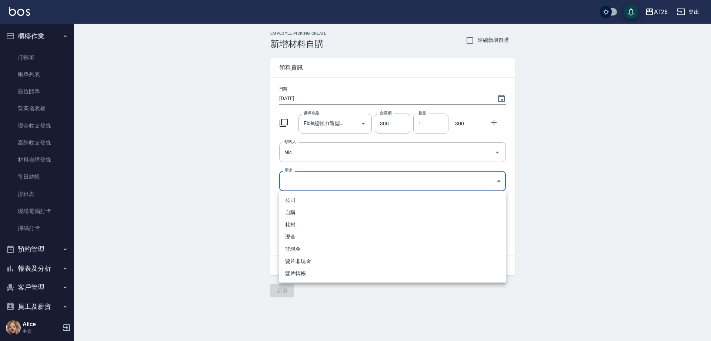
click at [300, 183] on body "AT26 登出 櫃檯作業 打帳單 帳單列表 座位開單 營業儀表板 現金收支登錄 高階收支登錄 材料自購登錄 每日結帳 排班表 現場電腦打卡 掃碼打卡 預約管理…" at bounding box center [355, 170] width 711 height 341
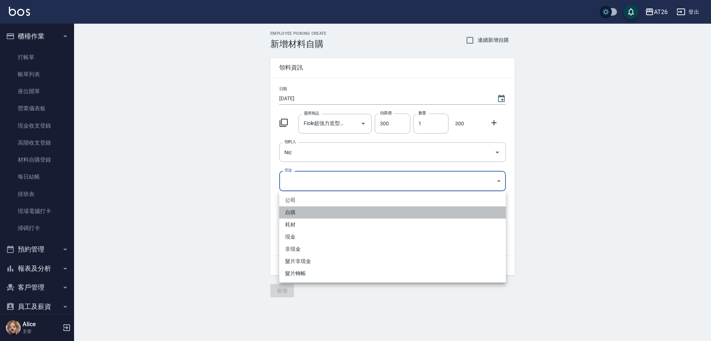
click at [304, 212] on li "自購" at bounding box center [392, 213] width 227 height 12
type input "自購"
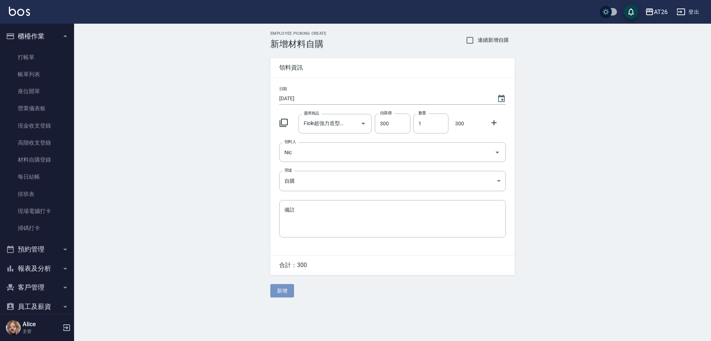
drag, startPoint x: 284, startPoint y: 291, endPoint x: 287, endPoint y: 288, distance: 4.2
click at [285, 291] on button "新增" at bounding box center [282, 291] width 24 height 14
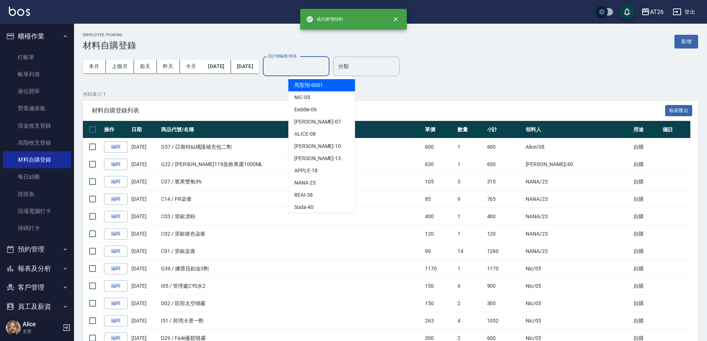
click at [307, 67] on div "設計師編號/姓名 設計師編號/姓名" at bounding box center [296, 67] width 67 height 20
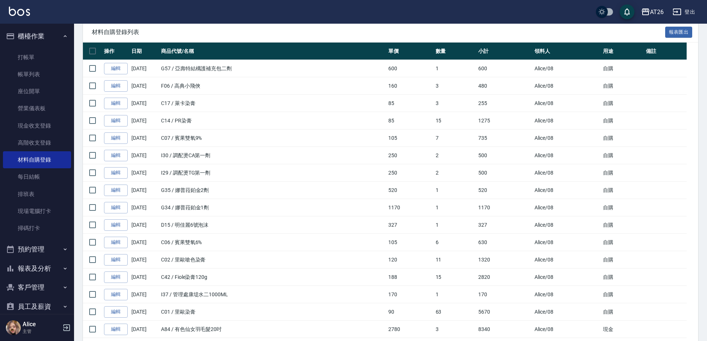
scroll to position [93, 0]
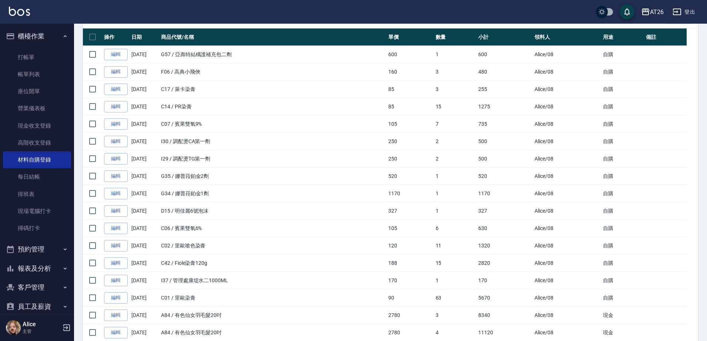
type input "ALICE-08"
drag, startPoint x: 420, startPoint y: 268, endPoint x: 452, endPoint y: 269, distance: 32.2
click at [452, 269] on tr "編輯 10/05/2025 C42 / Fiole染膏120g 188 15 2820 Alice /08 自購" at bounding box center [390, 263] width 615 height 17
click at [452, 269] on td "15" at bounding box center [455, 263] width 43 height 17
click at [112, 267] on link "編輯" at bounding box center [116, 263] width 24 height 11
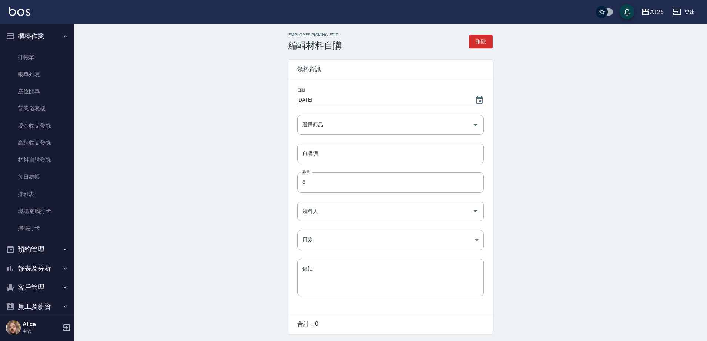
type input "2025/10/05"
type input "Fiole染膏120g"
type input "188"
type input "15"
type input "Alice"
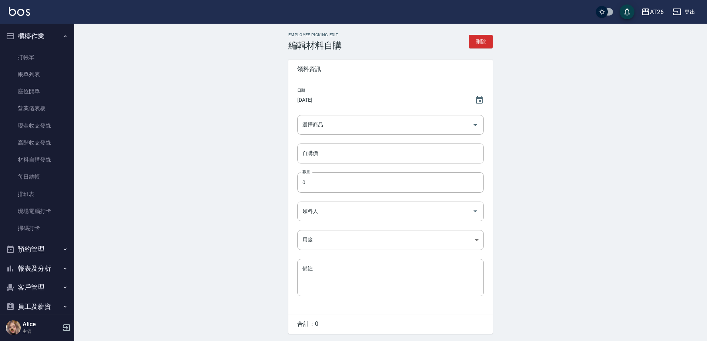
type input "自購"
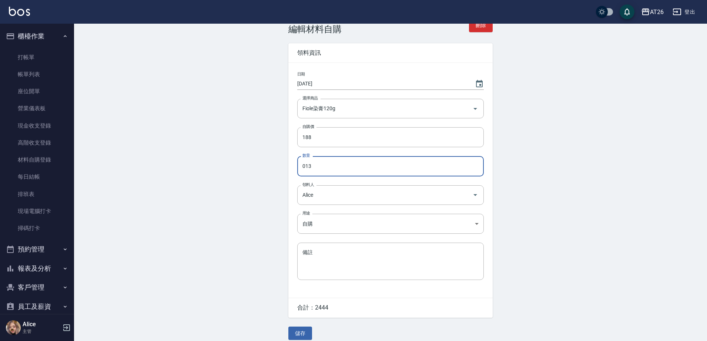
scroll to position [25, 0]
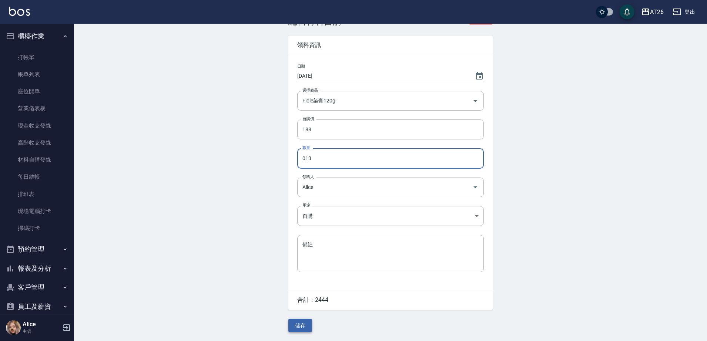
type input "013"
click at [298, 326] on button "儲存" at bounding box center [300, 326] width 24 height 14
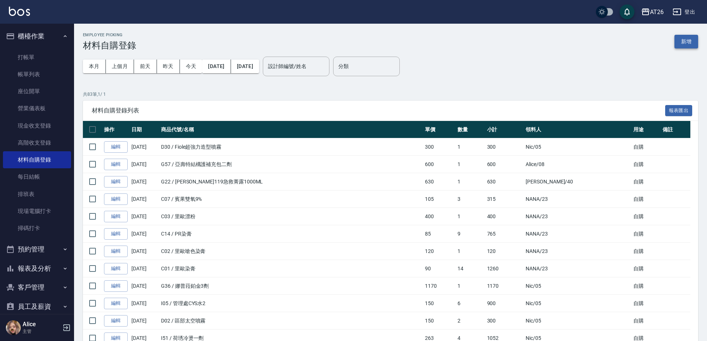
click at [689, 43] on button "新增" at bounding box center [686, 42] width 24 height 14
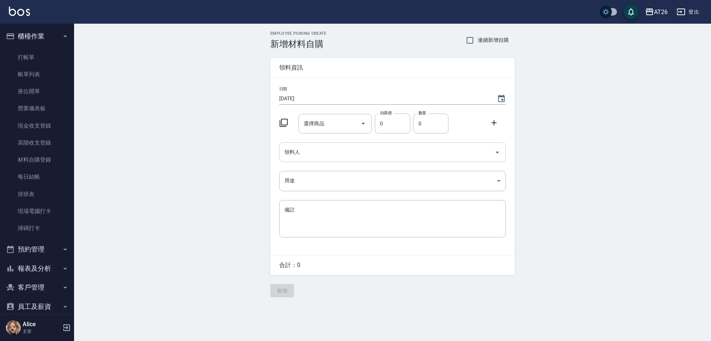
click at [305, 158] on input "領料人" at bounding box center [386, 152] width 209 height 13
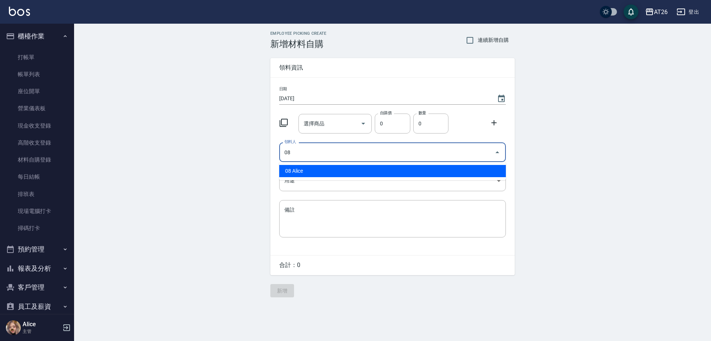
type input "08 Alice"
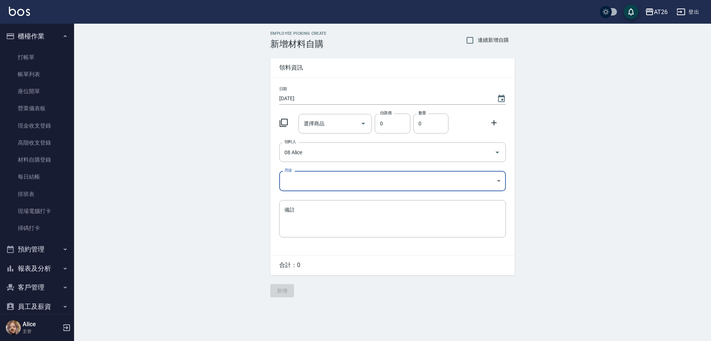
click at [354, 183] on body "AT26 登出 櫃檯作業 打帳單 帳單列表 座位開單 營業儀表板 現金收支登錄 高階收支登錄 材料自購登錄 每日結帳 排班表 現場電腦打卡 掃碼打卡 預約管理…" at bounding box center [355, 170] width 711 height 341
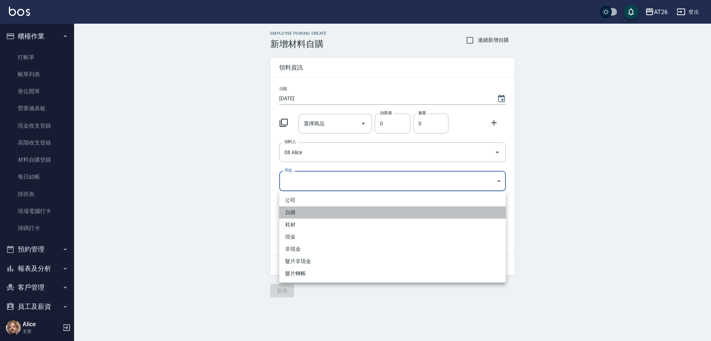
click at [322, 214] on li "自購" at bounding box center [392, 213] width 227 height 12
type input "自購"
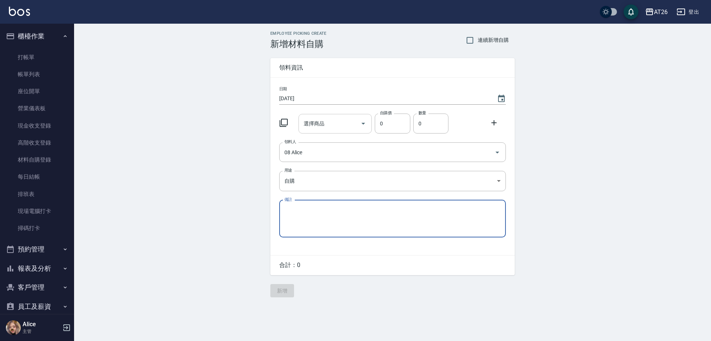
click at [328, 126] on input "選擇商品" at bounding box center [330, 123] width 56 height 13
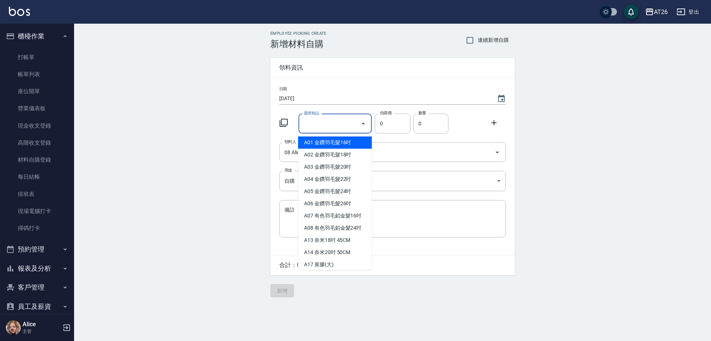
type input "d"
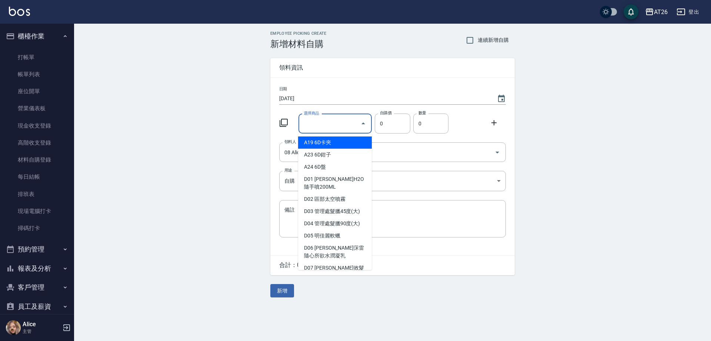
type input "d"
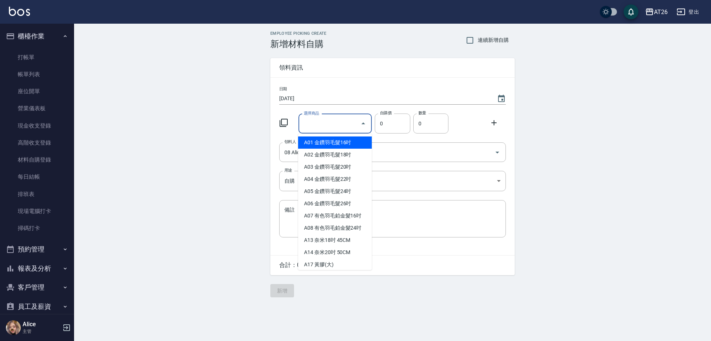
type input "ㄎ"
type input "Fiole原子隔離噴霧"
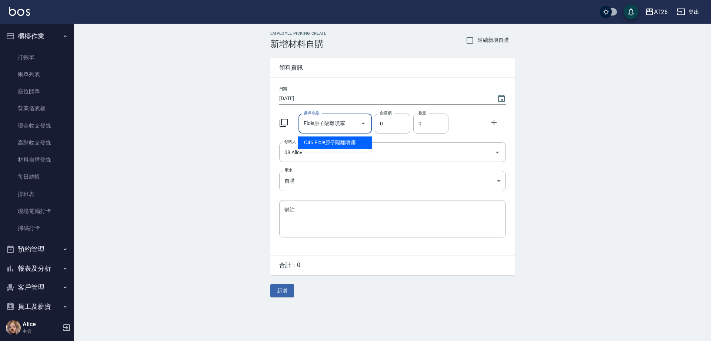
click at [359, 144] on li "C46 Fiole原子隔離噴霧" at bounding box center [335, 143] width 74 height 12
type input "263"
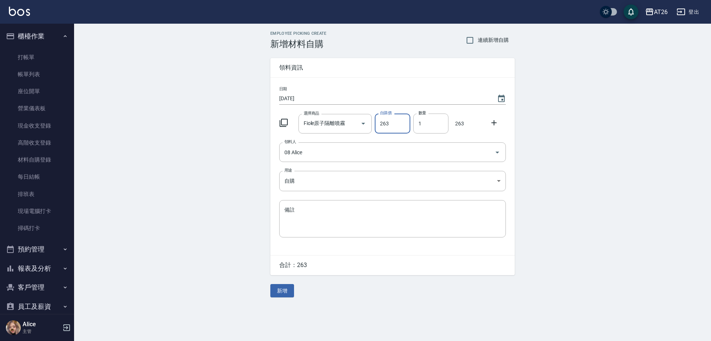
drag, startPoint x: 427, startPoint y: 127, endPoint x: 383, endPoint y: 128, distance: 44.1
click at [394, 127] on div "選擇商品 Fiole原子隔離噴霧 選擇商品 自購價 263 自購價 數量 1 數量 263" at bounding box center [391, 122] width 230 height 23
type input "2"
drag, startPoint x: 303, startPoint y: 277, endPoint x: 285, endPoint y: 292, distance: 22.6
click at [285, 292] on button "新增" at bounding box center [282, 291] width 24 height 14
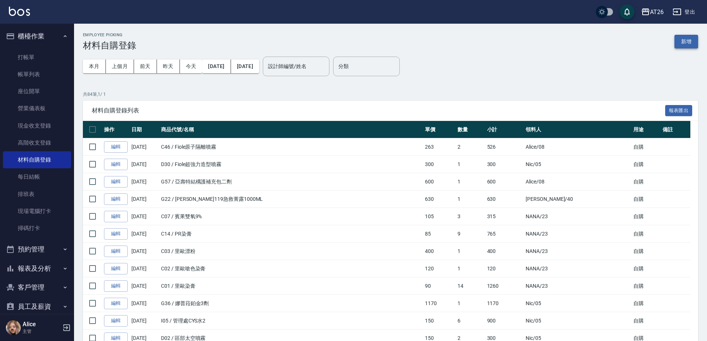
drag, startPoint x: 672, startPoint y: 52, endPoint x: 681, endPoint y: 46, distance: 11.2
click at [681, 46] on button "新增" at bounding box center [686, 42] width 24 height 14
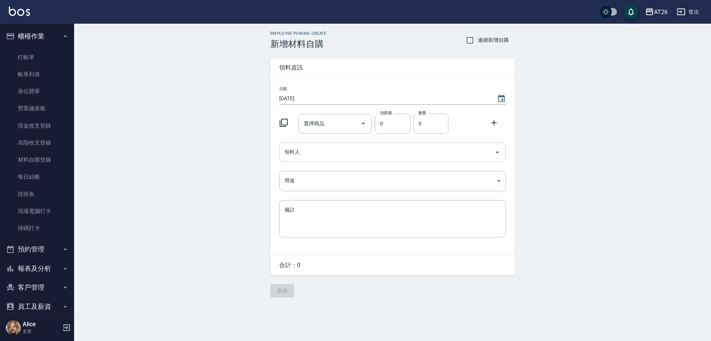
click at [310, 149] on input "領料人" at bounding box center [386, 152] width 209 height 13
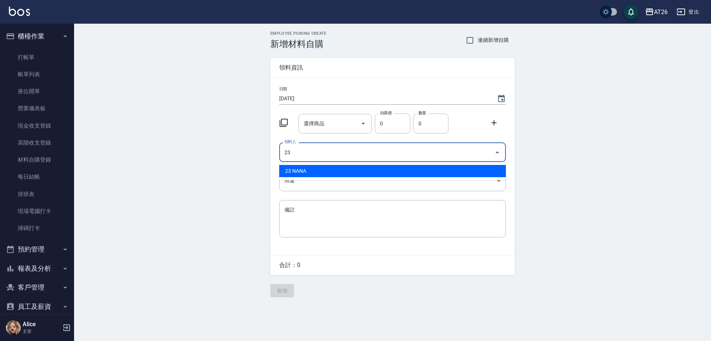
type input "23 NANA"
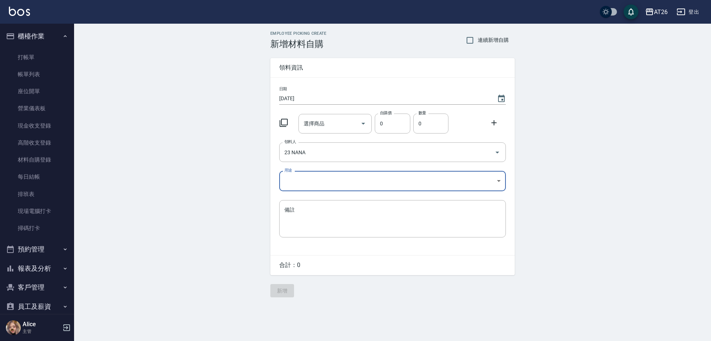
click at [313, 185] on body "AT26 登出 櫃檯作業 打帳單 帳單列表 座位開單 營業儀表板 現金收支登錄 高階收支登錄 材料自購登錄 每日結帳 排班表 現場電腦打卡 掃碼打卡 預約管理…" at bounding box center [355, 170] width 711 height 341
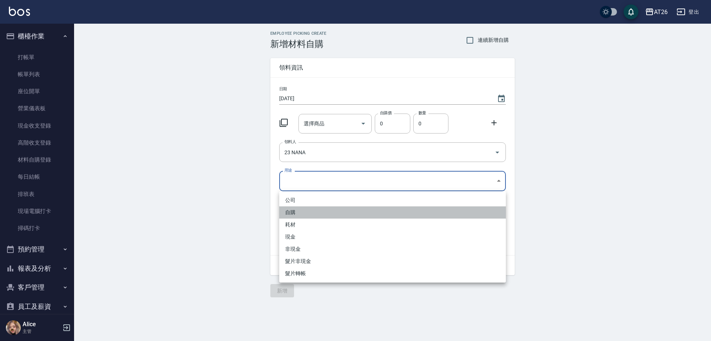
click at [311, 212] on li "自購" at bounding box center [392, 213] width 227 height 12
type input "自購"
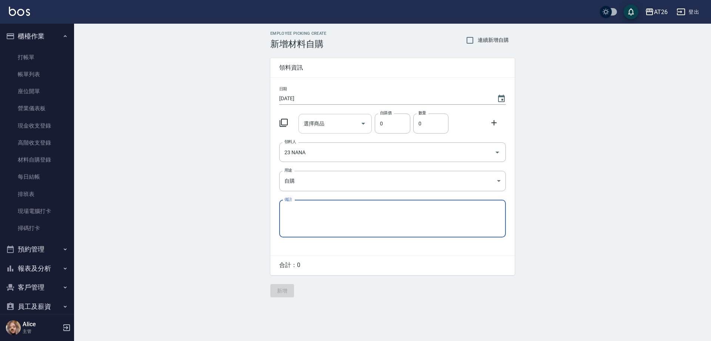
drag, startPoint x: 322, startPoint y: 125, endPoint x: 323, endPoint y: 129, distance: 4.1
click at [322, 125] on input "選擇商品" at bounding box center [330, 123] width 56 height 13
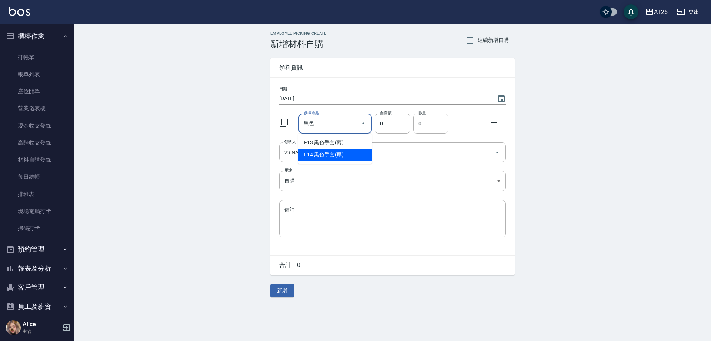
type input "黑色手套(厚)"
click at [350, 146] on li "F14 黑色手套(厚)" at bounding box center [335, 143] width 74 height 12
type input "450"
type input "1"
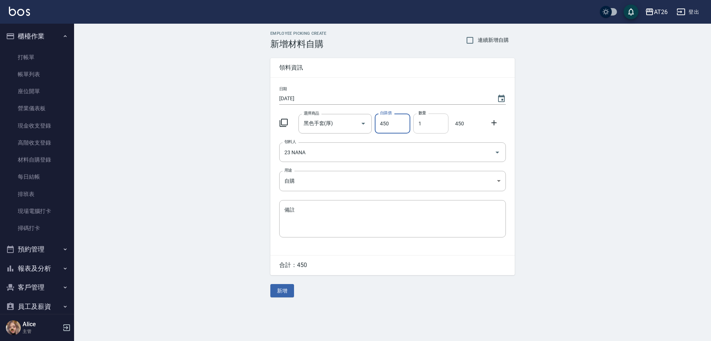
click at [421, 124] on input "1" at bounding box center [430, 124] width 35 height 20
drag, startPoint x: 431, startPoint y: 122, endPoint x: 394, endPoint y: 126, distance: 36.8
click at [396, 126] on div "選擇商品 黑色手套(厚) 選擇商品 自購價 450 自購價 數量 1 數量 450" at bounding box center [391, 122] width 230 height 23
click at [270, 296] on button "新增" at bounding box center [282, 291] width 24 height 14
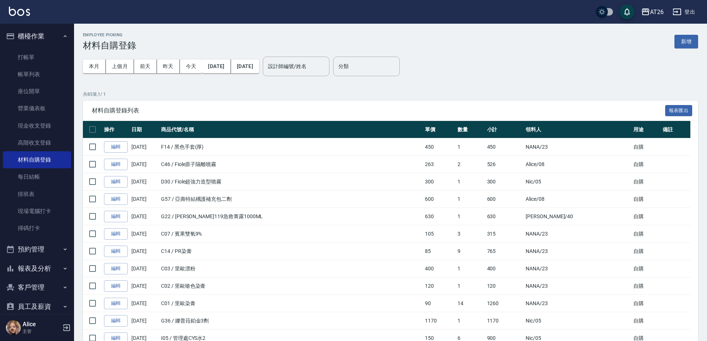
drag, startPoint x: 616, startPoint y: 60, endPoint x: 620, endPoint y: 67, distance: 8.1
drag, startPoint x: 620, startPoint y: 67, endPoint x: 681, endPoint y: 34, distance: 70.1
click at [681, 35] on button "新增" at bounding box center [686, 42] width 24 height 14
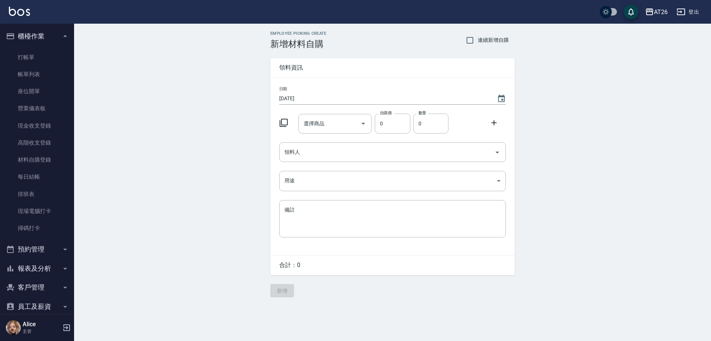
click at [315, 163] on div "日期 2025/10/11 選擇商品 選擇商品 自購價 0 自購價 數量 0 數量 領料人 領料人 用途 ​ 用途 備註 x 備註" at bounding box center [392, 167] width 244 height 178
click at [315, 158] on input "領料人" at bounding box center [386, 152] width 209 height 13
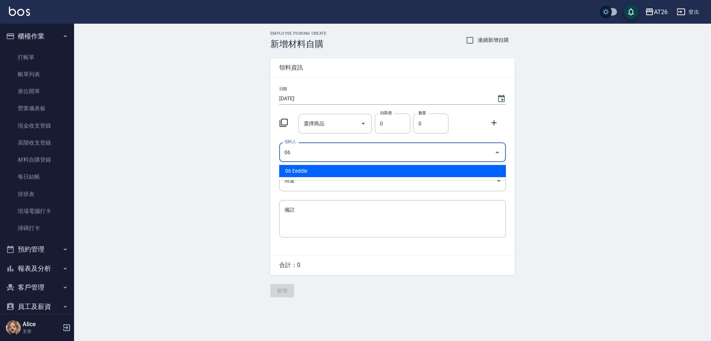
type input "06 Eeddie"
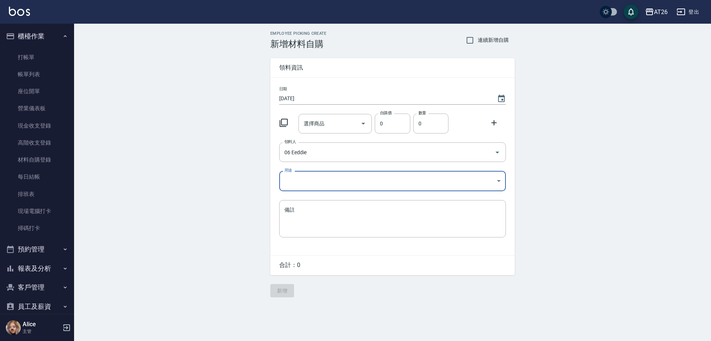
click at [308, 180] on body "AT26 登出 櫃檯作業 打帳單 帳單列表 座位開單 營業儀表板 現金收支登錄 高階收支登錄 材料自購登錄 每日結帳 排班表 現場電腦打卡 掃碼打卡 預約管理…" at bounding box center [355, 170] width 711 height 341
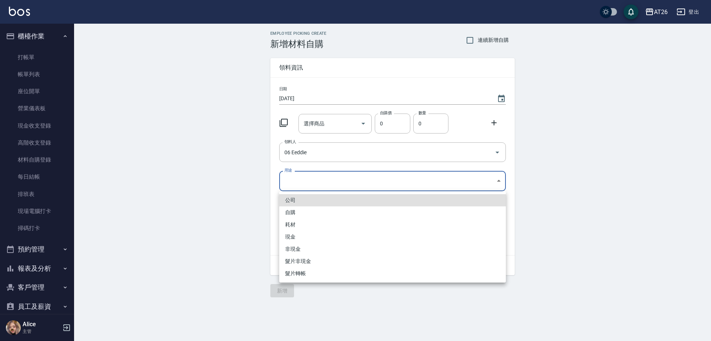
click at [296, 211] on li "自購" at bounding box center [392, 213] width 227 height 12
type input "自購"
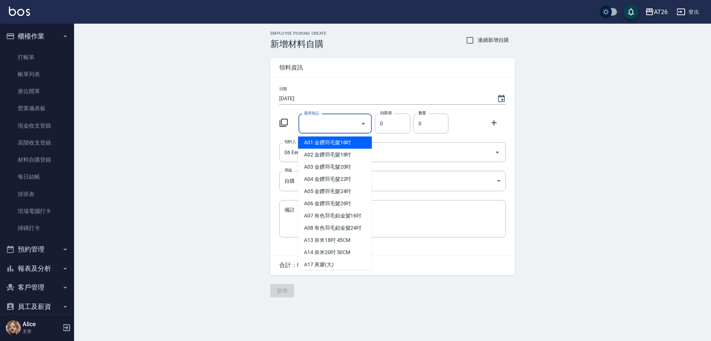
click at [320, 125] on input "選擇商品" at bounding box center [330, 123] width 56 height 13
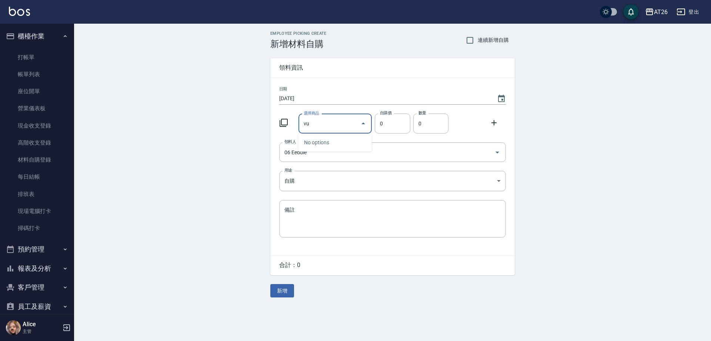
type input "v"
type input "宿"
type input "高典小飛俠"
type input "160"
type input "1"
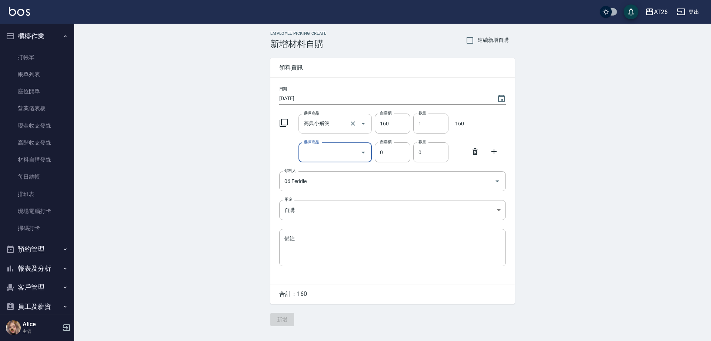
type input "-"
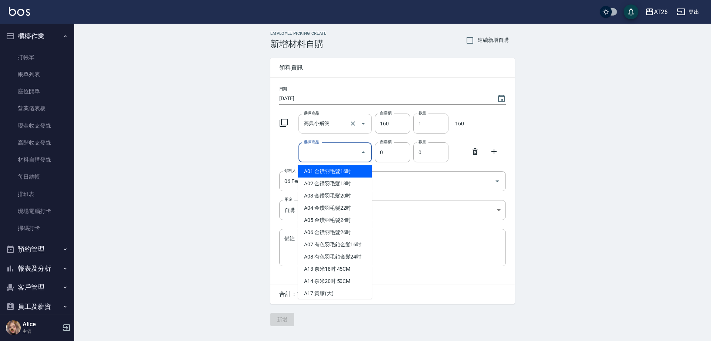
type input "3"
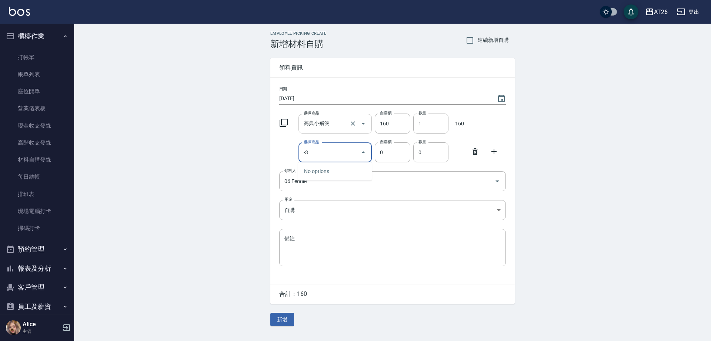
type input "-"
type input "耳罩"
type input "130"
type input "1"
click at [284, 326] on button "新增" at bounding box center [282, 320] width 24 height 14
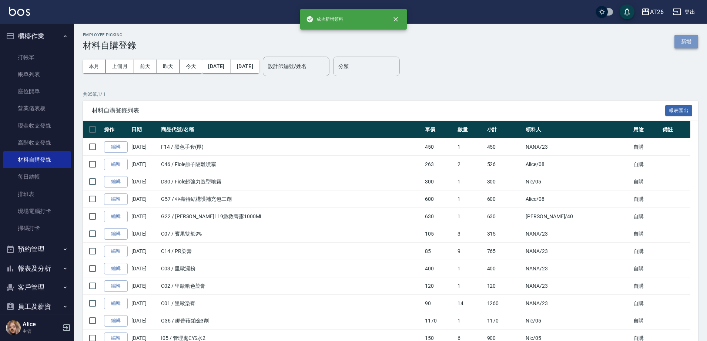
click at [695, 41] on button "新增" at bounding box center [686, 42] width 24 height 14
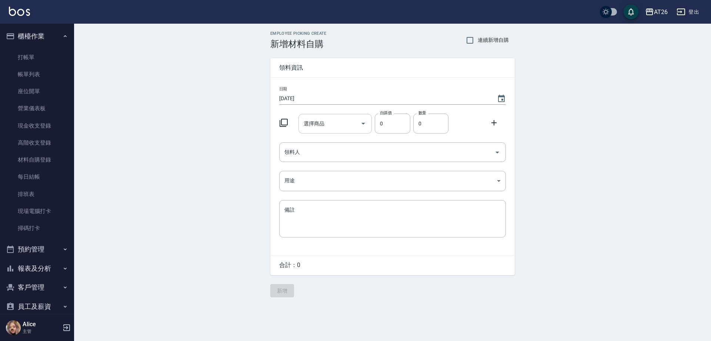
click at [324, 126] on div "選擇商品 選擇商品" at bounding box center [335, 124] width 74 height 20
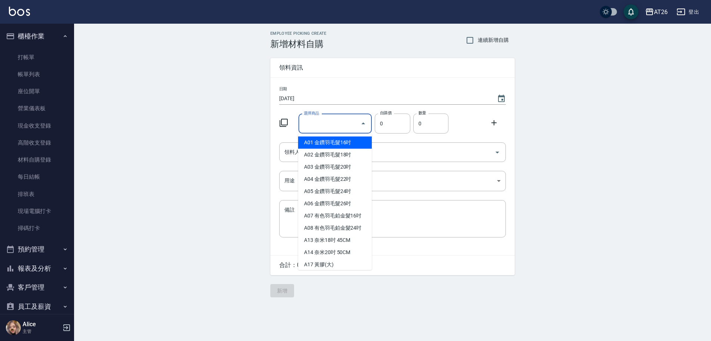
click at [290, 152] on input "領料人" at bounding box center [386, 152] width 209 height 13
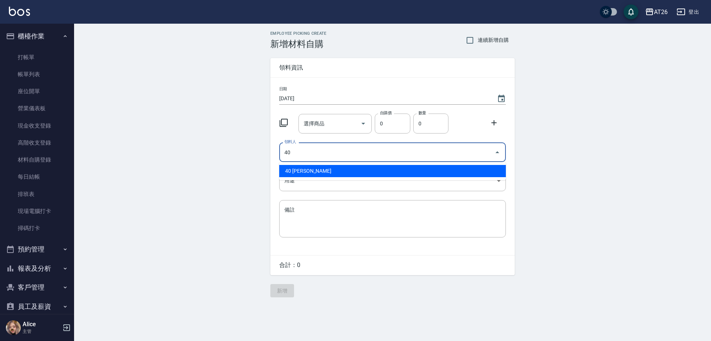
type input "40 小綾"
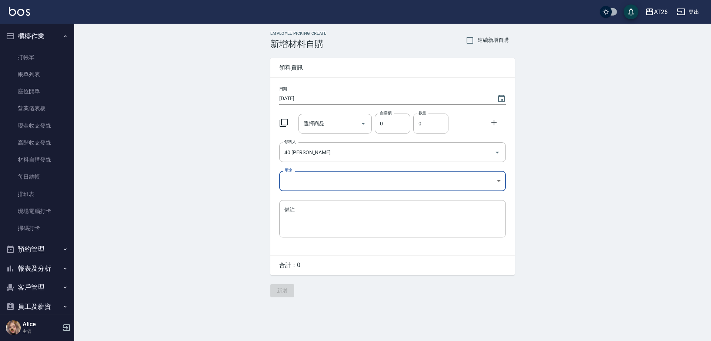
click at [334, 190] on body "AT26 登出 櫃檯作業 打帳單 帳單列表 座位開單 營業儀表板 現金收支登錄 高階收支登錄 材料自購登錄 每日結帳 排班表 現場電腦打卡 掃碼打卡 預約管理…" at bounding box center [355, 170] width 711 height 341
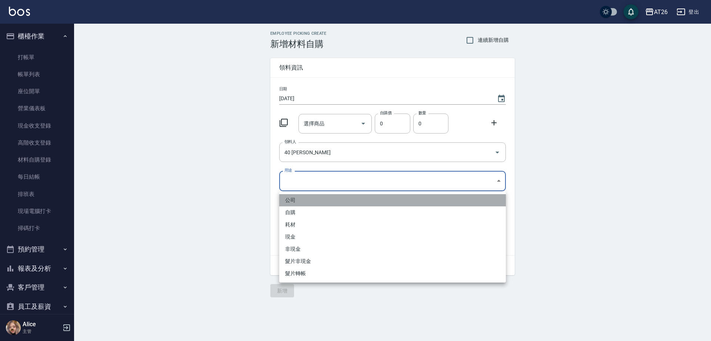
drag, startPoint x: 326, startPoint y: 201, endPoint x: 326, endPoint y: 208, distance: 7.0
click at [326, 208] on ul "公司 自購 耗材 現金 非現金 髮片非現金 髮片轉帳" at bounding box center [392, 236] width 227 height 91
click at [326, 208] on li "自購" at bounding box center [392, 213] width 227 height 12
type input "自購"
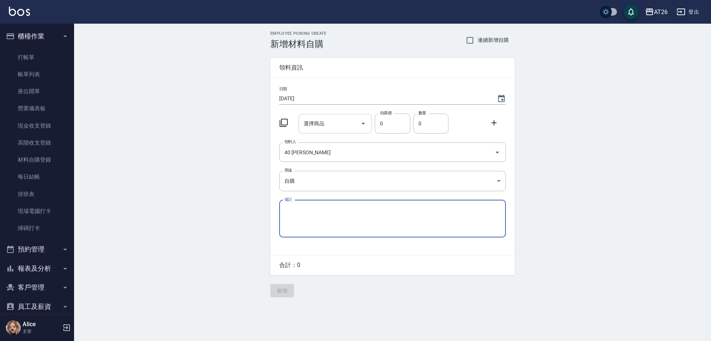
click at [324, 130] on div "選擇商品" at bounding box center [335, 124] width 74 height 20
type input "g"
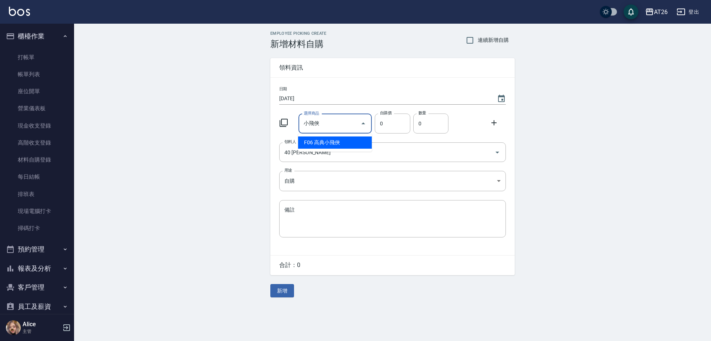
type input "高典小飛俠"
type input "160"
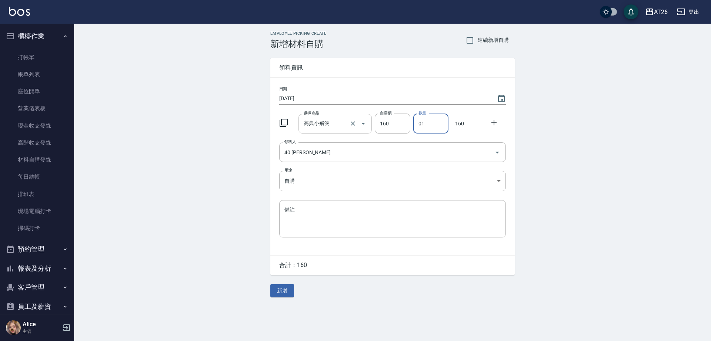
type input "01"
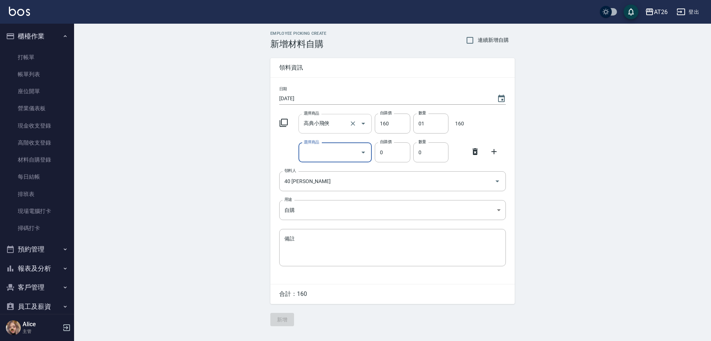
type input "-"
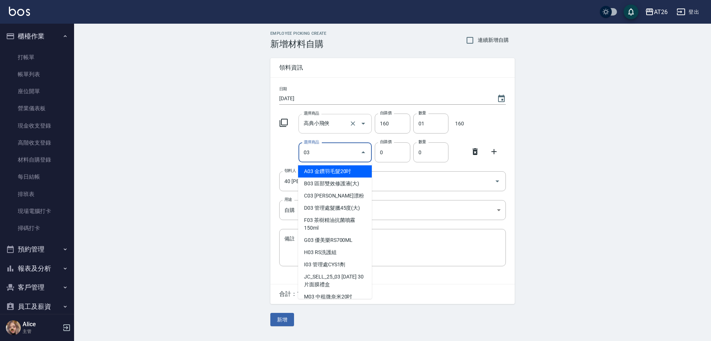
type input "0"
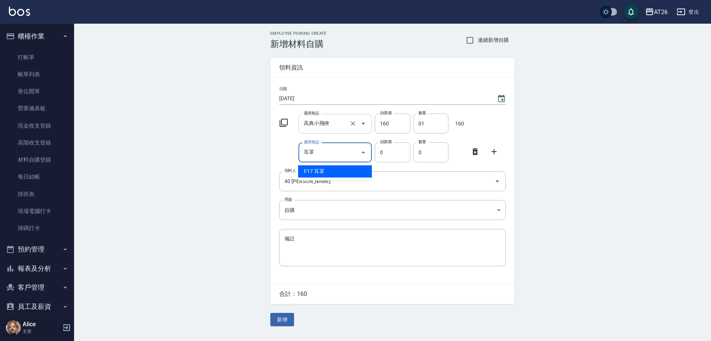
type input "耳罩"
type input "130"
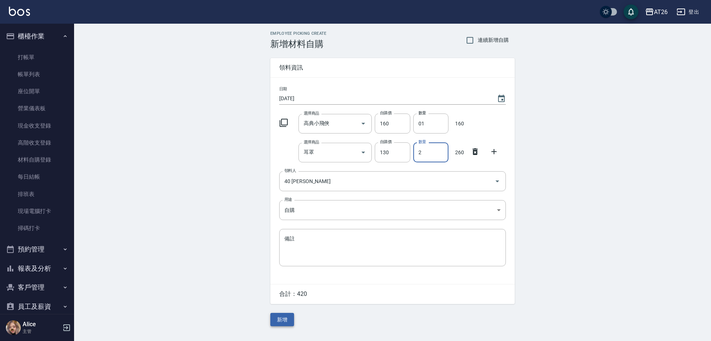
type input "2"
click at [283, 319] on button "新增" at bounding box center [282, 320] width 24 height 14
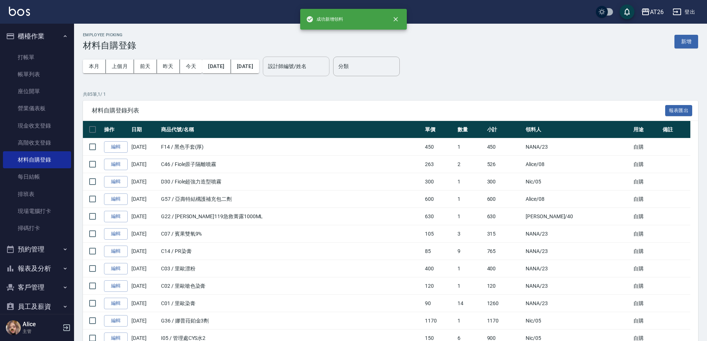
click at [321, 66] on input "設計師編號/姓名" at bounding box center [296, 66] width 60 height 13
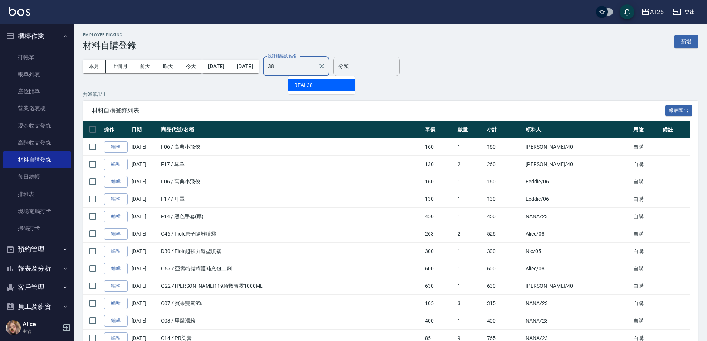
type input "REAI-38"
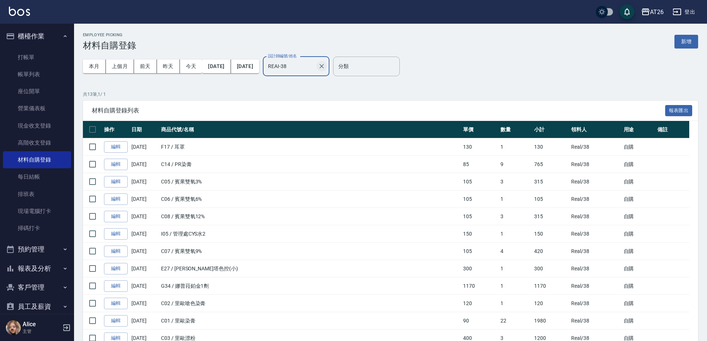
click at [327, 66] on button "Clear" at bounding box center [322, 66] width 10 height 10
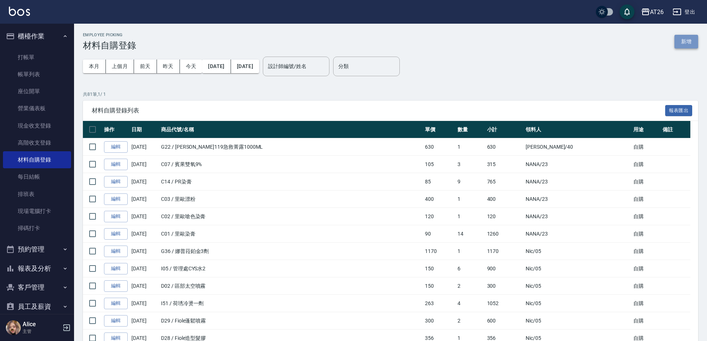
click at [697, 42] on button "新增" at bounding box center [686, 42] width 24 height 14
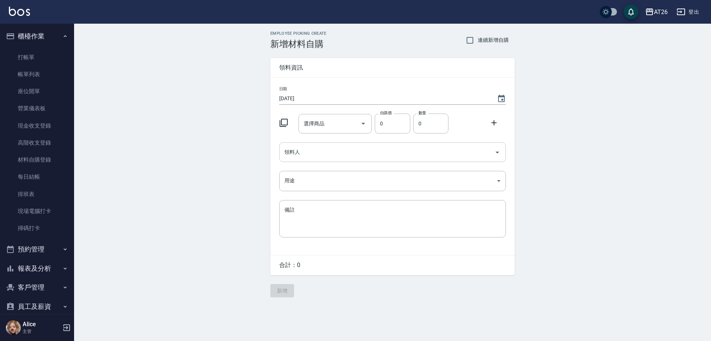
click at [311, 148] on input "領料人" at bounding box center [386, 152] width 209 height 13
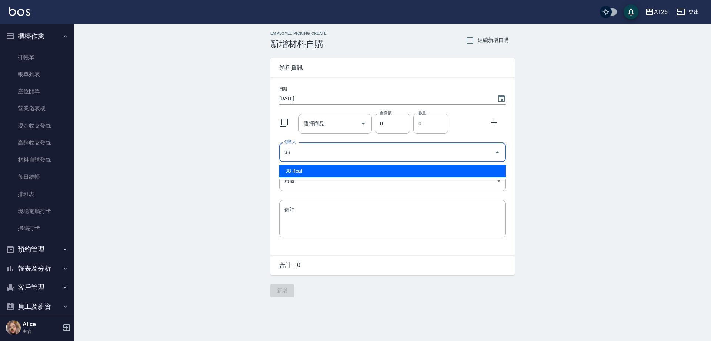
type input "38 Real"
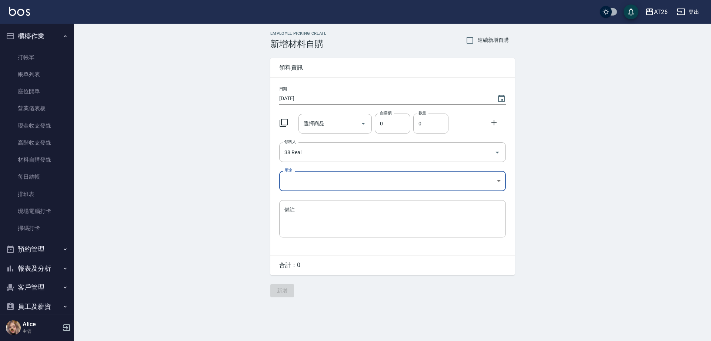
click at [329, 175] on body "AT26 登出 櫃檯作業 打帳單 帳單列表 座位開單 營業儀表板 現金收支登錄 高階收支登錄 材料自購登錄 每日結帳 排班表 現場電腦打卡 掃碼打卡 預約管理…" at bounding box center [355, 170] width 711 height 341
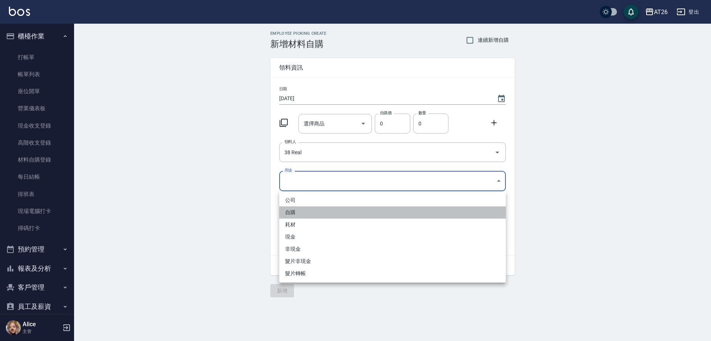
click at [312, 207] on li "自購" at bounding box center [392, 213] width 227 height 12
type input "自購"
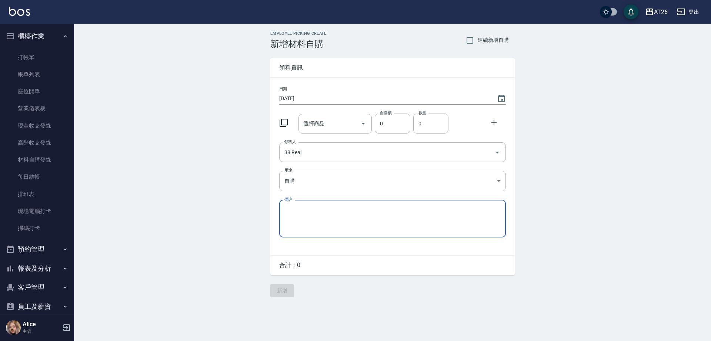
click at [321, 126] on input "選擇商品" at bounding box center [330, 123] width 56 height 13
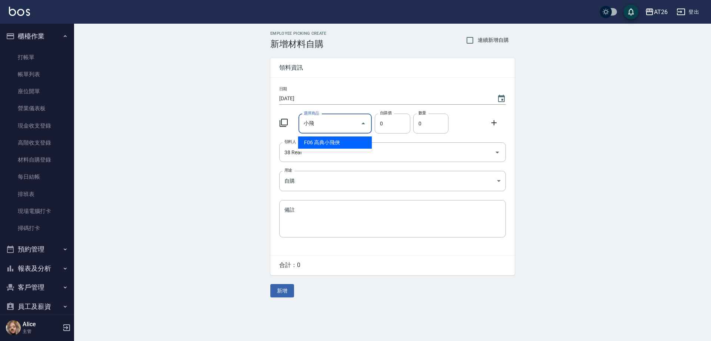
type input "高典小飛俠"
type input "160"
type input "1"
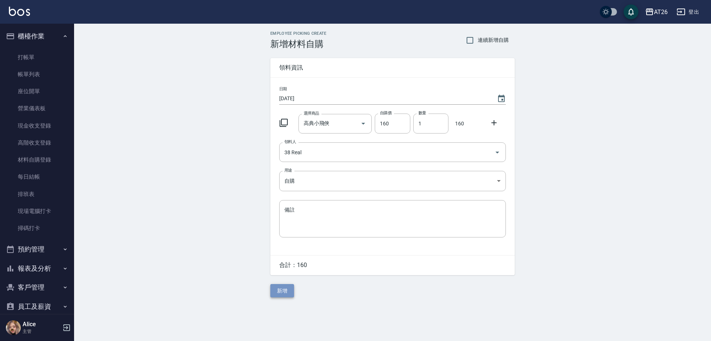
drag, startPoint x: 286, startPoint y: 294, endPoint x: 288, endPoint y: 289, distance: 5.7
click at [288, 289] on button "新增" at bounding box center [282, 291] width 24 height 14
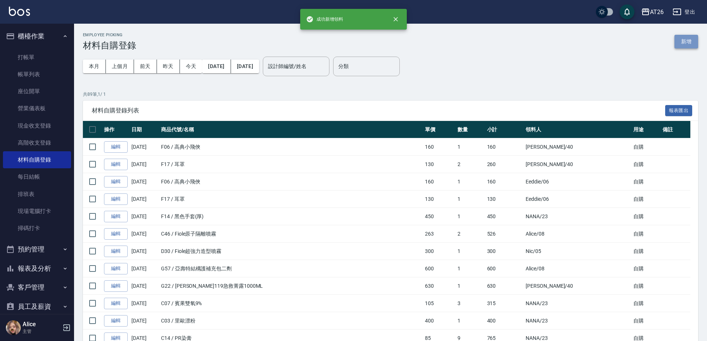
click at [682, 41] on button "新增" at bounding box center [686, 42] width 24 height 14
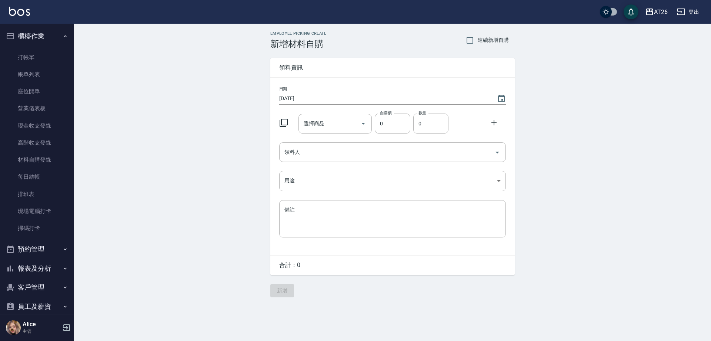
click at [480, 38] on span "連續新增自購" at bounding box center [493, 40] width 31 height 8
click at [478, 38] on input "連續新增自購" at bounding box center [470, 41] width 16 height 16
checkbox input "true"
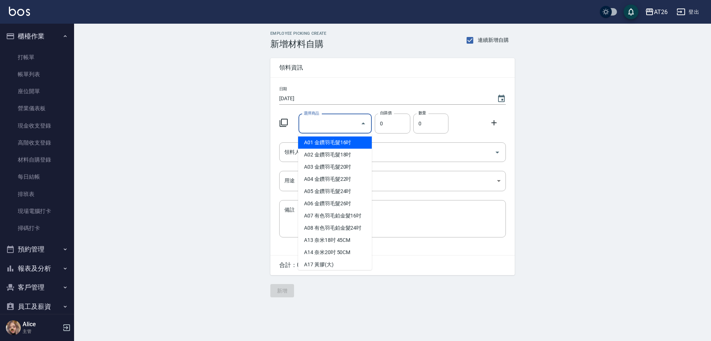
click at [326, 118] on input "選擇商品" at bounding box center [330, 123] width 56 height 13
type input "ㄎ"
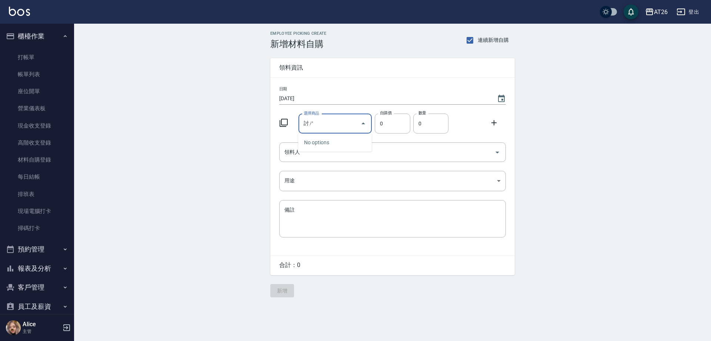
type input "討"
click at [352, 164] on li "F14 黑色手套(厚)" at bounding box center [335, 167] width 74 height 12
type input "黑色手套(厚)"
type input "450"
type input "1"
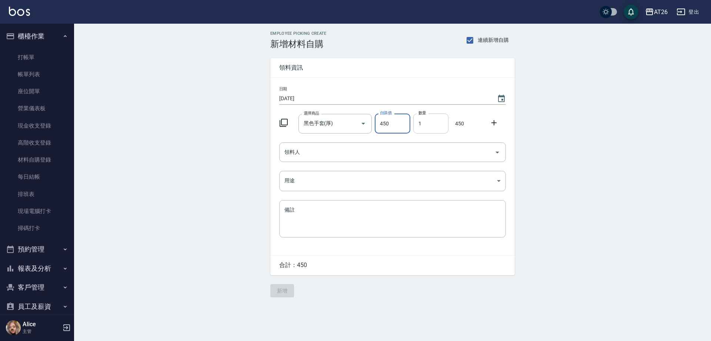
click at [430, 121] on input "1" at bounding box center [430, 124] width 35 height 20
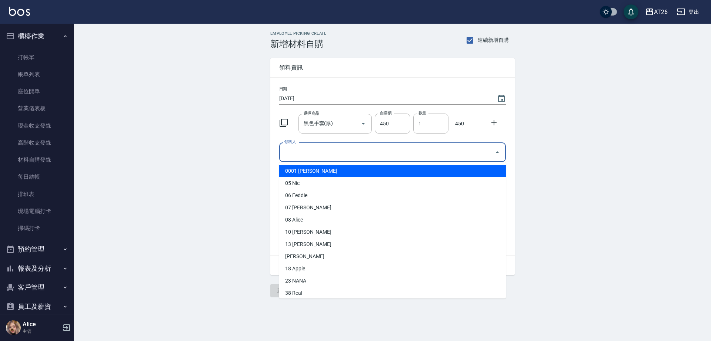
click at [359, 153] on input "領料人" at bounding box center [386, 152] width 209 height 13
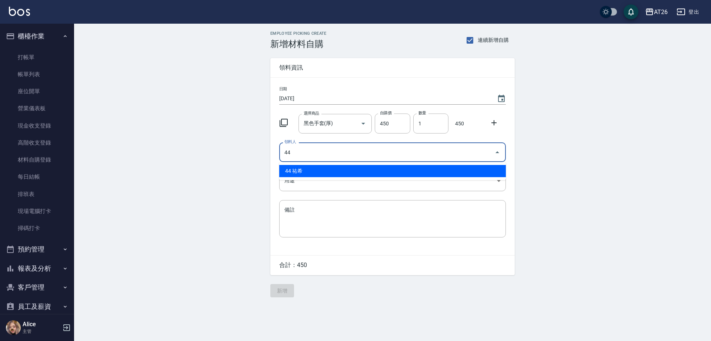
type input "44 祐希"
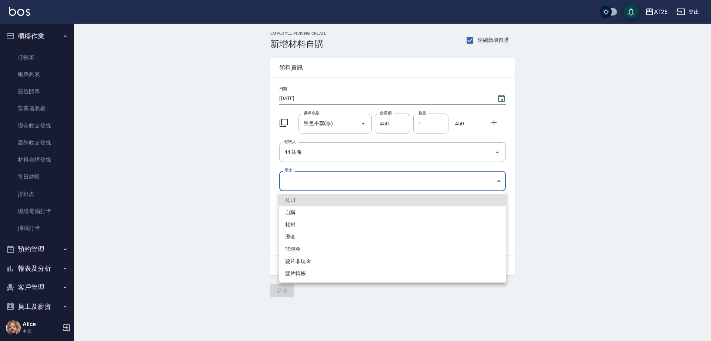
click at [359, 182] on body "AT26 登出 櫃檯作業 打帳單 帳單列表 座位開單 營業儀表板 現金收支登錄 高階收支登錄 材料自購登錄 每日結帳 排班表 現場電腦打卡 掃碼打卡 預約管理…" at bounding box center [355, 170] width 711 height 341
click at [335, 212] on li "自購" at bounding box center [392, 213] width 227 height 12
type input "自購"
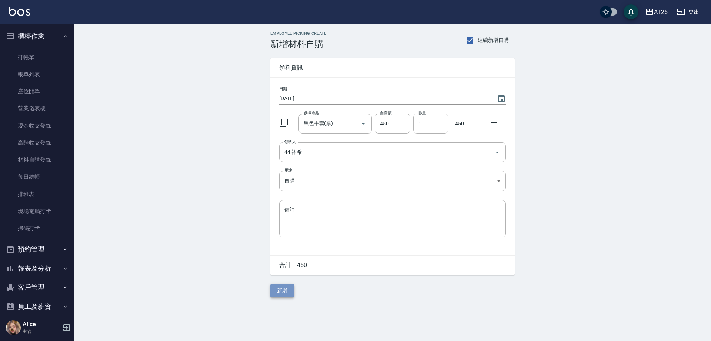
click at [288, 296] on button "新增" at bounding box center [282, 291] width 24 height 14
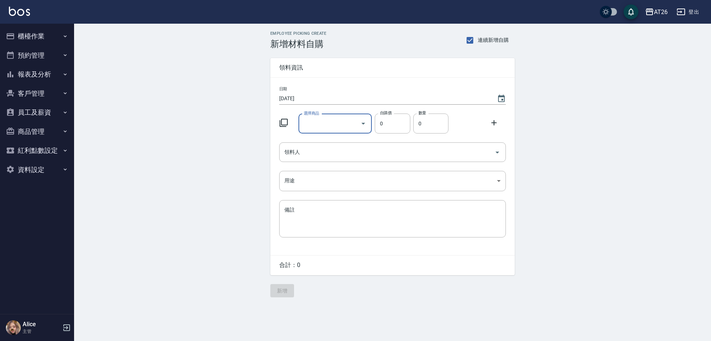
type input "f"
type input "高典小飛俠"
type input "160"
type input "1"
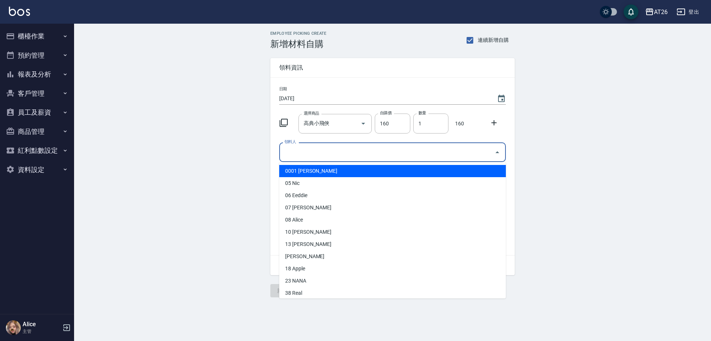
click at [326, 156] on input "領料人" at bounding box center [386, 152] width 209 height 13
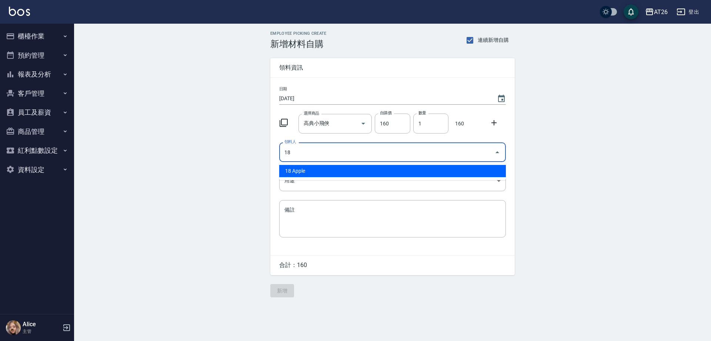
type input "18 Apple"
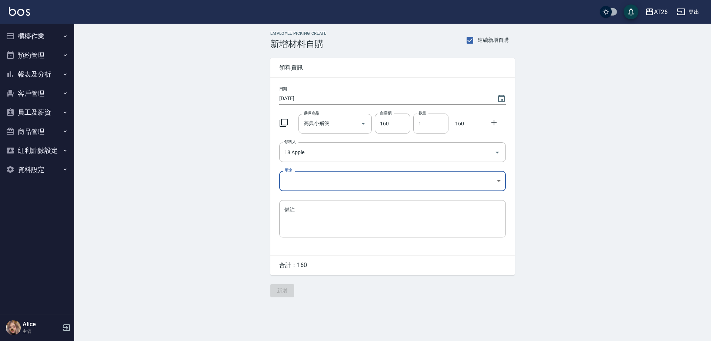
click at [319, 182] on body "AT26 登出 櫃檯作業 打帳單 帳單列表 座位開單 營業儀表板 現金收支登錄 高階收支登錄 材料自購登錄 每日結帳 排班表 現場電腦打卡 掃碼打卡 預約管理…" at bounding box center [355, 170] width 711 height 341
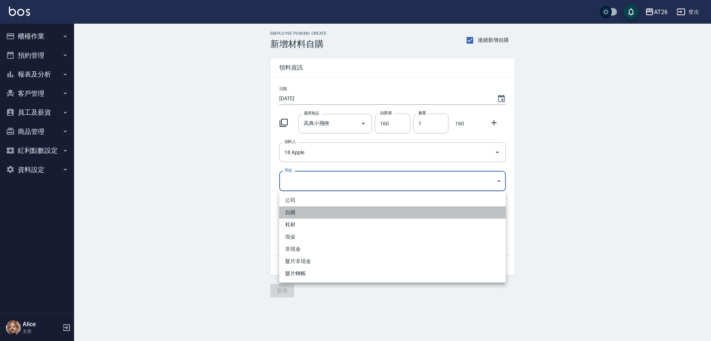
click at [306, 212] on li "自購" at bounding box center [392, 213] width 227 height 12
type input "自購"
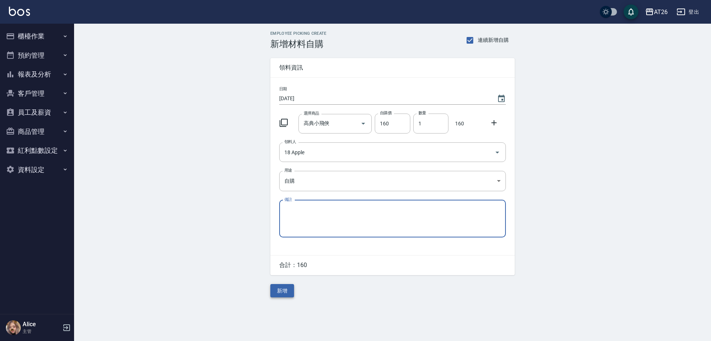
click at [284, 295] on button "新增" at bounding box center [282, 291] width 24 height 14
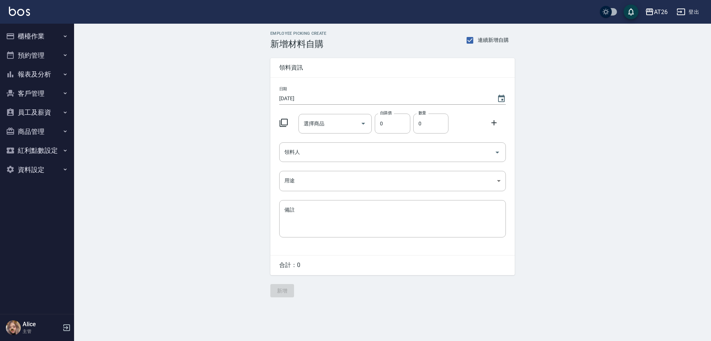
drag, startPoint x: 184, startPoint y: 6, endPoint x: 177, endPoint y: 21, distance: 16.9
click at [177, 21] on div "AT26 登出" at bounding box center [355, 12] width 711 height 24
click at [40, 40] on button "櫃檯作業" at bounding box center [37, 36] width 68 height 19
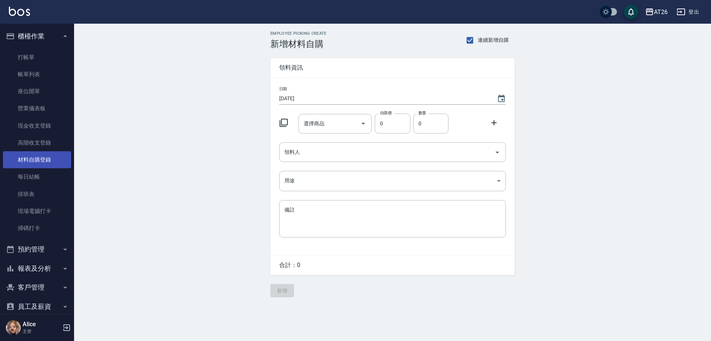
click at [49, 158] on link "材料自購登錄" at bounding box center [37, 159] width 68 height 17
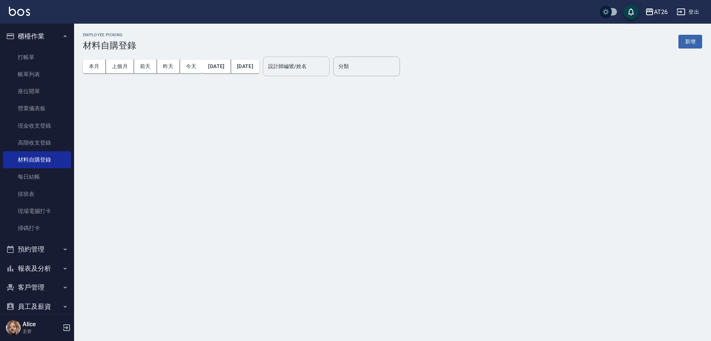
click at [327, 70] on div "設計師編號/姓名 設計師編號/姓名" at bounding box center [296, 67] width 67 height 20
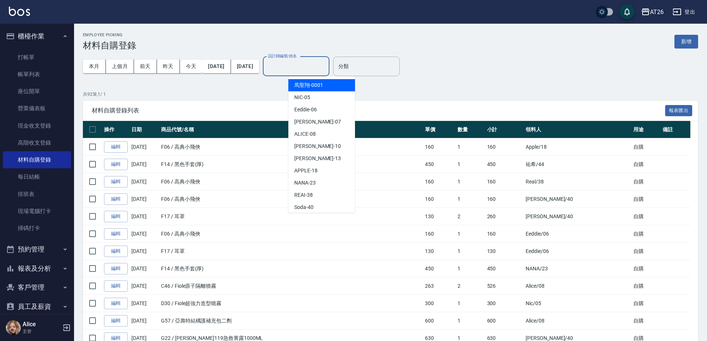
click at [412, 113] on span "材料自購登錄列表" at bounding box center [378, 110] width 573 height 7
click at [313, 70] on input "設計師編號/姓名" at bounding box center [296, 66] width 60 height 13
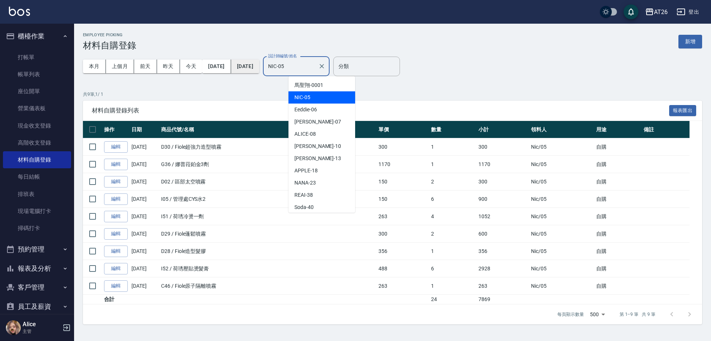
drag, startPoint x: 319, startPoint y: 61, endPoint x: 262, endPoint y: 70, distance: 58.5
click at [275, 70] on div "本月 上個月 [DATE] [DATE] [DATE] [DATE] [DATE] 設計師編號/姓名 NIC-05 設計師編號/姓名" at bounding box center [206, 66] width 247 height 31
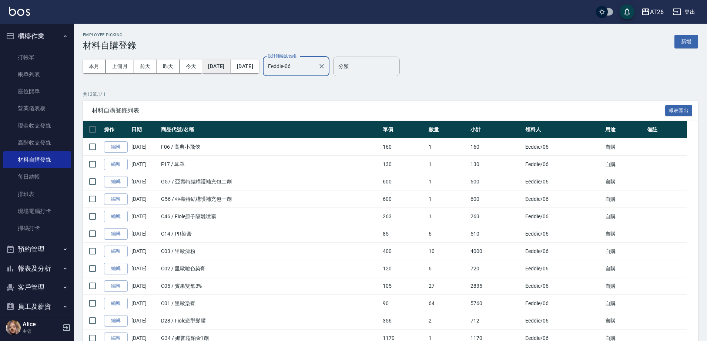
drag, startPoint x: 321, startPoint y: 65, endPoint x: 218, endPoint y: 70, distance: 103.8
click at [274, 66] on div "本月 上個月 [DATE] [DATE] [DATE] [DATE] [DATE] 設計師編號/姓名 [PERSON_NAME]-06 設計師編號/姓名" at bounding box center [206, 66] width 247 height 31
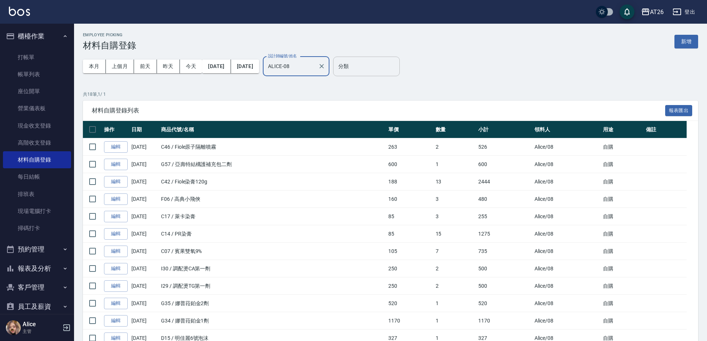
type input "ALICE-08"
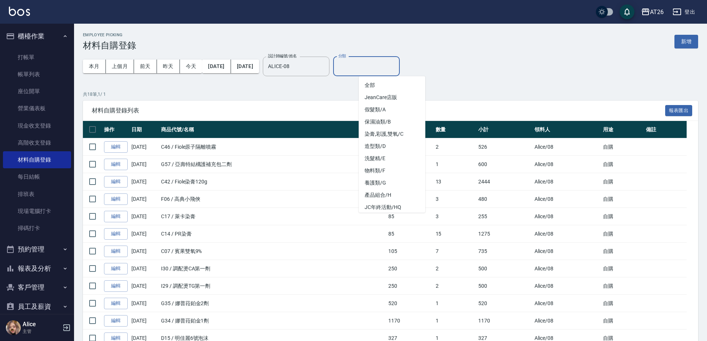
click at [385, 68] on input "分類" at bounding box center [366, 66] width 60 height 13
click at [388, 108] on li "假髮類/A" at bounding box center [392, 110] width 67 height 12
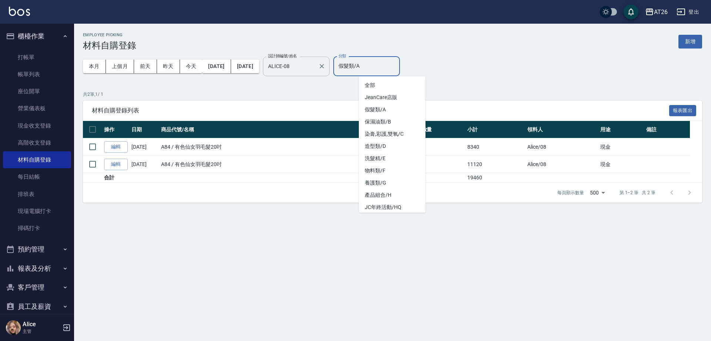
drag, startPoint x: 407, startPoint y: 63, endPoint x: 334, endPoint y: 67, distance: 72.7
click at [335, 67] on div "本月 上個月 [DATE] [DATE] [DATE] [DATE] [DATE] 設計師編號/姓名 [PERSON_NAME]-08 設計師編號/姓名 分類…" at bounding box center [392, 66] width 619 height 31
click at [382, 87] on li "全部" at bounding box center [392, 85] width 67 height 12
type input "全部"
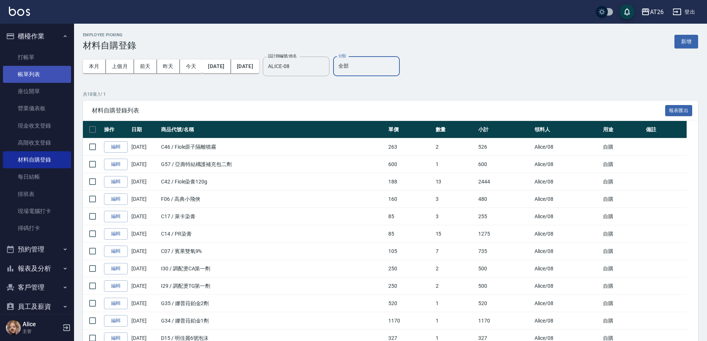
click at [36, 71] on link "帳單列表" at bounding box center [37, 74] width 68 height 17
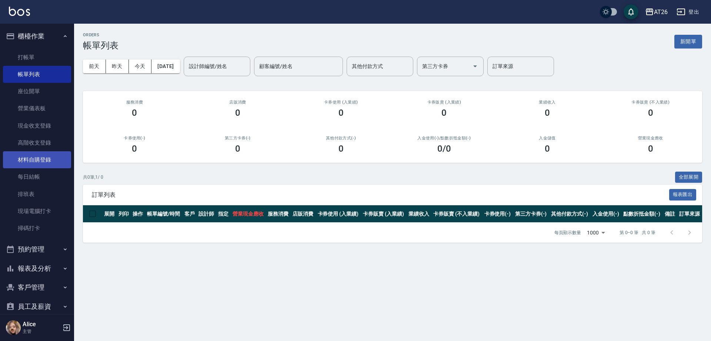
click at [38, 164] on link "材料自購登錄" at bounding box center [37, 159] width 68 height 17
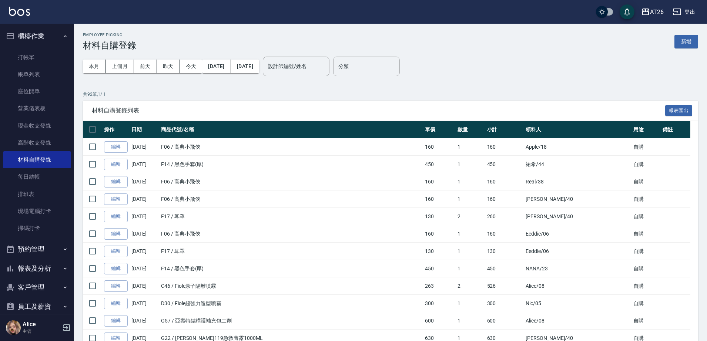
click at [317, 76] on div "本月 上個月 [DATE] [DATE] [DATE] [DATE] [DATE] 設計師編號/姓名 設計師編號/姓名" at bounding box center [206, 66] width 247 height 31
click at [317, 66] on input "設計師編號/姓名" at bounding box center [296, 66] width 60 height 13
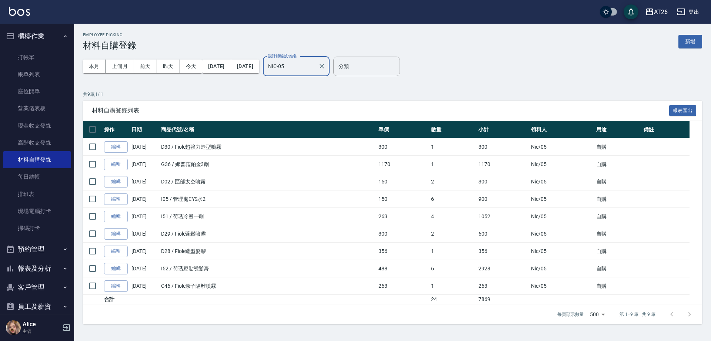
type input "NIC-05"
drag, startPoint x: 176, startPoint y: 234, endPoint x: 221, endPoint y: 232, distance: 44.8
click at [221, 232] on td "D29 / Fiole蓬鬆噴霧" at bounding box center [267, 233] width 217 height 17
copy td "Fiole蓬鬆噴霧"
click at [190, 266] on td "I52 / 荷琇壓貼燙髮膏" at bounding box center [267, 268] width 217 height 17
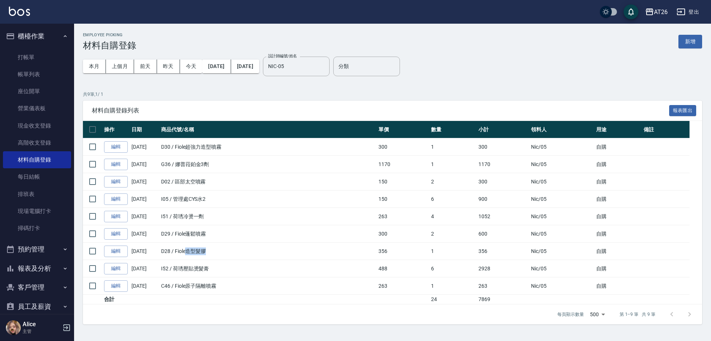
drag, startPoint x: 186, startPoint y: 254, endPoint x: 220, endPoint y: 252, distance: 33.3
click at [220, 252] on td "D28 / Fiole造型髮膠" at bounding box center [267, 251] width 217 height 17
copy td "造型髮膠"
click at [233, 270] on td "I52 / 荷琇壓貼燙髮膏" at bounding box center [267, 268] width 217 height 17
click at [221, 249] on td "D28 / Fiole造型髮膠" at bounding box center [267, 251] width 217 height 17
